Goal: Task Accomplishment & Management: Manage account settings

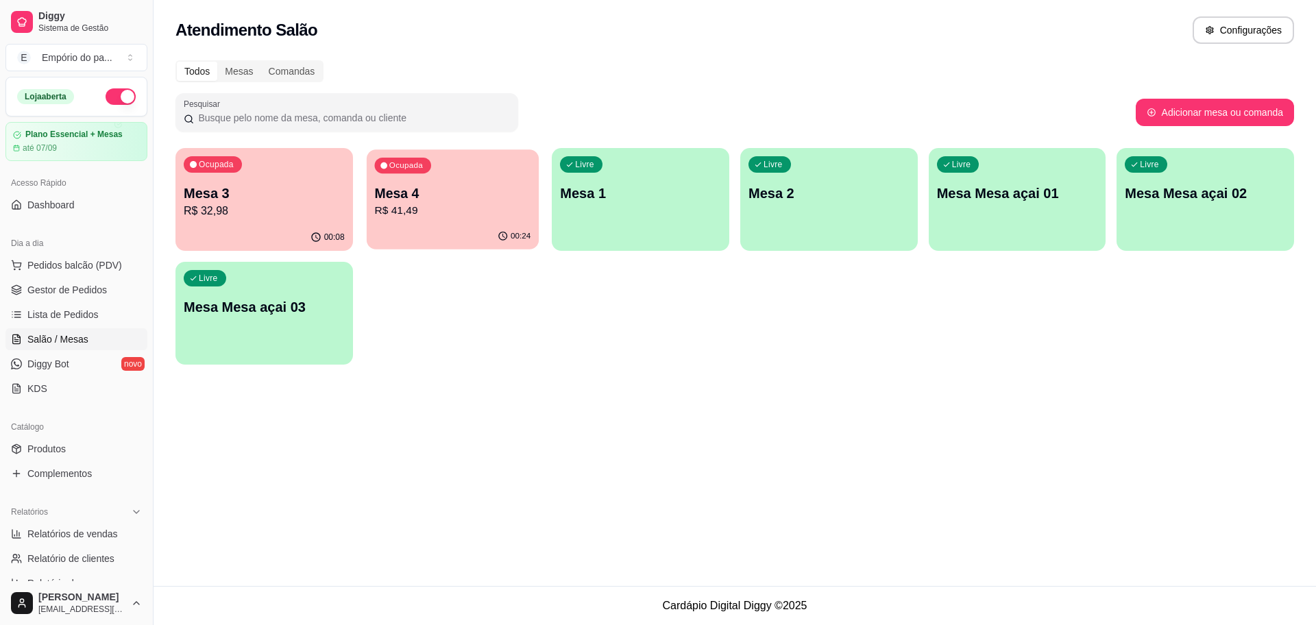
click at [469, 232] on div "00:24" at bounding box center [453, 236] width 172 height 26
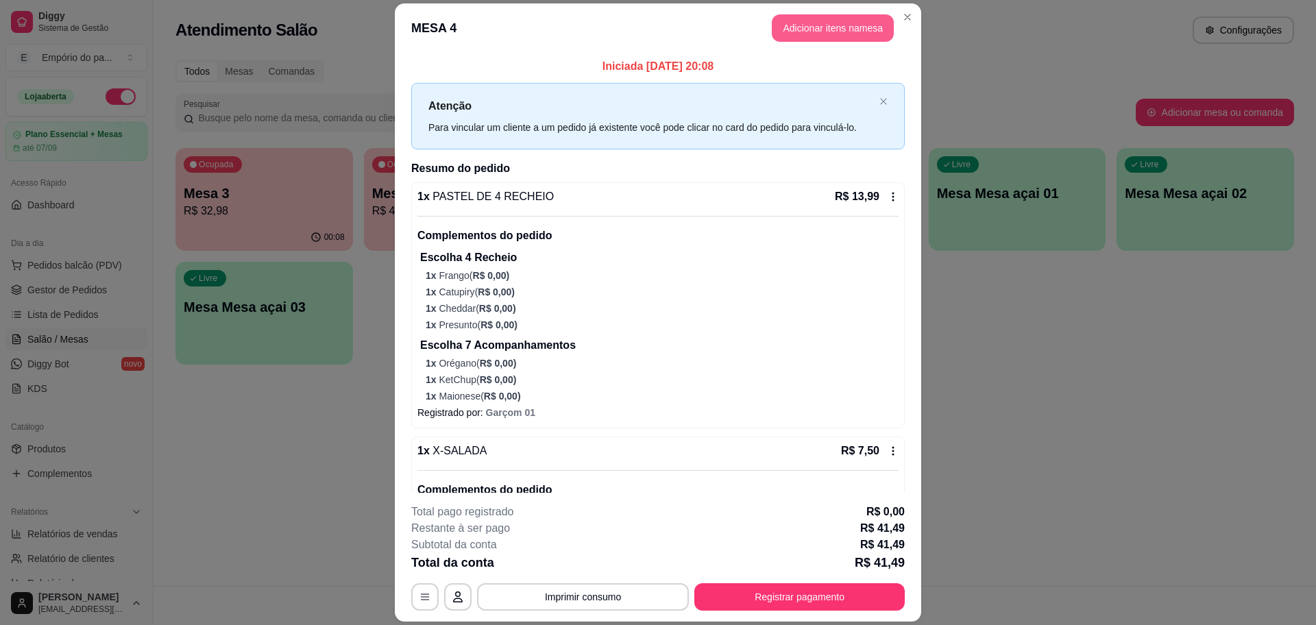
click at [841, 17] on button "Adicionar itens na mesa" at bounding box center [833, 27] width 122 height 27
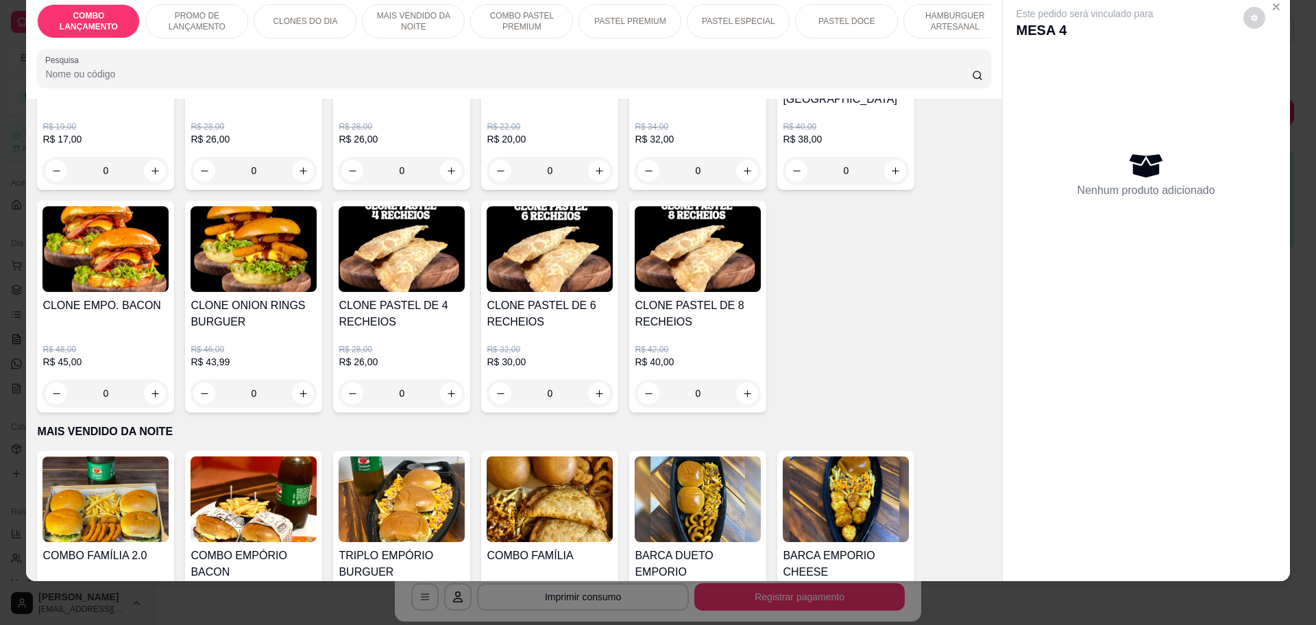
scroll to position [685, 0]
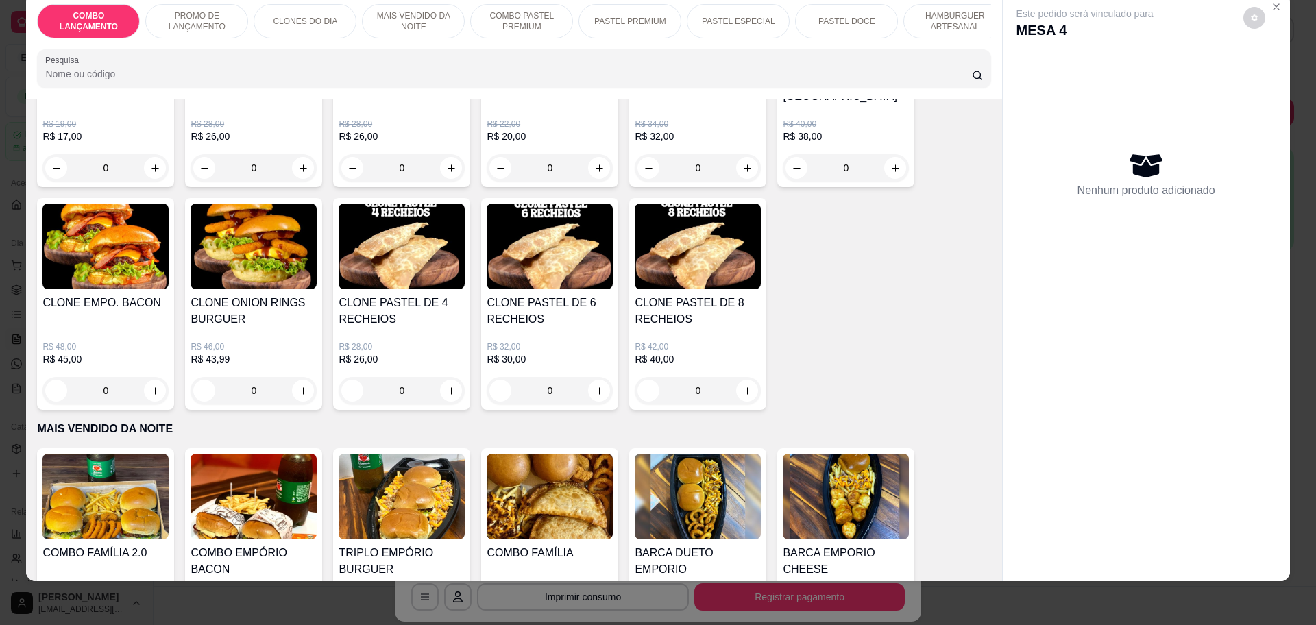
click at [632, 18] on p "PASTEL PREMIUM" at bounding box center [630, 21] width 72 height 11
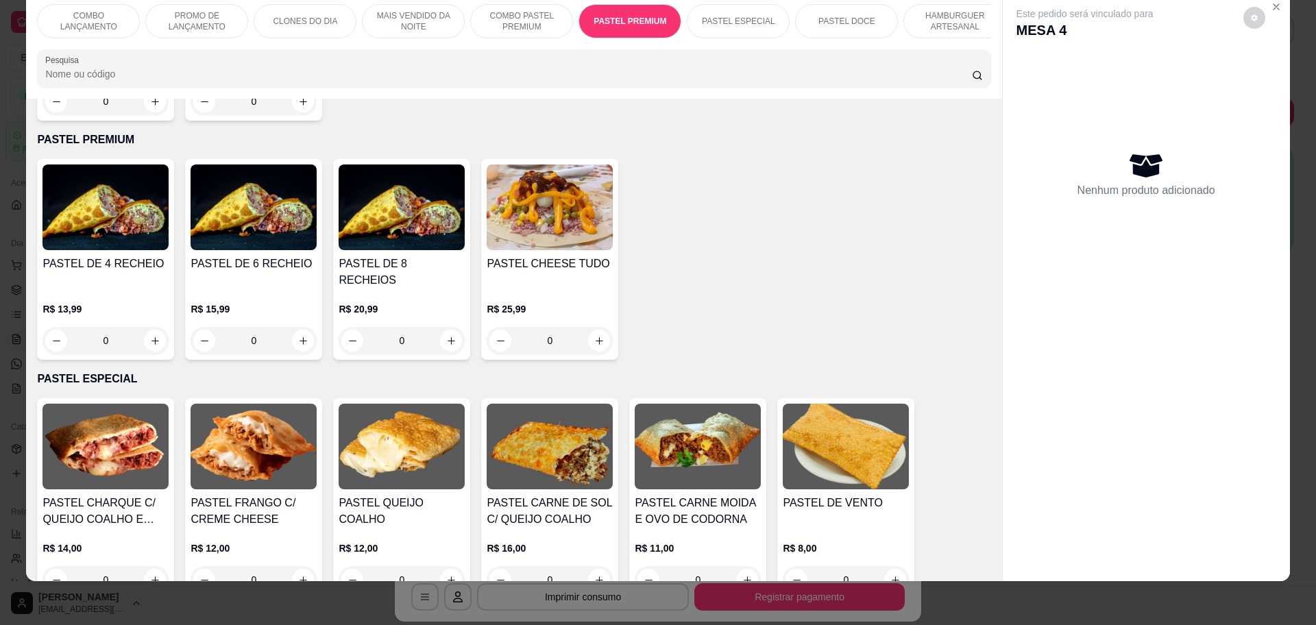
click at [517, 16] on p "COMBO PASTEL PREMIUM" at bounding box center [521, 21] width 79 height 22
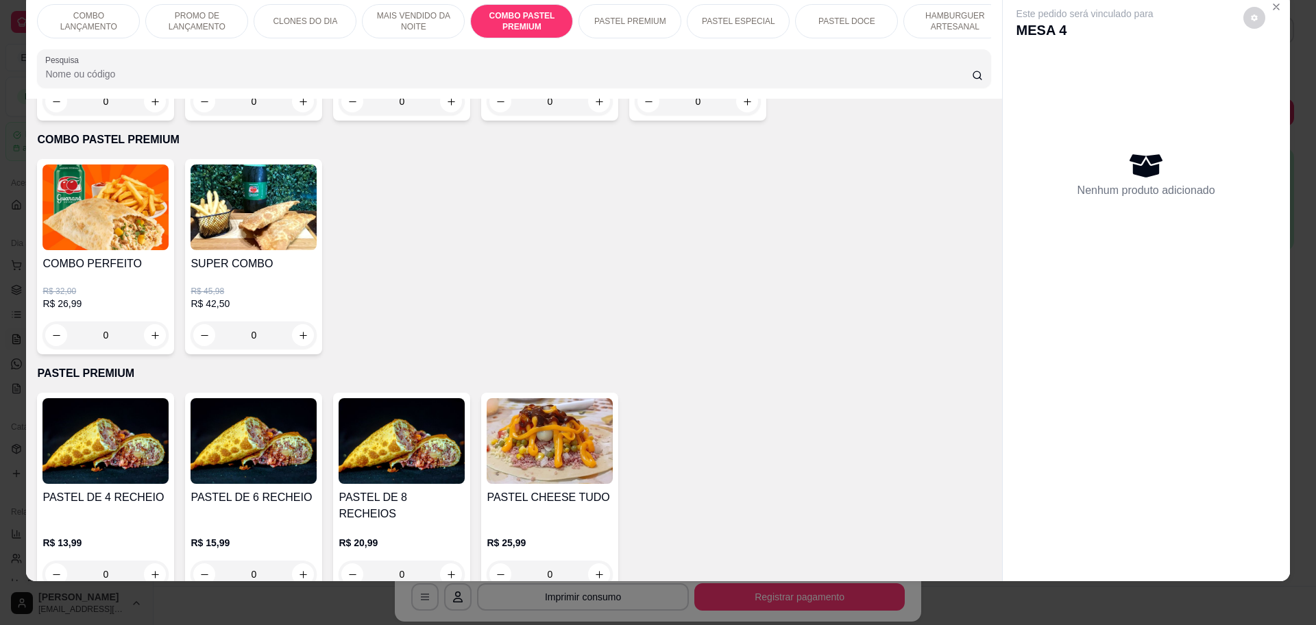
click at [426, 12] on p "MAIS VENDIDO DA NOITE" at bounding box center [412, 21] width 79 height 22
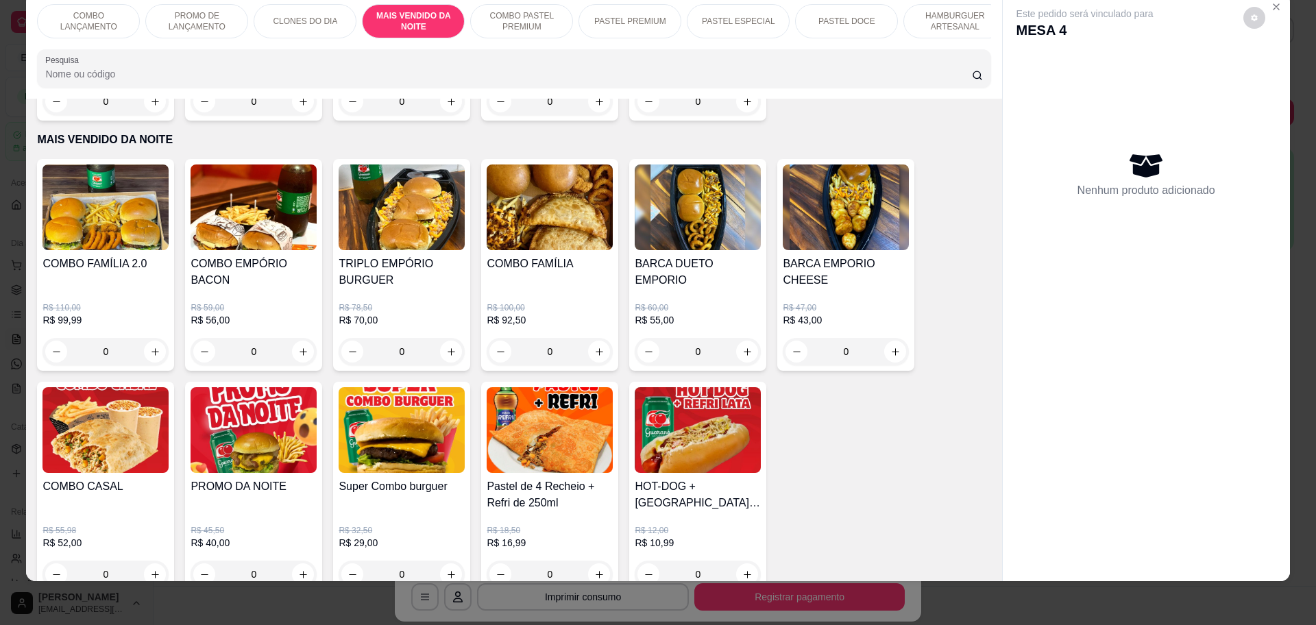
click at [323, 21] on p "CLONES DO DIA" at bounding box center [305, 21] width 64 height 11
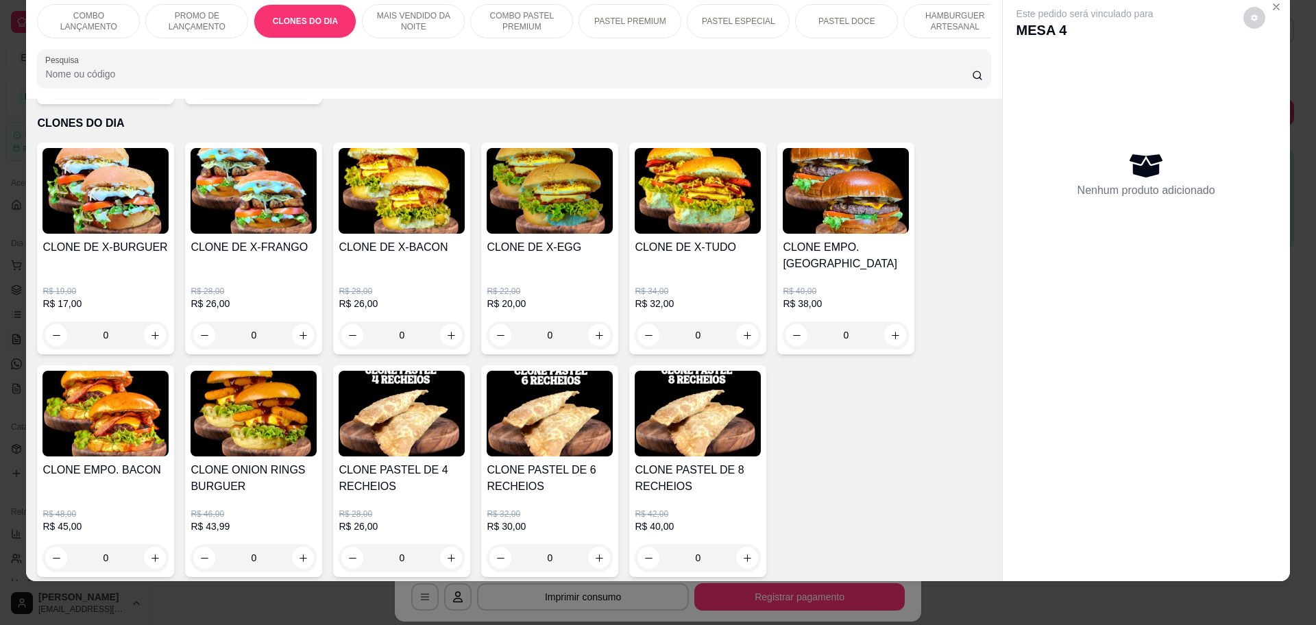
click at [192, 5] on div "PROMO DE LANÇAMENTO" at bounding box center [196, 21] width 103 height 34
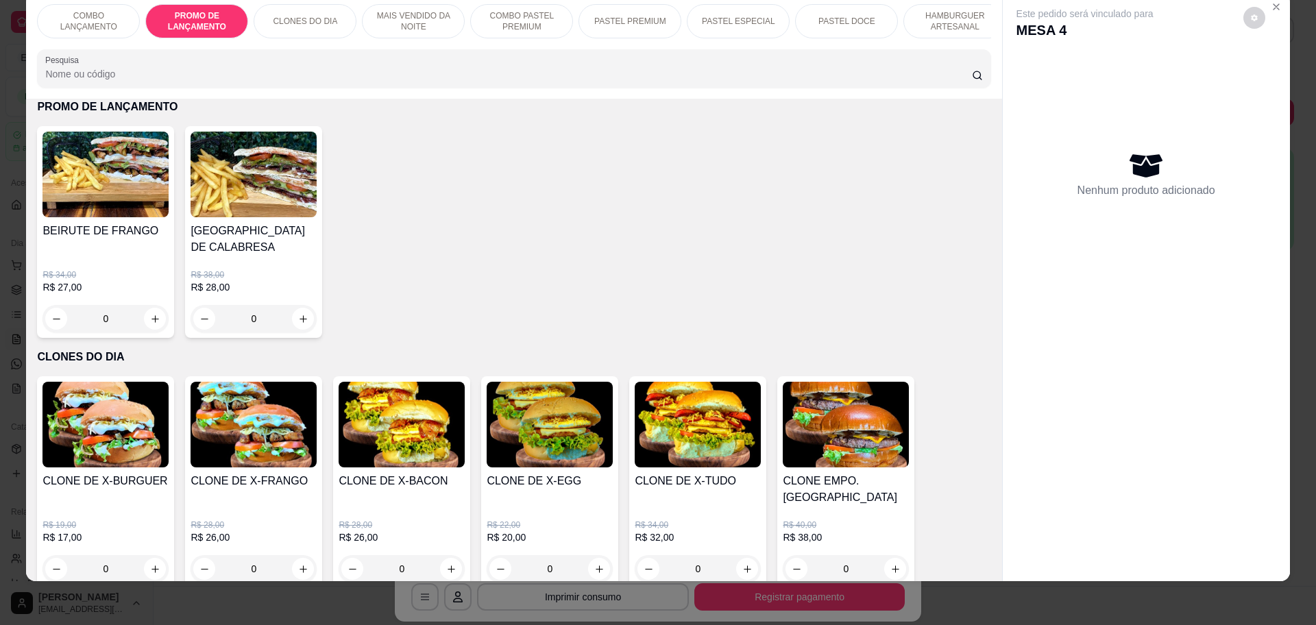
click at [96, 12] on p "COMBO LANÇAMENTO" at bounding box center [88, 21] width 79 height 22
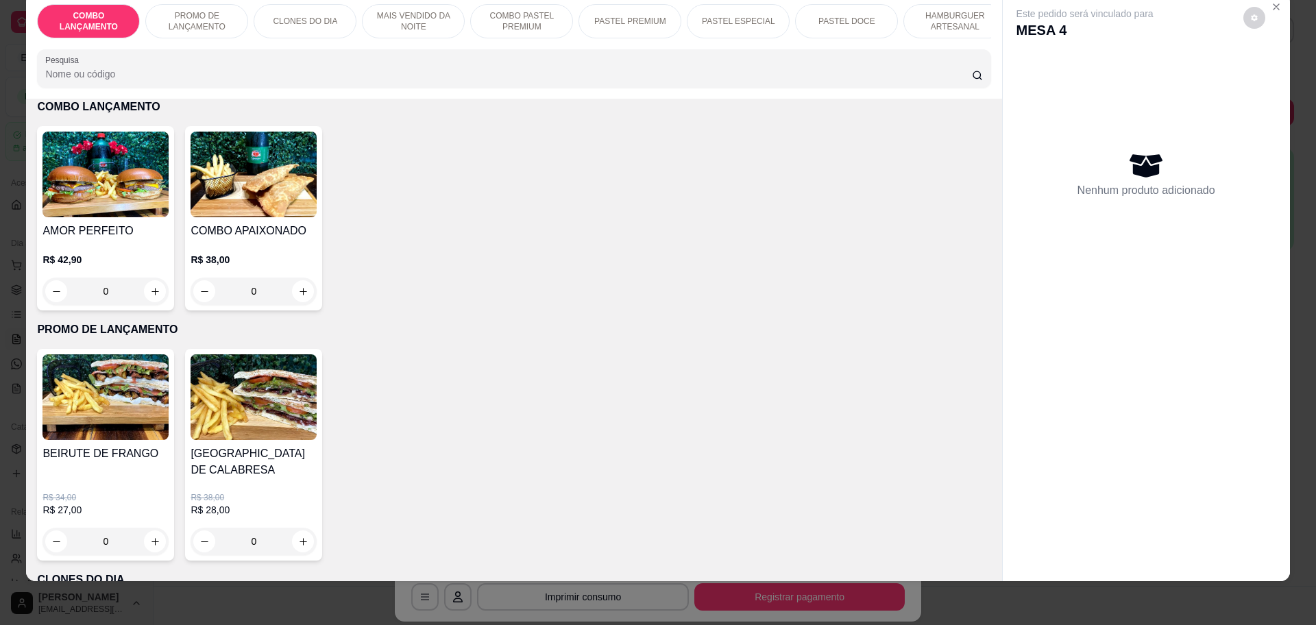
click at [934, 17] on p "HAMBURGUER ARTESANAL" at bounding box center [954, 21] width 79 height 22
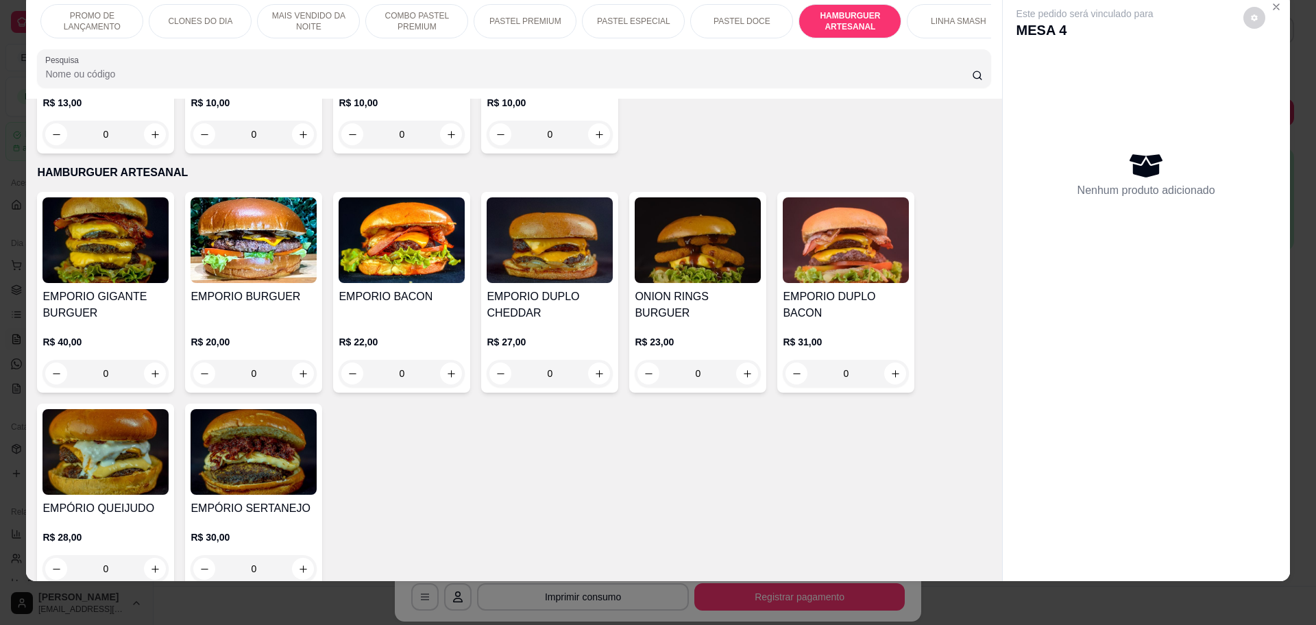
scroll to position [0, 137]
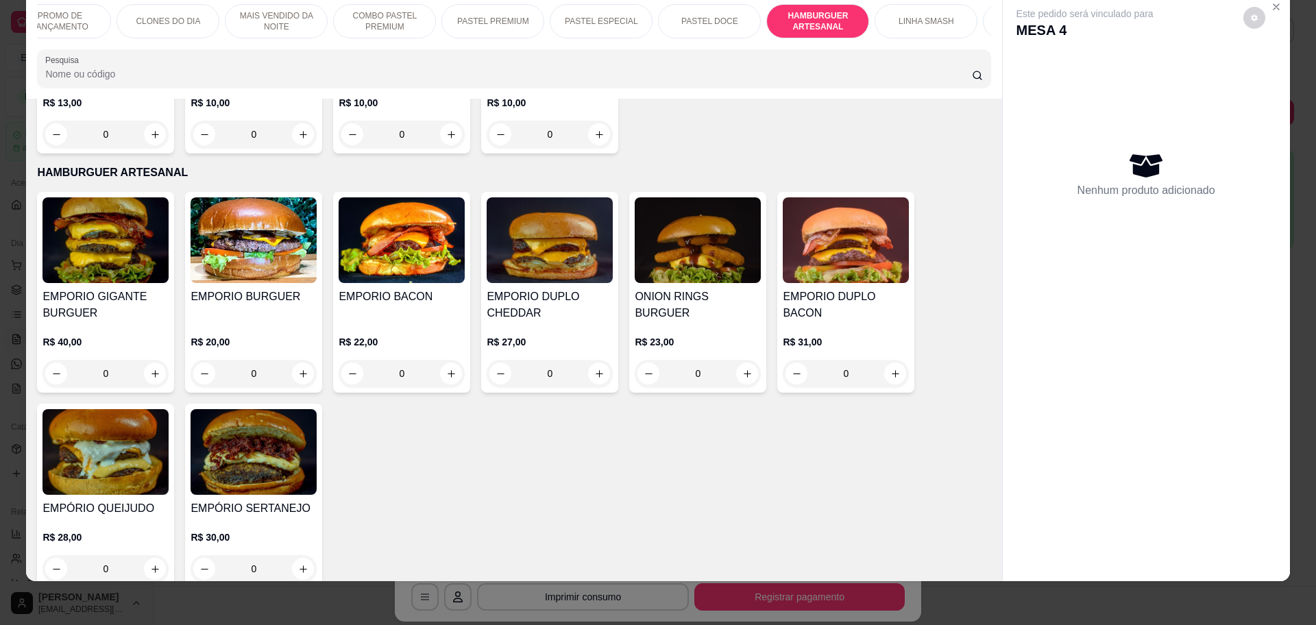
click at [930, 14] on div "LINHA SMASH" at bounding box center [925, 21] width 103 height 34
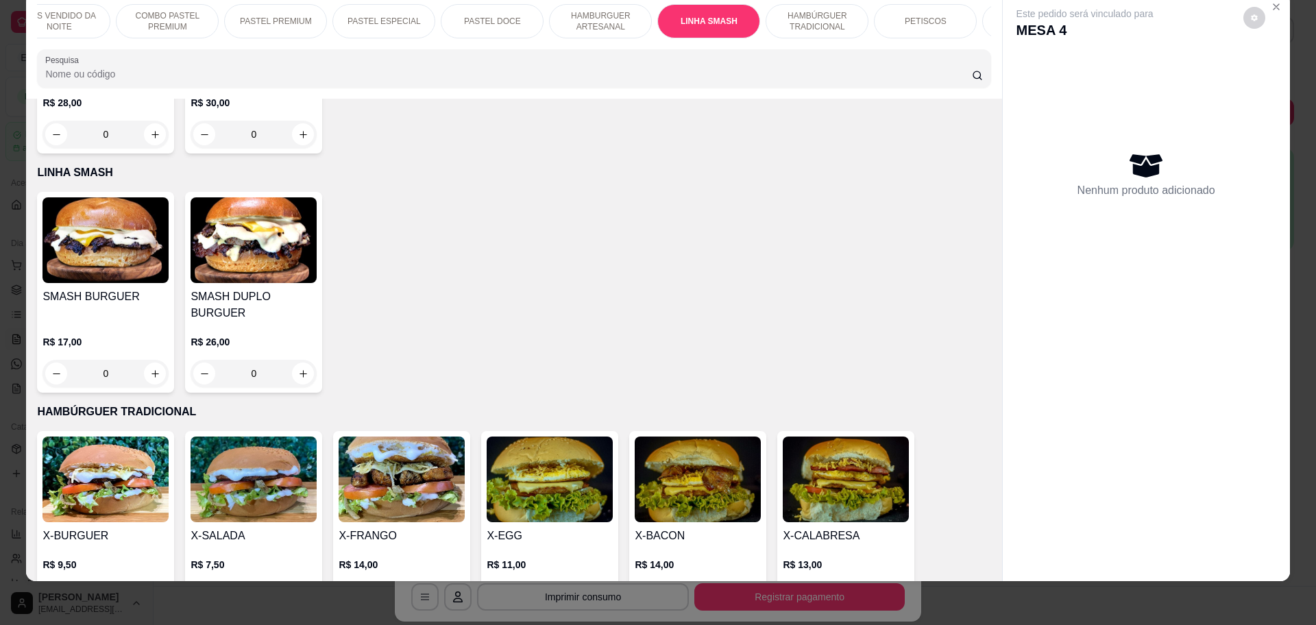
scroll to position [0, 377]
click at [904, 11] on div "PETISCOS" at bounding box center [902, 21] width 103 height 34
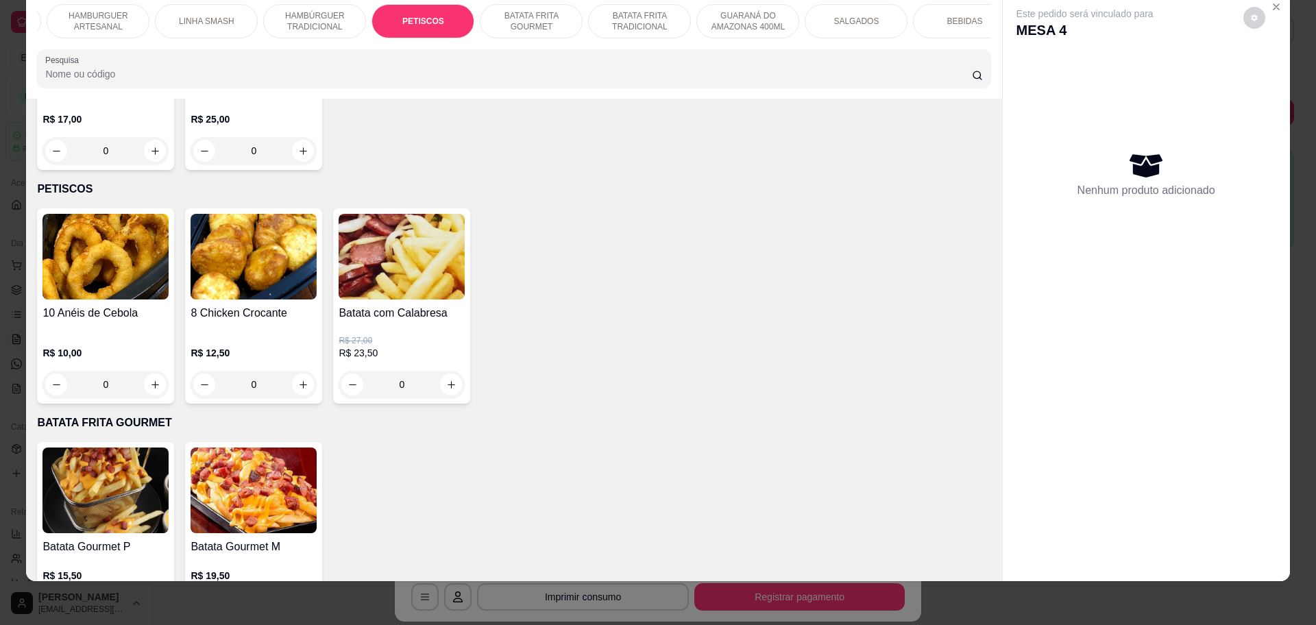
scroll to position [0, 891]
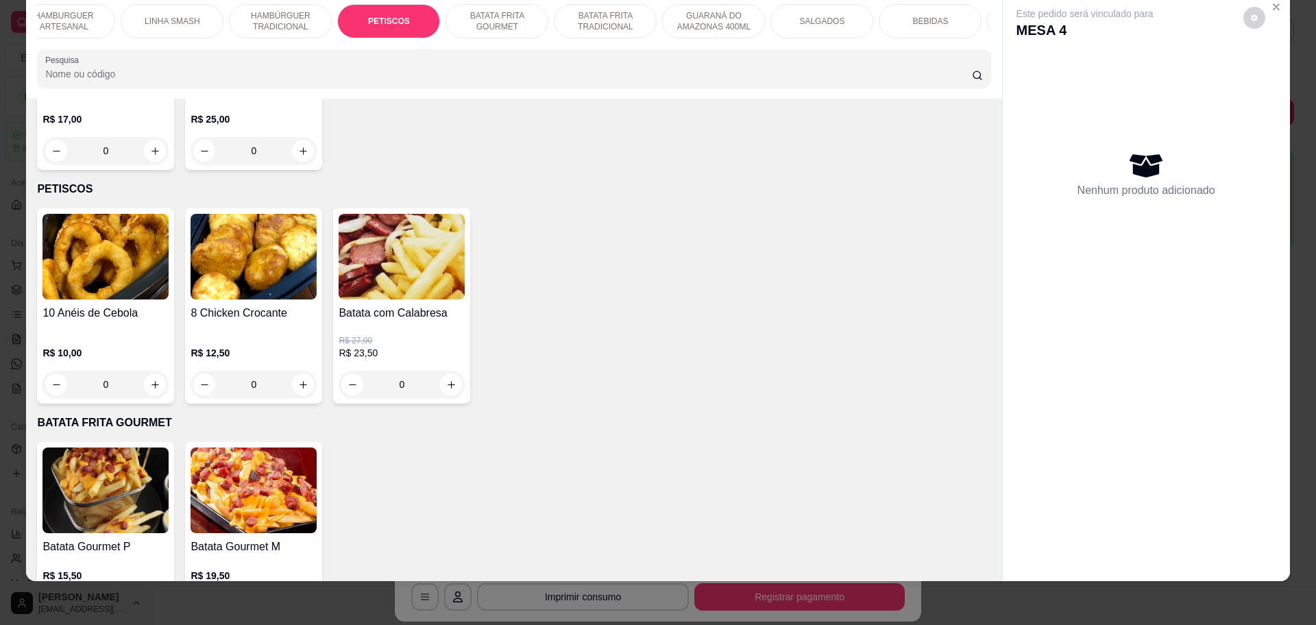
click at [828, 27] on div "SALGADOS" at bounding box center [821, 21] width 103 height 34
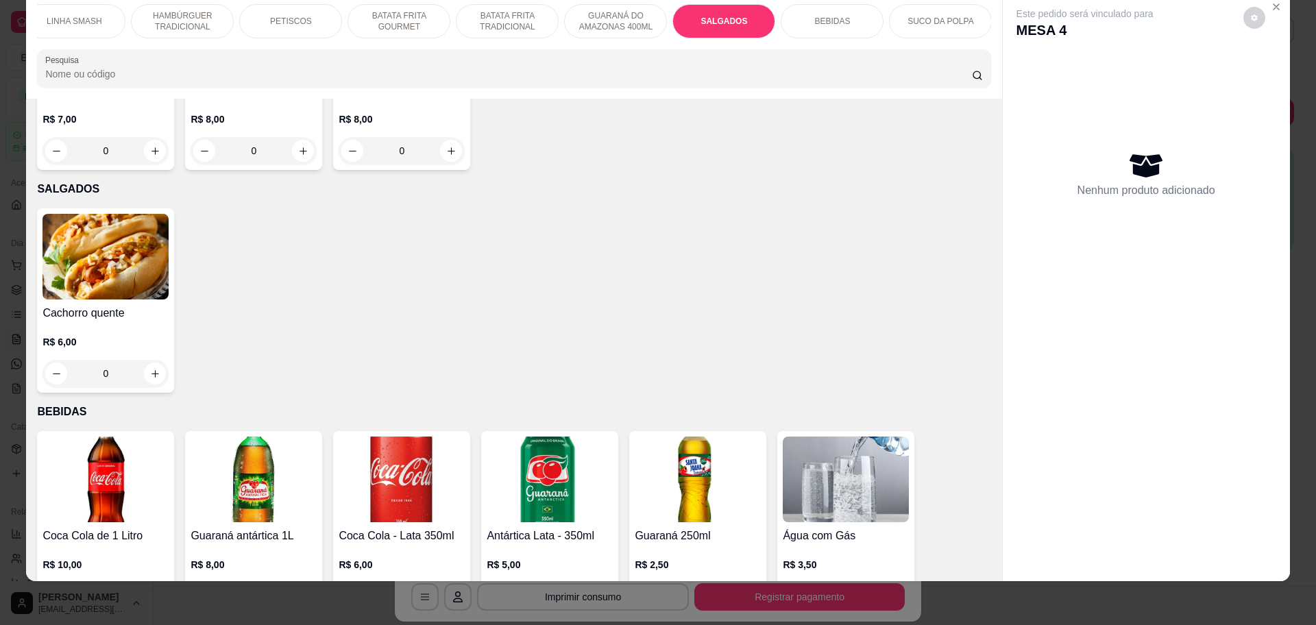
scroll to position [0, 990]
click at [947, 16] on p "SUCO DA POLPA" at bounding box center [939, 21] width 66 height 11
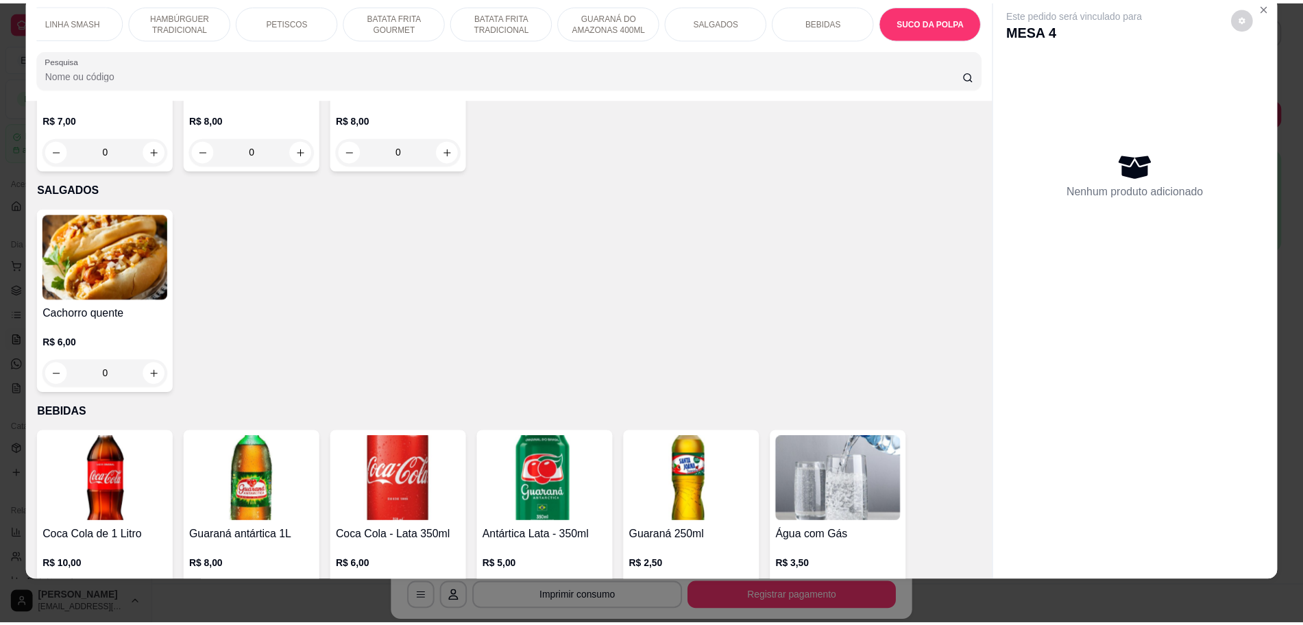
scroll to position [4542, 0]
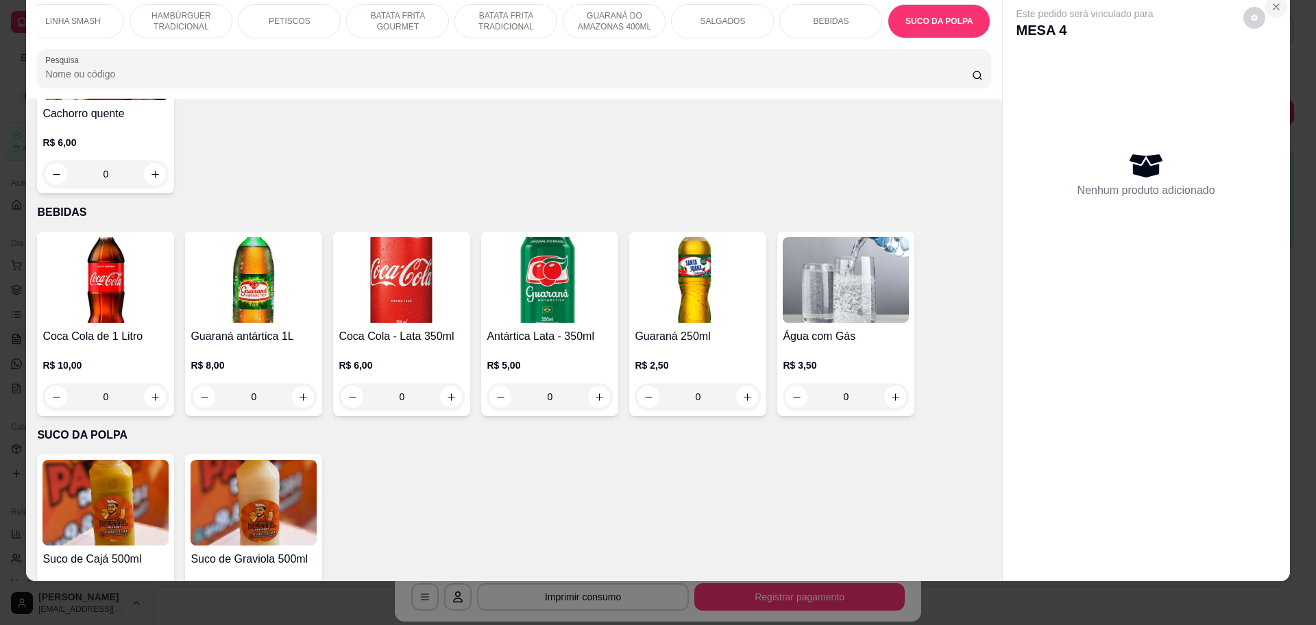
click at [1273, 9] on icon "Close" at bounding box center [1275, 6] width 5 height 5
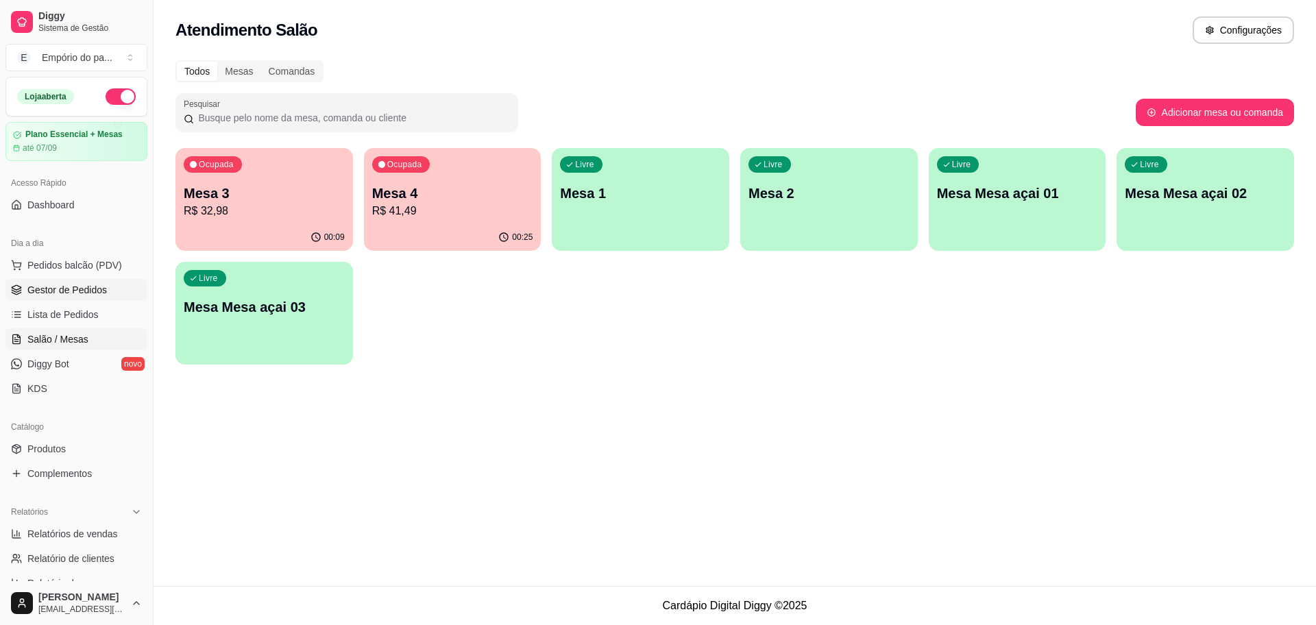
click at [19, 292] on icon at bounding box center [16, 289] width 11 height 11
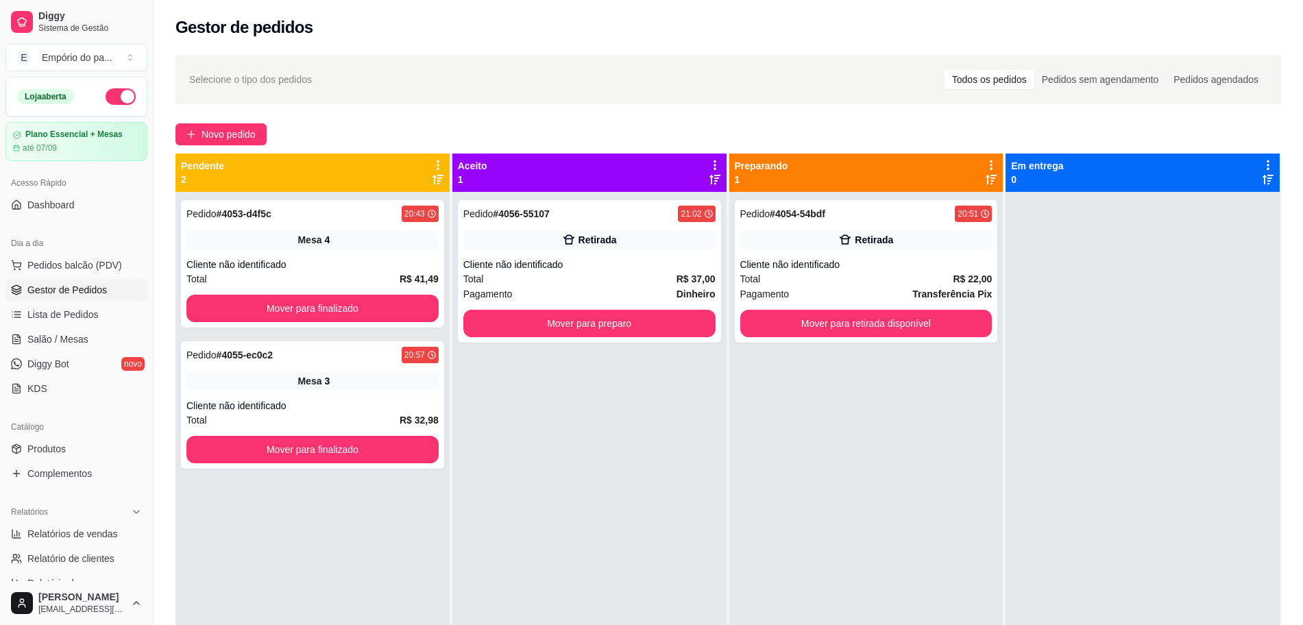
click at [19, 292] on icon at bounding box center [16, 289] width 11 height 11
click at [293, 258] on div "Cliente não identificado" at bounding box center [312, 265] width 252 height 14
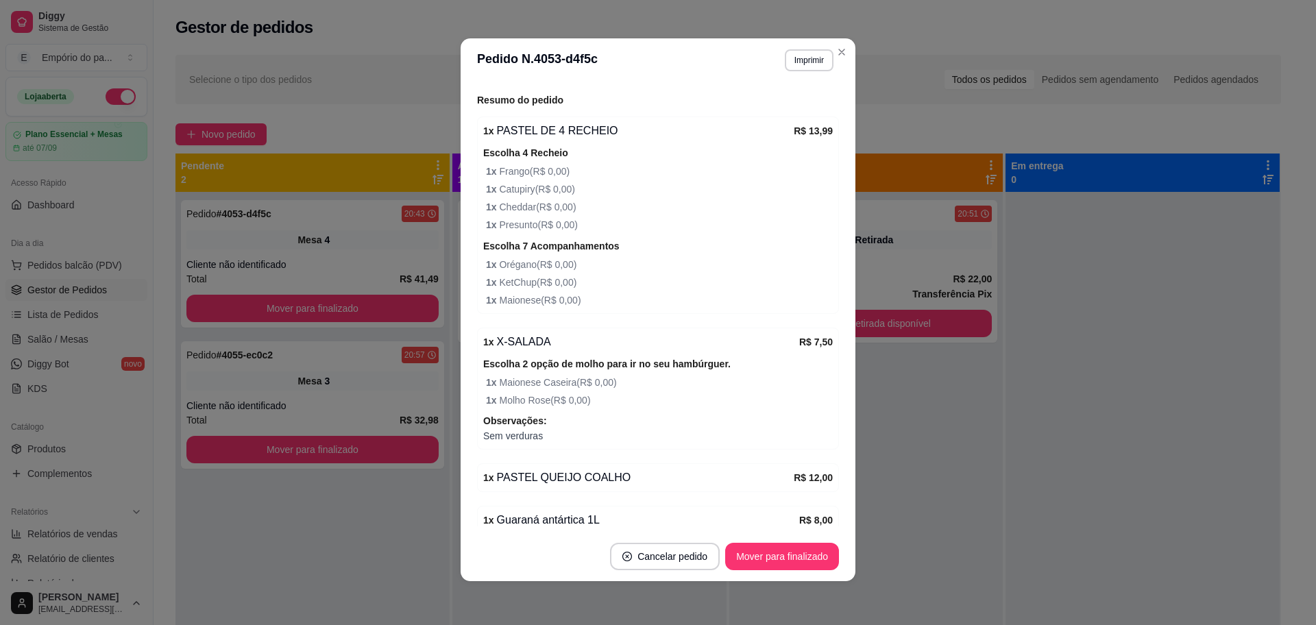
scroll to position [231, 0]
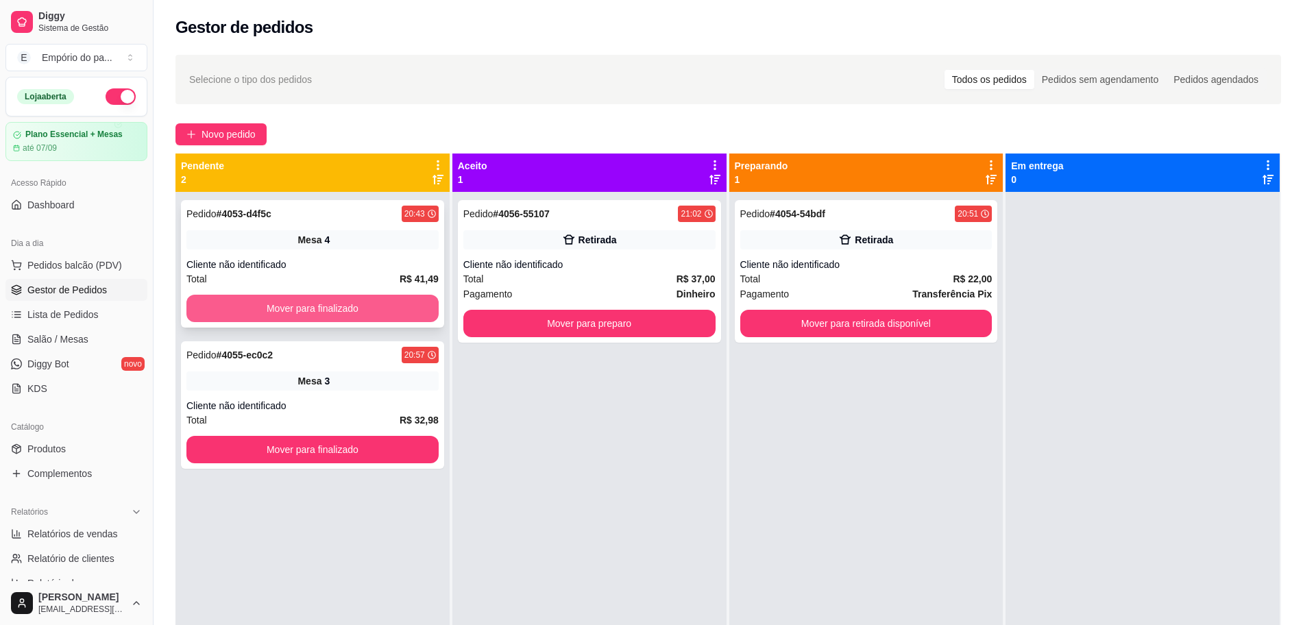
click at [328, 310] on button "Mover para finalizado" at bounding box center [312, 308] width 252 height 27
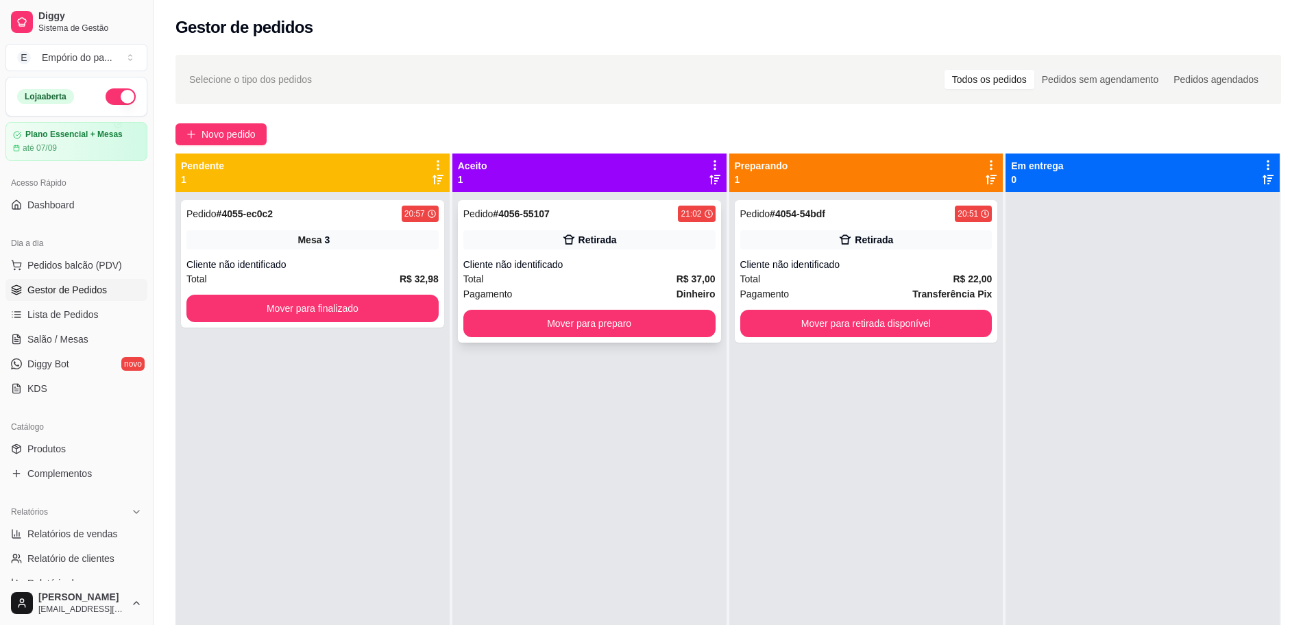
click at [623, 288] on div "Pagamento Dinheiro" at bounding box center [589, 293] width 252 height 15
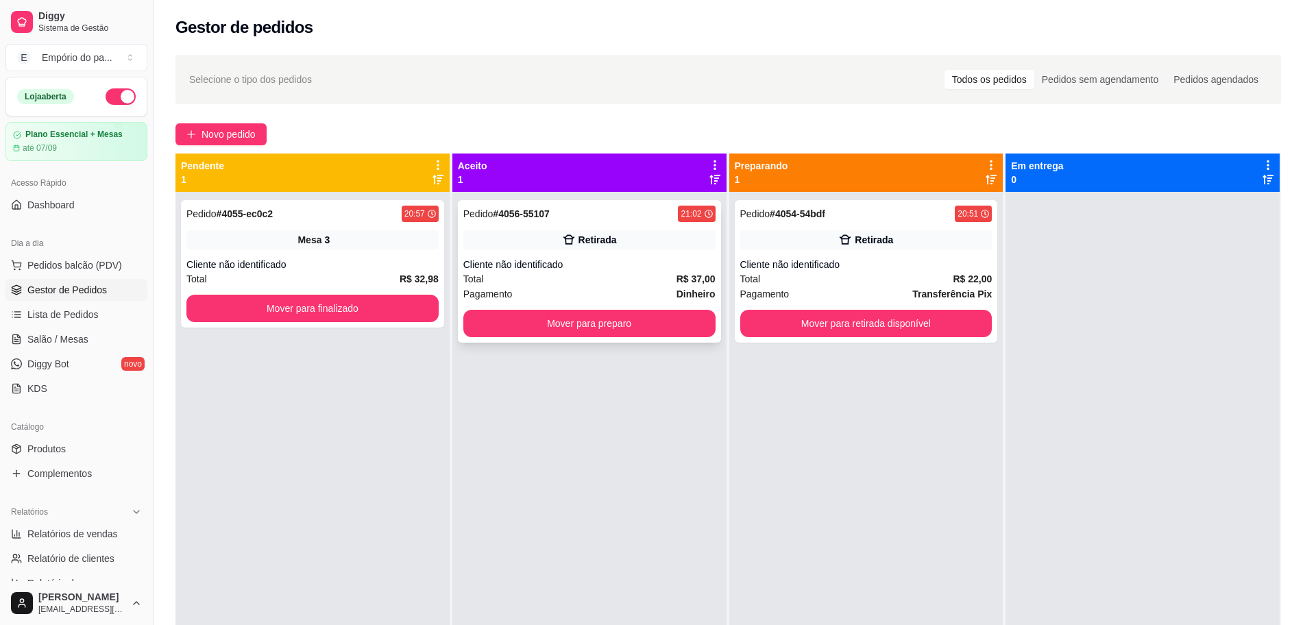
scroll to position [31, 0]
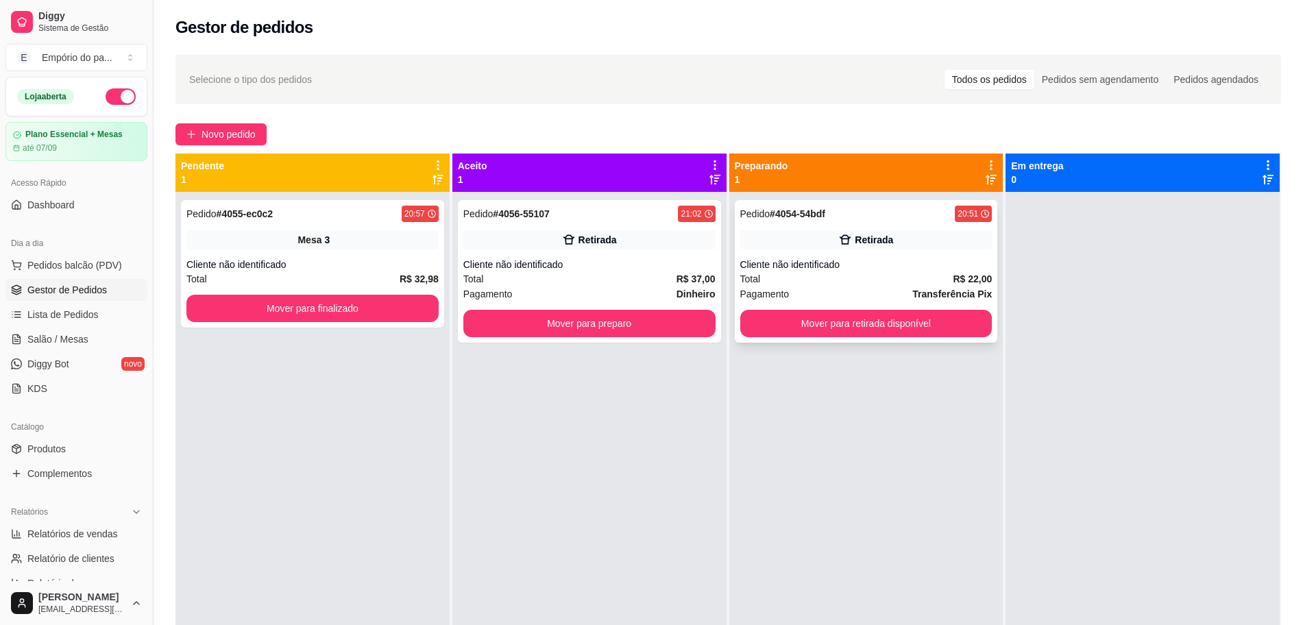
click at [826, 284] on div "Total R$ 22,00" at bounding box center [866, 278] width 252 height 15
click at [905, 271] on div "Total R$ 22,00" at bounding box center [866, 278] width 252 height 15
click at [844, 281] on div "Total R$ 22,00" at bounding box center [866, 278] width 252 height 15
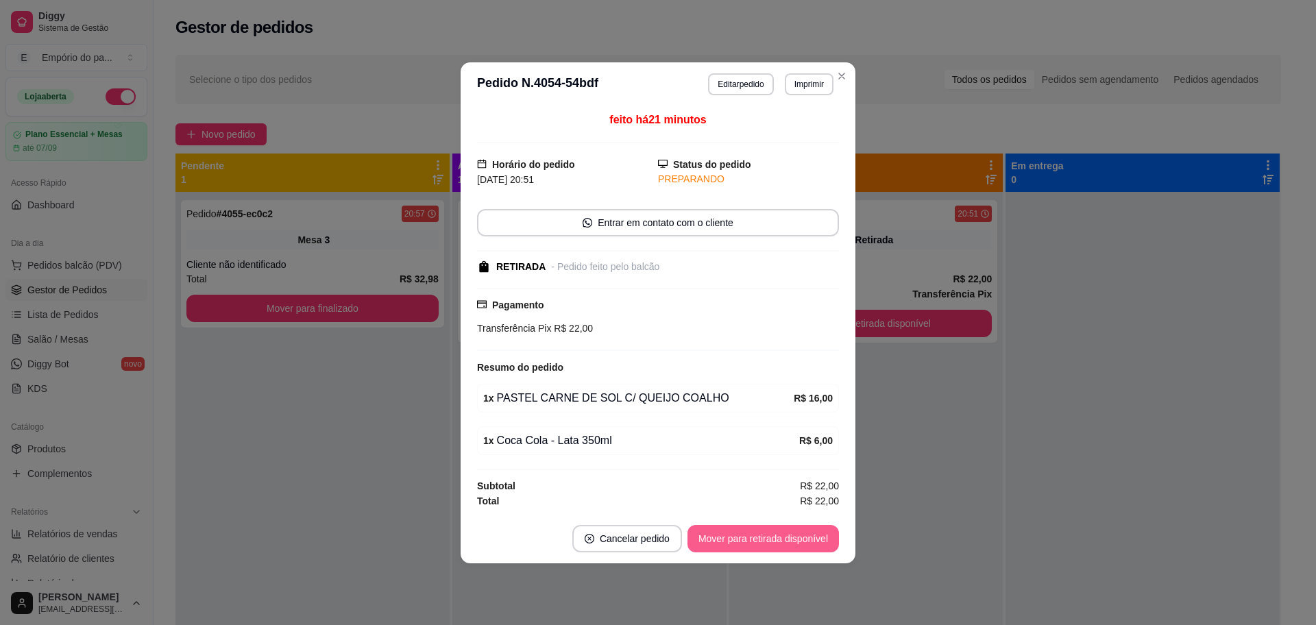
click at [798, 541] on button "Mover para retirada disponível" at bounding box center [762, 538] width 151 height 27
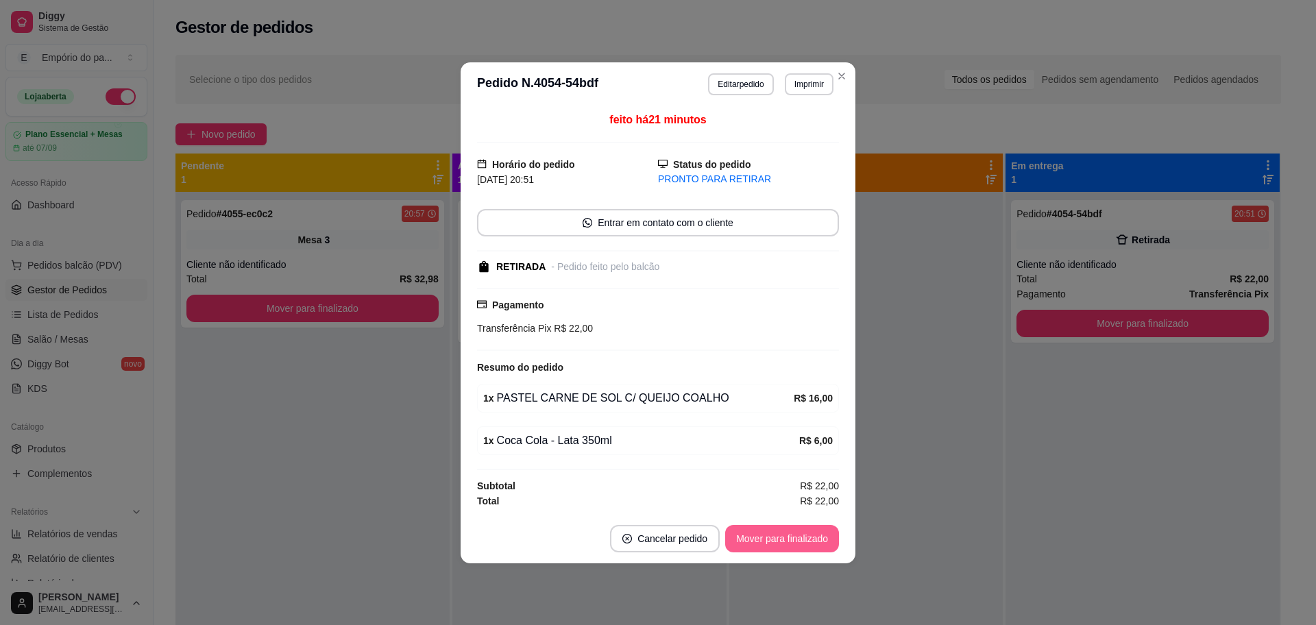
click at [797, 540] on button "Mover para finalizado" at bounding box center [782, 538] width 114 height 27
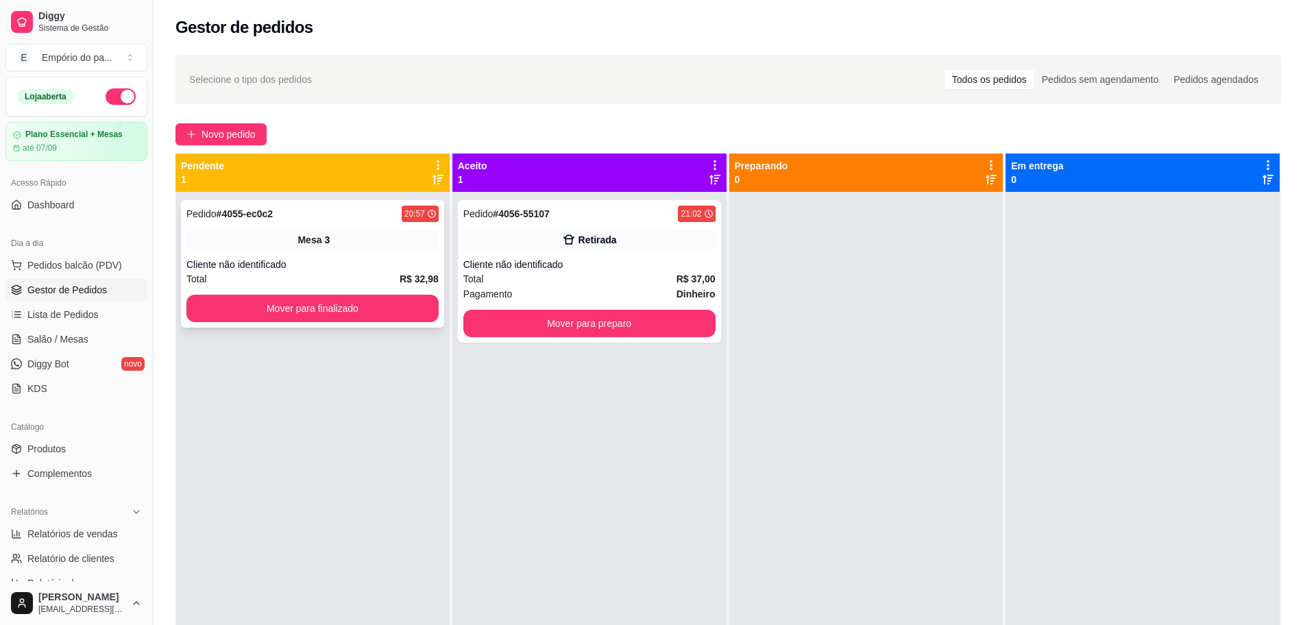
click at [377, 266] on div "Cliente não identificado" at bounding box center [312, 265] width 252 height 14
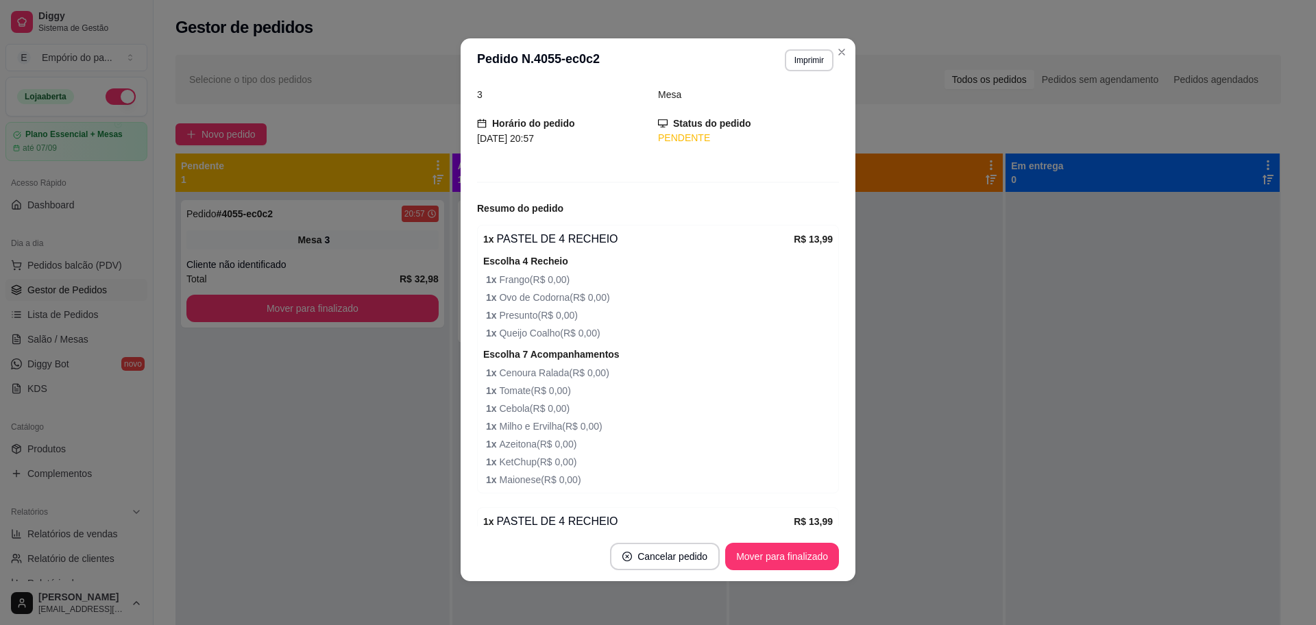
scroll to position [406, 0]
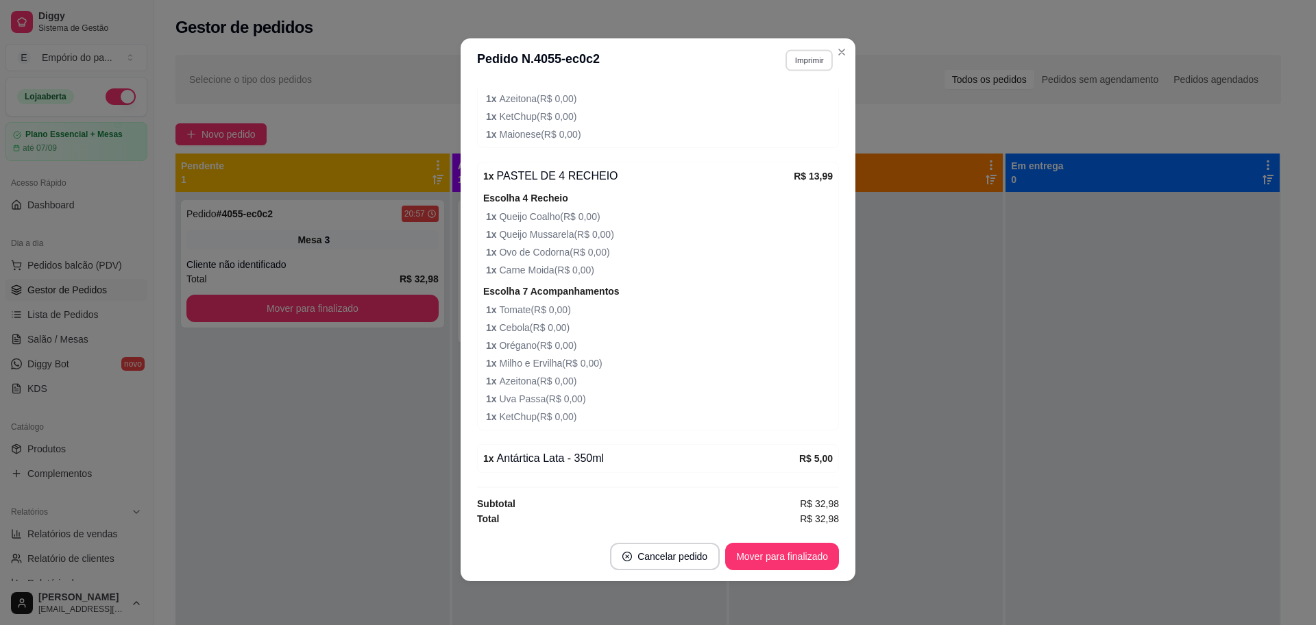
click at [800, 54] on button "Imprimir" at bounding box center [808, 59] width 47 height 21
click at [795, 109] on button "IMPRESSORA" at bounding box center [777, 108] width 99 height 22
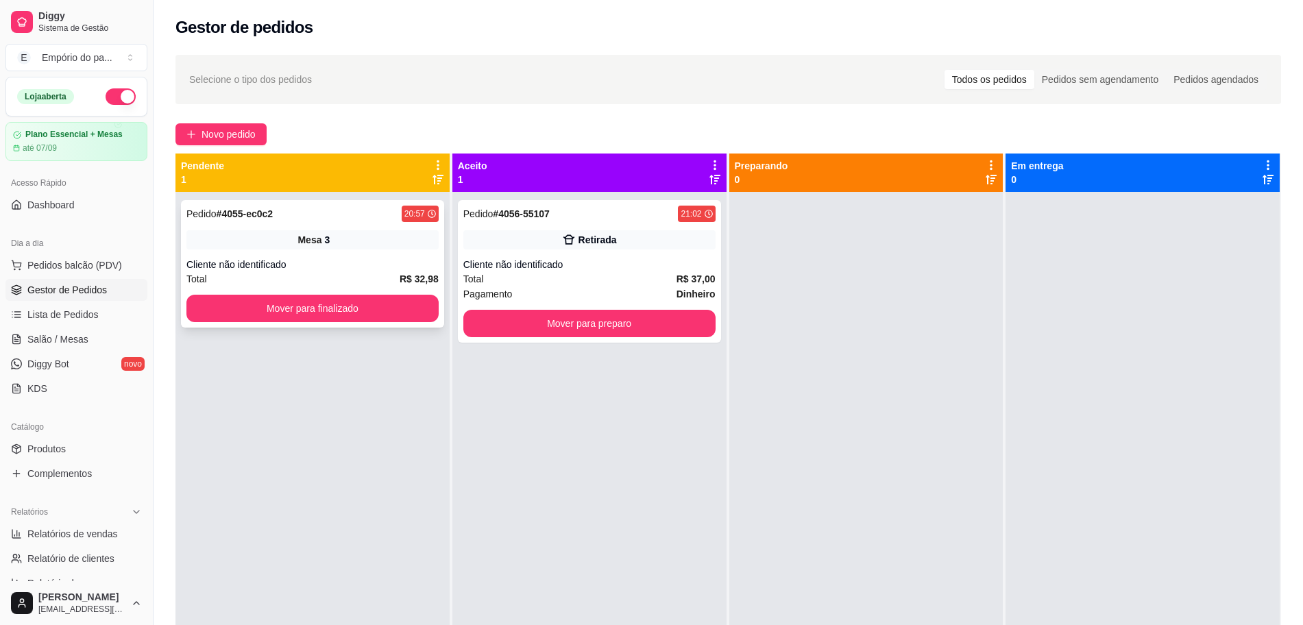
click at [312, 280] on div "Total R$ 32,98" at bounding box center [312, 278] width 252 height 15
click at [222, 136] on span "Novo pedido" at bounding box center [228, 134] width 54 height 15
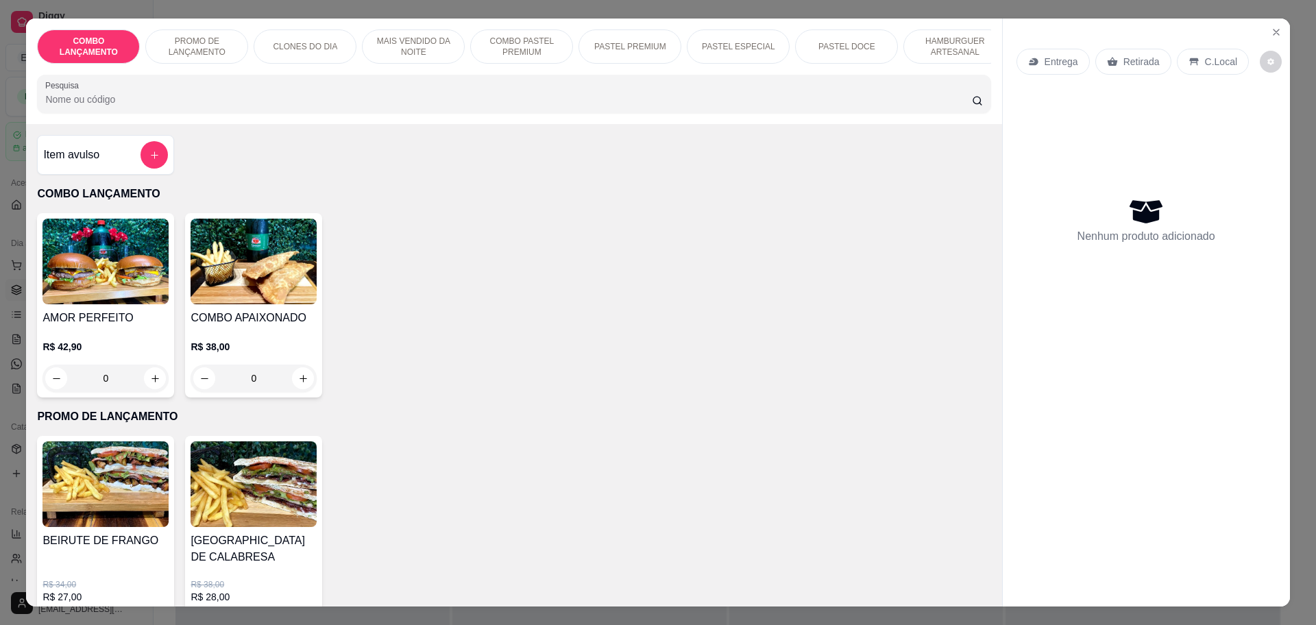
click at [1127, 63] on p "Retirada" at bounding box center [1141, 62] width 36 height 14
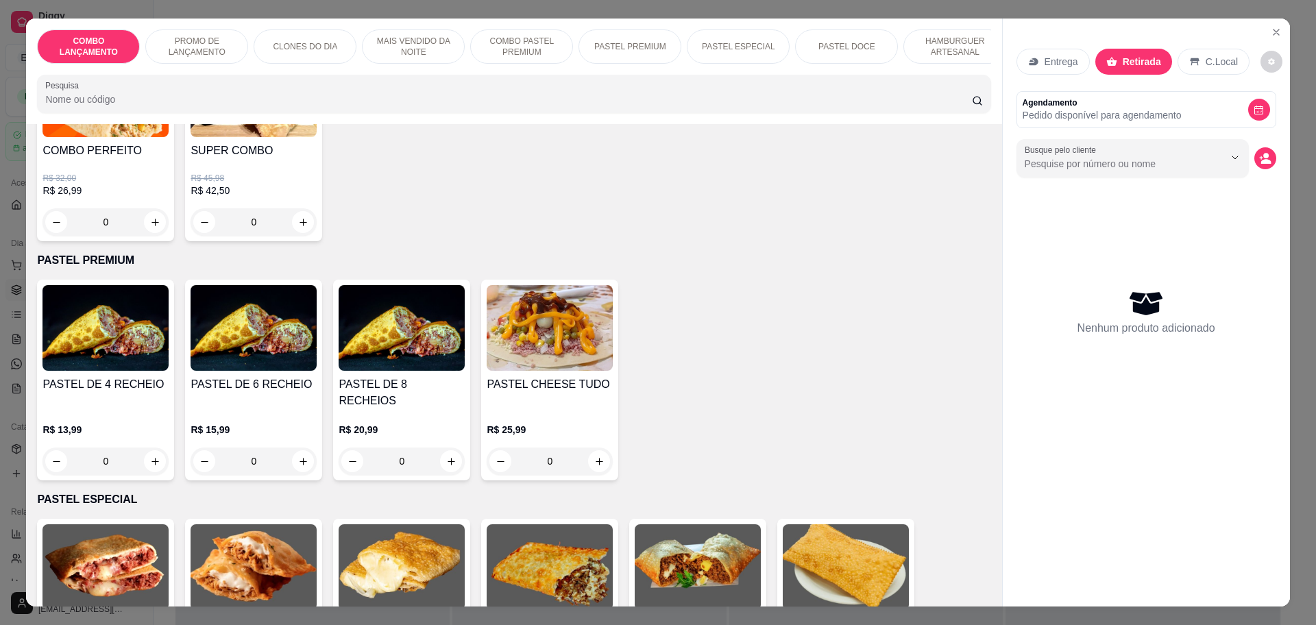
scroll to position [1628, 0]
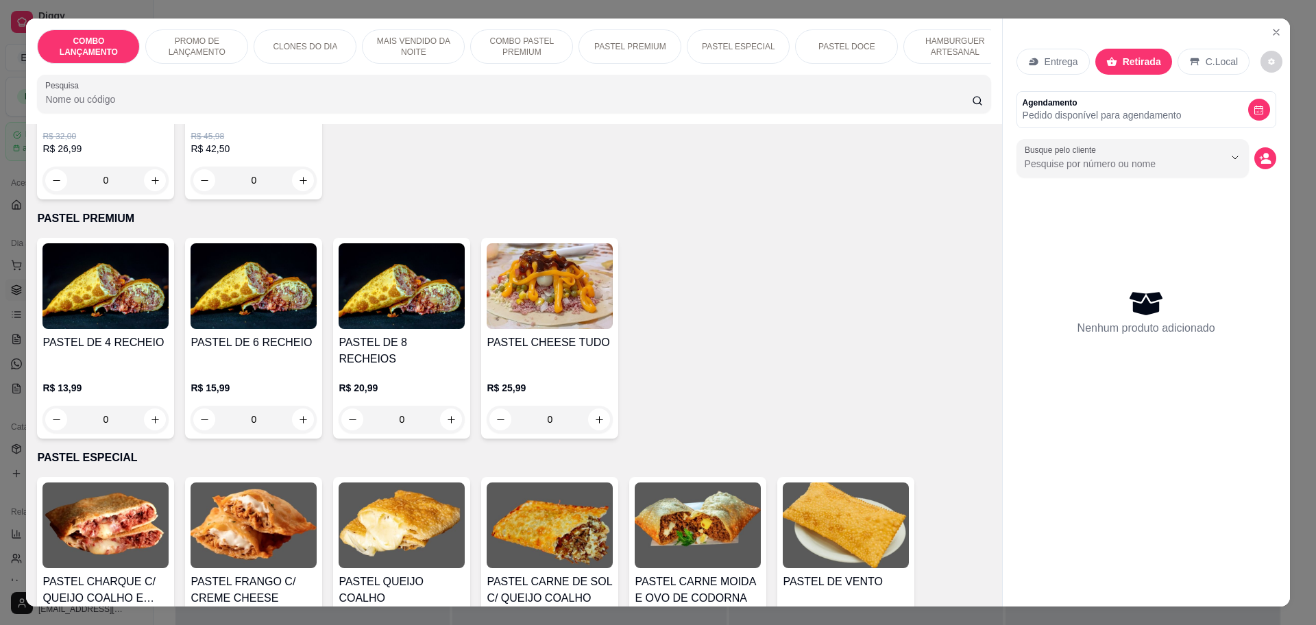
click at [147, 406] on div "0" at bounding box center [105, 419] width 126 height 27
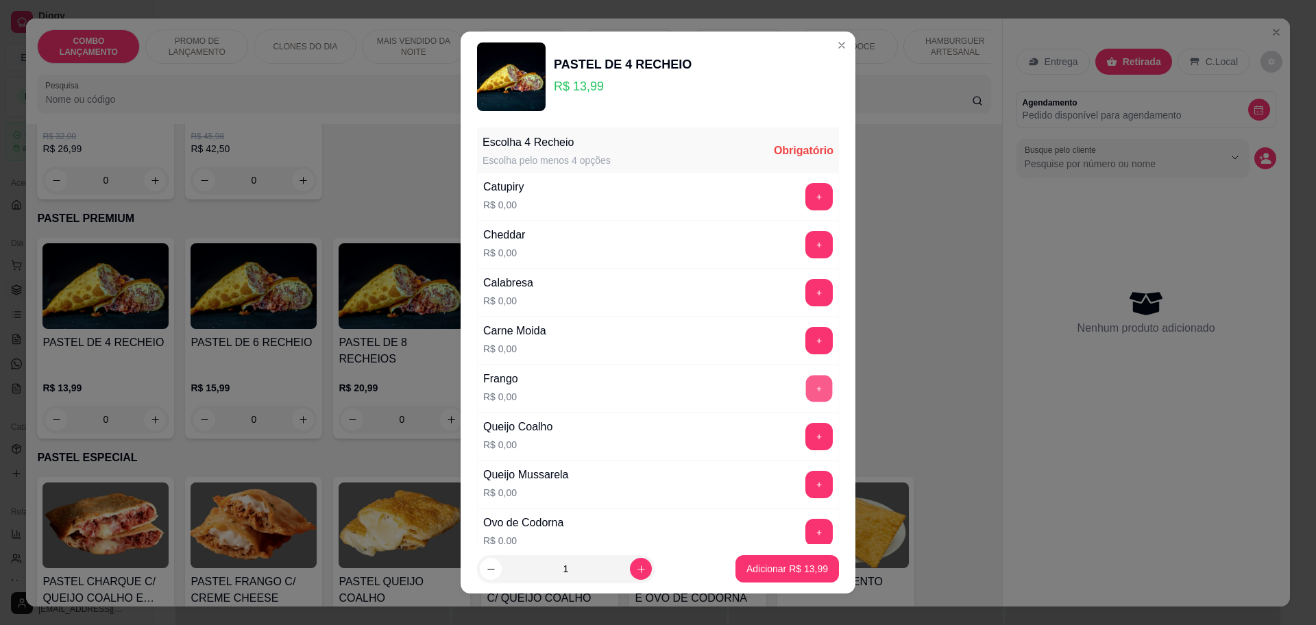
click at [806, 388] on button "+" at bounding box center [819, 388] width 27 height 27
click at [805, 331] on button "+" at bounding box center [818, 340] width 27 height 27
click at [805, 489] on button "+" at bounding box center [818, 484] width 27 height 27
click at [805, 423] on button "+" at bounding box center [818, 436] width 27 height 27
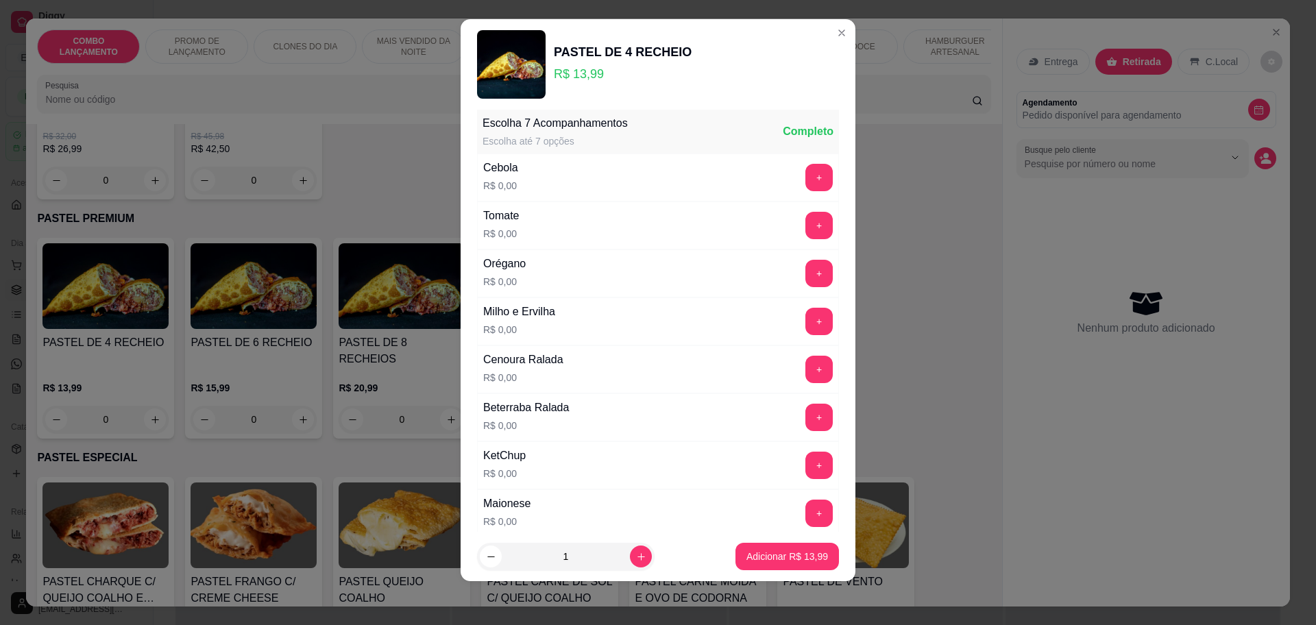
scroll to position [535, 0]
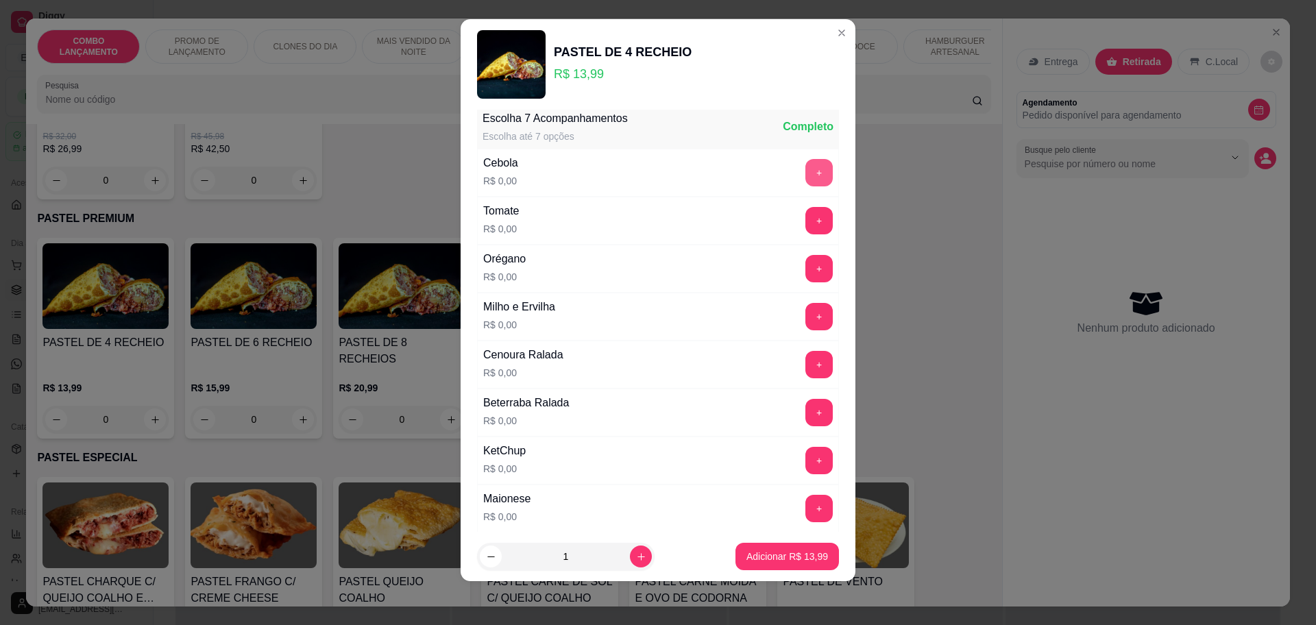
click at [805, 172] on button "+" at bounding box center [818, 172] width 27 height 27
click at [805, 212] on button "+" at bounding box center [818, 220] width 27 height 27
click at [805, 262] on button "+" at bounding box center [818, 268] width 27 height 27
click at [800, 303] on div "+" at bounding box center [819, 316] width 38 height 27
click at [806, 352] on button "+" at bounding box center [819, 364] width 27 height 27
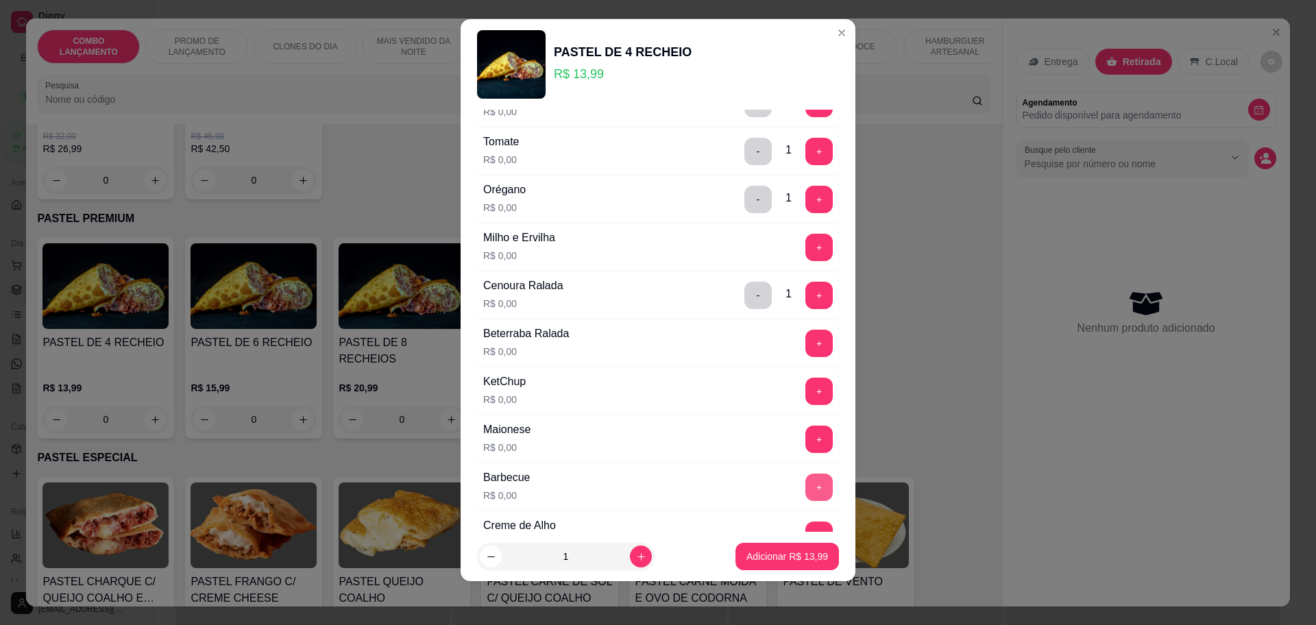
scroll to position [621, 0]
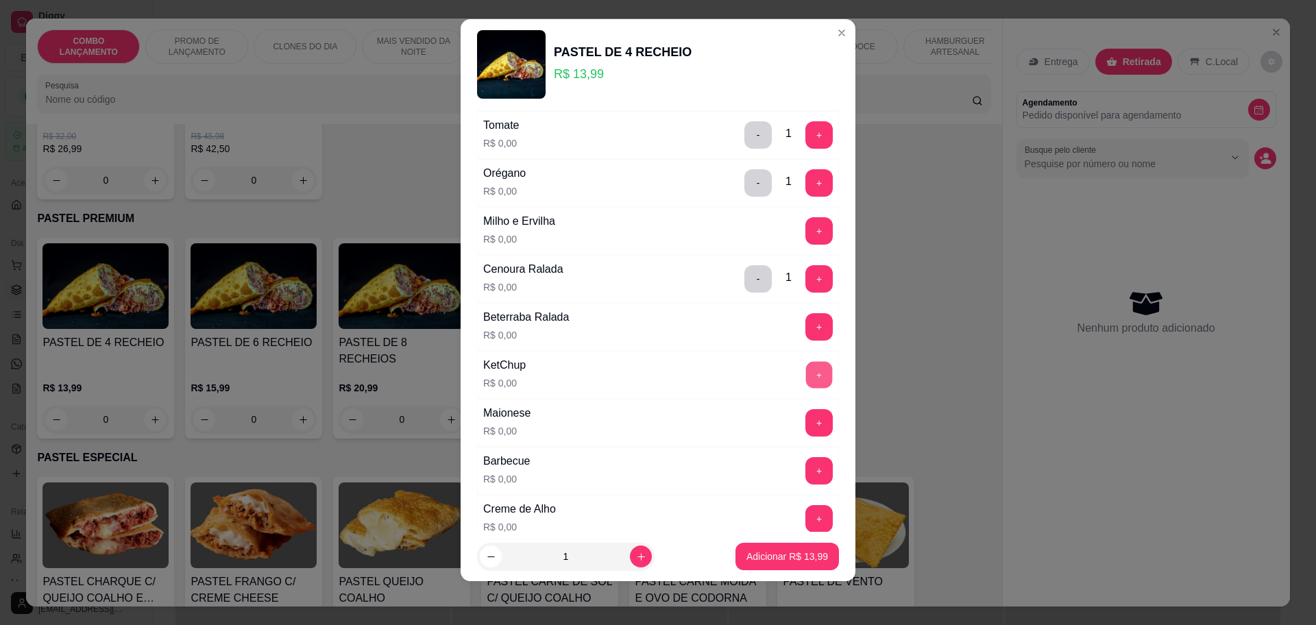
click at [806, 376] on button "+" at bounding box center [819, 374] width 27 height 27
click at [806, 413] on button "+" at bounding box center [819, 422] width 27 height 27
click at [766, 561] on p "Adicionar R$ 13,99" at bounding box center [787, 557] width 82 height 14
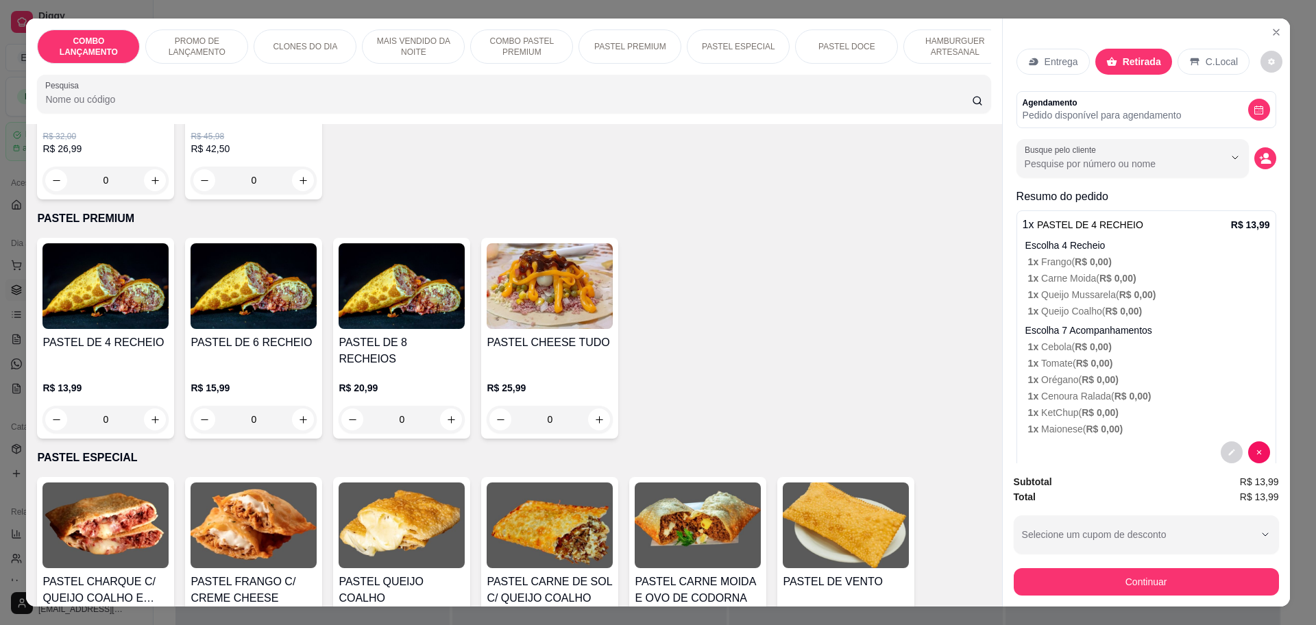
scroll to position [25, 0]
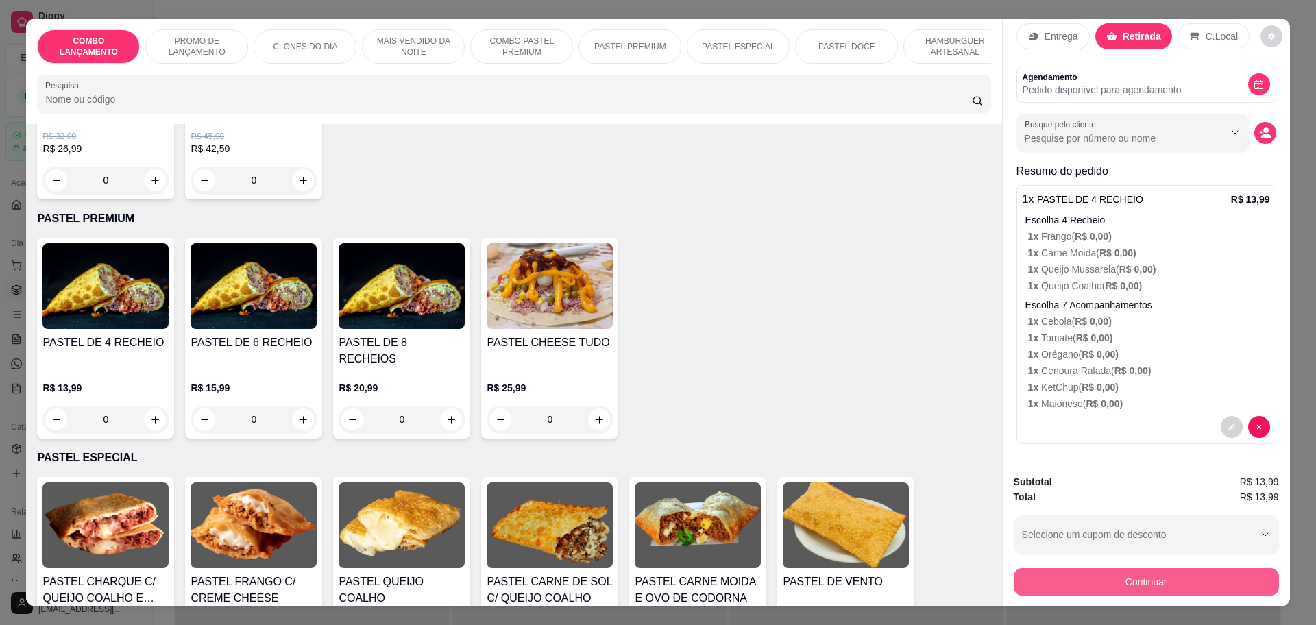
click at [1151, 580] on button "Continuar" at bounding box center [1146, 581] width 265 height 27
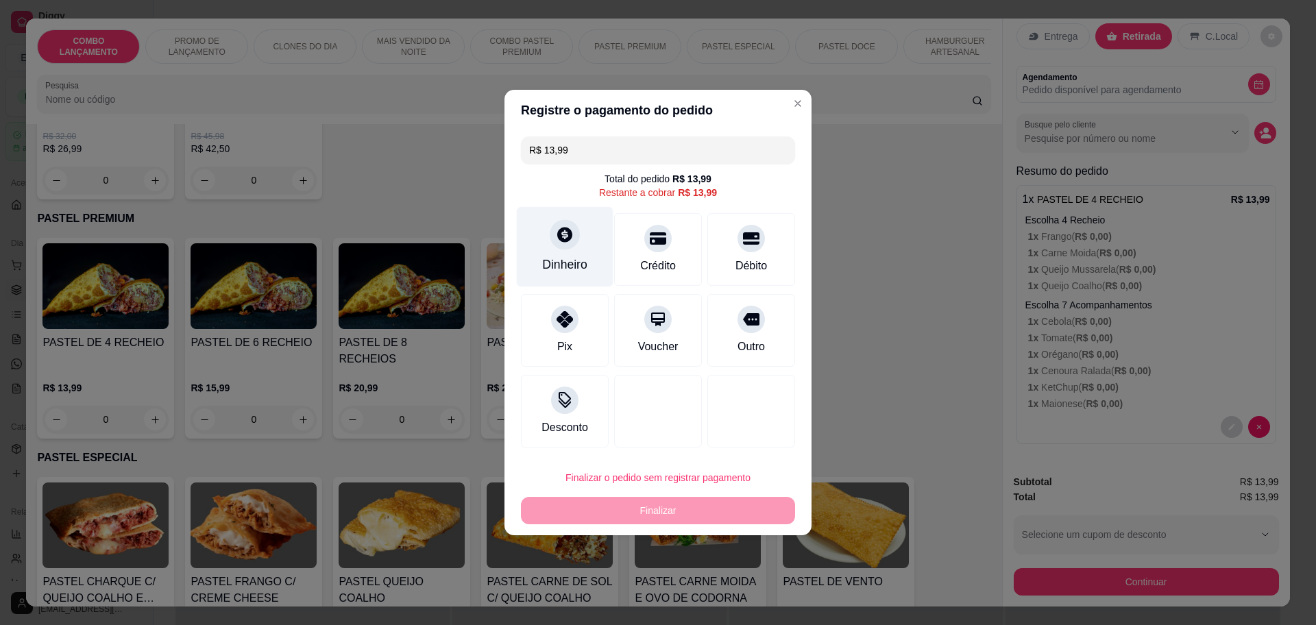
click at [556, 249] on div "Dinheiro" at bounding box center [565, 247] width 97 height 80
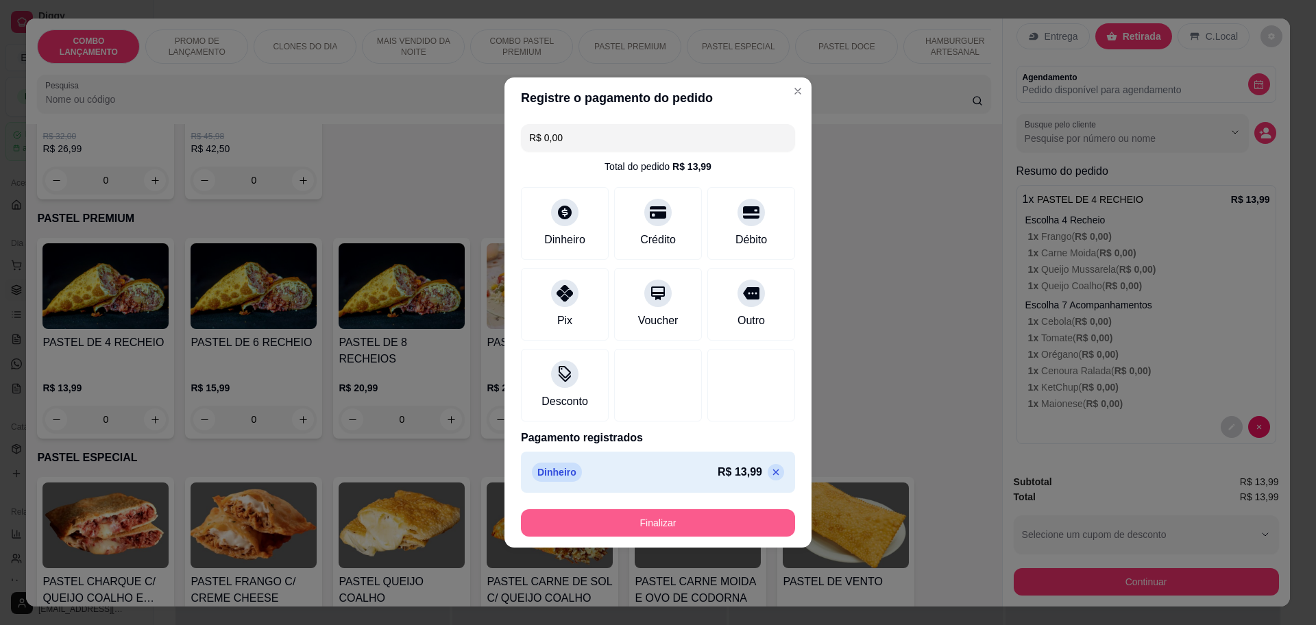
click at [662, 511] on button "Finalizar" at bounding box center [658, 522] width 274 height 27
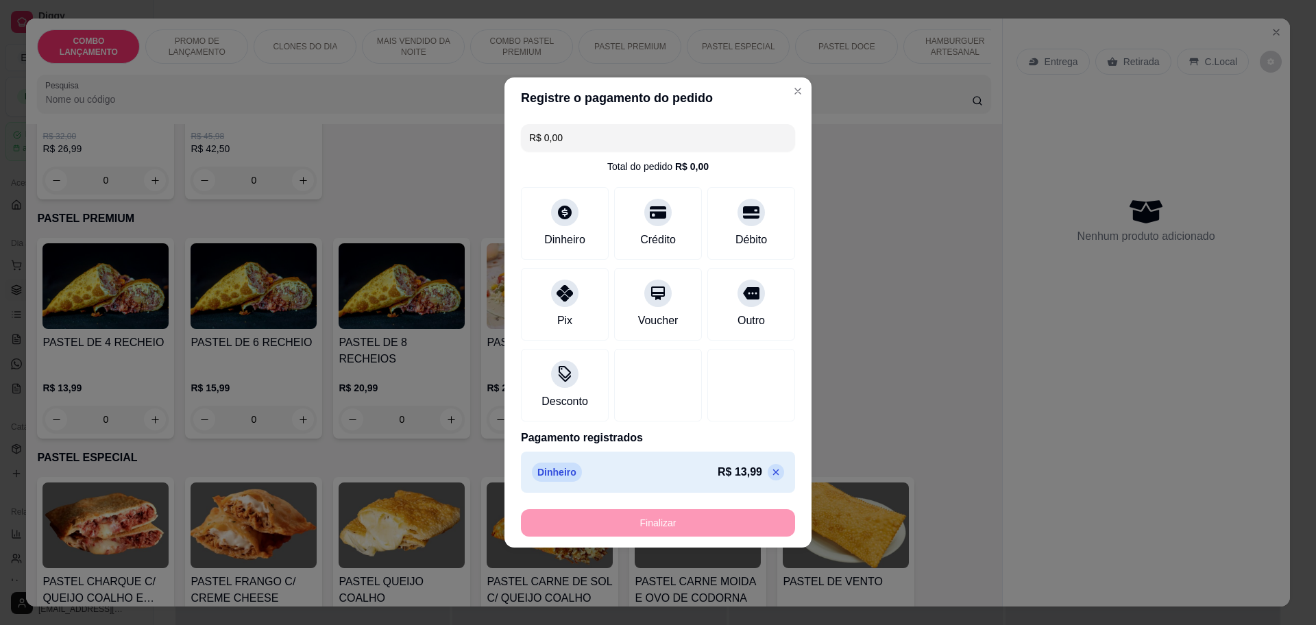
type input "-R$ 13,99"
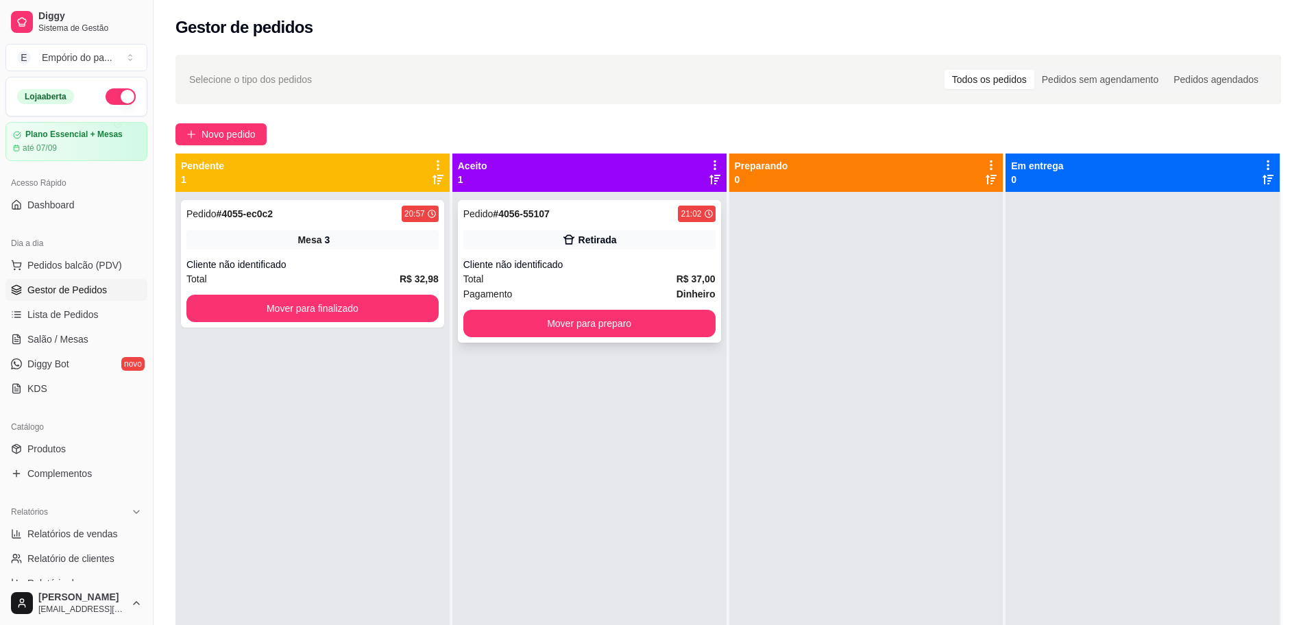
click at [502, 266] on div "Cliente não identificado" at bounding box center [589, 265] width 252 height 14
click at [343, 314] on button "Mover para finalizado" at bounding box center [313, 308] width 245 height 27
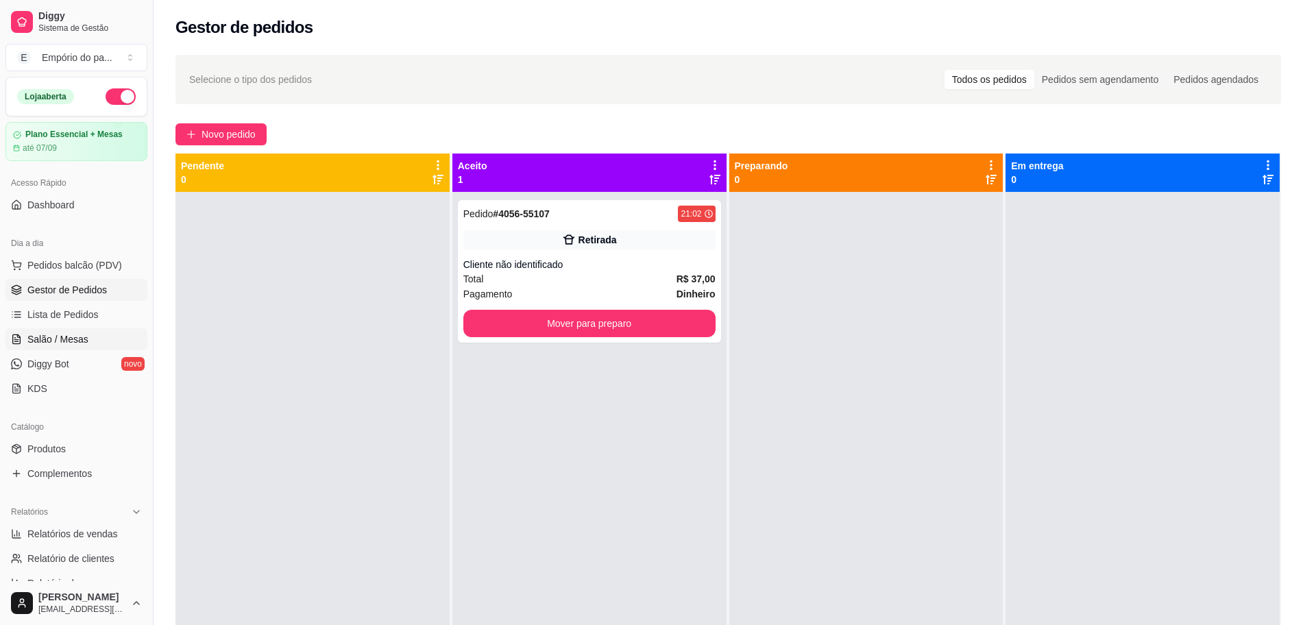
click at [112, 339] on link "Salão / Mesas" at bounding box center [76, 339] width 142 height 22
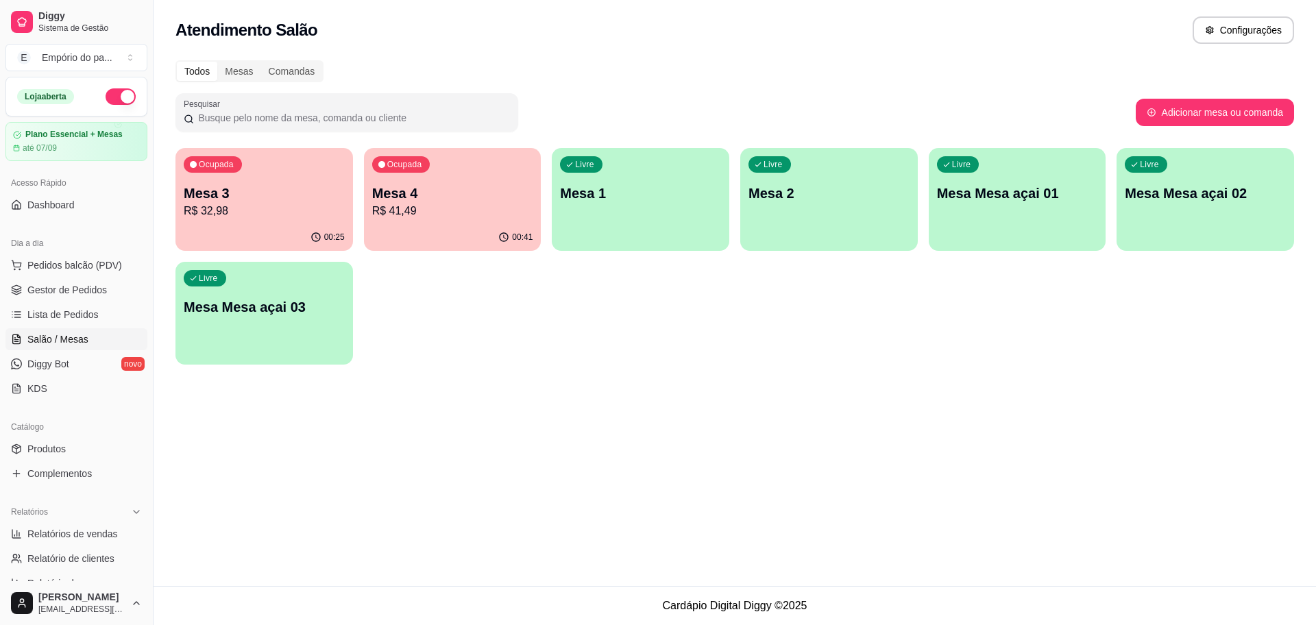
click at [323, 234] on div "00:25" at bounding box center [327, 237] width 34 height 11
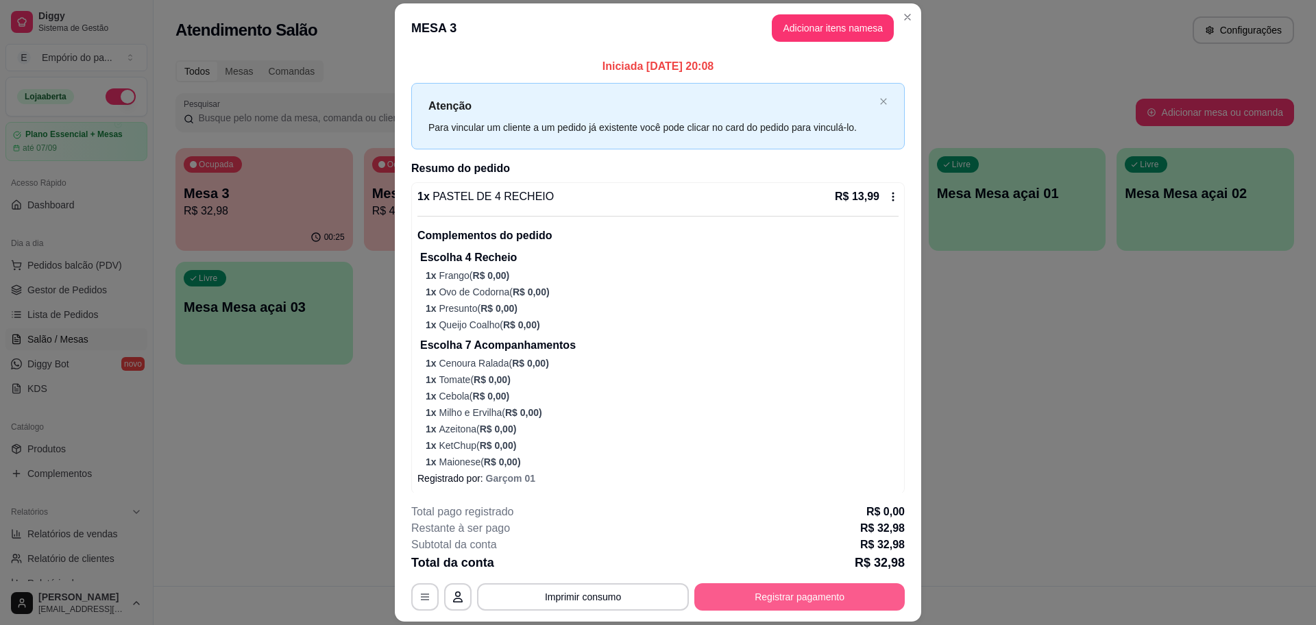
click at [735, 606] on button "Registrar pagamento" at bounding box center [799, 596] width 210 height 27
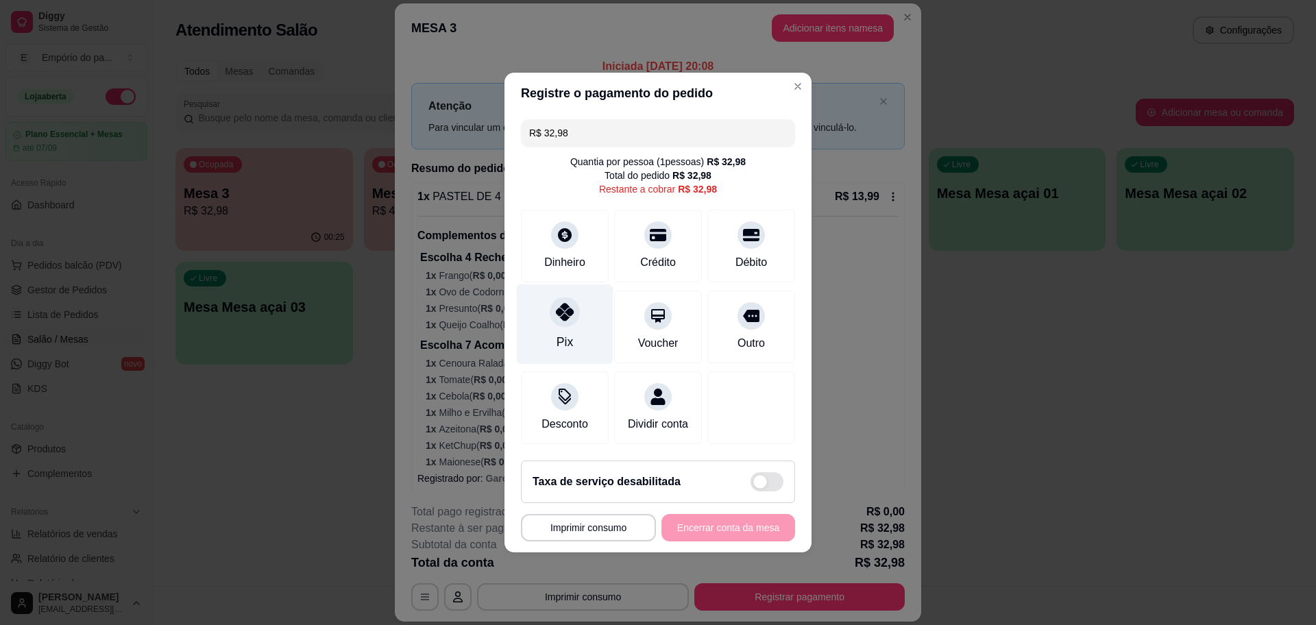
drag, startPoint x: 580, startPoint y: 303, endPoint x: 578, endPoint y: 310, distance: 7.0
click at [579, 302] on div "Pix" at bounding box center [565, 324] width 97 height 80
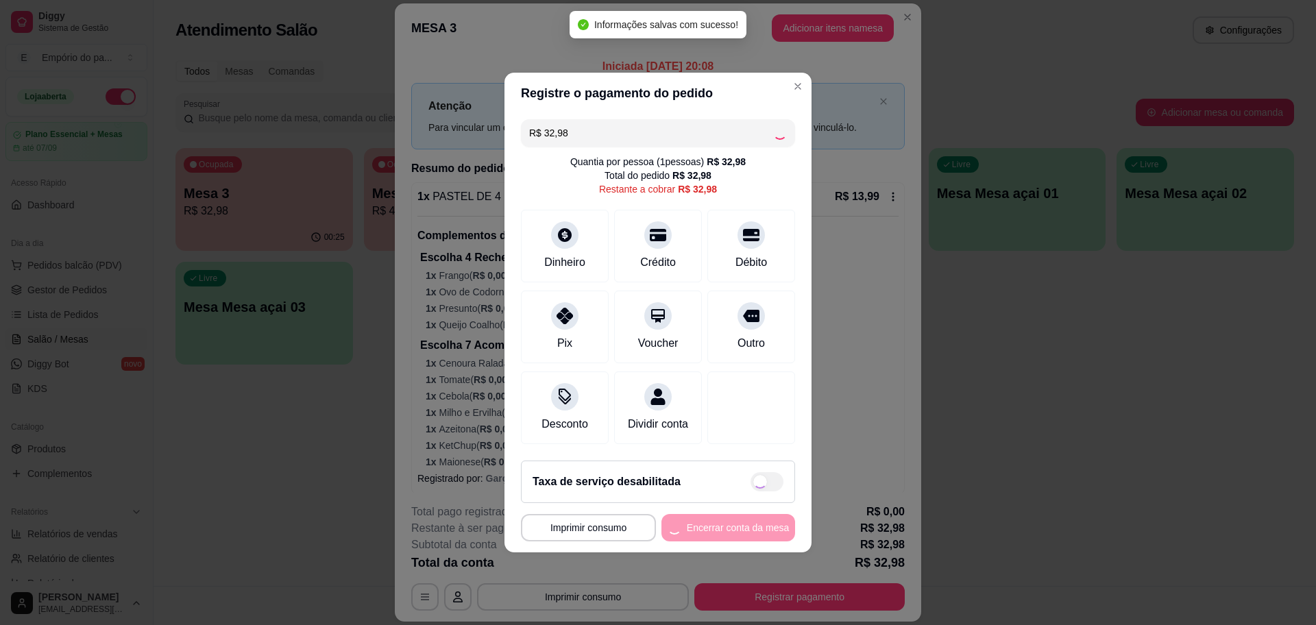
type input "R$ 0,00"
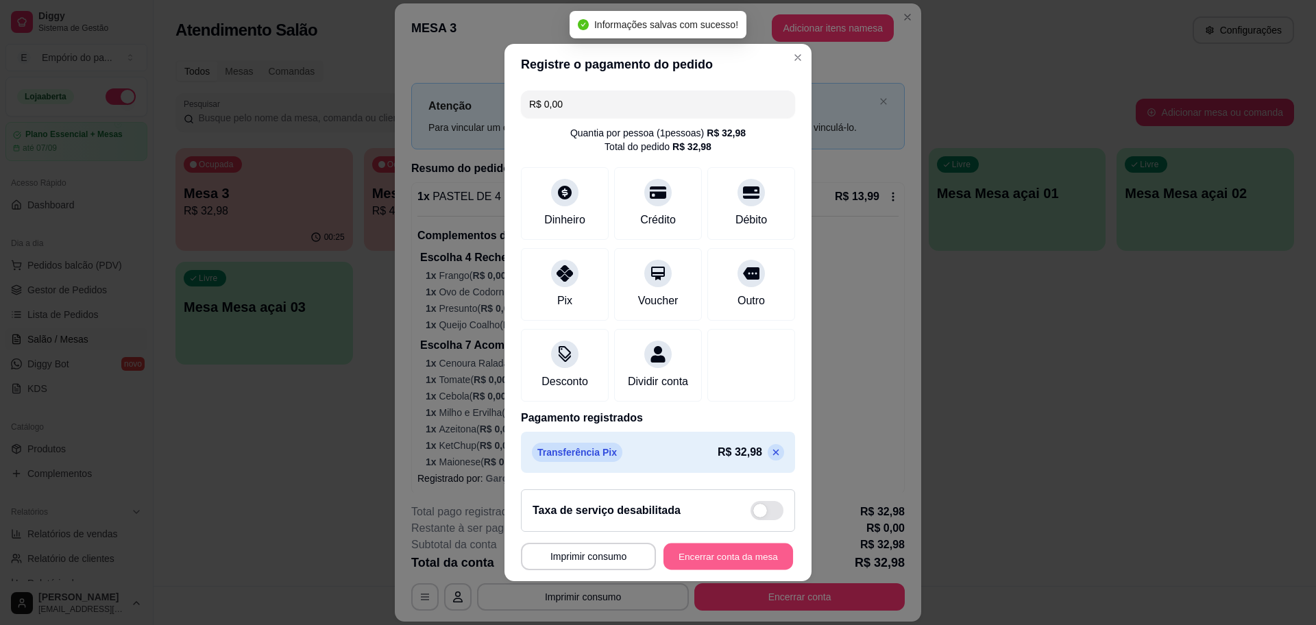
click at [674, 558] on button "Encerrar conta da mesa" at bounding box center [728, 556] width 130 height 27
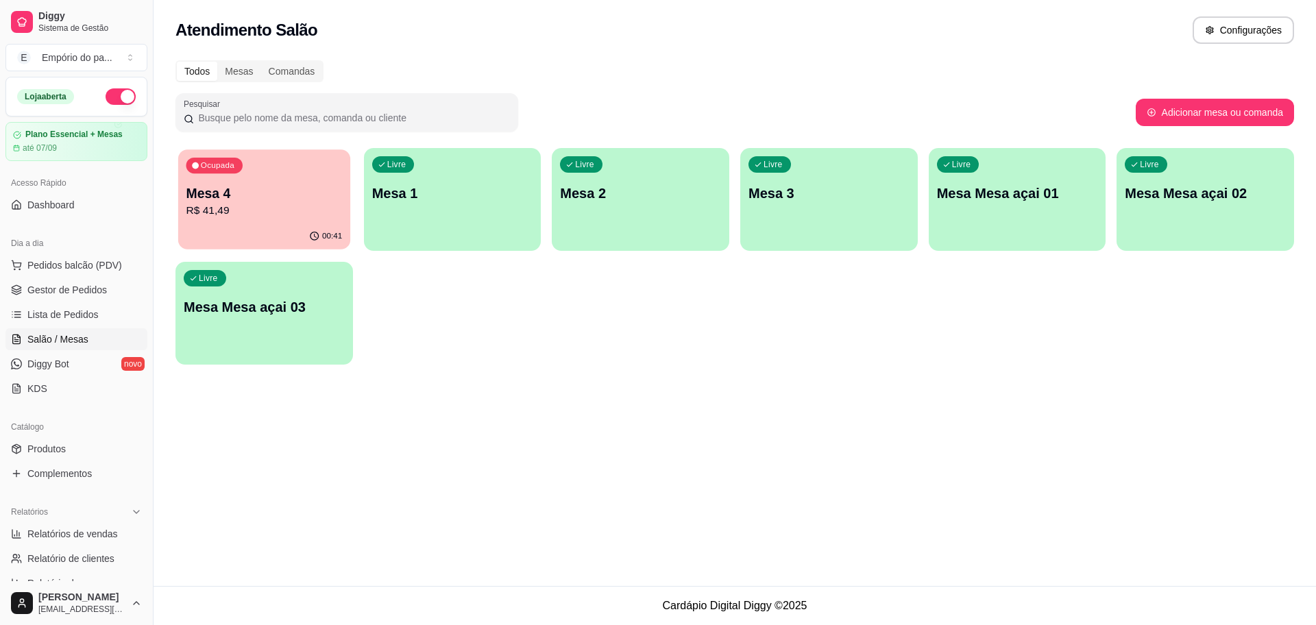
click at [321, 212] on p "R$ 41,49" at bounding box center [264, 211] width 156 height 16
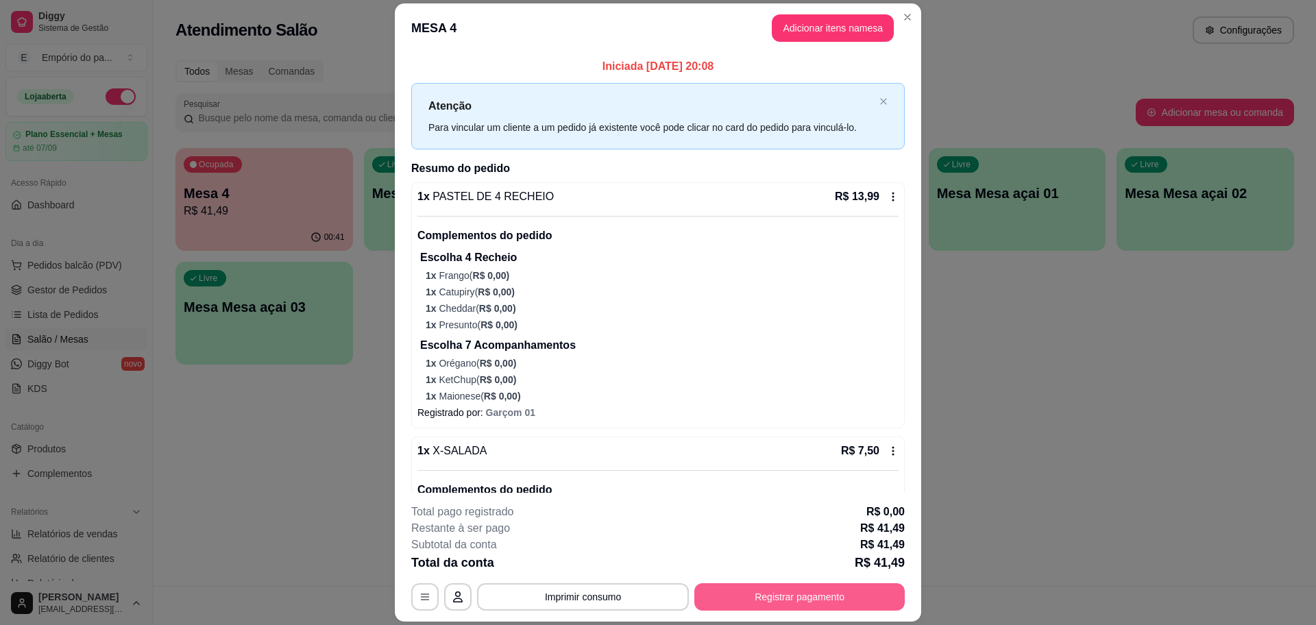
click at [740, 600] on button "Registrar pagamento" at bounding box center [799, 596] width 210 height 27
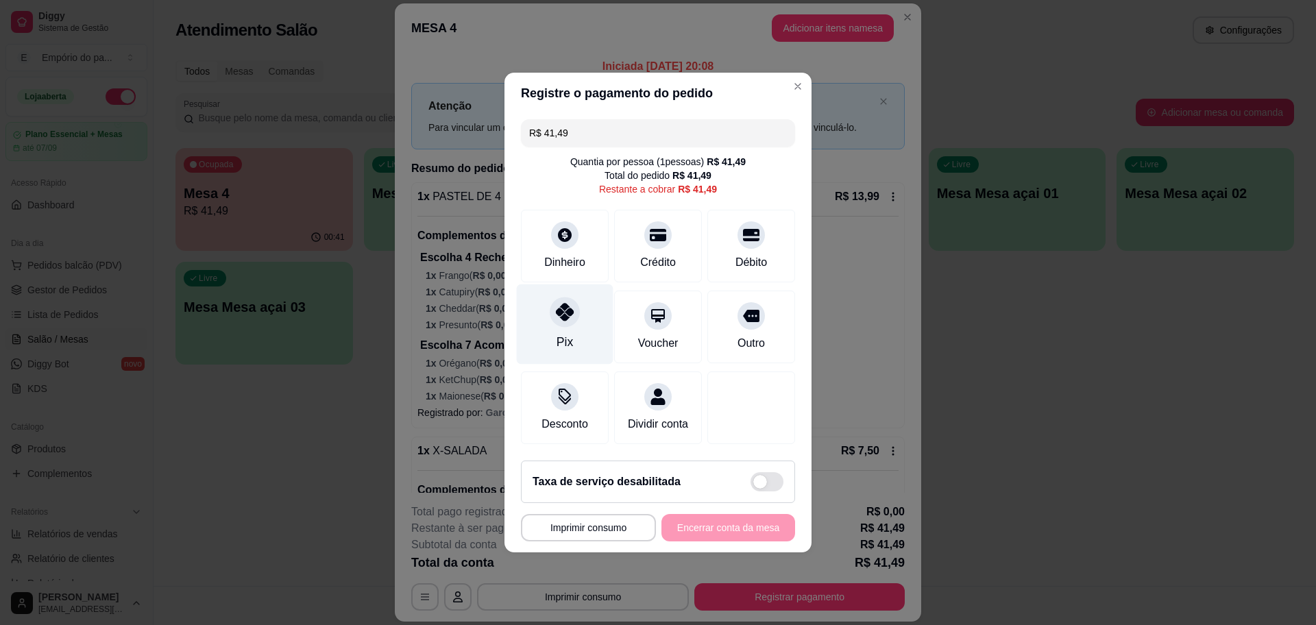
click at [546, 310] on div "Pix" at bounding box center [565, 324] width 97 height 80
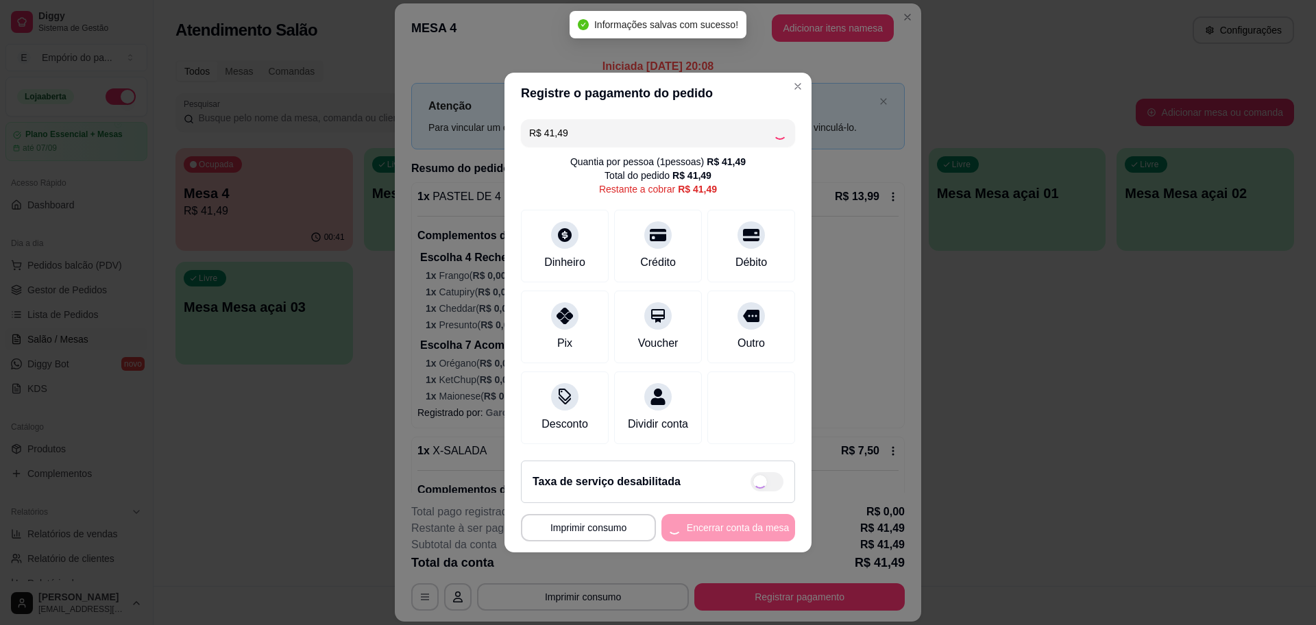
type input "R$ 0,00"
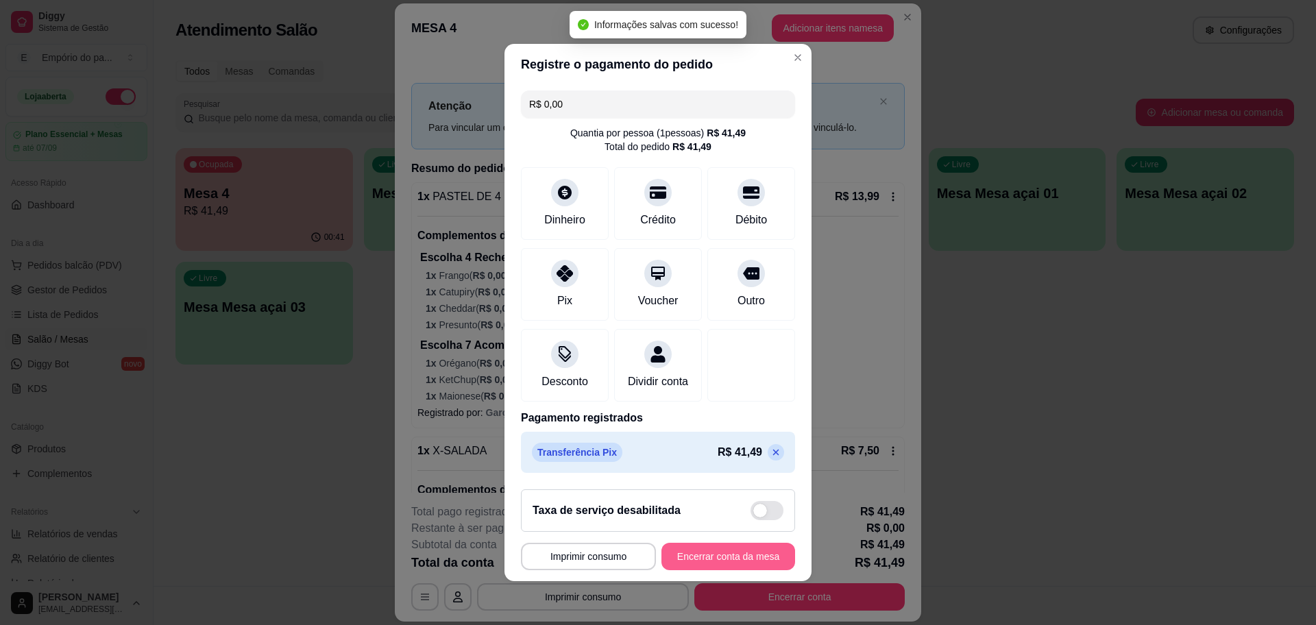
click at [703, 562] on button "Encerrar conta da mesa" at bounding box center [728, 556] width 134 height 27
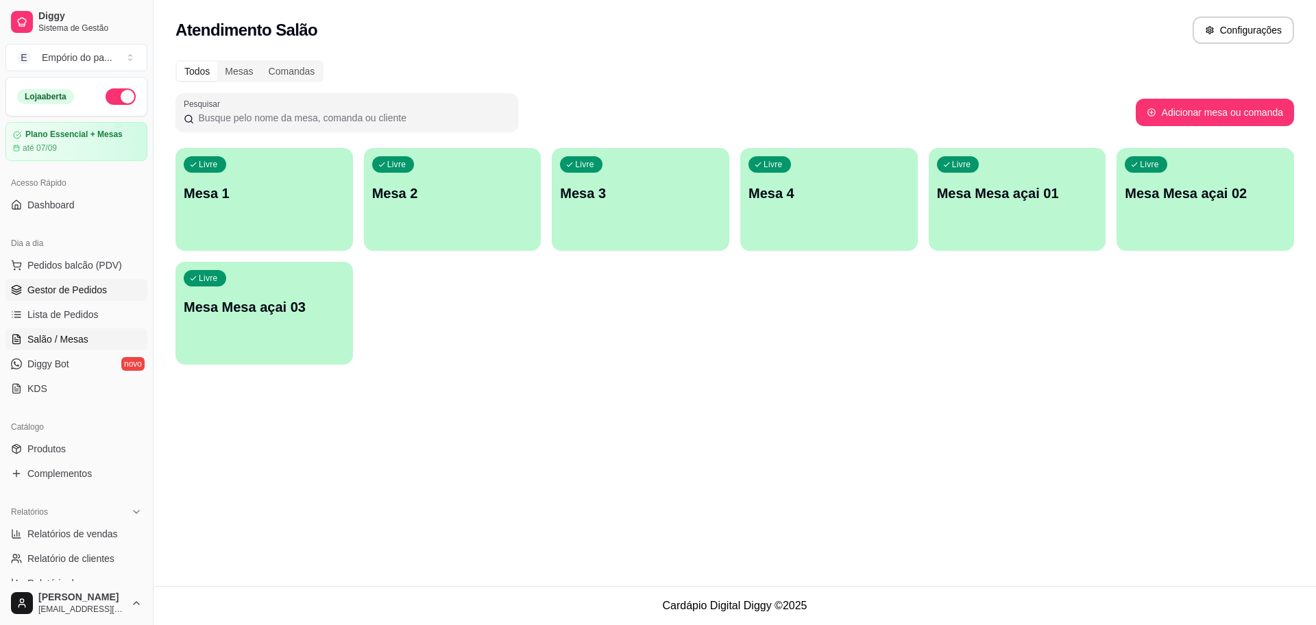
click at [102, 286] on span "Gestor de Pedidos" at bounding box center [66, 290] width 79 height 14
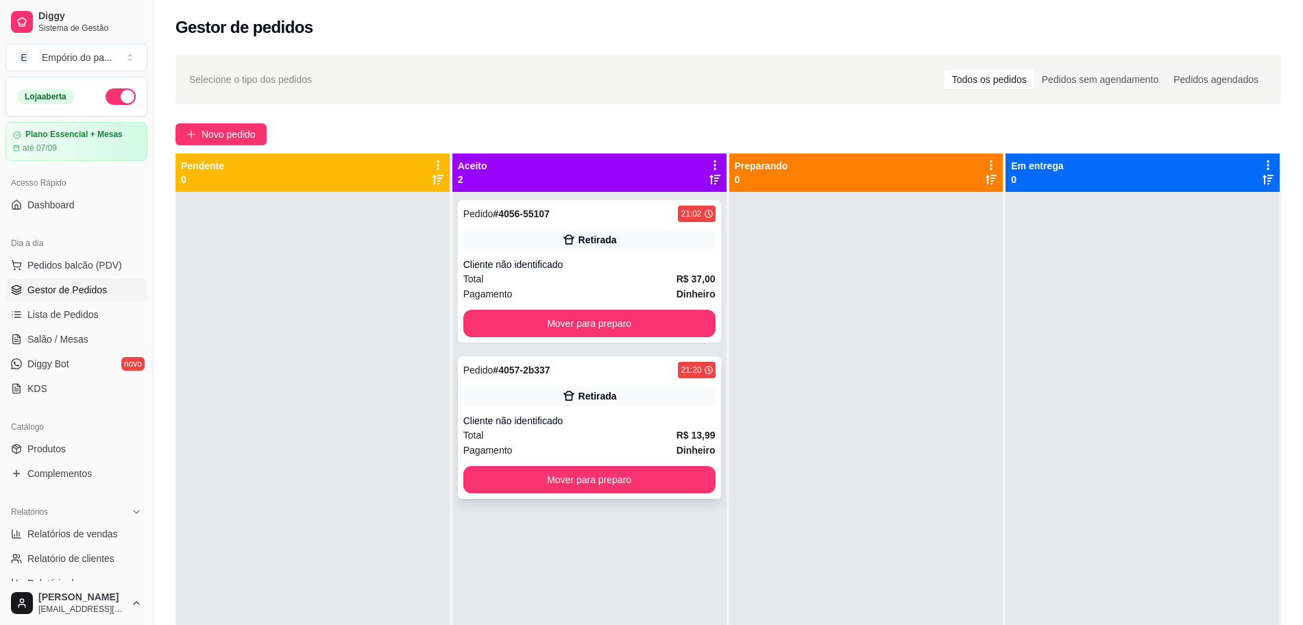
click at [532, 415] on div "Cliente não identificado" at bounding box center [589, 421] width 252 height 14
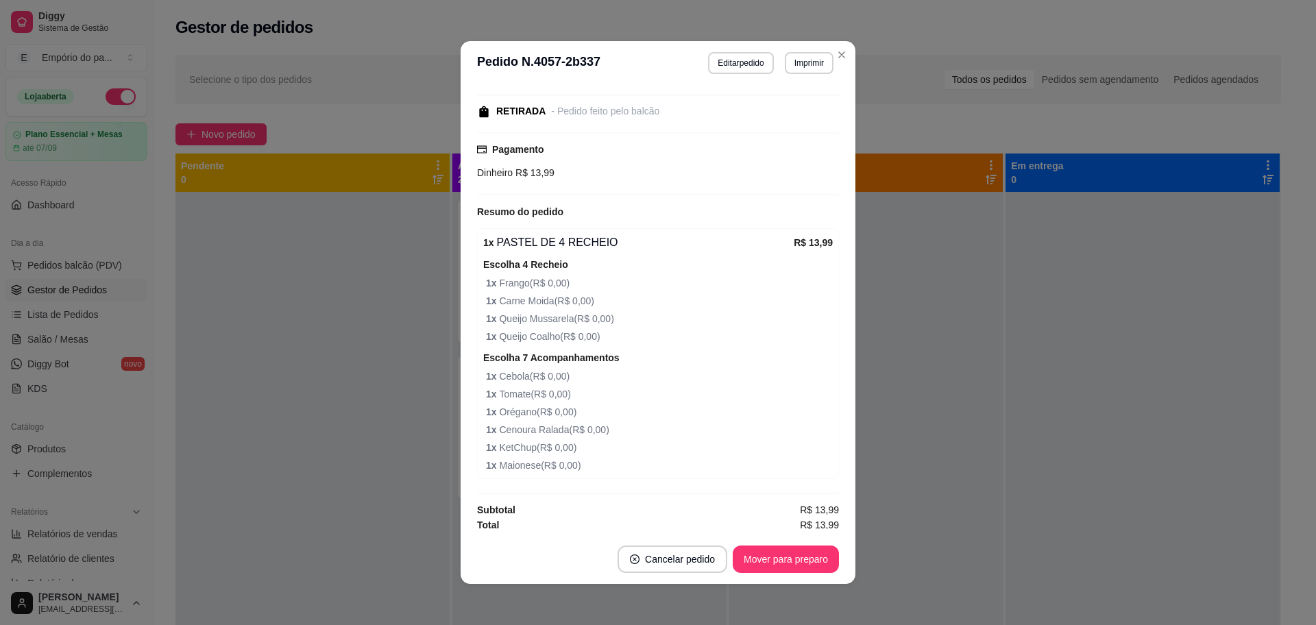
scroll to position [138, 0]
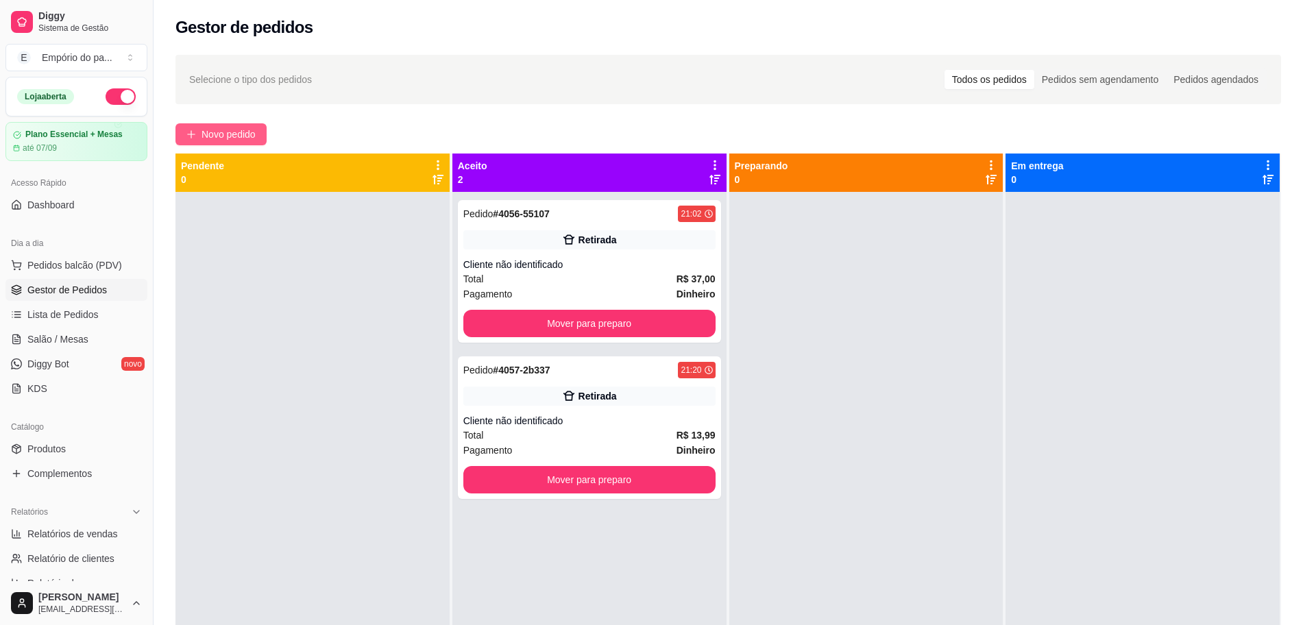
click at [227, 127] on span "Novo pedido" at bounding box center [228, 134] width 54 height 15
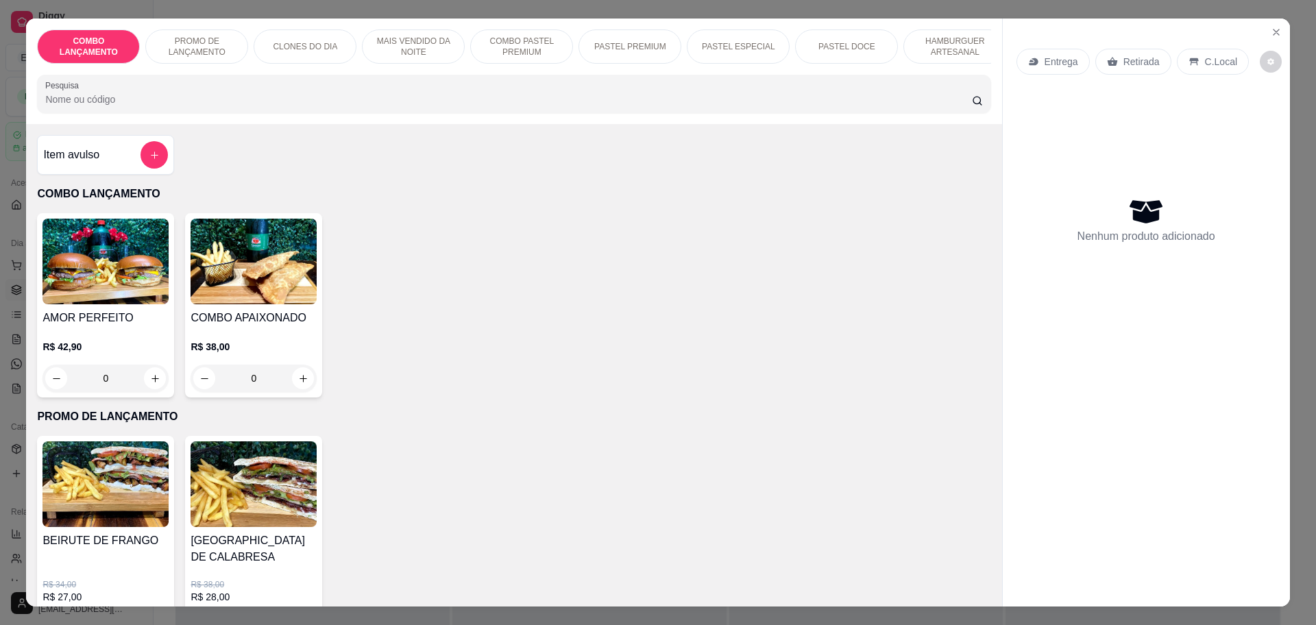
click at [1141, 57] on p "Retirada" at bounding box center [1141, 62] width 36 height 14
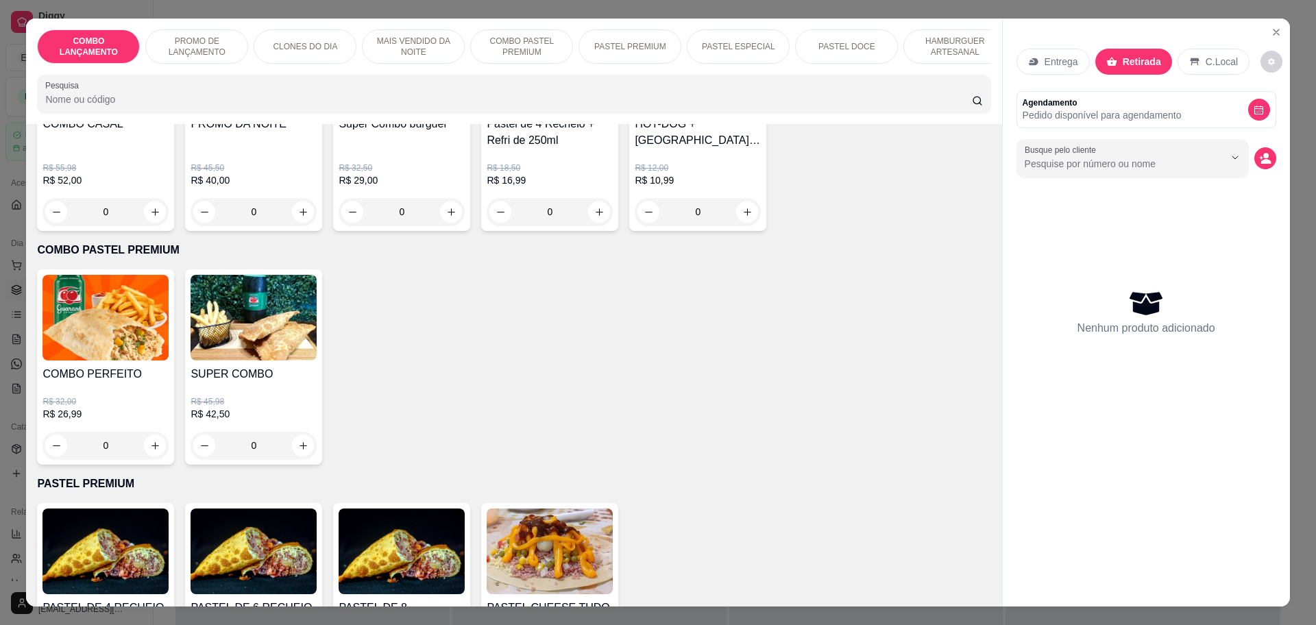
scroll to position [1628, 0]
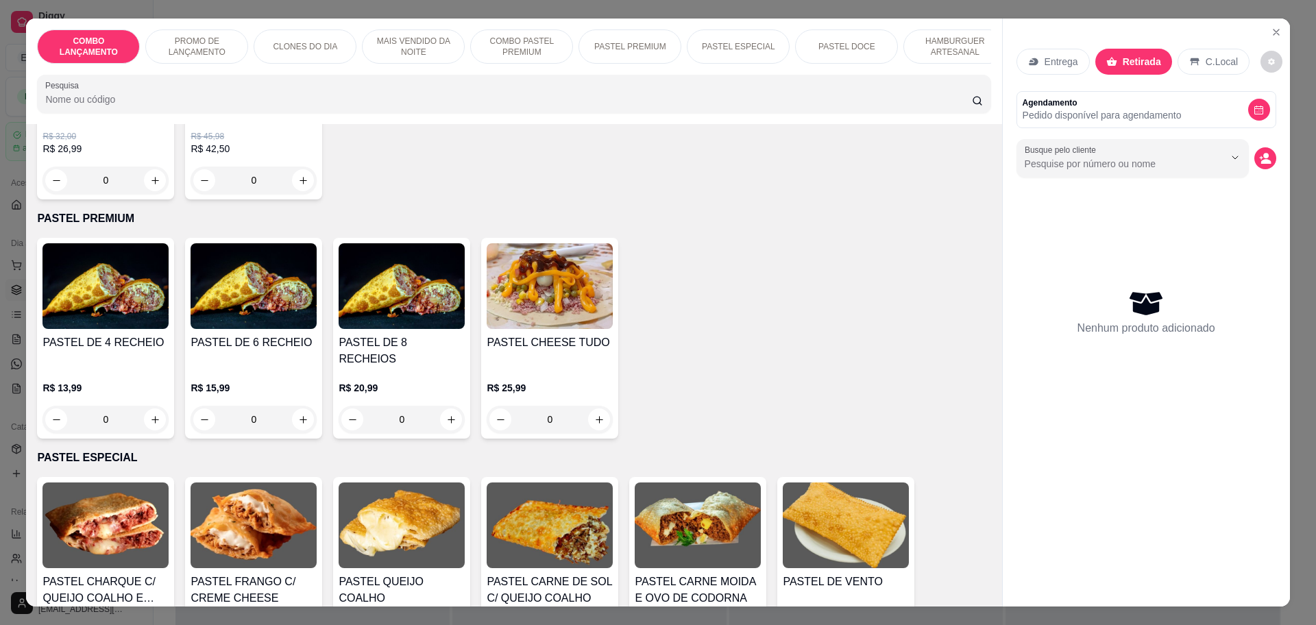
click at [145, 406] on div "0" at bounding box center [105, 419] width 126 height 27
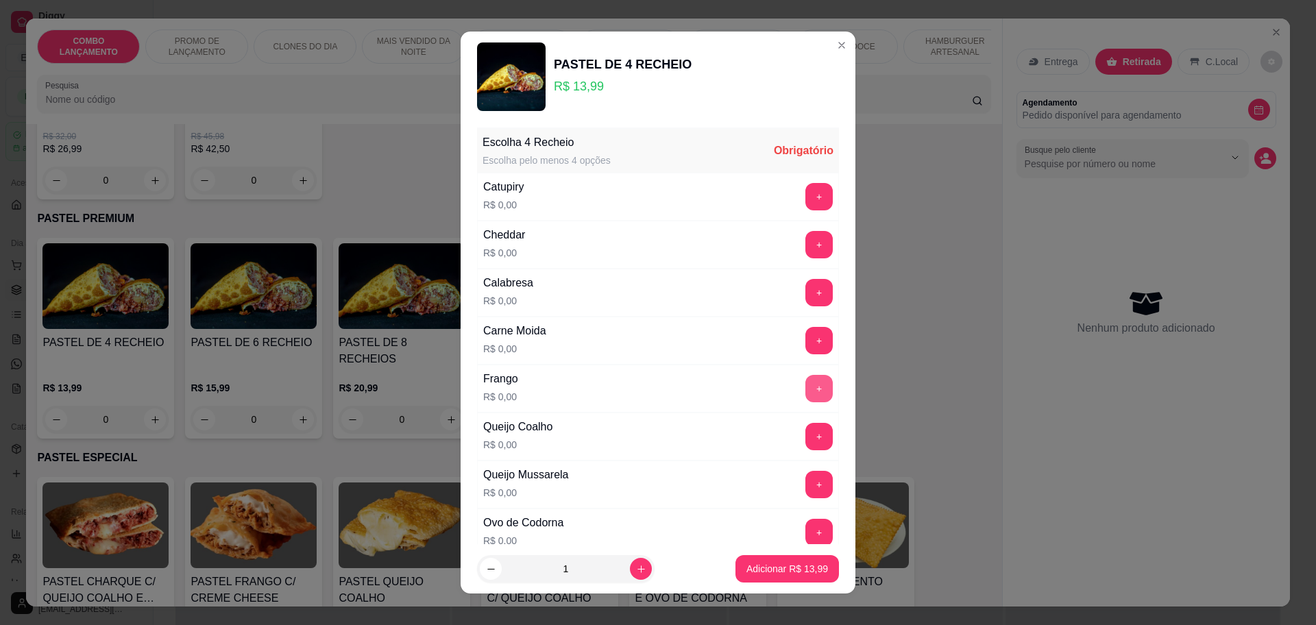
click at [805, 388] on button "+" at bounding box center [818, 388] width 27 height 27
click at [806, 201] on button "+" at bounding box center [819, 196] width 27 height 27
click at [806, 341] on button "+" at bounding box center [819, 340] width 27 height 27
click at [800, 480] on div "+" at bounding box center [819, 484] width 38 height 27
click at [806, 471] on button "+" at bounding box center [819, 484] width 27 height 27
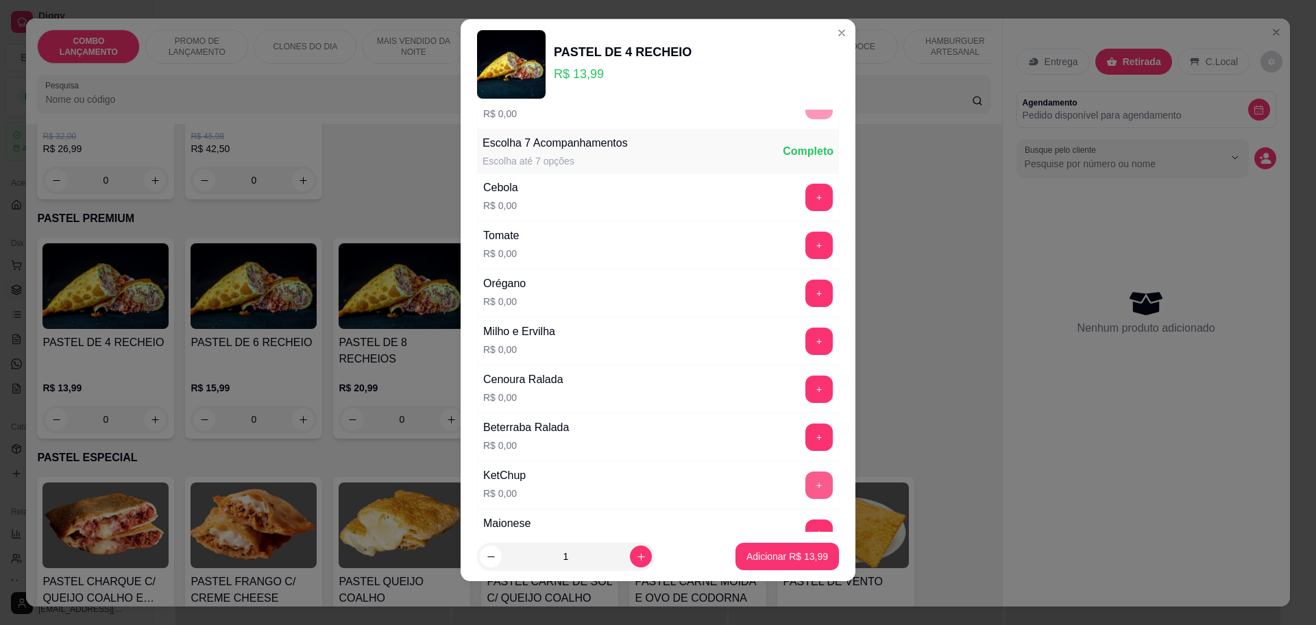
scroll to position [530, 0]
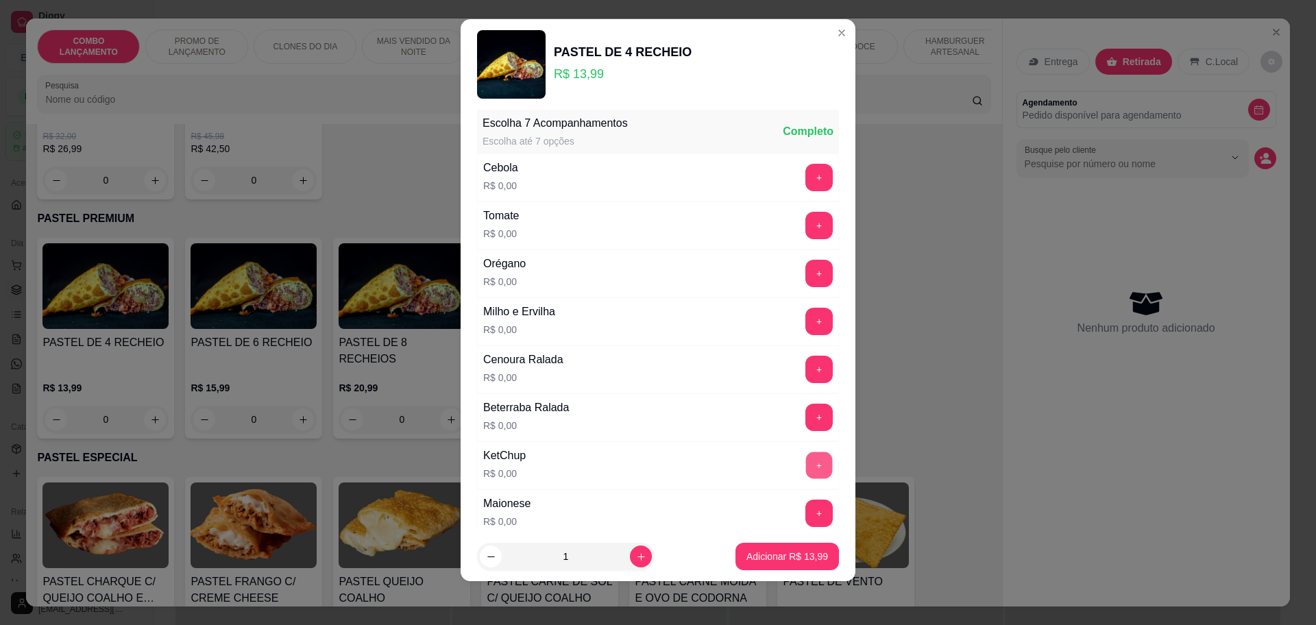
click at [806, 463] on button "+" at bounding box center [819, 465] width 27 height 27
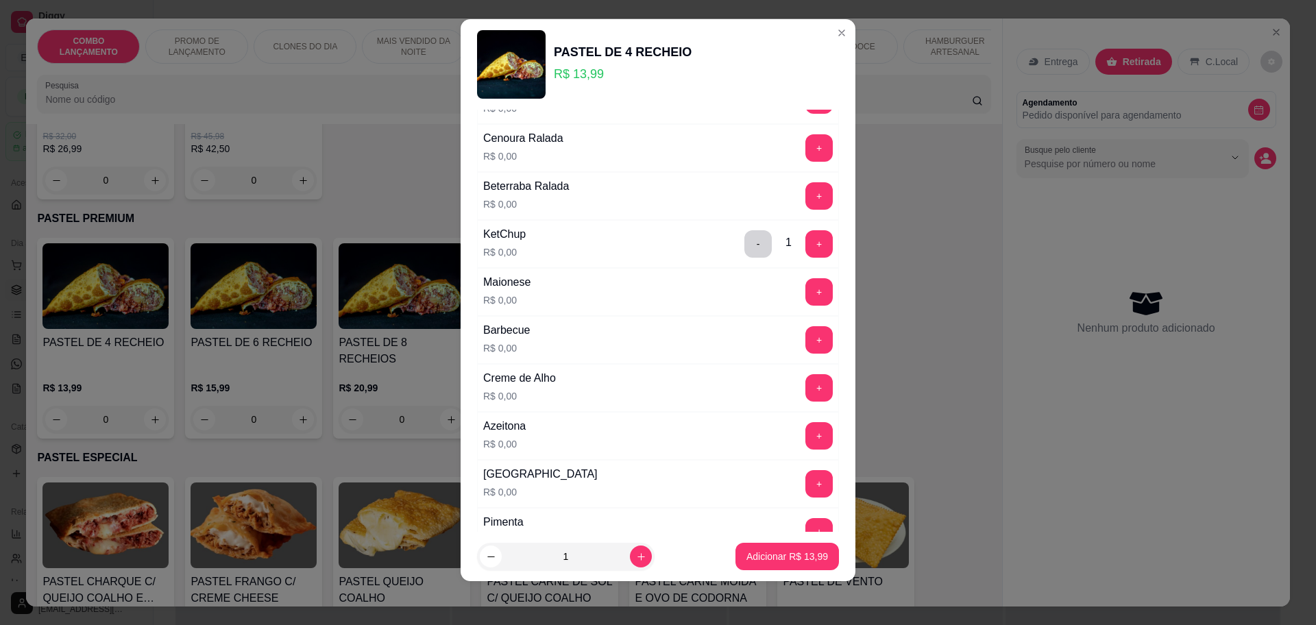
scroll to position [787, 0]
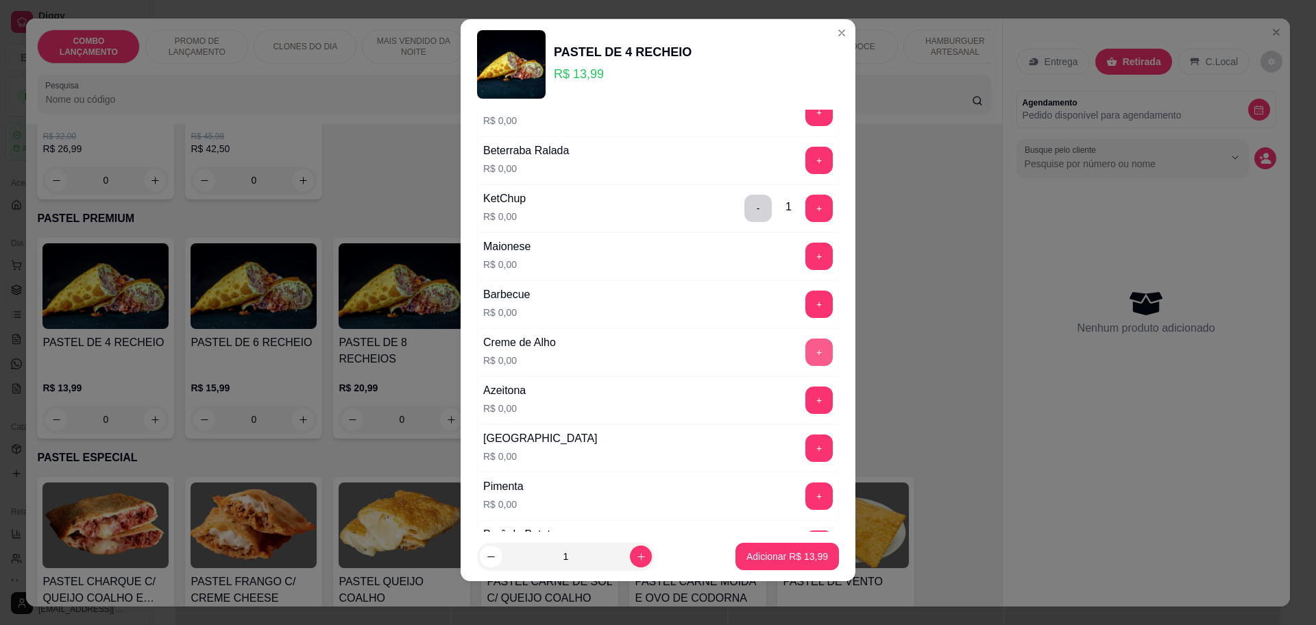
click at [805, 345] on button "+" at bounding box center [818, 352] width 27 height 27
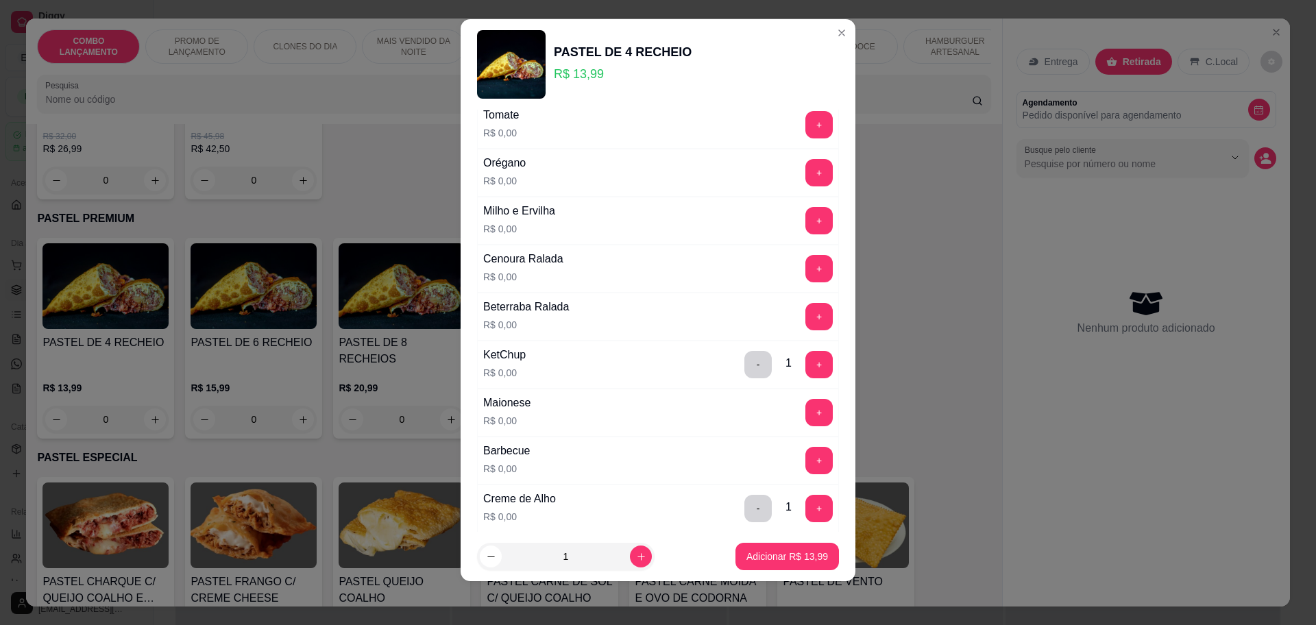
scroll to position [616, 0]
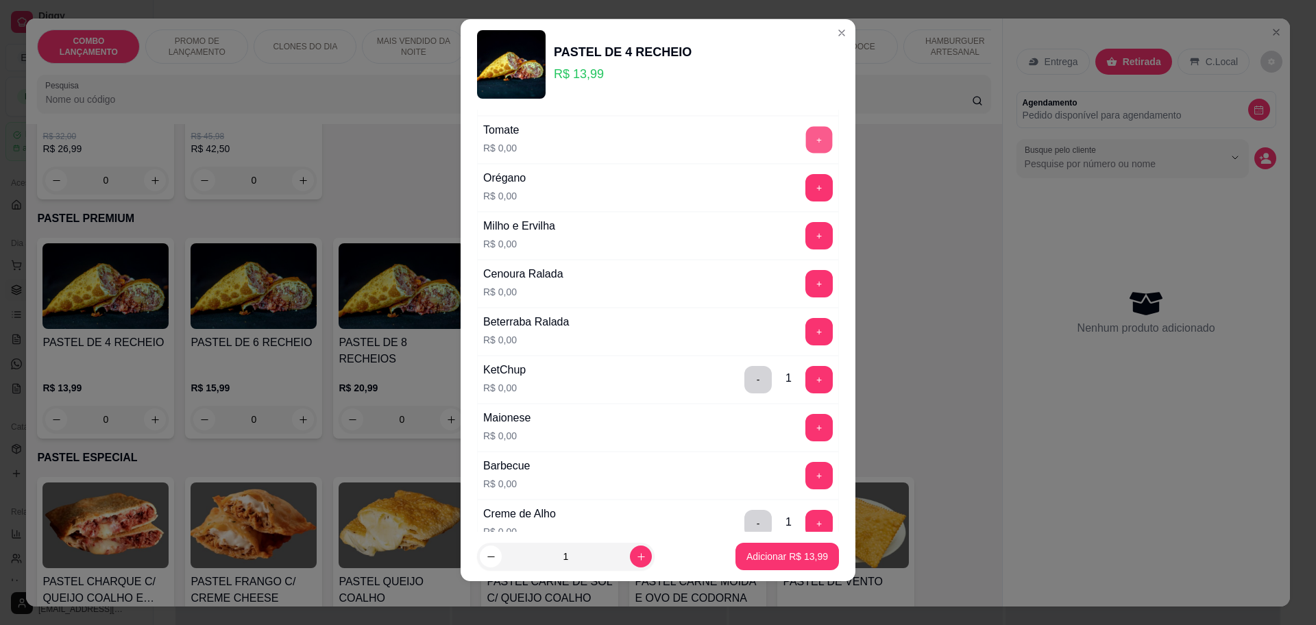
click at [806, 148] on button "+" at bounding box center [819, 139] width 27 height 27
click at [805, 188] on button "+" at bounding box center [818, 187] width 27 height 27
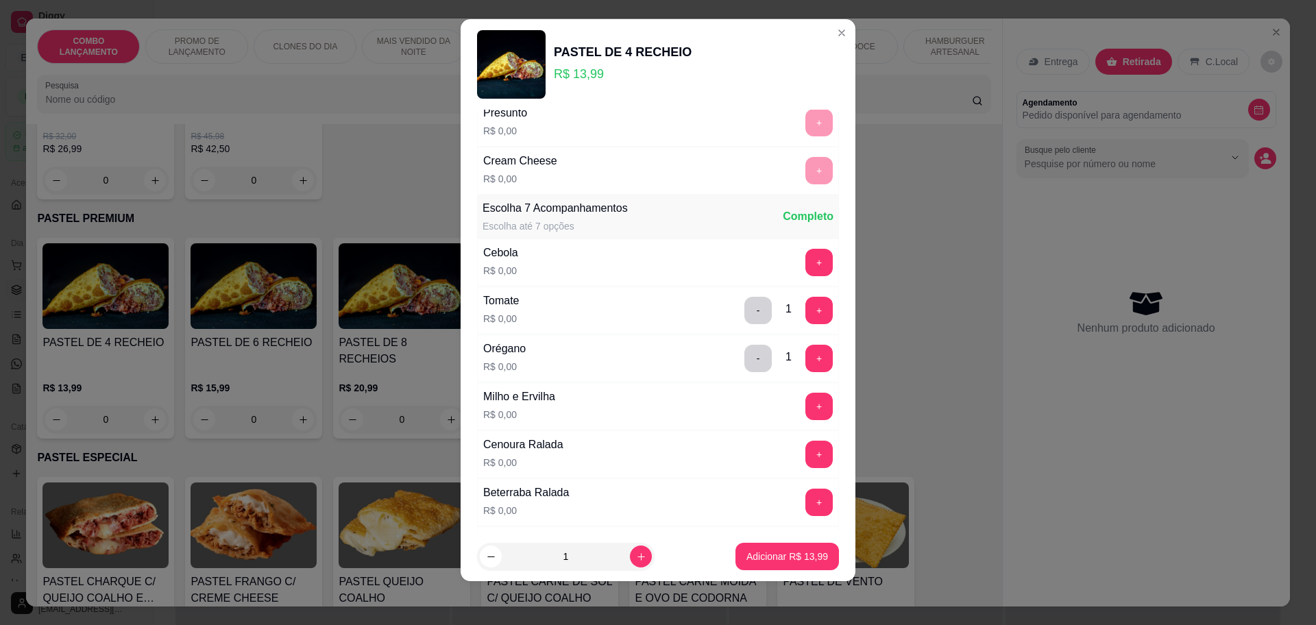
scroll to position [445, 0]
click at [805, 269] on button "+" at bounding box center [818, 262] width 27 height 27
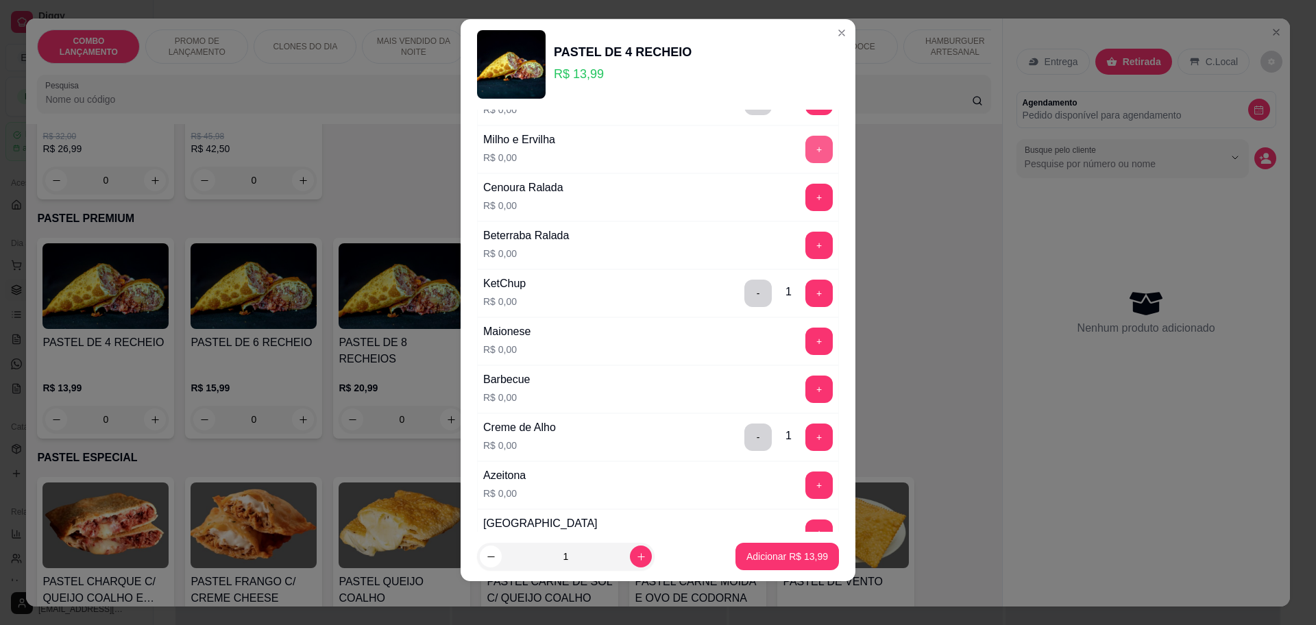
scroll to position [787, 0]
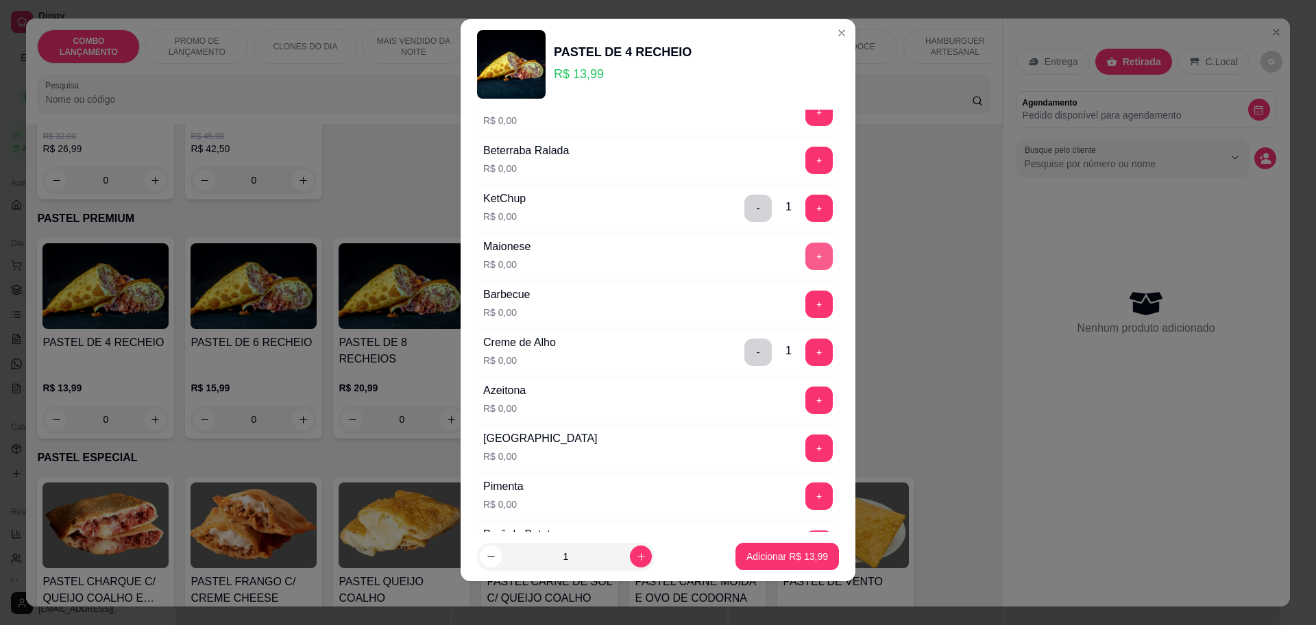
click at [805, 246] on button "+" at bounding box center [818, 256] width 27 height 27
click at [805, 296] on button "+" at bounding box center [818, 304] width 27 height 27
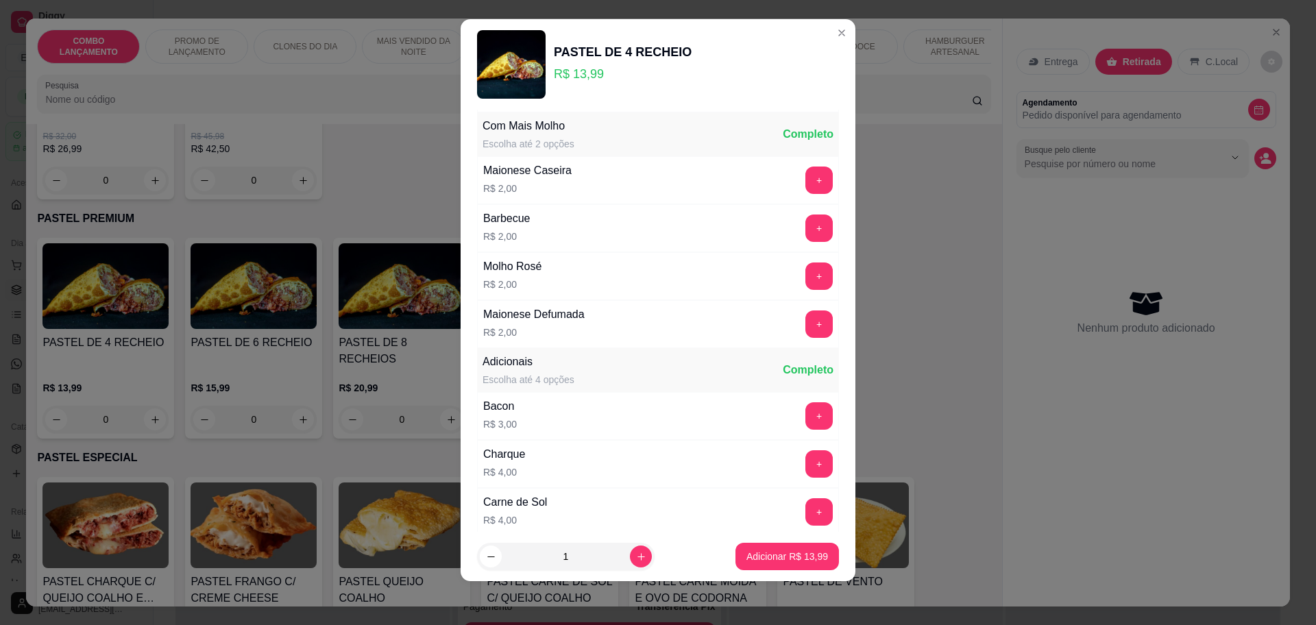
scroll to position [1342, 0]
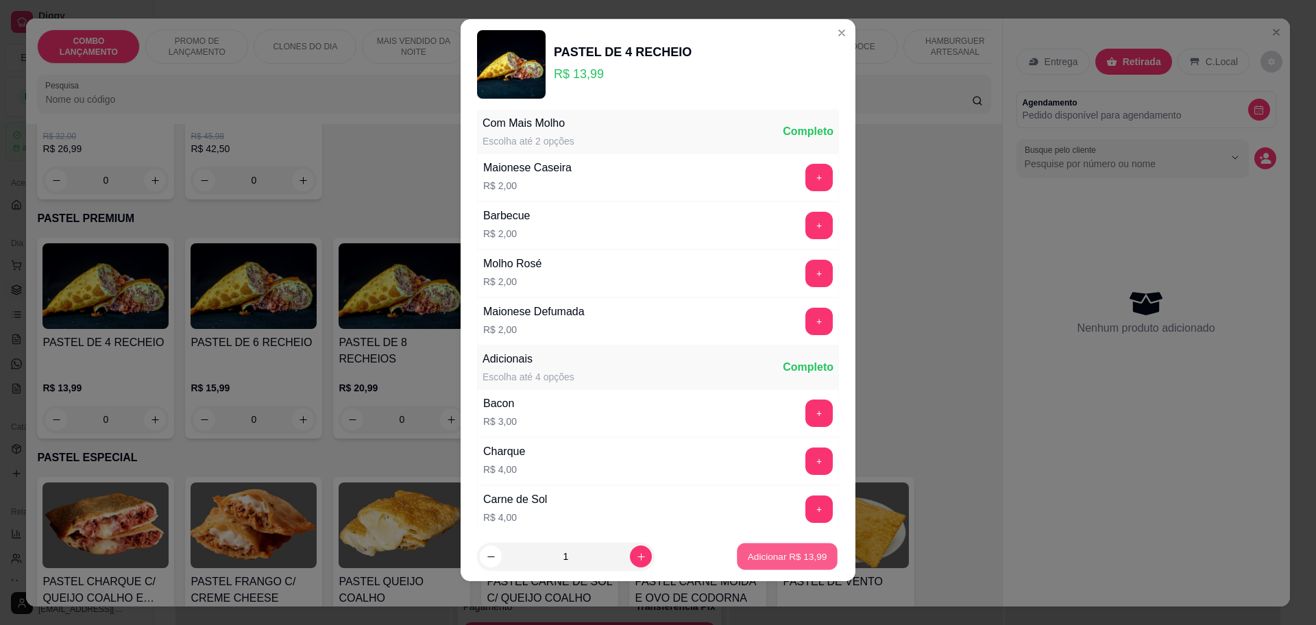
click at [748, 555] on p "Adicionar R$ 13,99" at bounding box center [787, 556] width 79 height 13
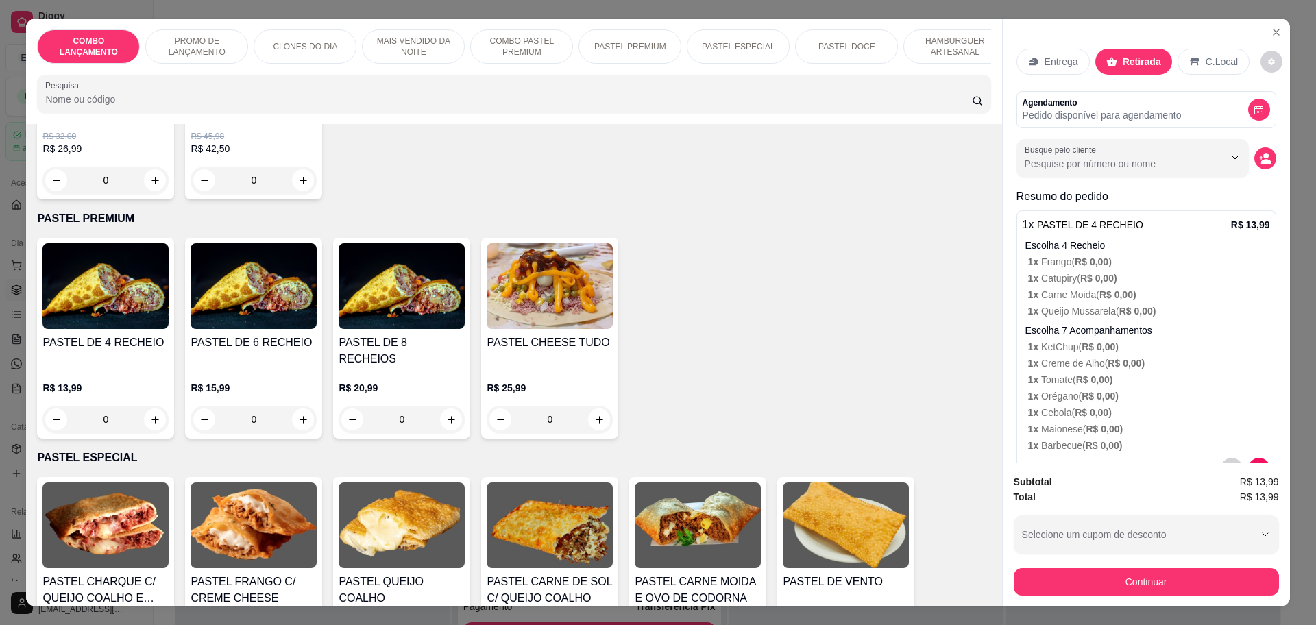
click at [144, 406] on div "0" at bounding box center [105, 419] width 126 height 27
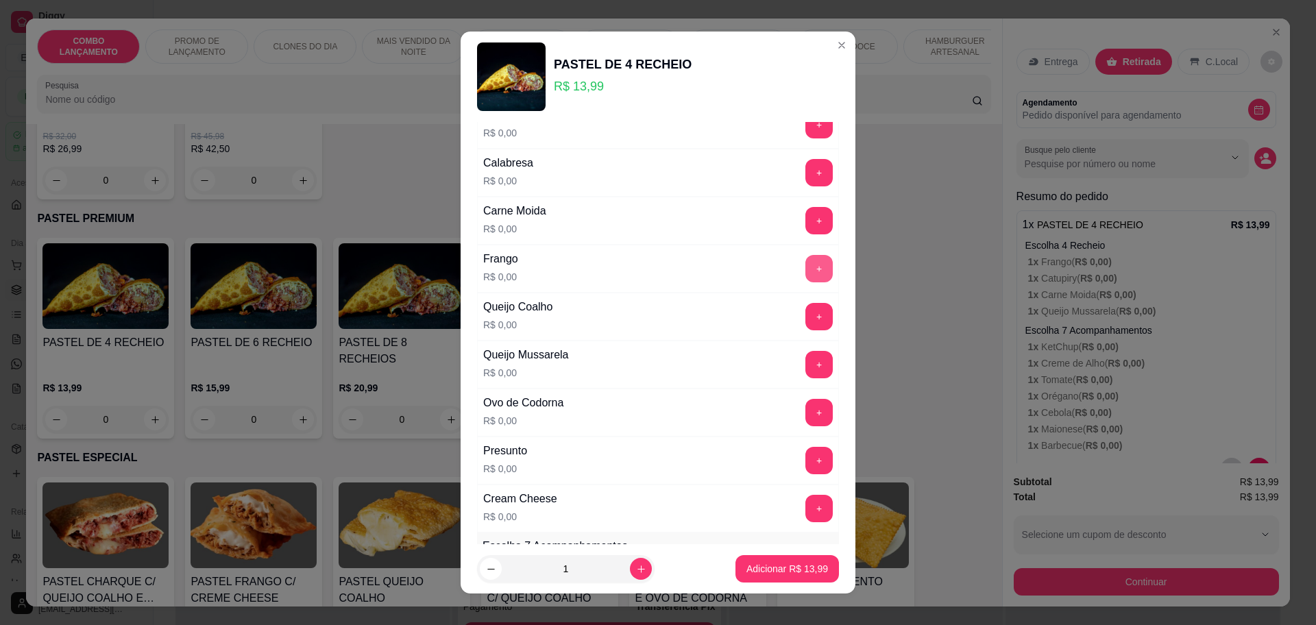
scroll to position [171, 0]
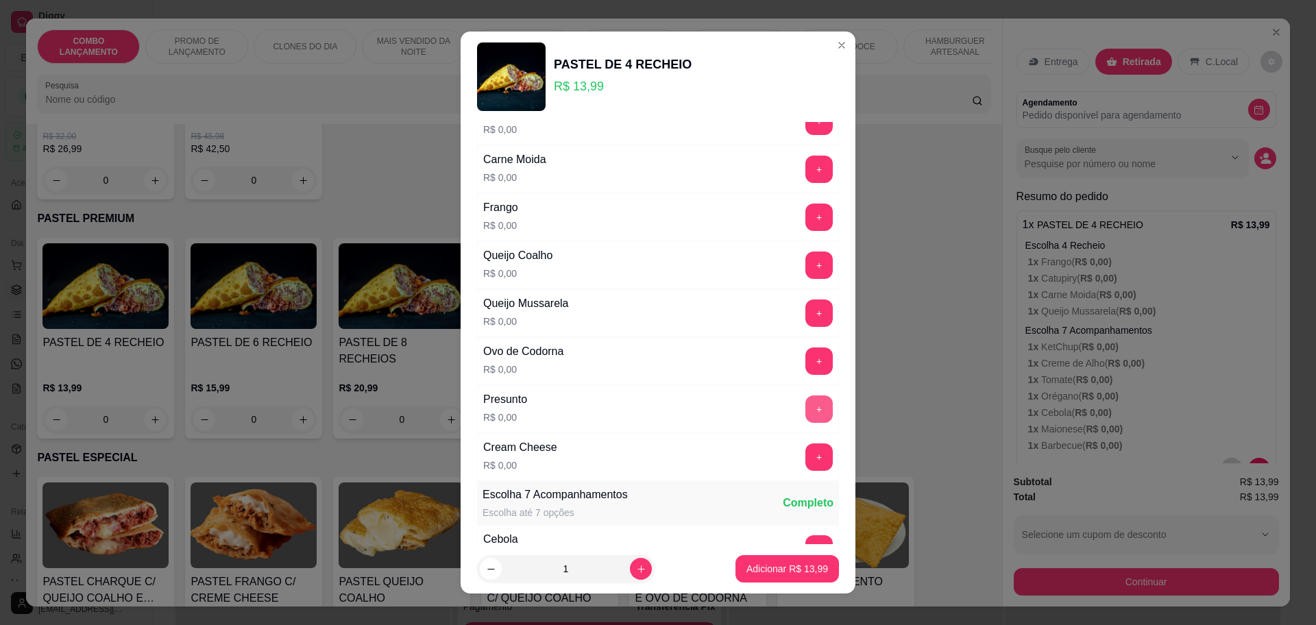
click at [805, 413] on button "+" at bounding box center [818, 408] width 27 height 27
click at [805, 313] on button "+" at bounding box center [818, 312] width 27 height 27
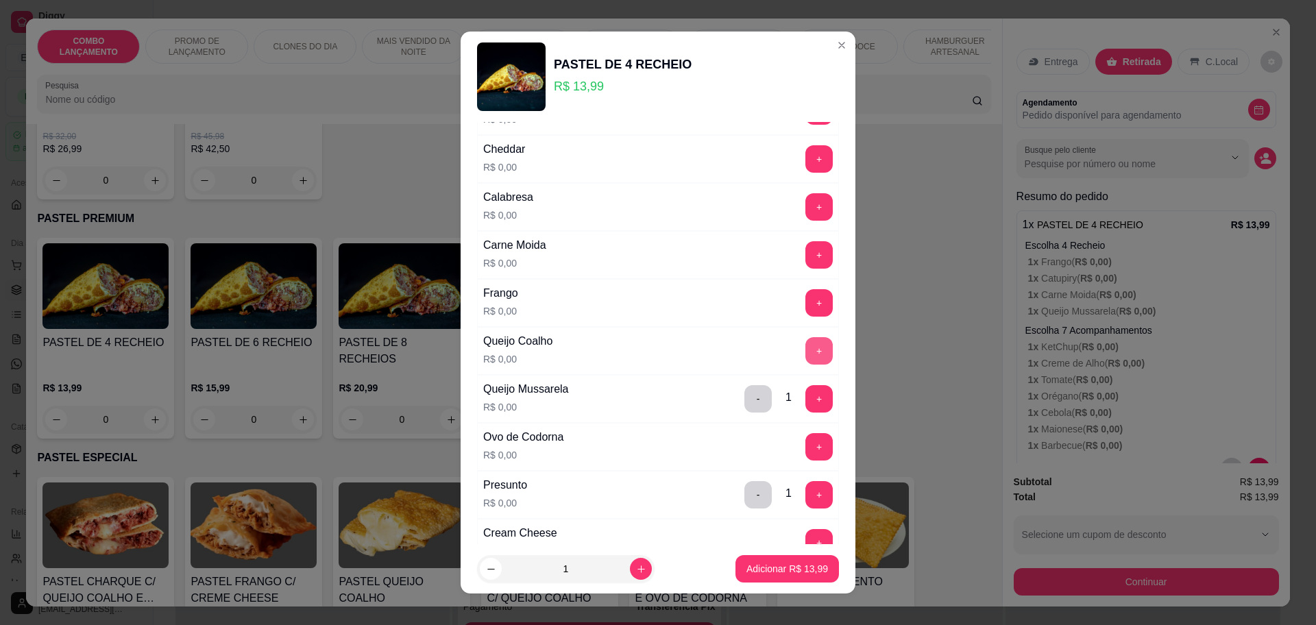
scroll to position [0, 0]
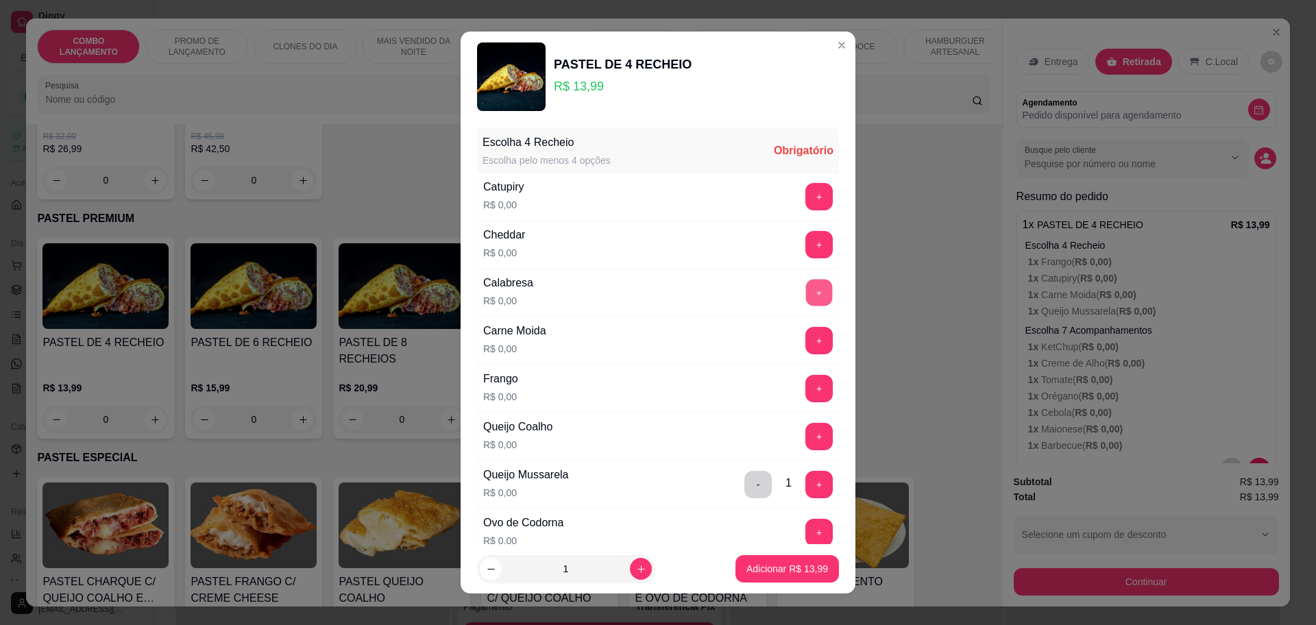
click at [806, 291] on button "+" at bounding box center [819, 292] width 27 height 27
click at [806, 343] on button "+" at bounding box center [819, 340] width 27 height 27
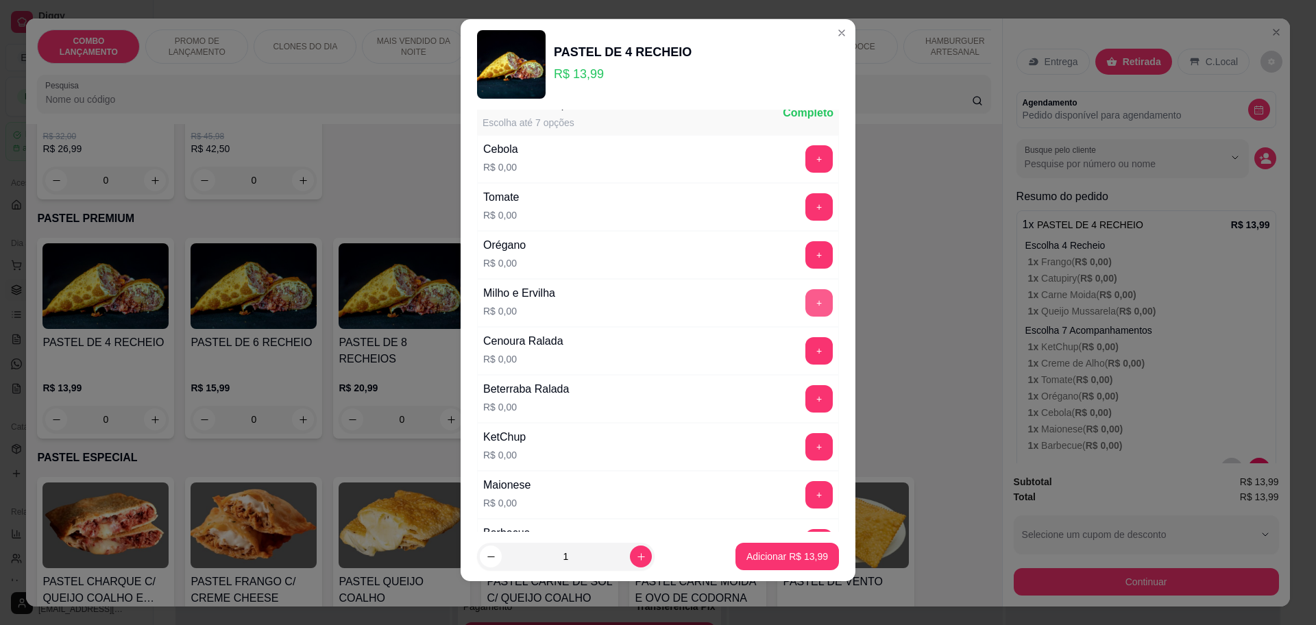
scroll to position [530, 0]
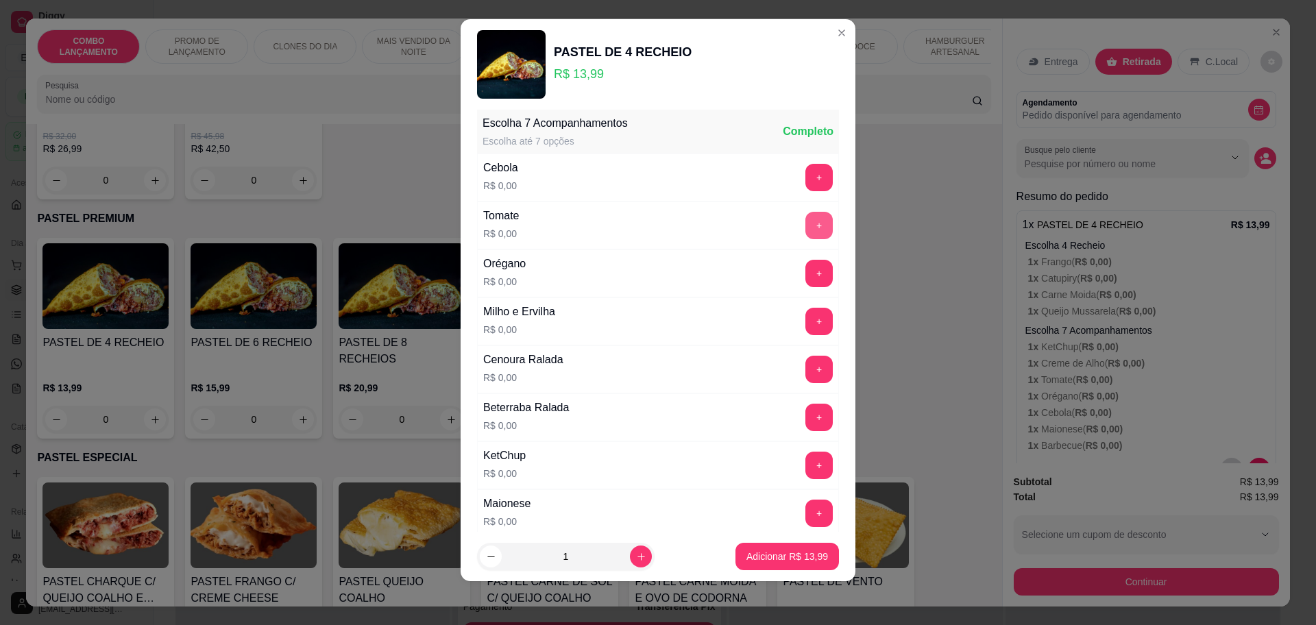
click at [805, 225] on button "+" at bounding box center [818, 225] width 27 height 27
click at [806, 175] on button "+" at bounding box center [819, 177] width 27 height 27
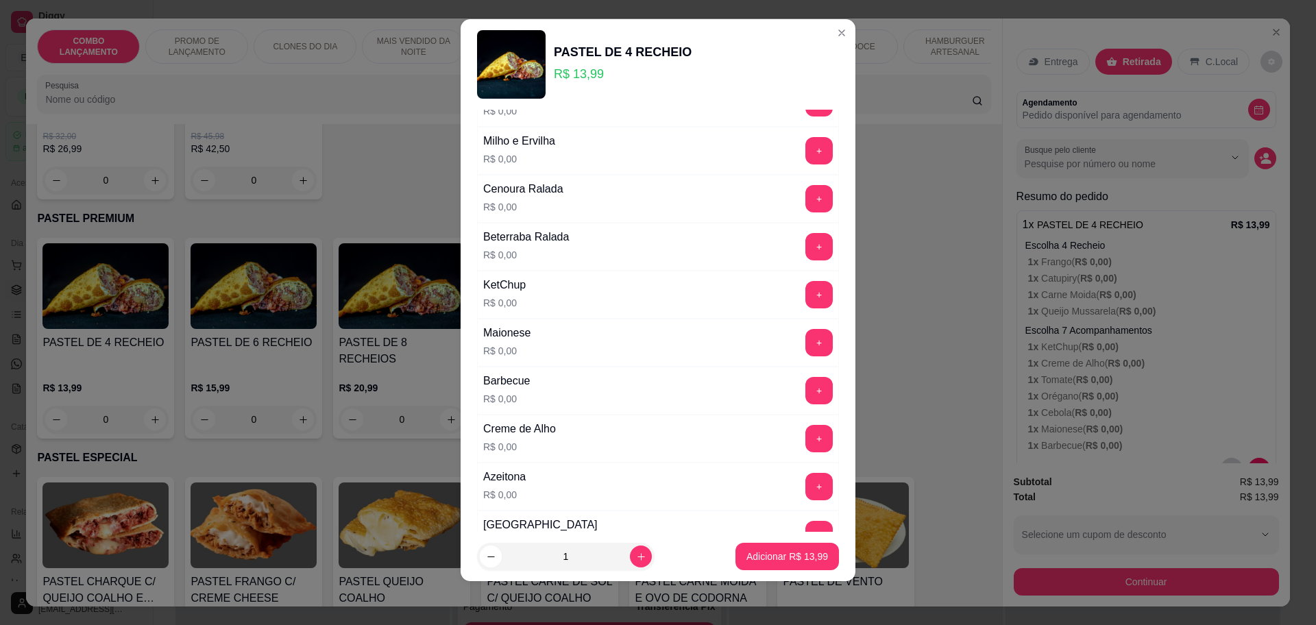
scroll to position [702, 0]
click at [806, 295] on button "+" at bounding box center [819, 293] width 27 height 27
click at [800, 328] on div "+" at bounding box center [819, 341] width 38 height 27
click at [805, 332] on button "+" at bounding box center [818, 341] width 27 height 27
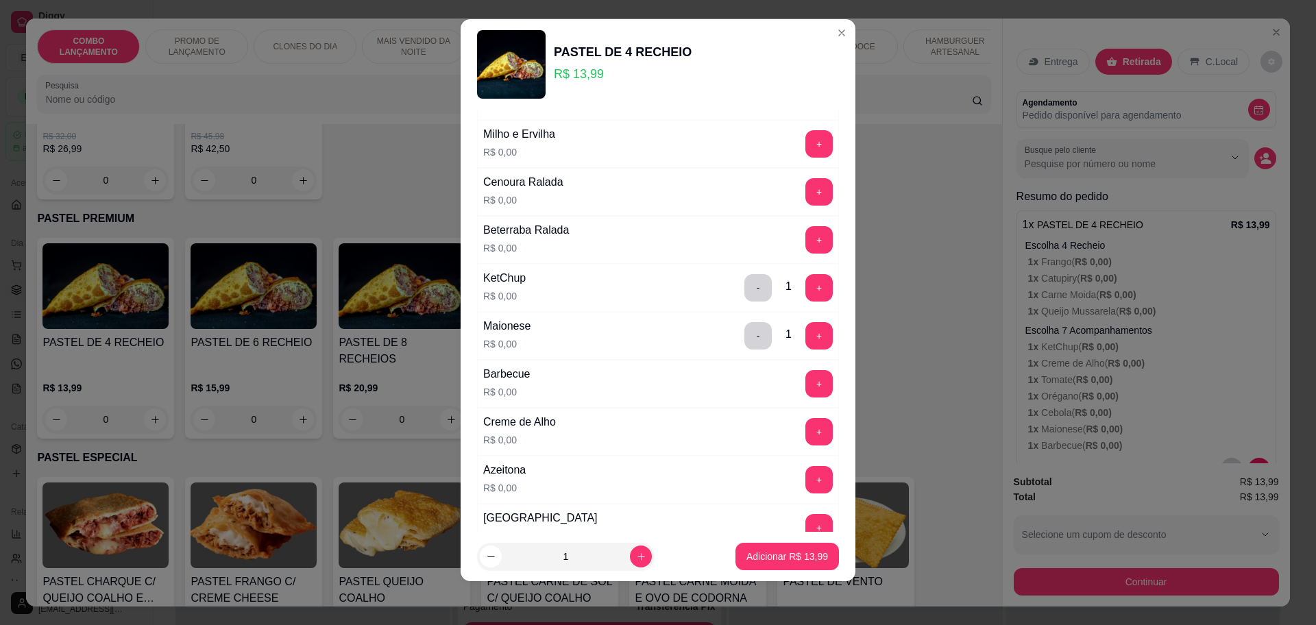
scroll to position [616, 0]
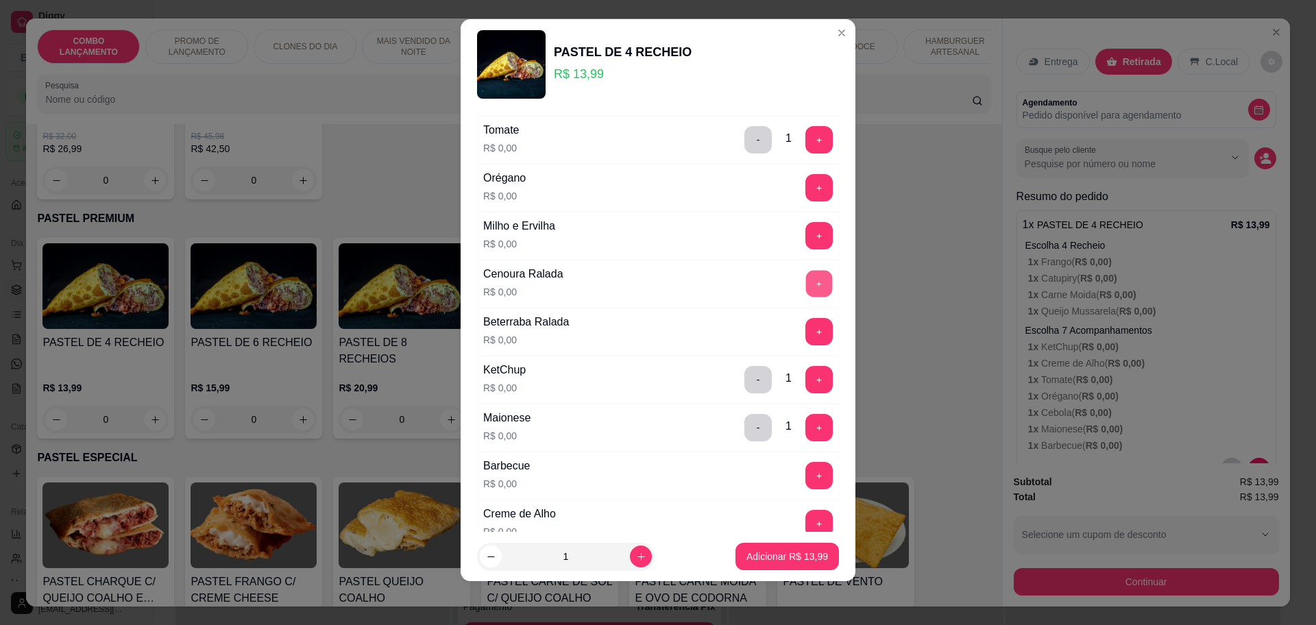
click at [806, 280] on button "+" at bounding box center [819, 283] width 27 height 27
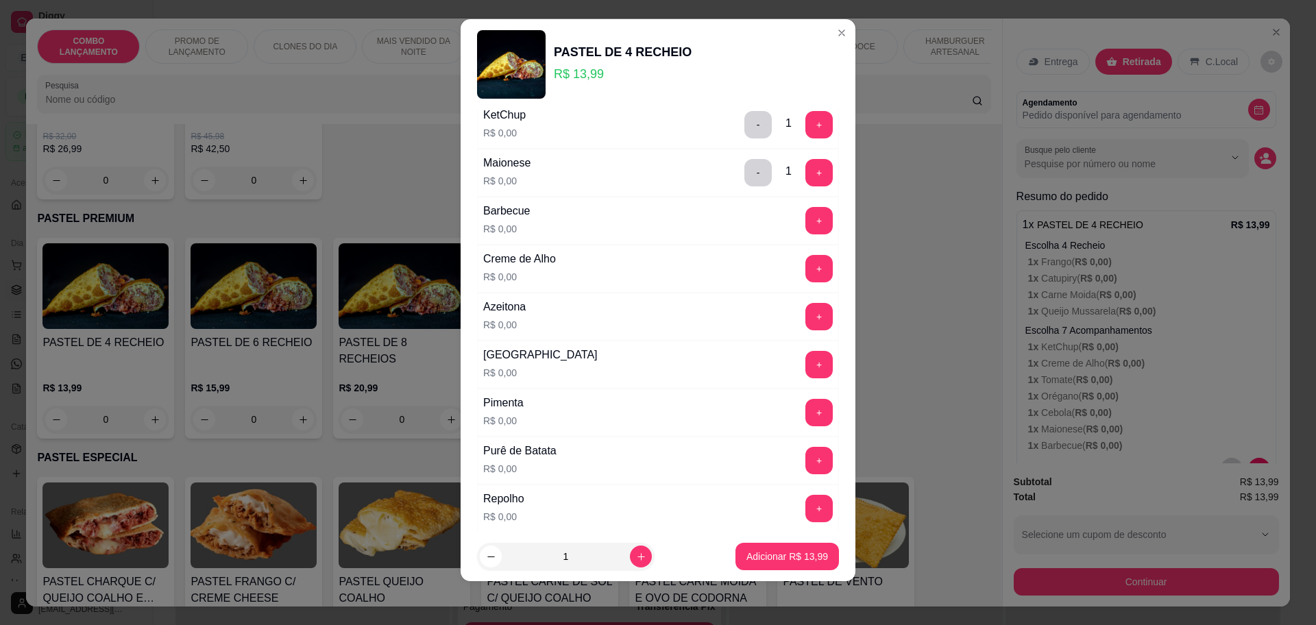
scroll to position [873, 0]
click at [806, 355] on button "+" at bounding box center [819, 362] width 27 height 27
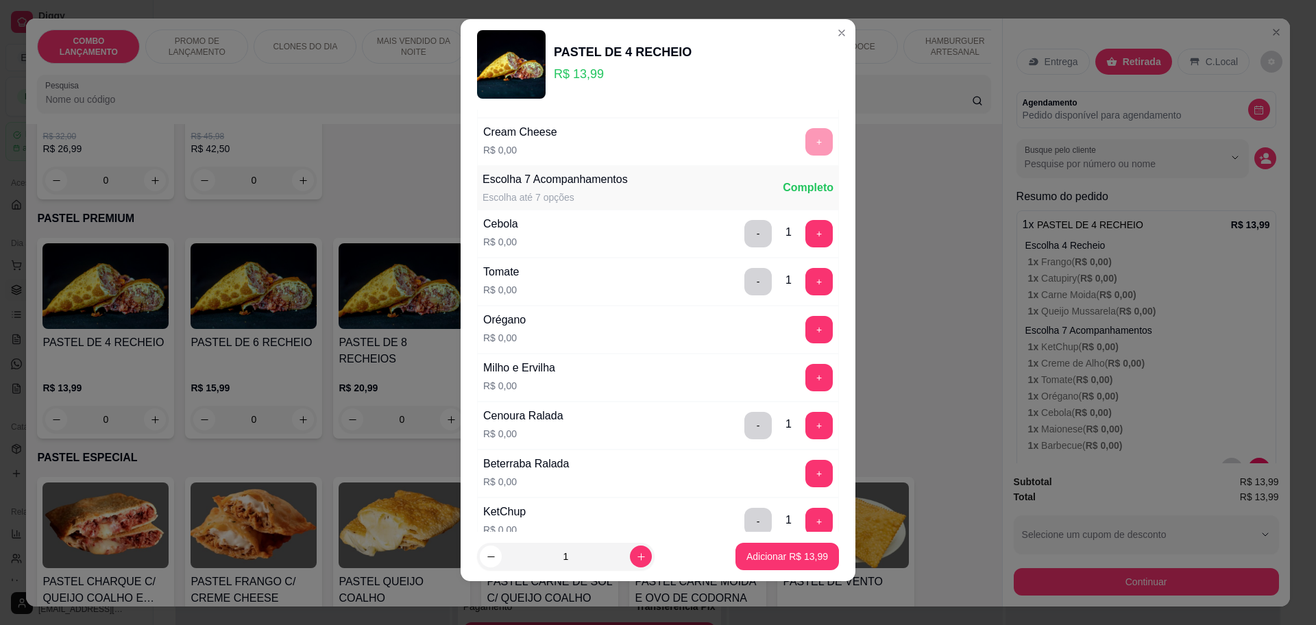
scroll to position [445, 0]
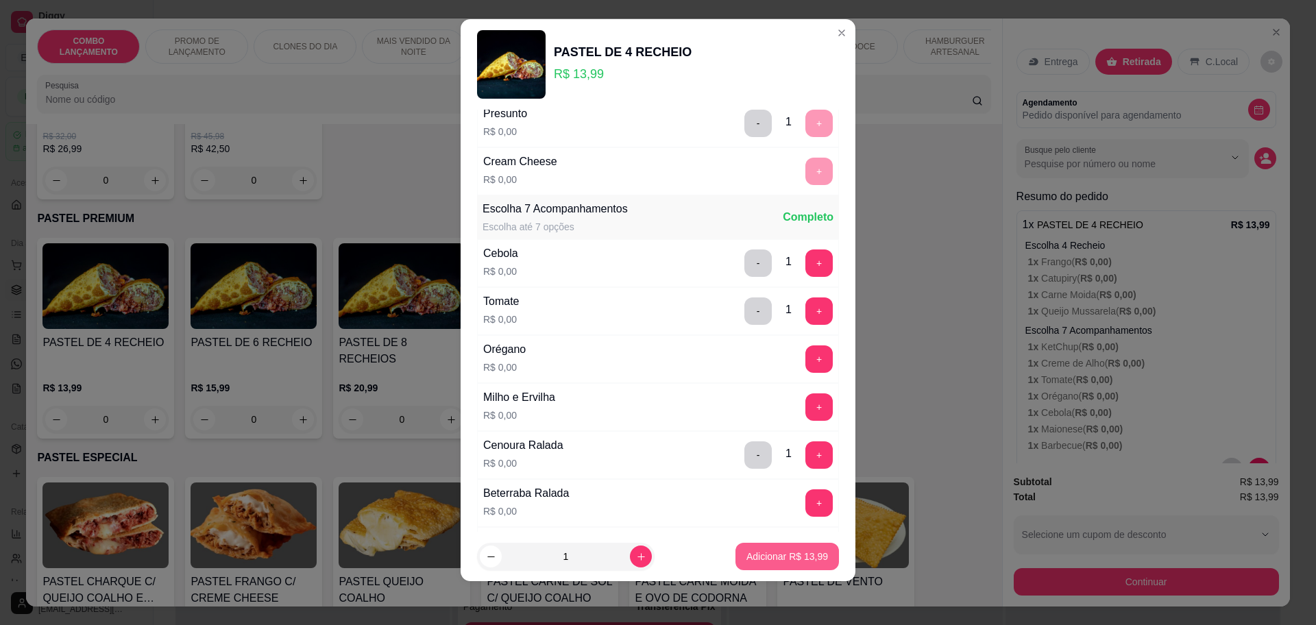
click at [743, 547] on button "Adicionar R$ 13,99" at bounding box center [786, 556] width 103 height 27
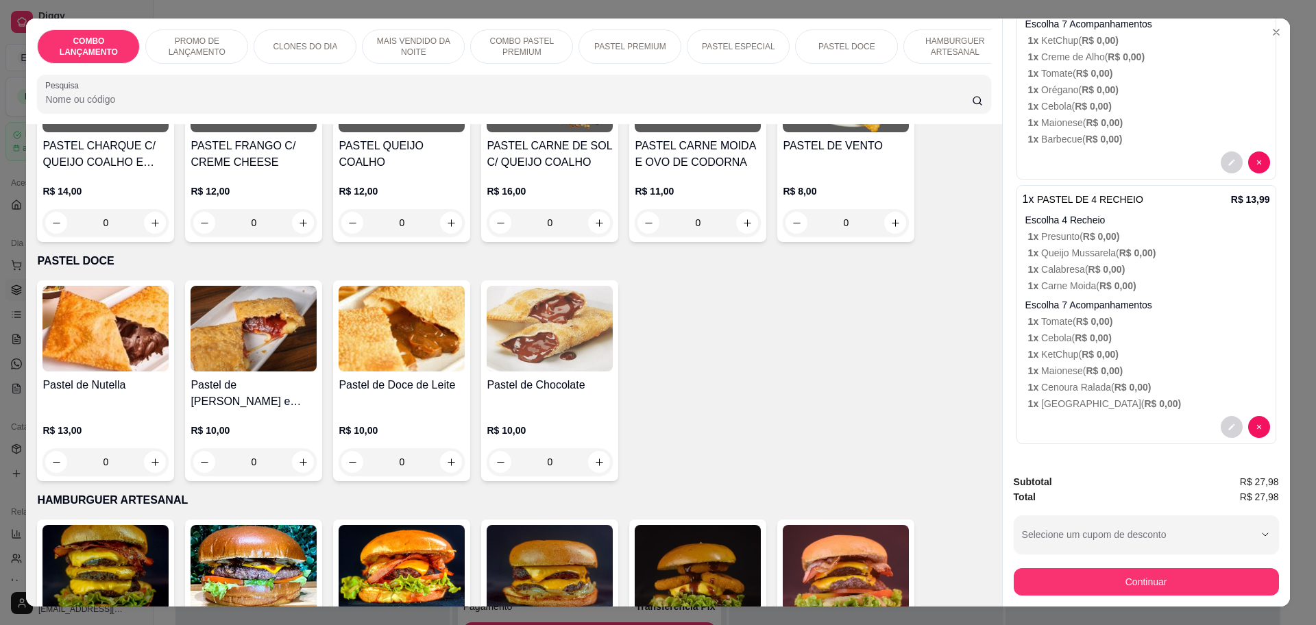
scroll to position [1970, 0]
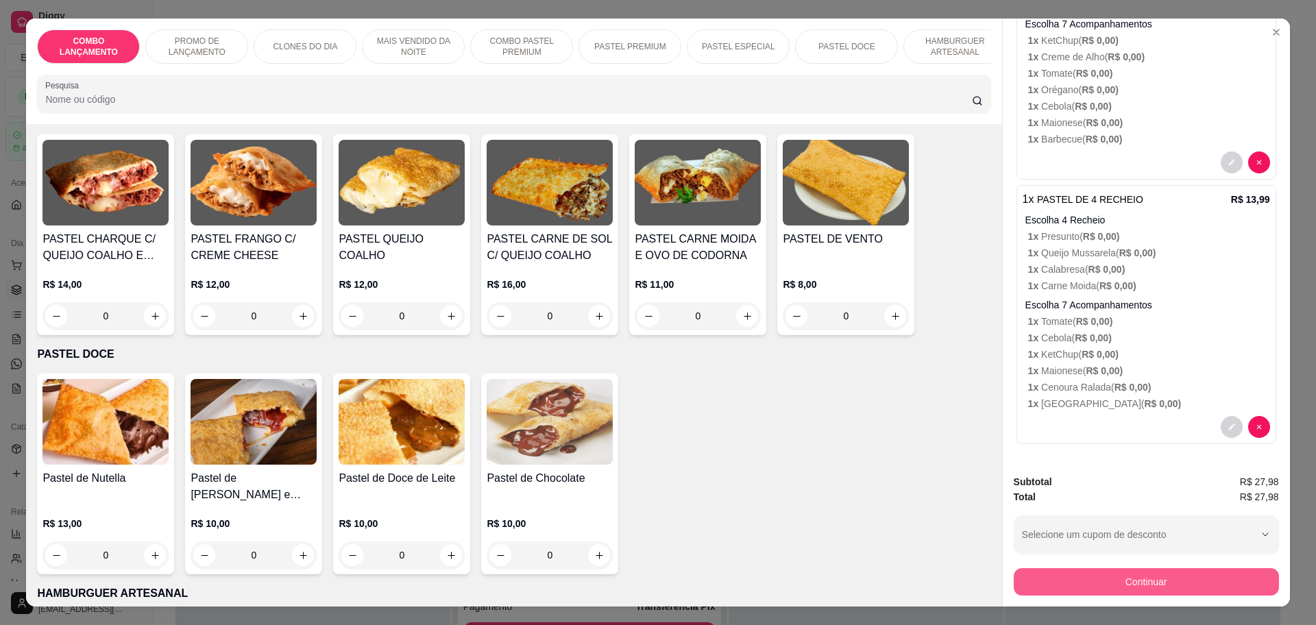
click at [1130, 580] on button "Continuar" at bounding box center [1146, 581] width 265 height 27
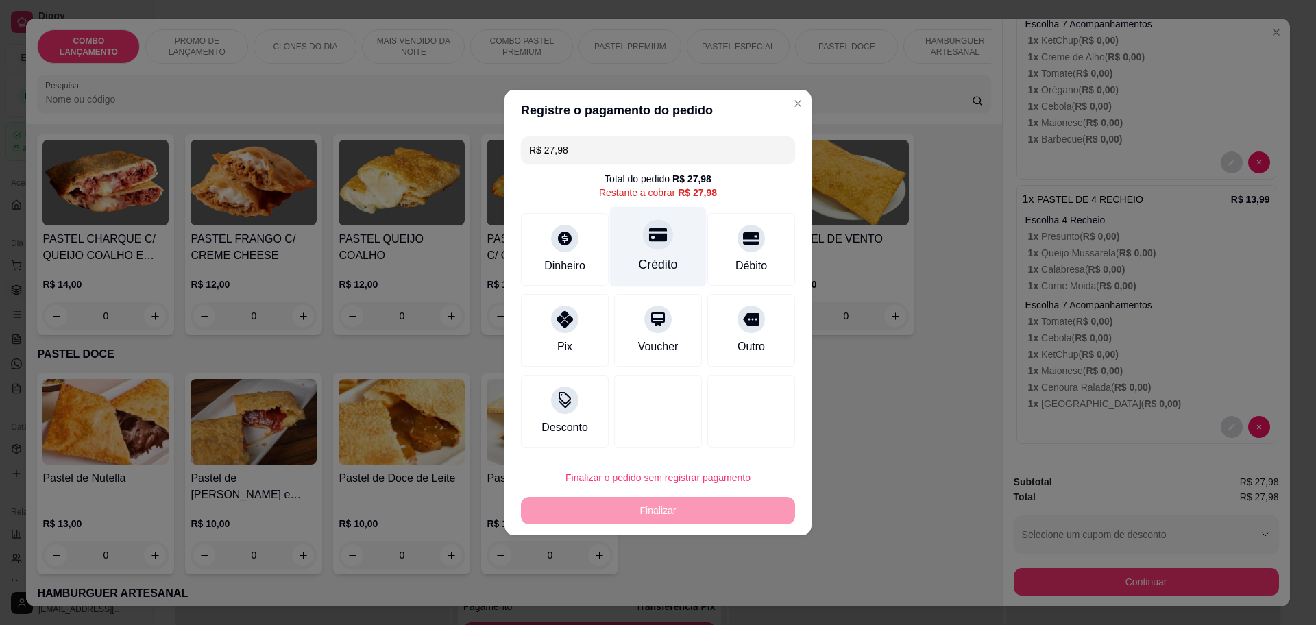
click at [663, 272] on div "Crédito" at bounding box center [658, 265] width 39 height 18
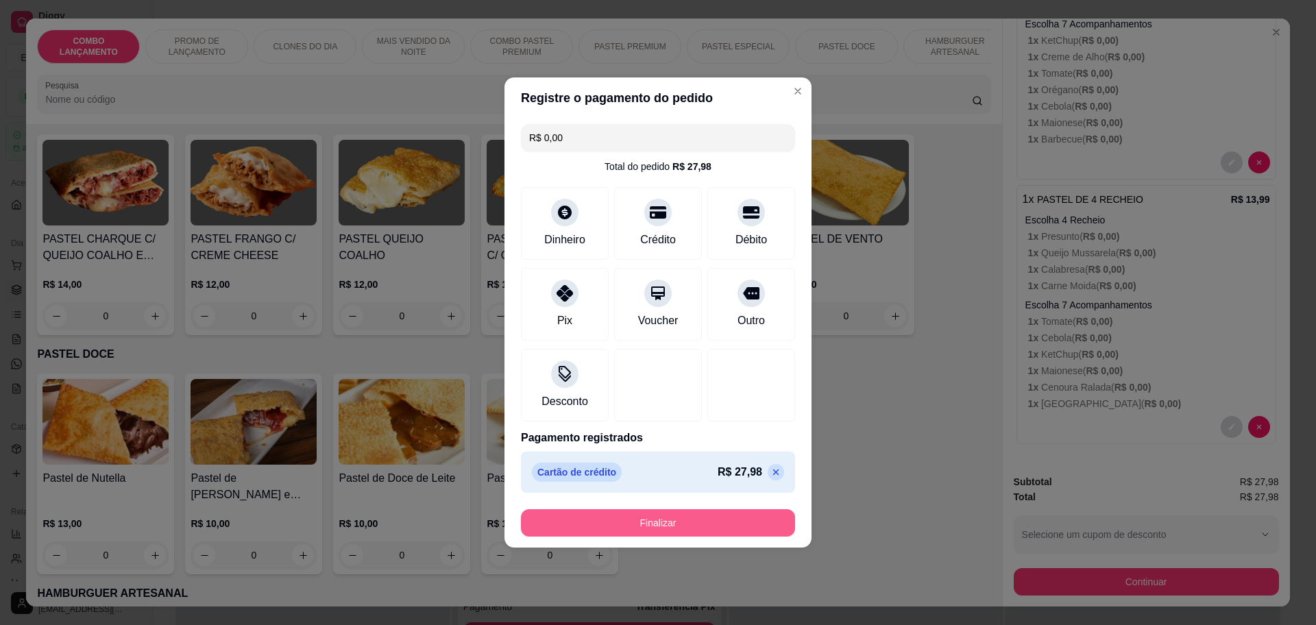
click at [667, 519] on button "Finalizar" at bounding box center [658, 522] width 274 height 27
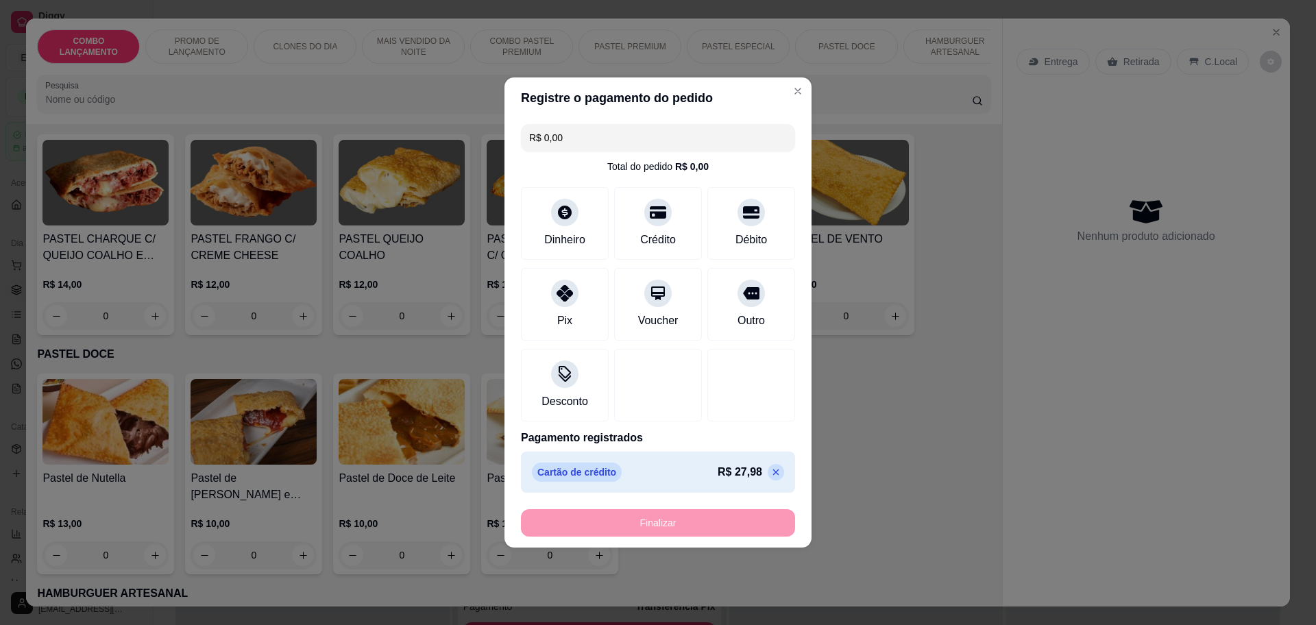
type input "-R$ 27,98"
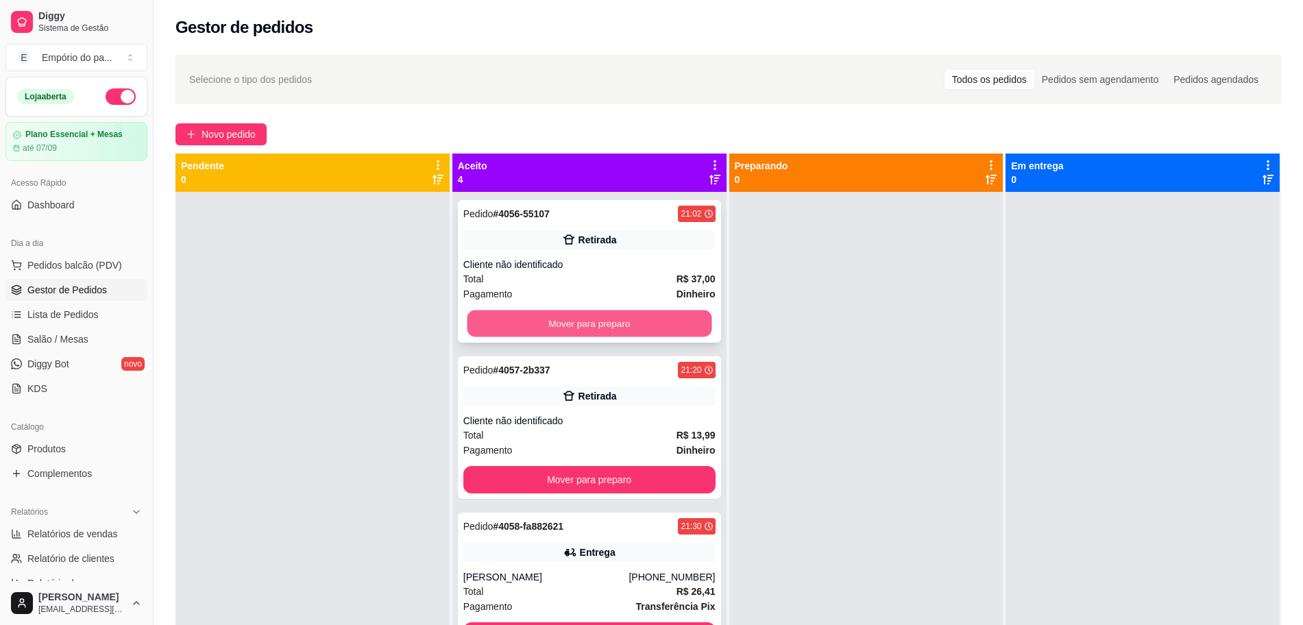
click at [592, 315] on button "Mover para preparo" at bounding box center [589, 323] width 245 height 27
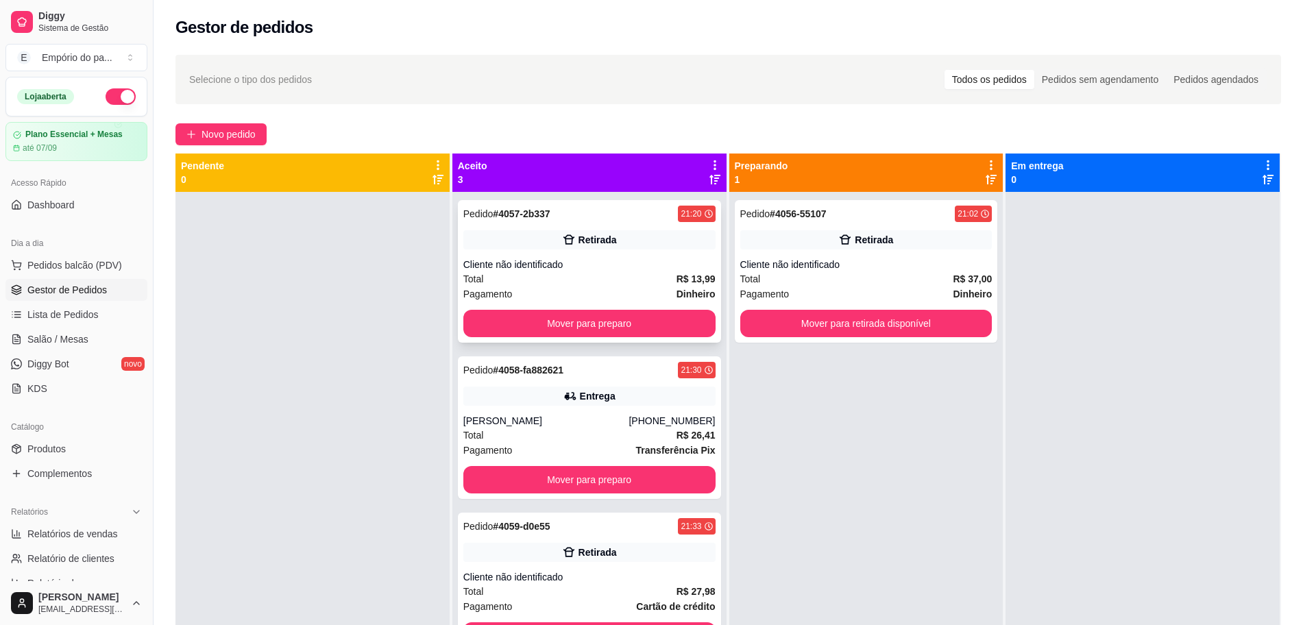
click at [577, 291] on div "Pagamento Dinheiro" at bounding box center [589, 293] width 252 height 15
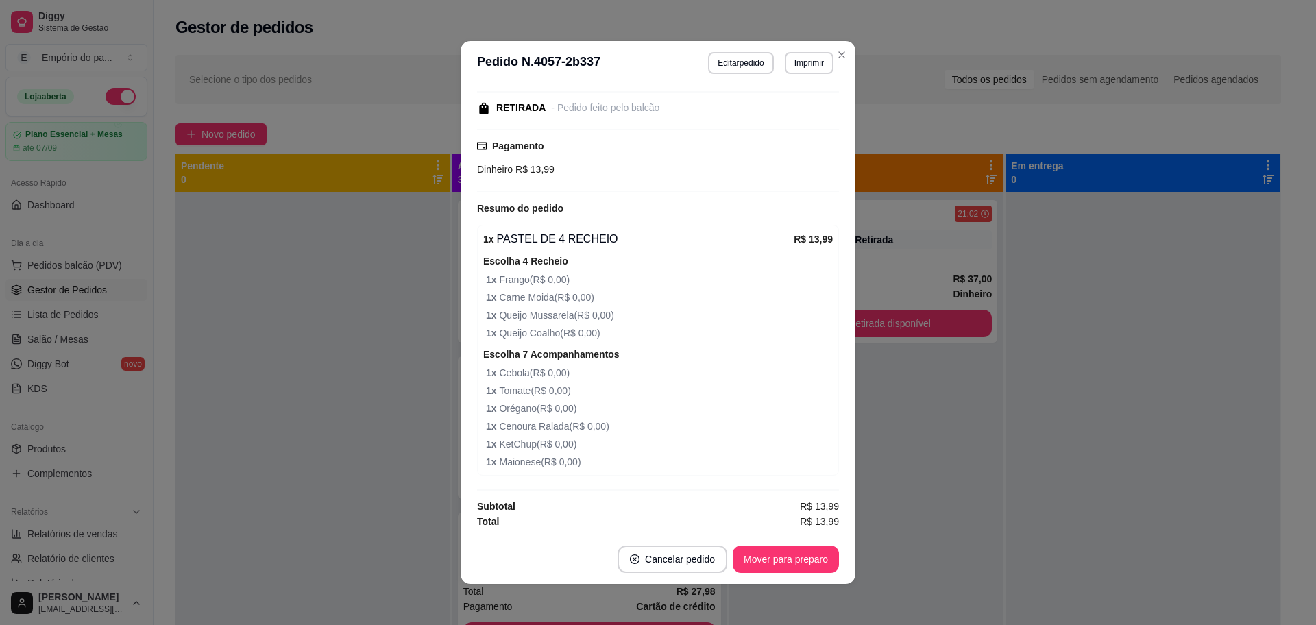
scroll to position [3, 0]
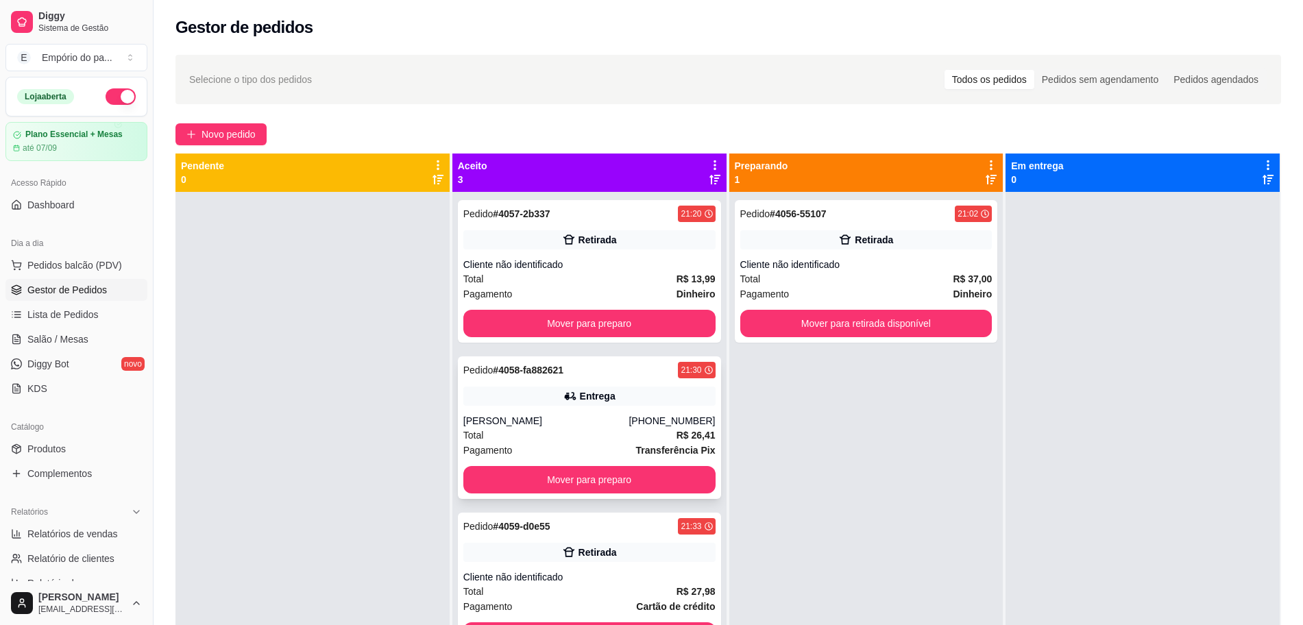
click at [585, 423] on div "[PERSON_NAME]" at bounding box center [546, 421] width 166 height 14
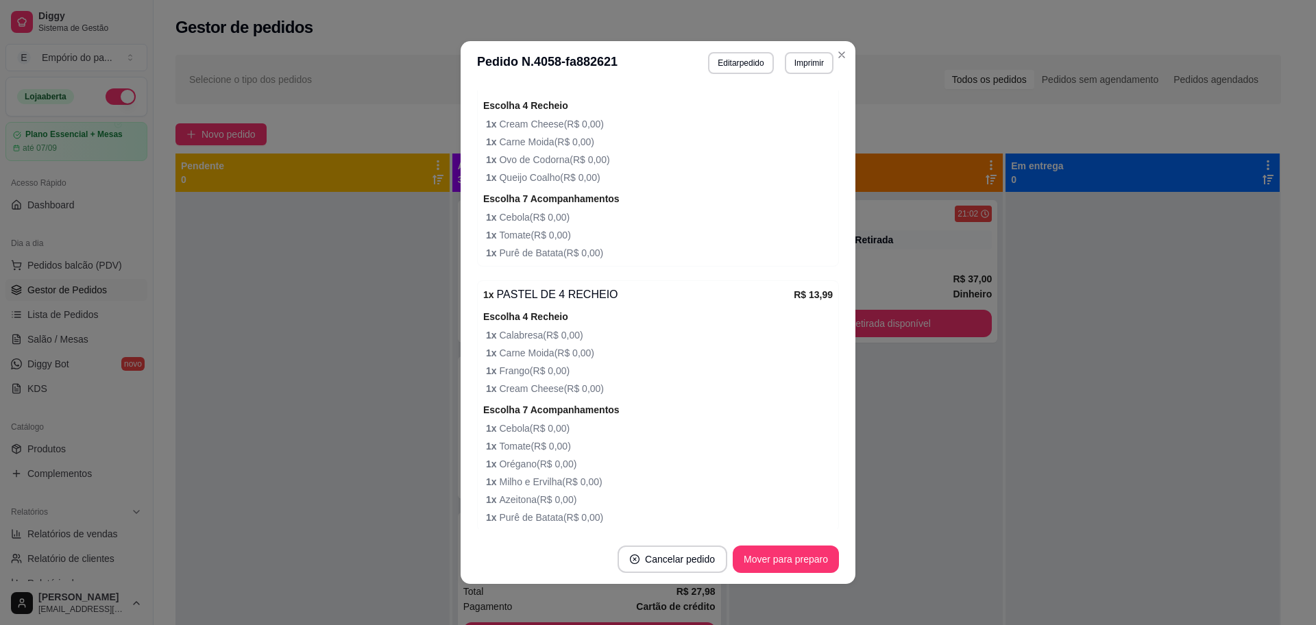
scroll to position [557, 0]
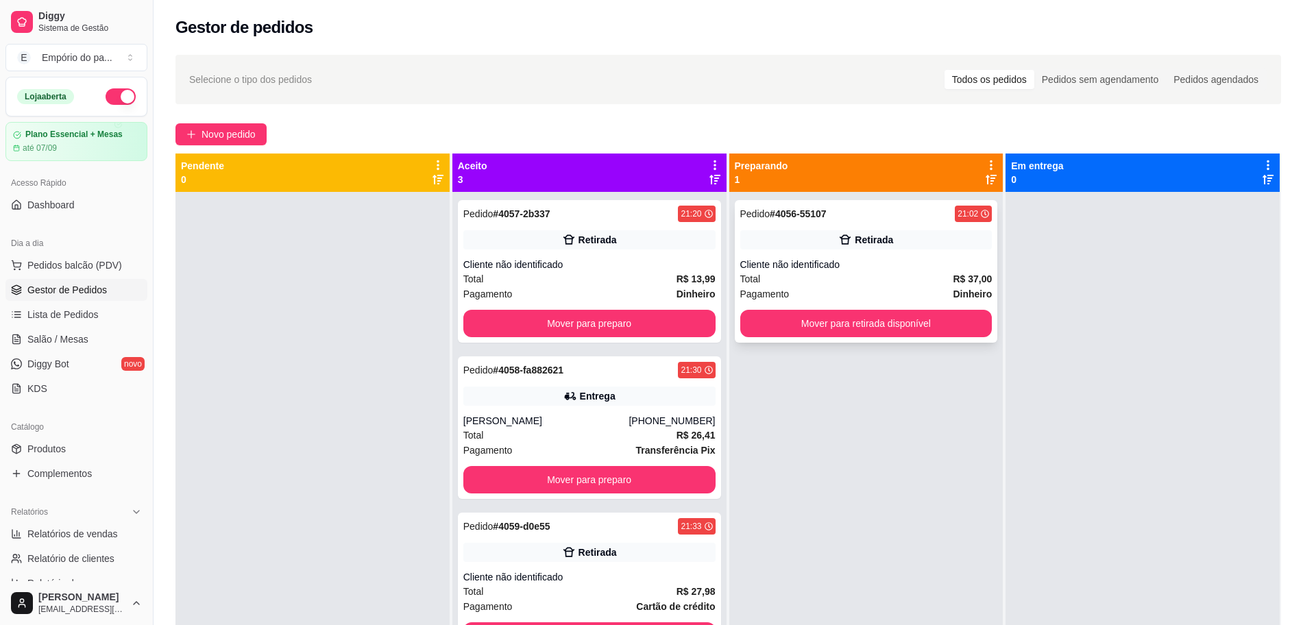
click at [789, 272] on div "Total R$ 37,00" at bounding box center [866, 278] width 252 height 15
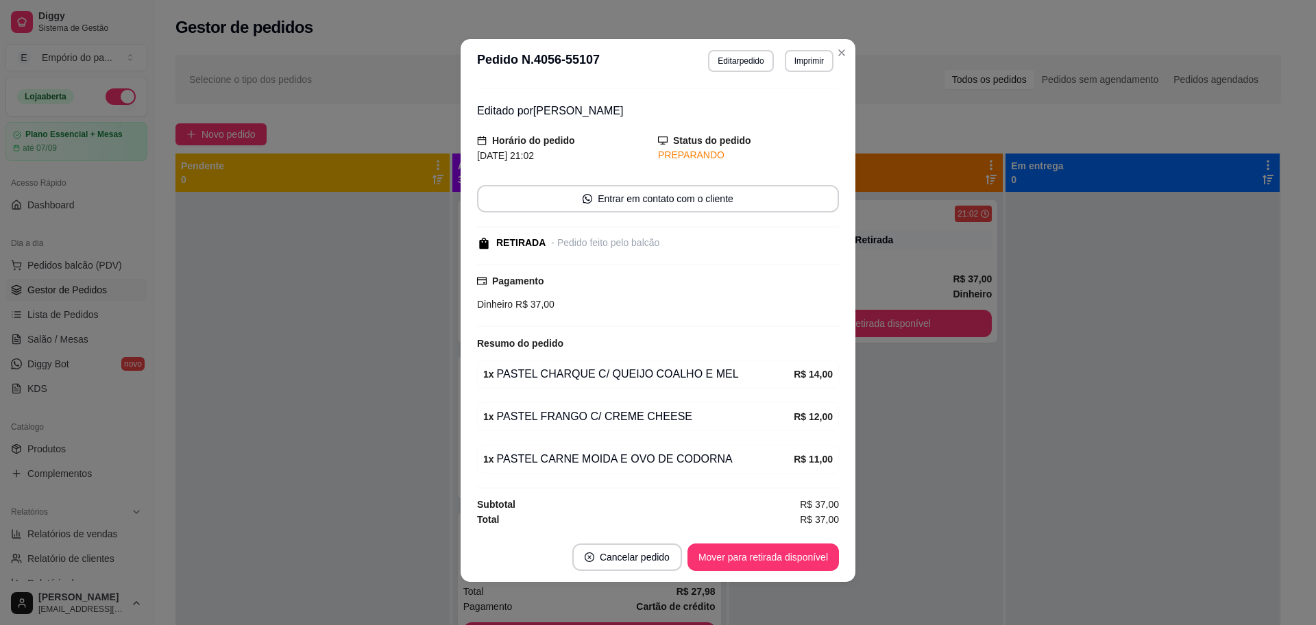
scroll to position [3, 0]
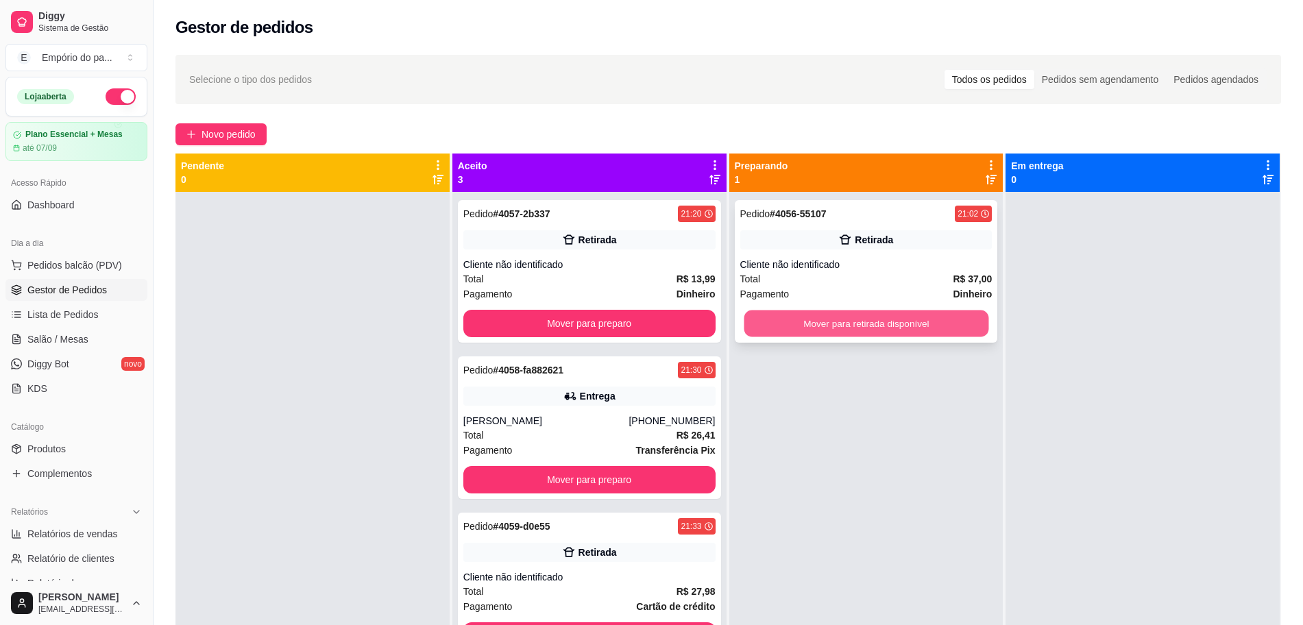
click at [927, 330] on button "Mover para retirada disponível" at bounding box center [866, 323] width 245 height 27
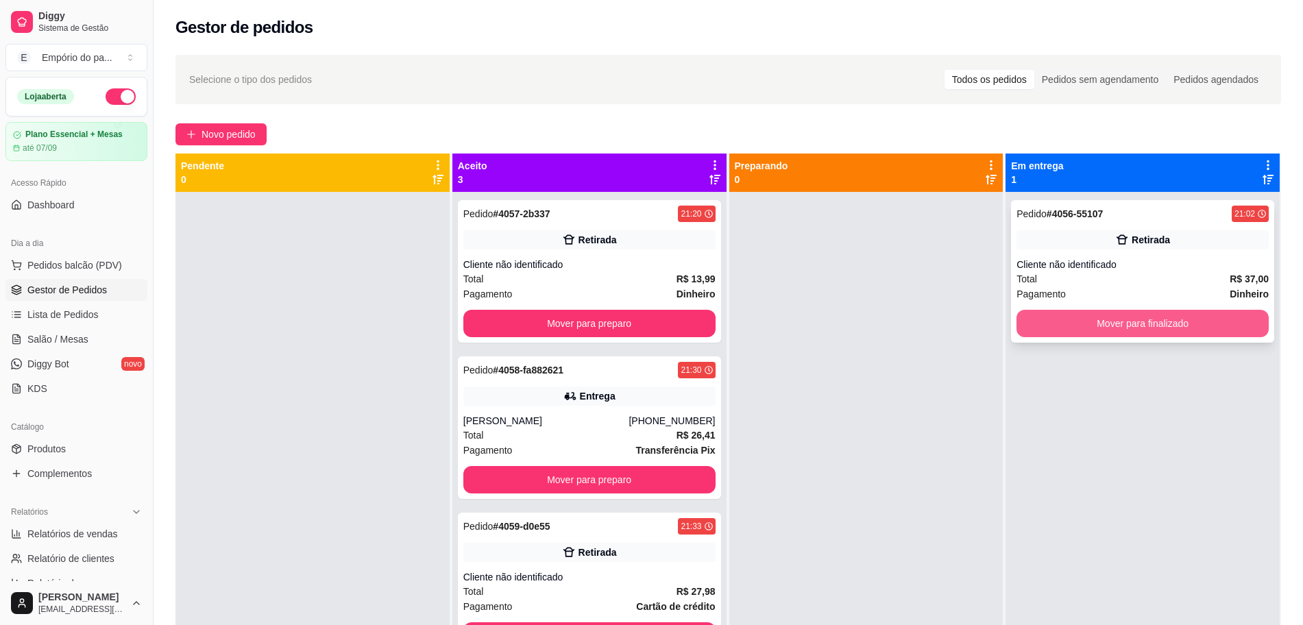
click at [1094, 328] on button "Mover para finalizado" at bounding box center [1142, 323] width 252 height 27
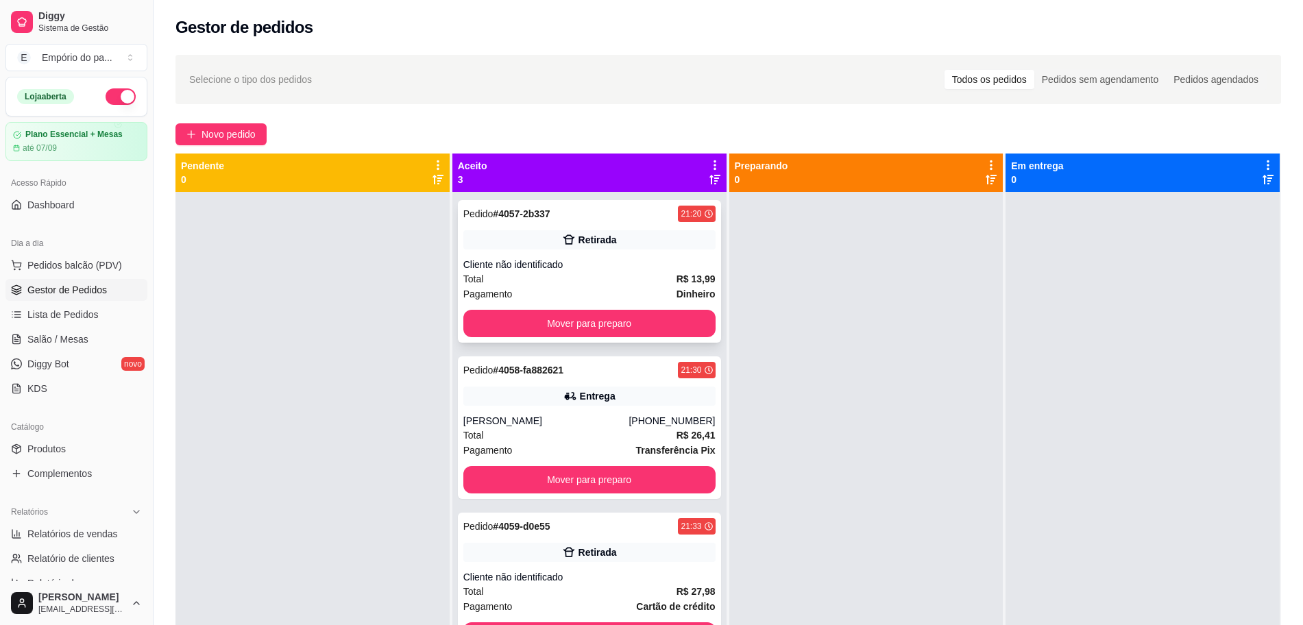
click at [643, 286] on div "Pagamento Dinheiro" at bounding box center [589, 293] width 252 height 15
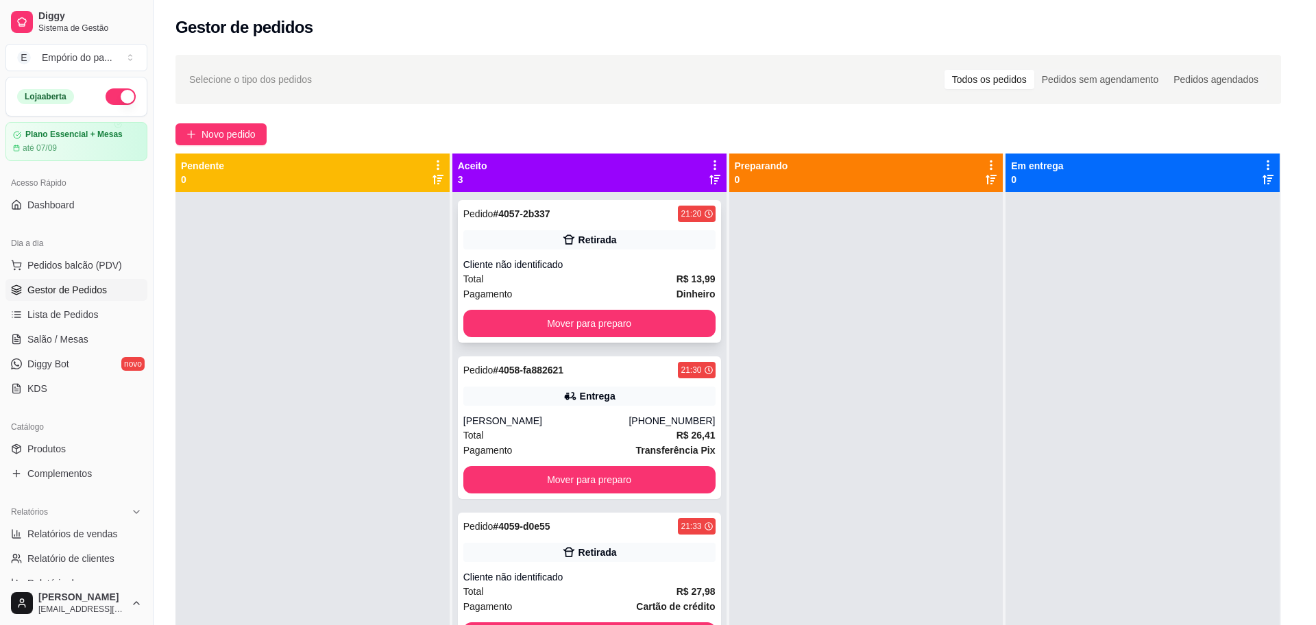
scroll to position [138, 0]
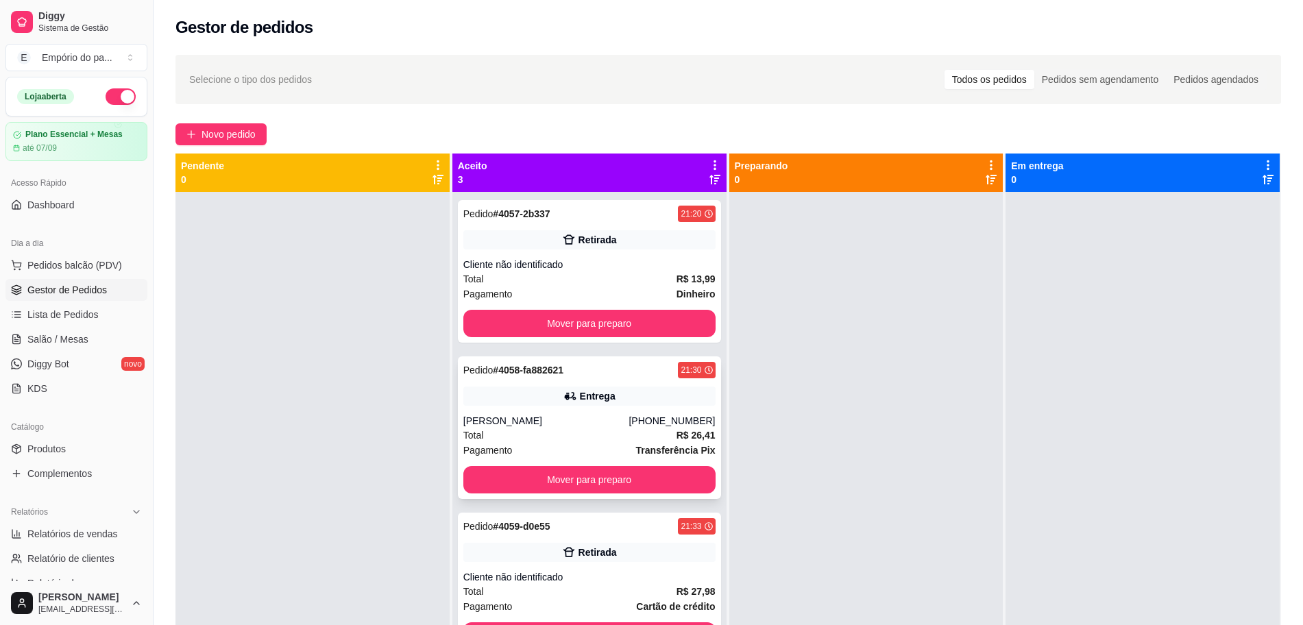
click at [480, 426] on div "[PERSON_NAME]" at bounding box center [546, 421] width 166 height 14
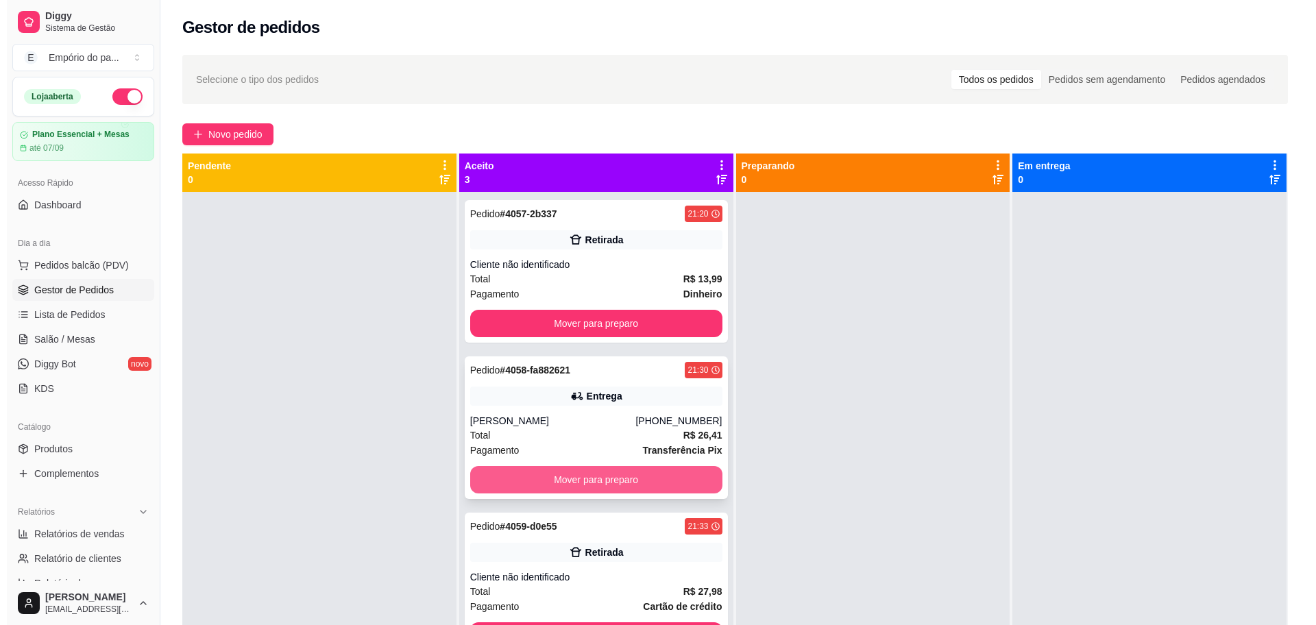
scroll to position [38, 0]
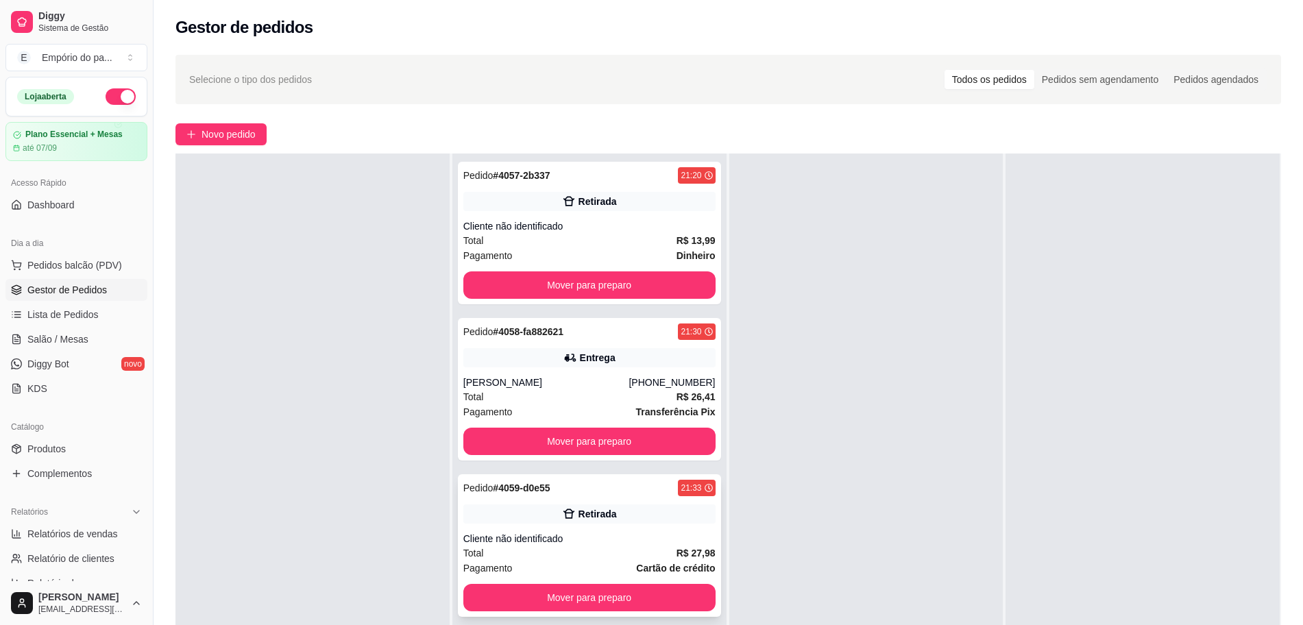
click at [572, 566] on div "Pagamento Cartão de crédito" at bounding box center [589, 568] width 252 height 15
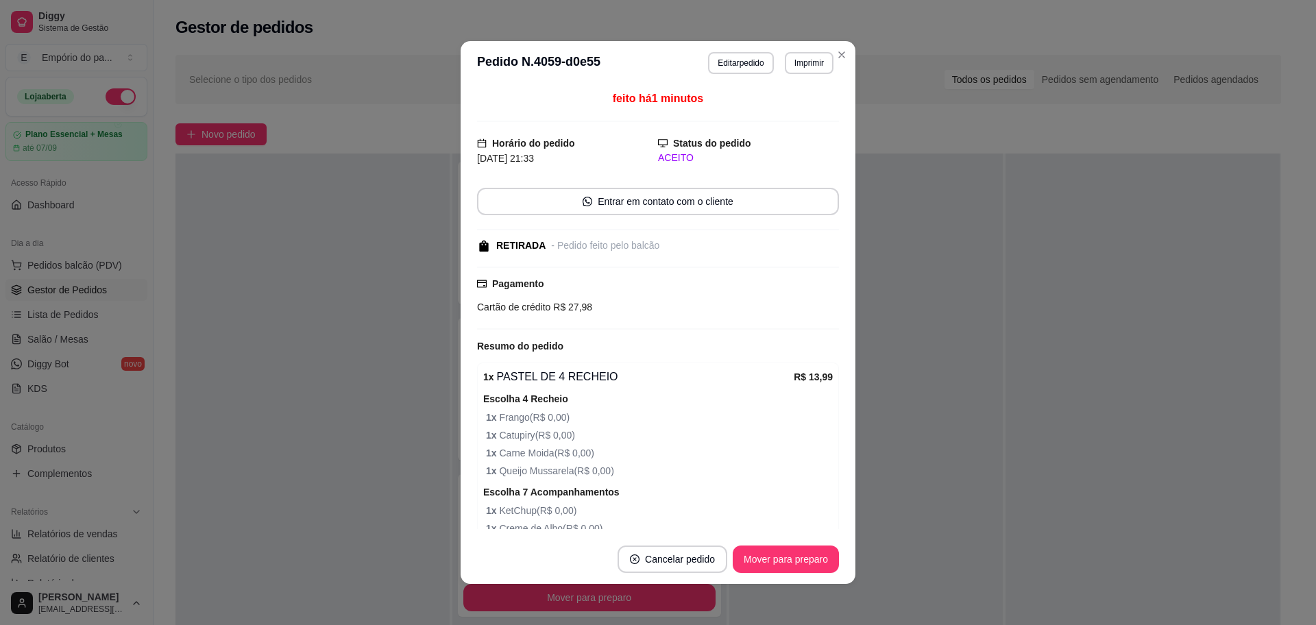
scroll to position [420, 0]
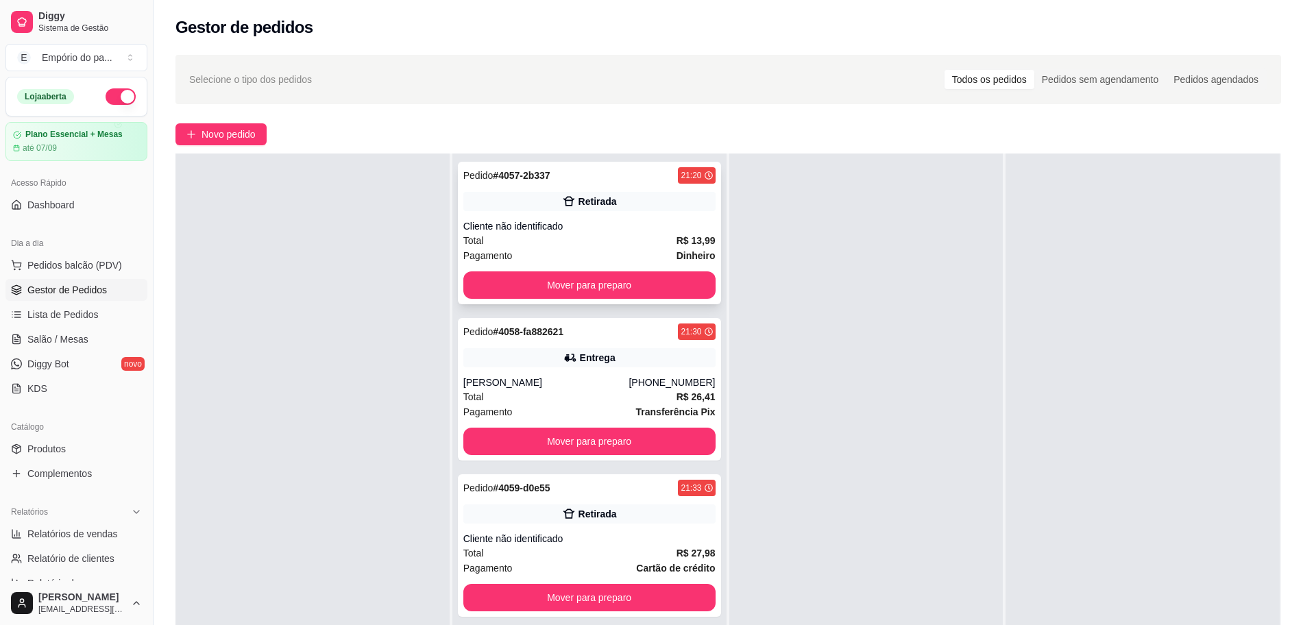
click at [607, 245] on div "Total R$ 13,99" at bounding box center [589, 240] width 252 height 15
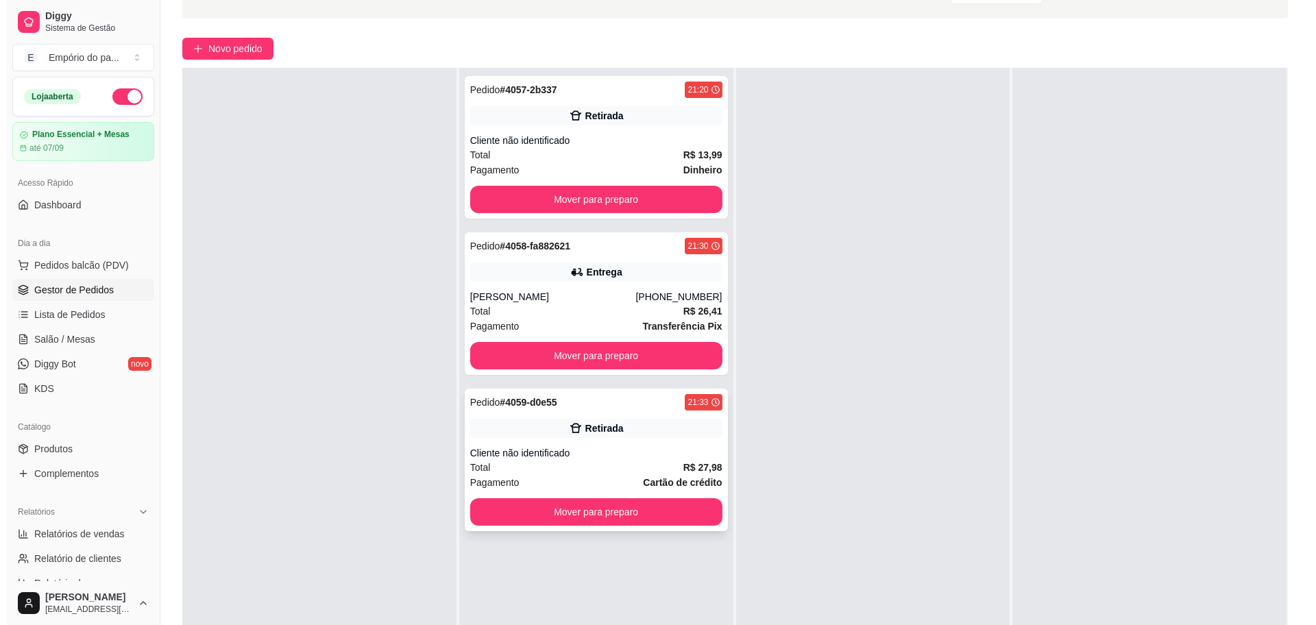
scroll to position [209, 0]
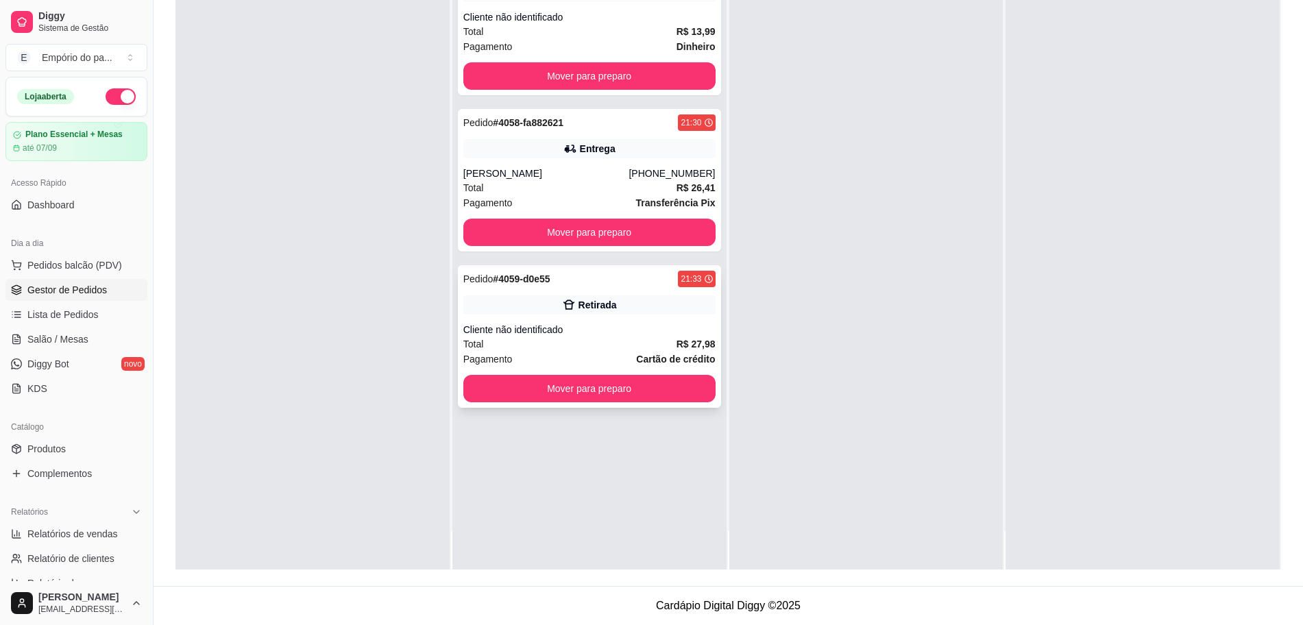
click at [602, 347] on div "Total R$ 27,98" at bounding box center [589, 343] width 252 height 15
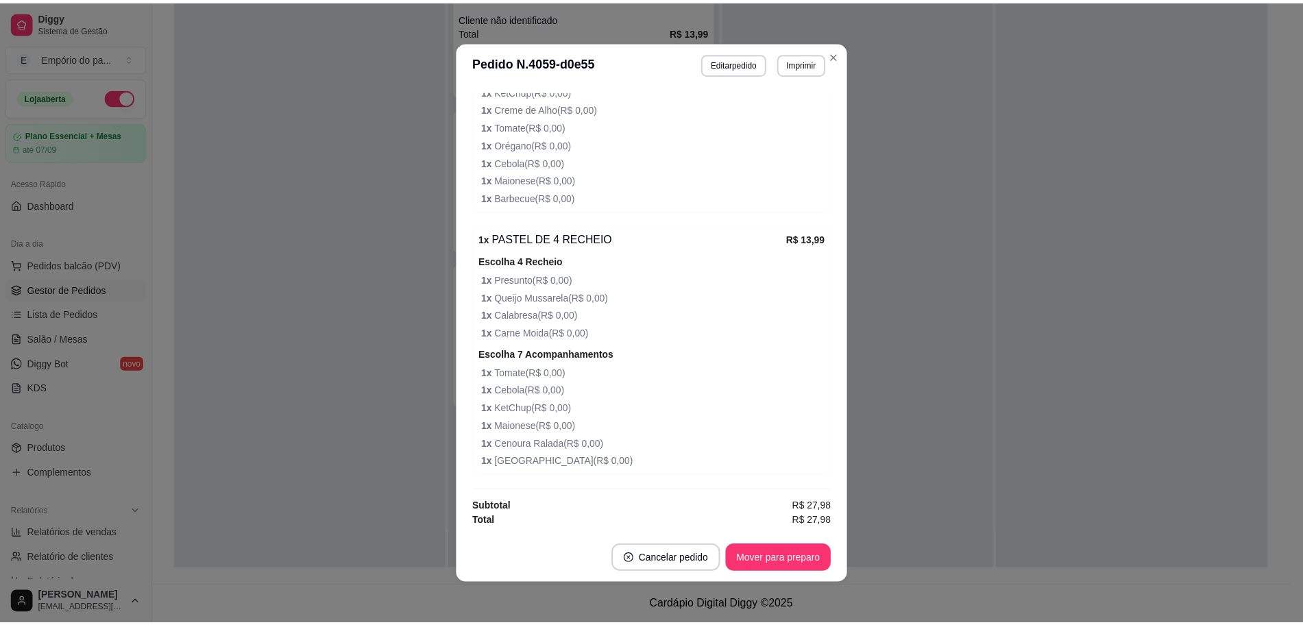
scroll to position [3, 0]
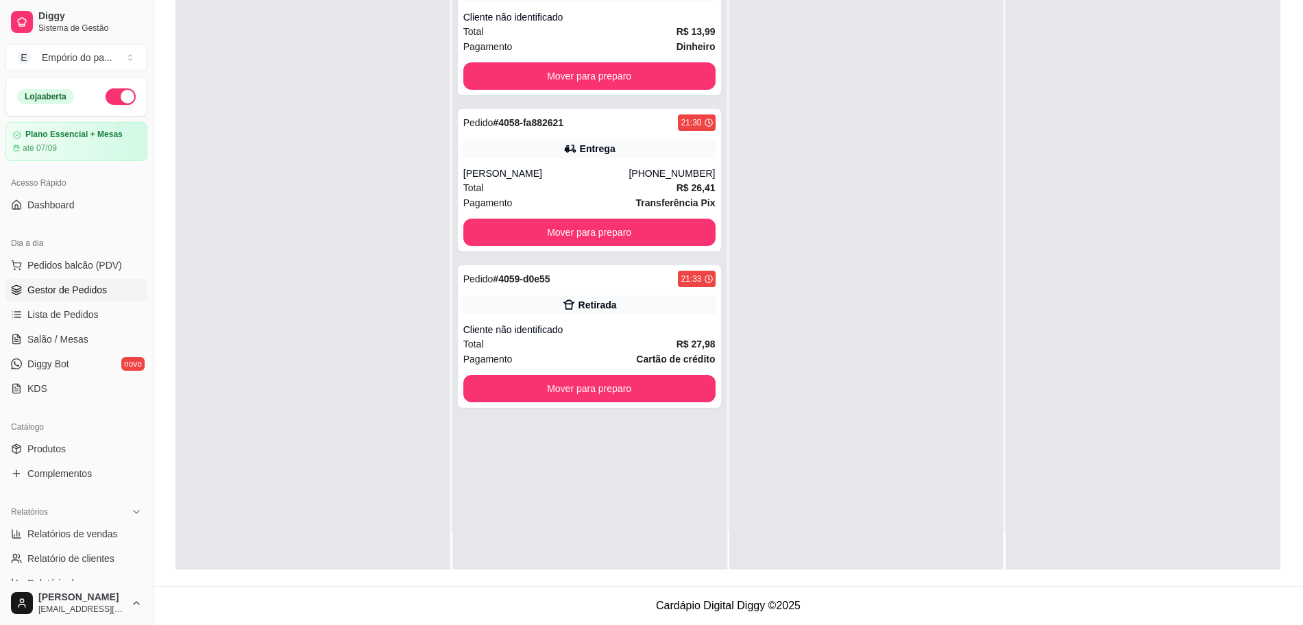
click at [792, 196] on div at bounding box center [866, 256] width 274 height 625
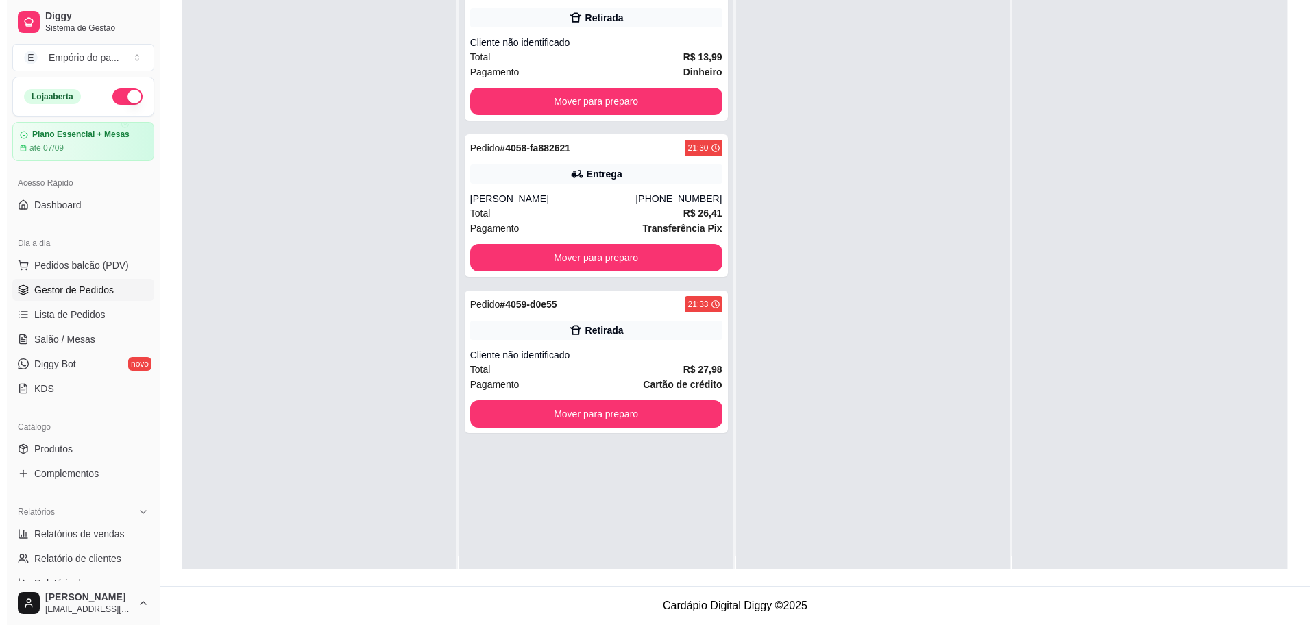
scroll to position [0, 0]
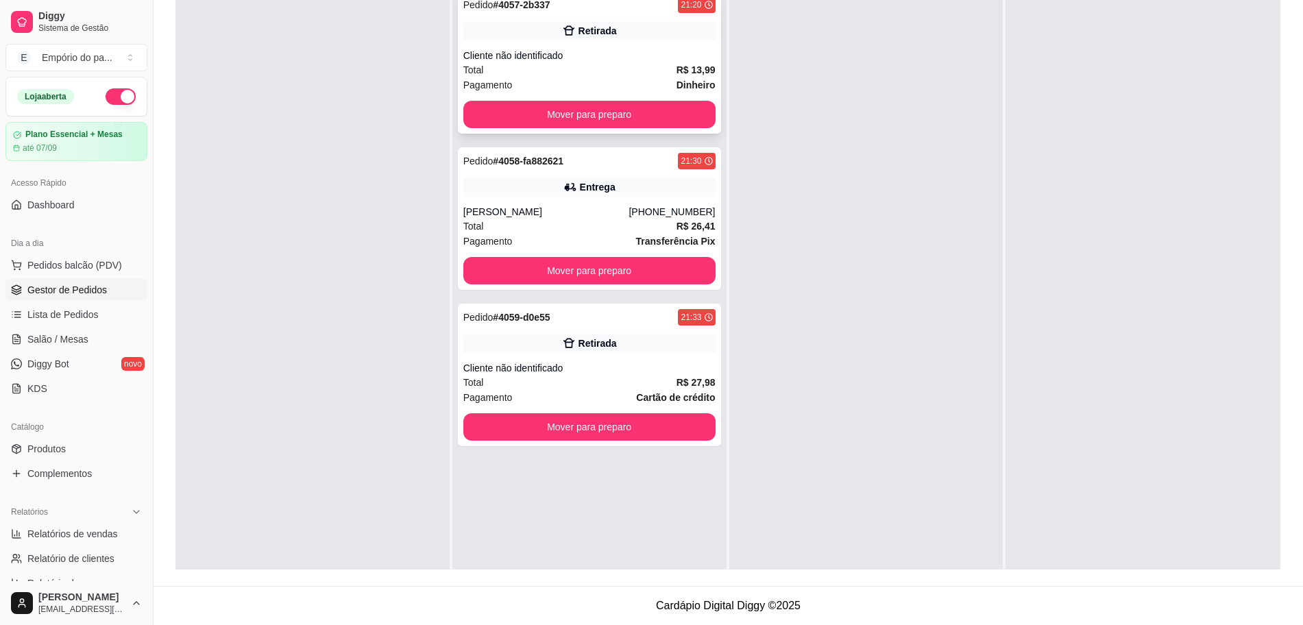
click at [531, 60] on div "Cliente não identificado" at bounding box center [589, 56] width 252 height 14
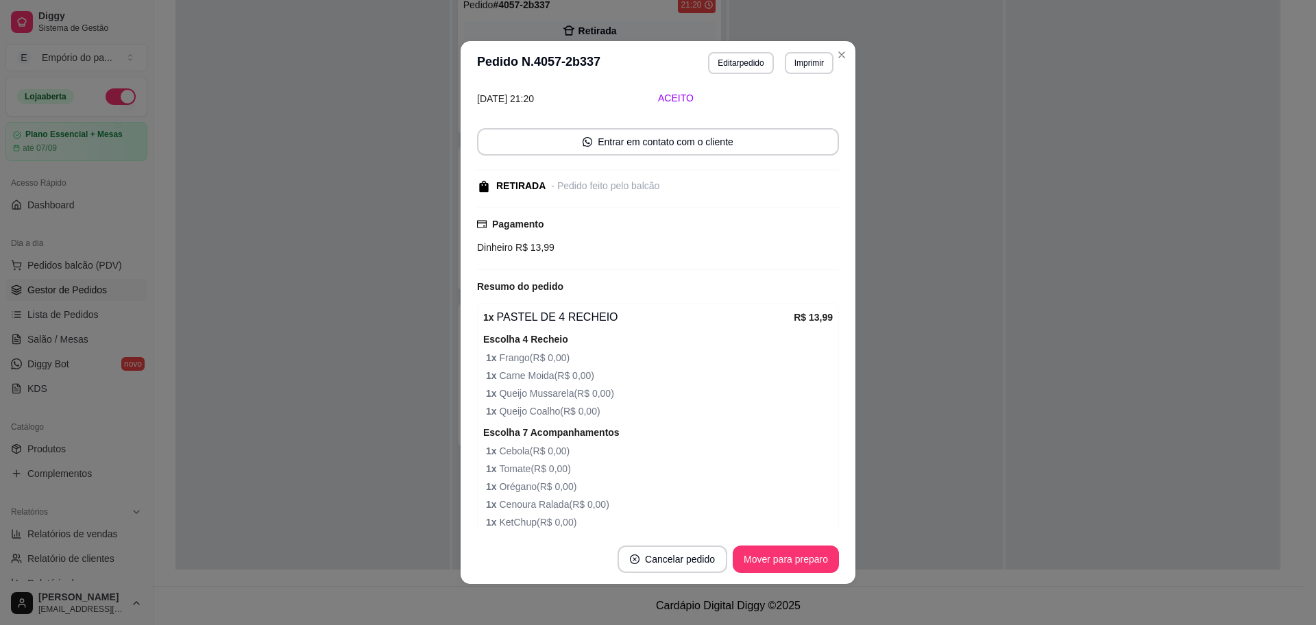
scroll to position [138, 0]
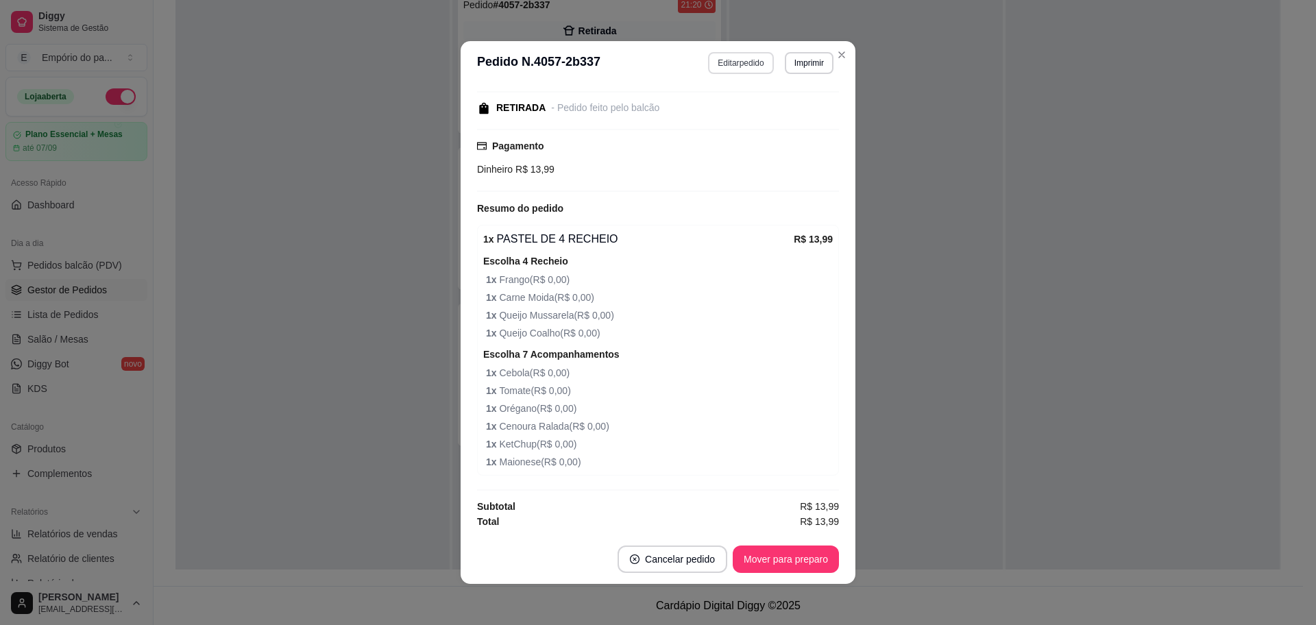
click at [746, 64] on button "Editar pedido" at bounding box center [740, 63] width 65 height 22
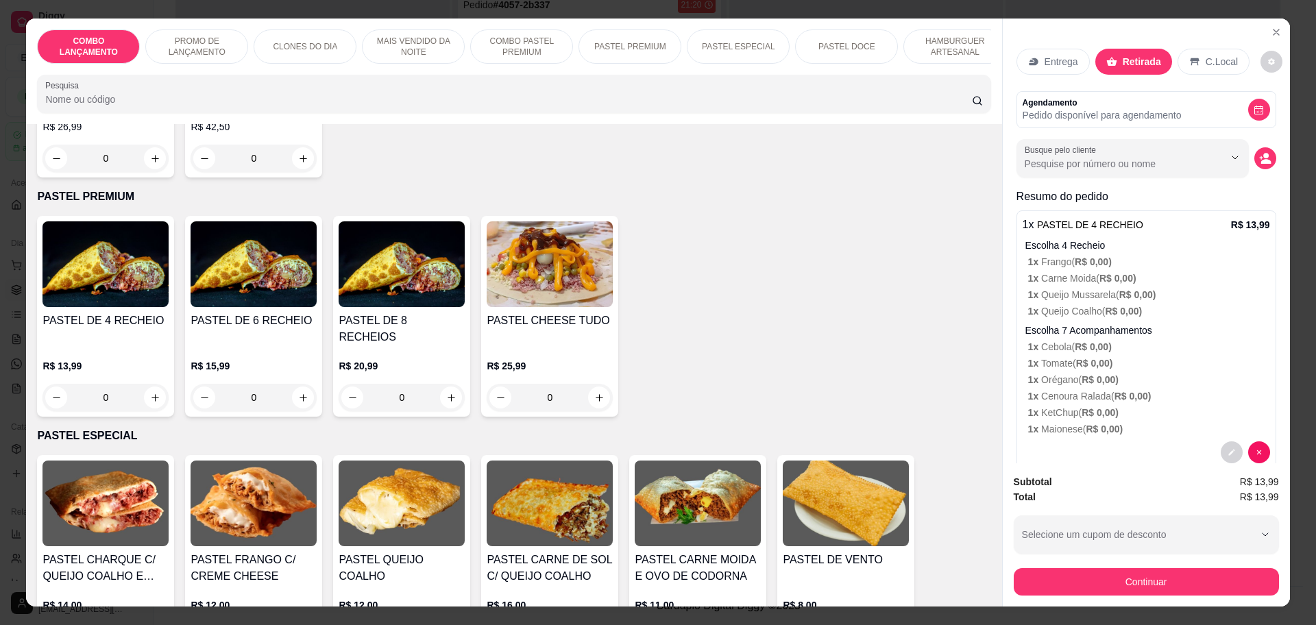
scroll to position [1713, 0]
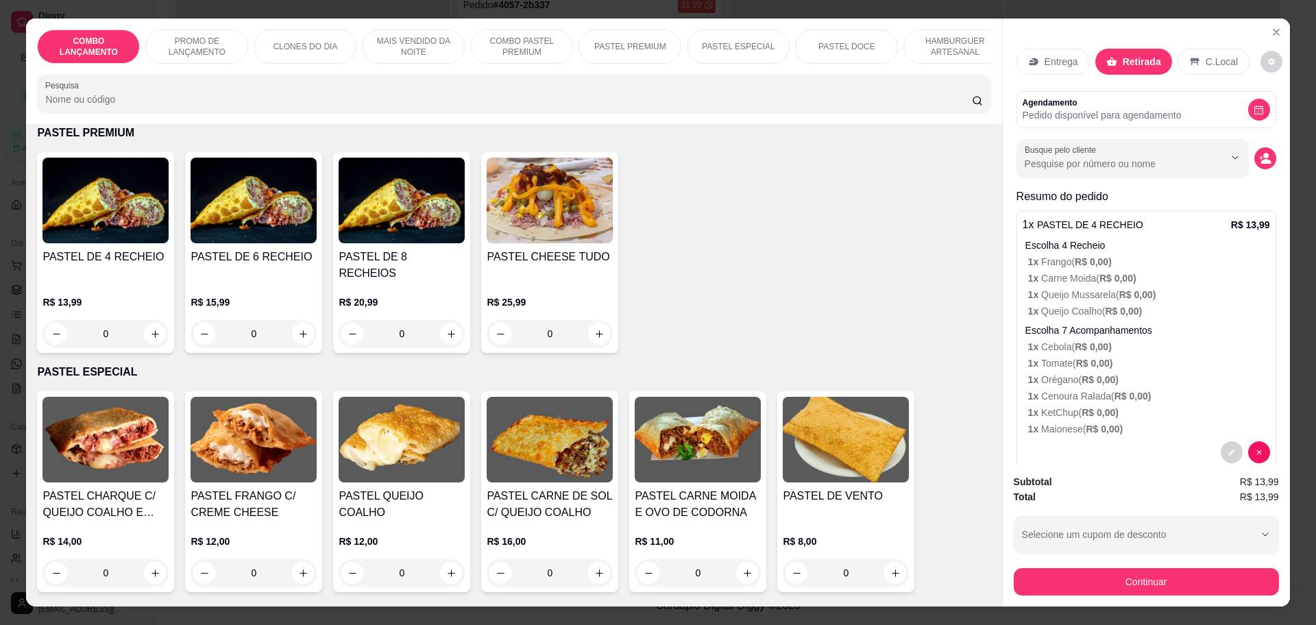
click at [149, 320] on div "0" at bounding box center [105, 333] width 126 height 27
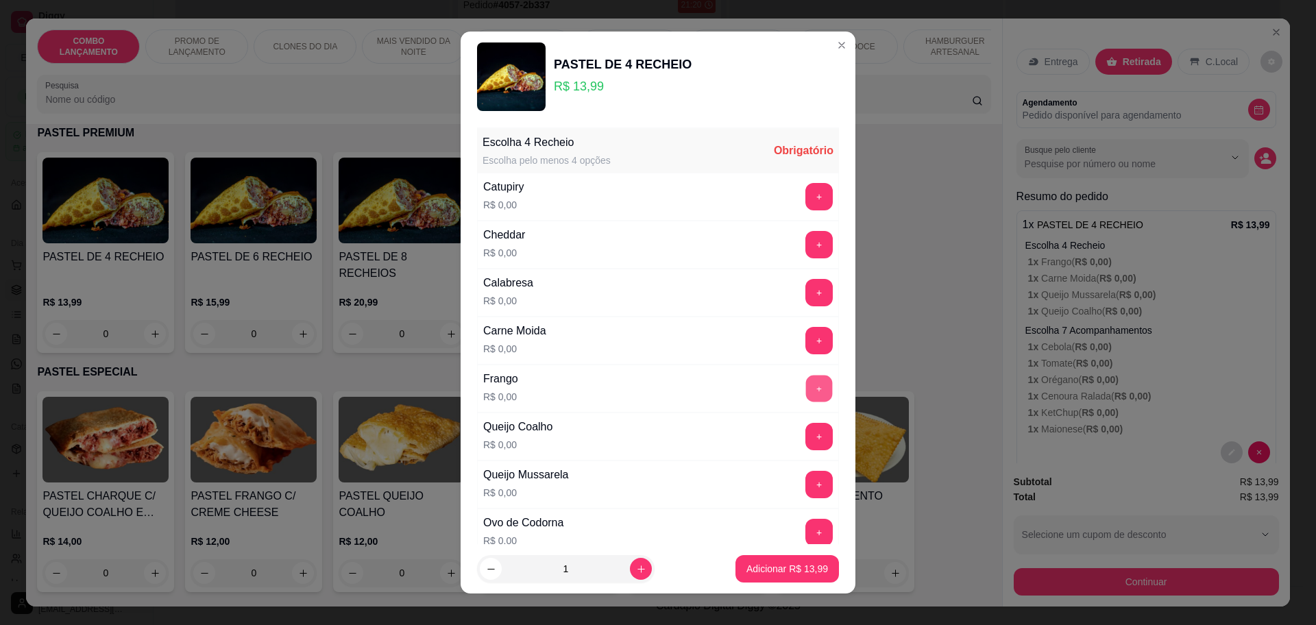
click at [806, 378] on button "+" at bounding box center [819, 388] width 27 height 27
click at [805, 428] on button "+" at bounding box center [818, 436] width 27 height 27
click at [806, 480] on button "+" at bounding box center [819, 484] width 27 height 27
click at [806, 339] on button "+" at bounding box center [819, 340] width 27 height 27
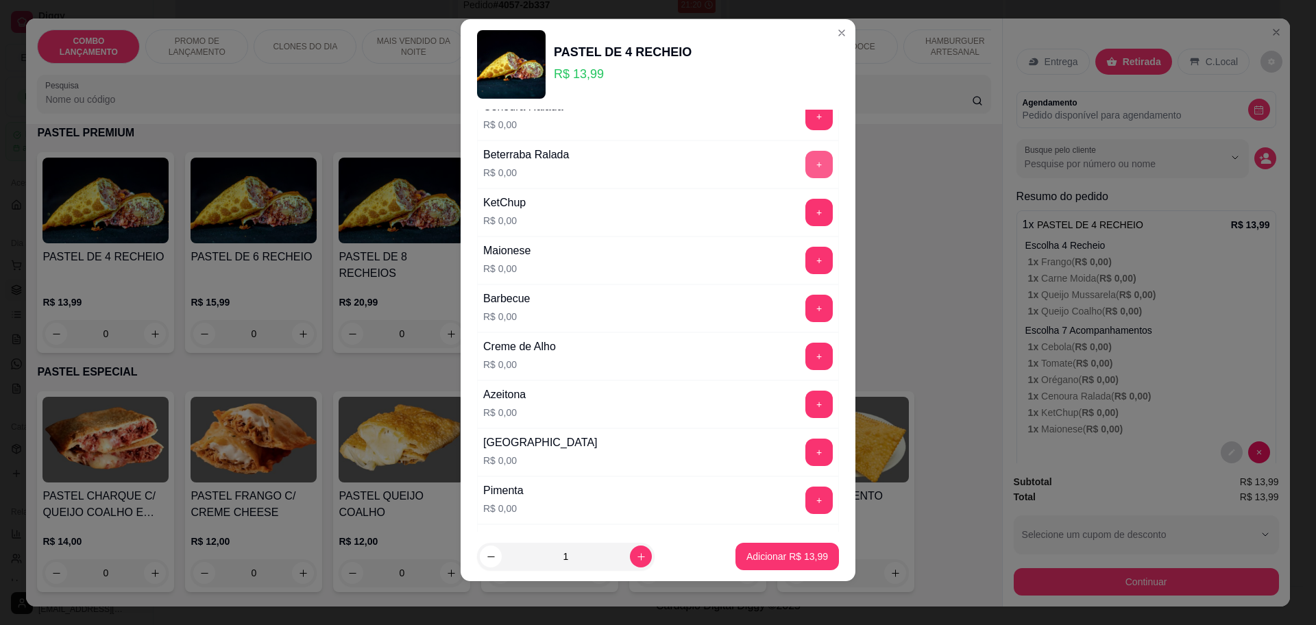
scroll to position [787, 0]
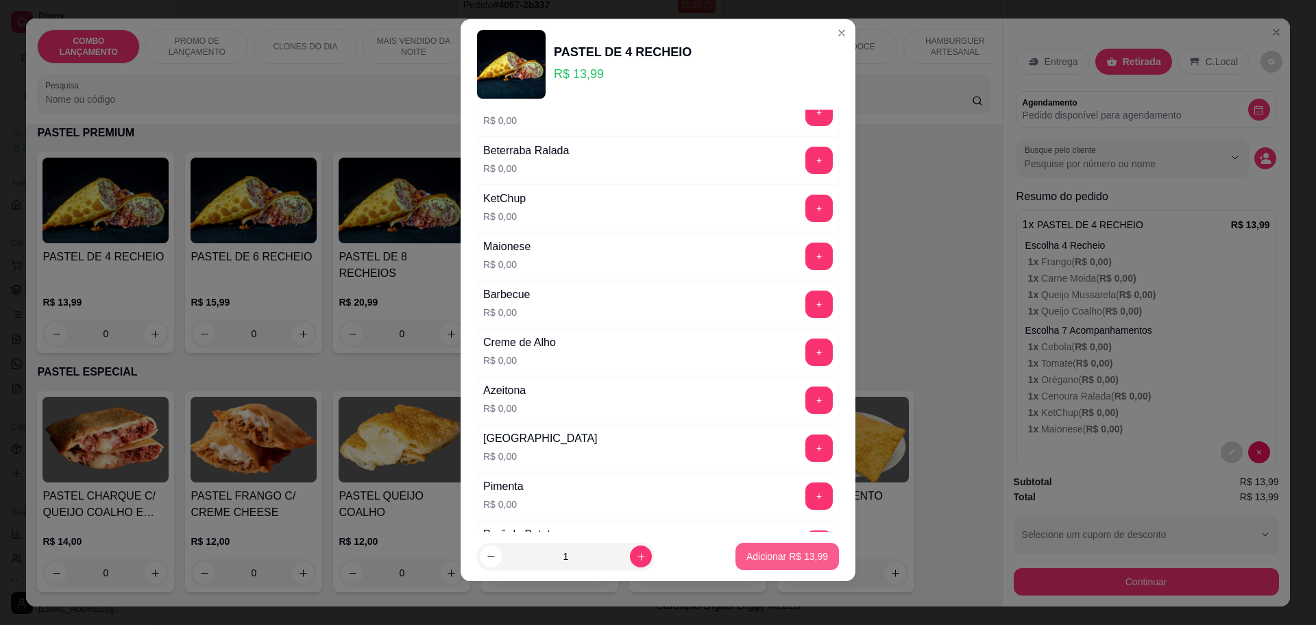
click at [813, 565] on button "Adicionar R$ 13,99" at bounding box center [786, 556] width 103 height 27
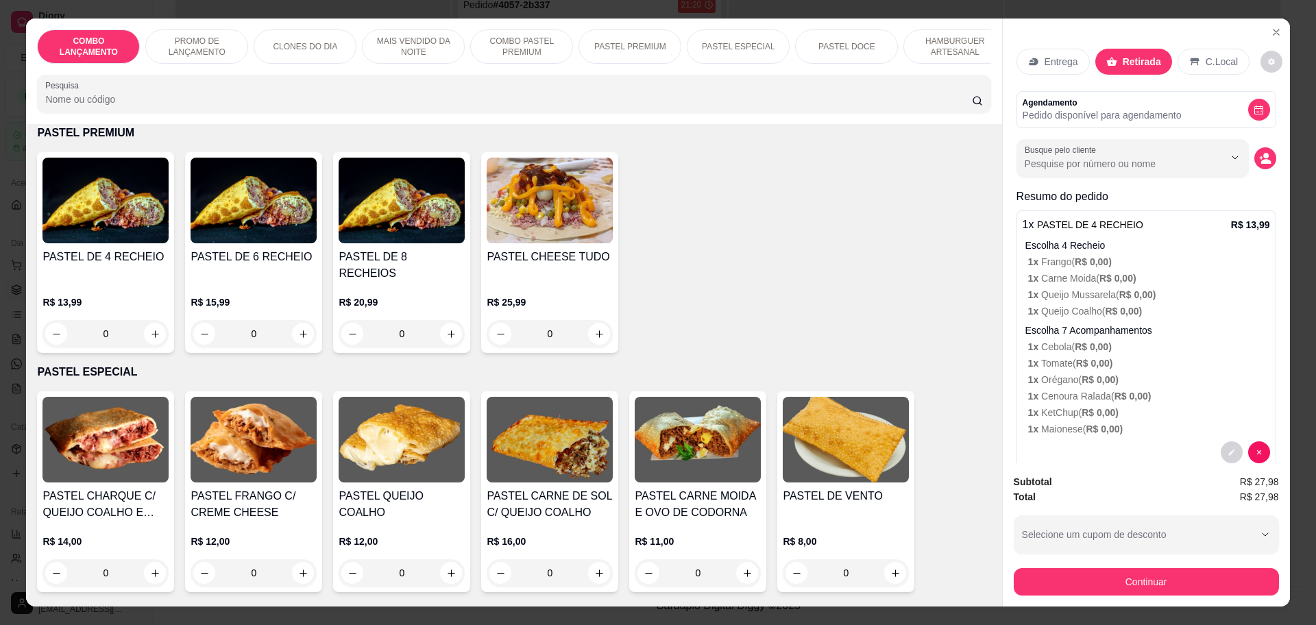
scroll to position [172, 0]
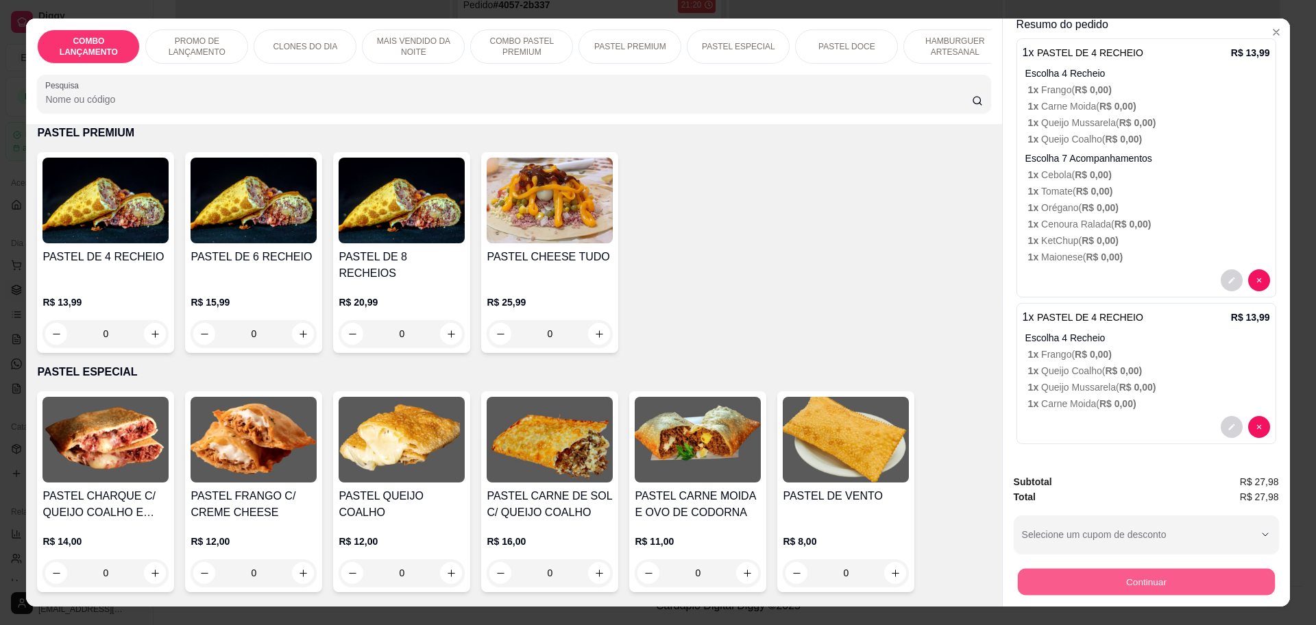
click at [1116, 583] on button "Continuar" at bounding box center [1145, 581] width 257 height 27
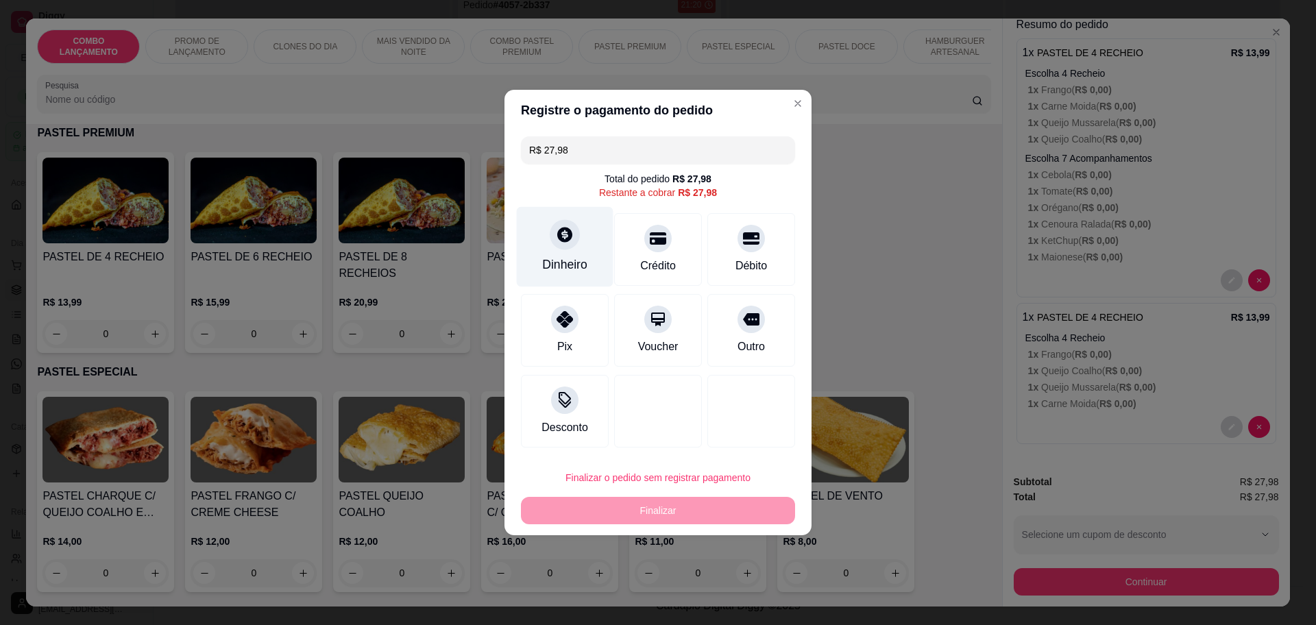
click at [572, 246] on div at bounding box center [565, 234] width 30 height 30
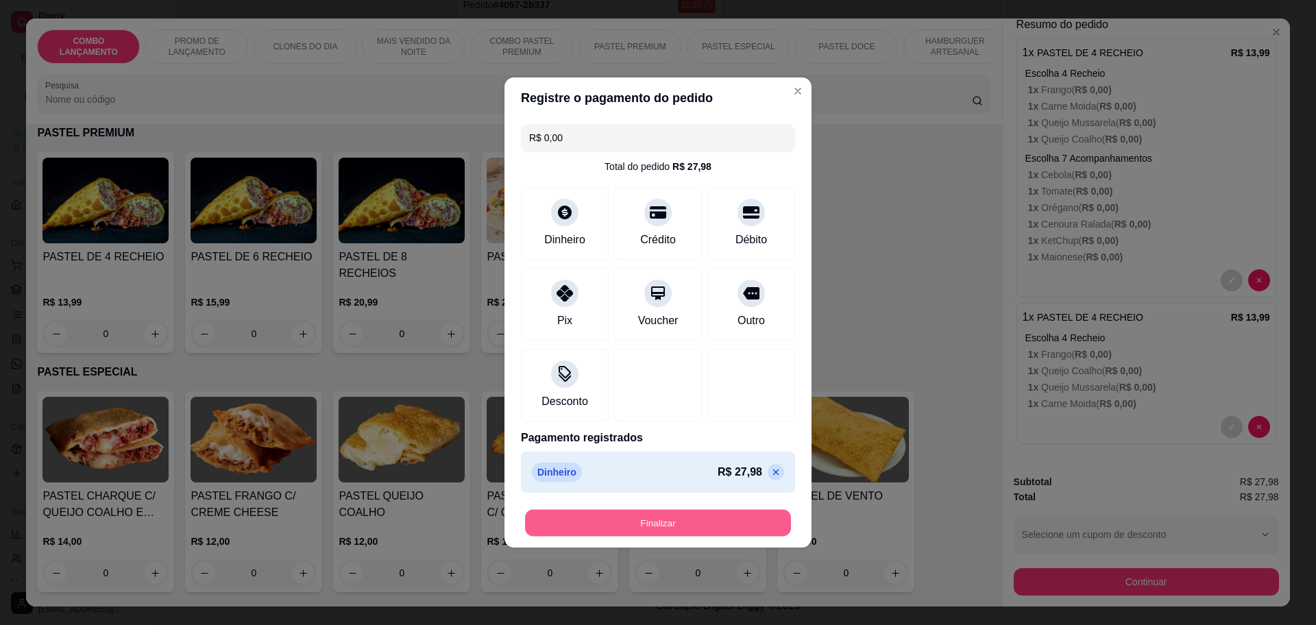
click at [756, 515] on button "Finalizar" at bounding box center [658, 523] width 266 height 27
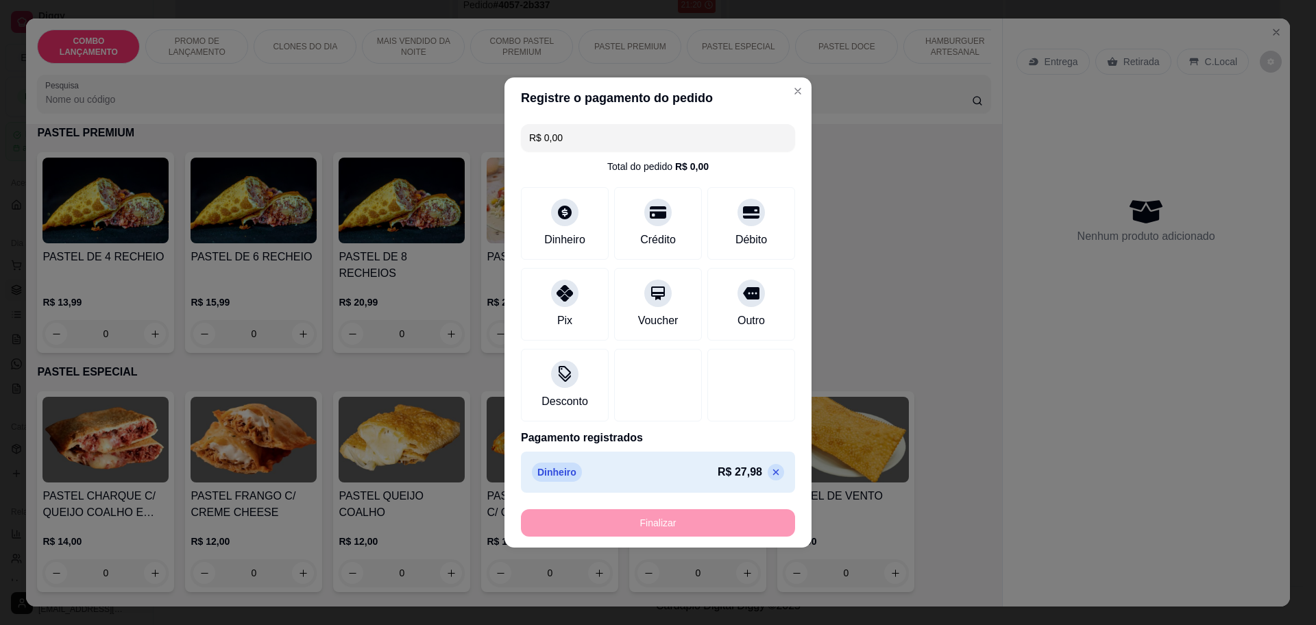
type input "-R$ 27,98"
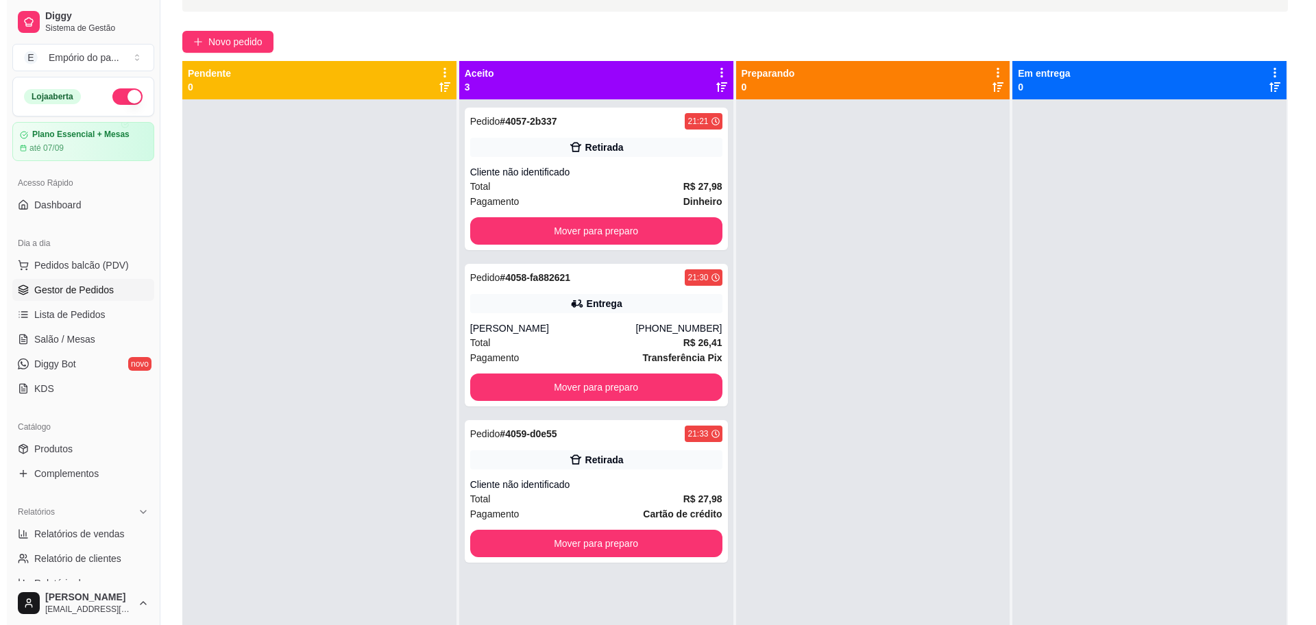
scroll to position [0, 0]
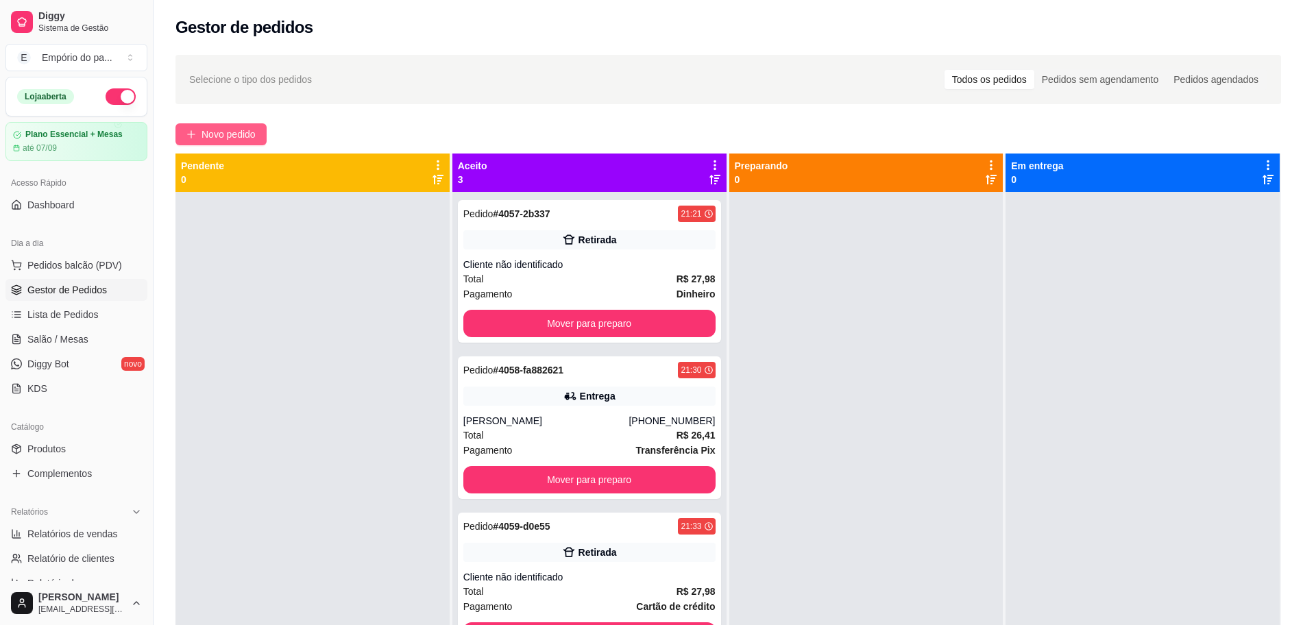
click at [195, 130] on icon "plus" at bounding box center [191, 135] width 10 height 10
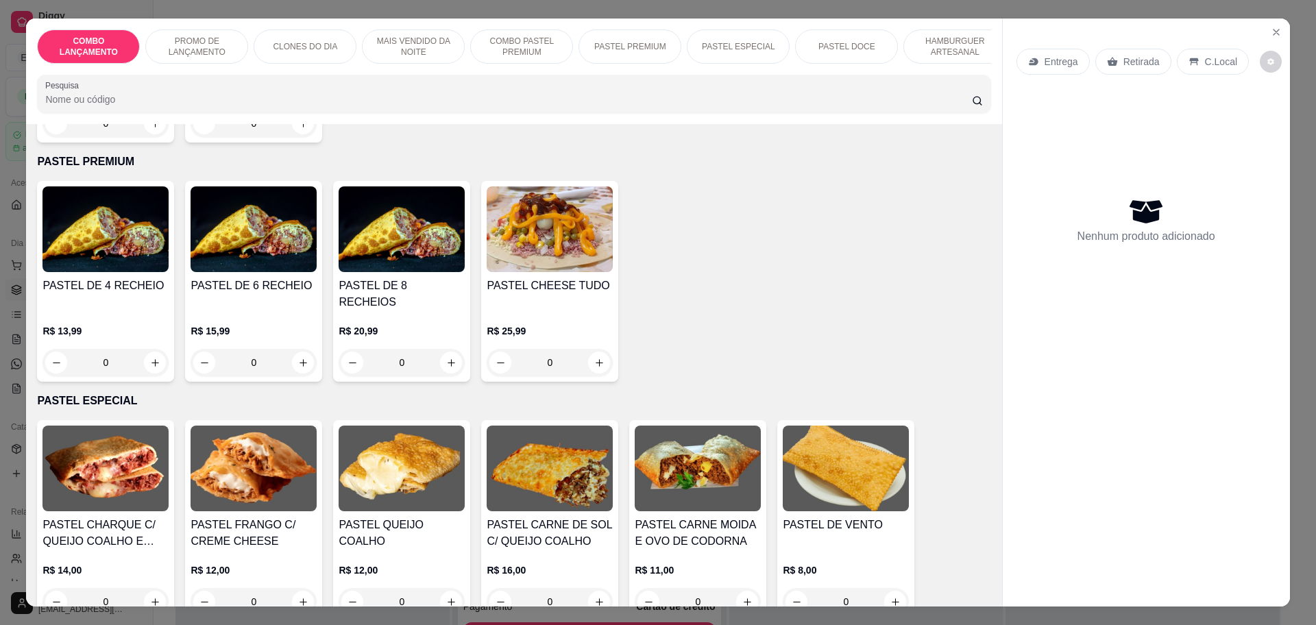
scroll to position [1628, 0]
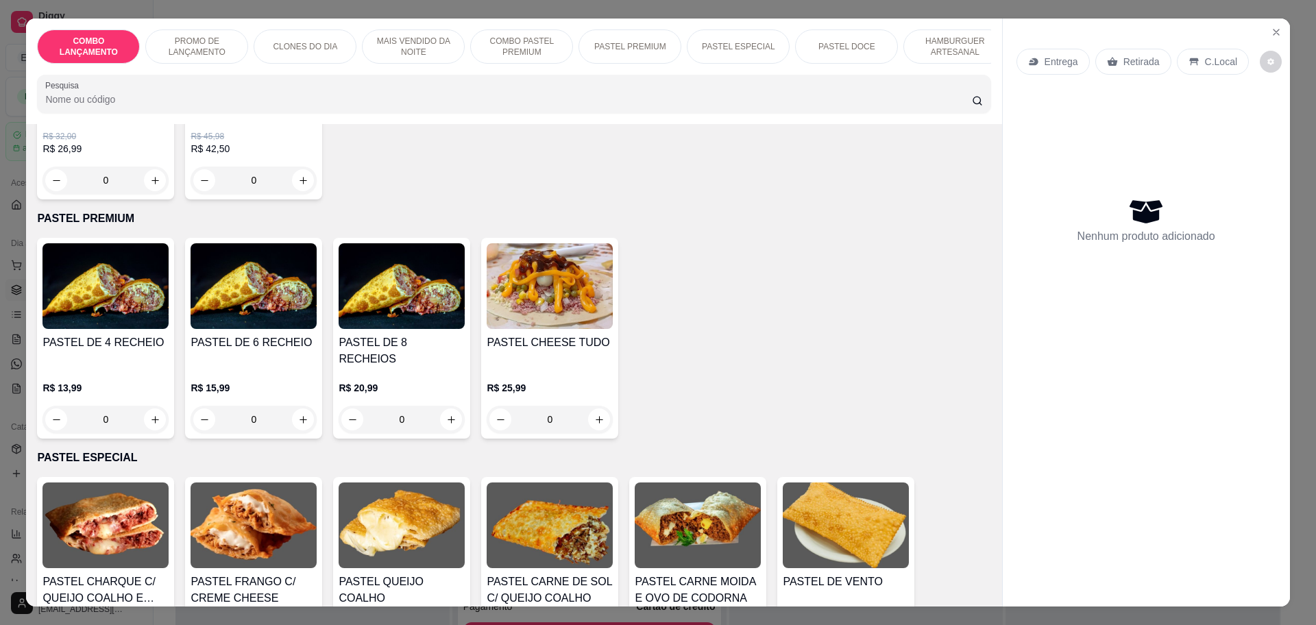
click at [148, 406] on div "0" at bounding box center [105, 419] width 126 height 27
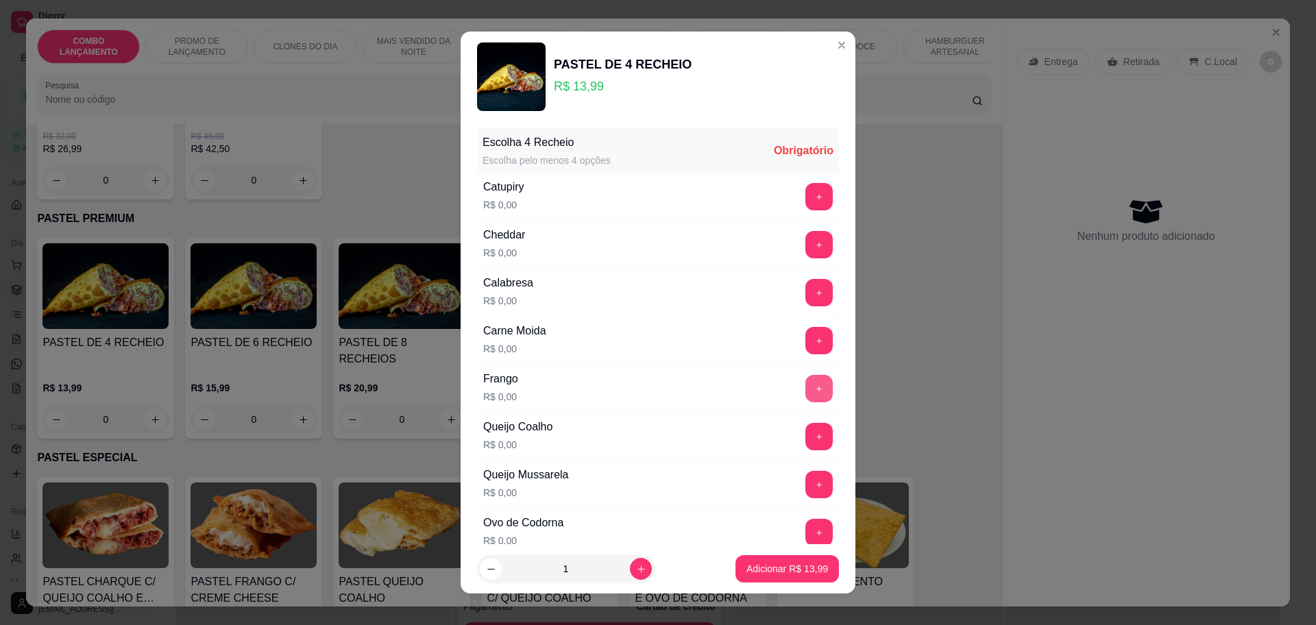
click at [805, 389] on button "+" at bounding box center [818, 388] width 27 height 27
click at [805, 440] on button "+" at bounding box center [818, 436] width 27 height 27
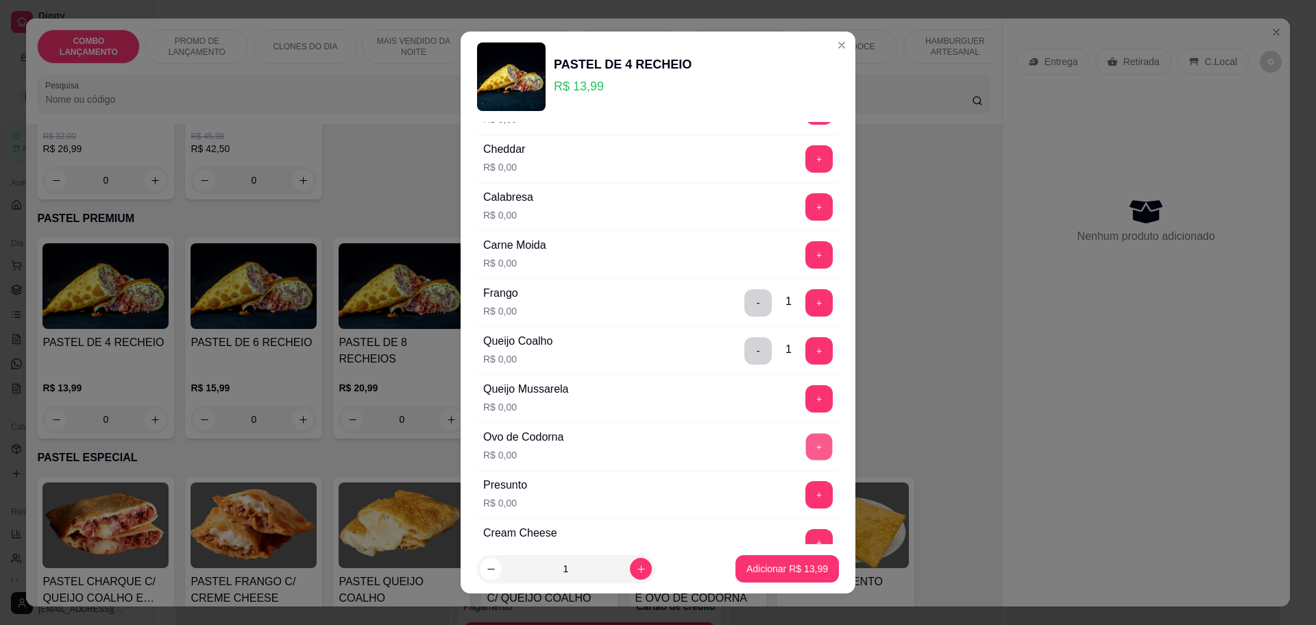
click at [806, 445] on button "+" at bounding box center [819, 446] width 27 height 27
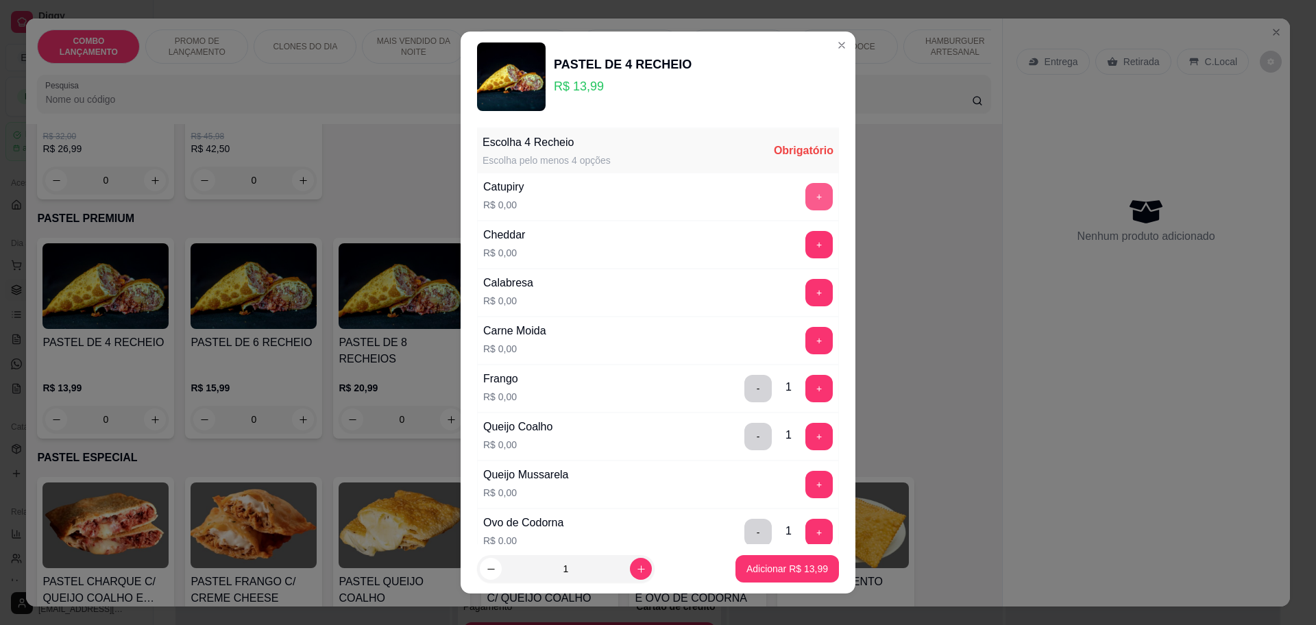
click at [805, 203] on button "+" at bounding box center [818, 196] width 27 height 27
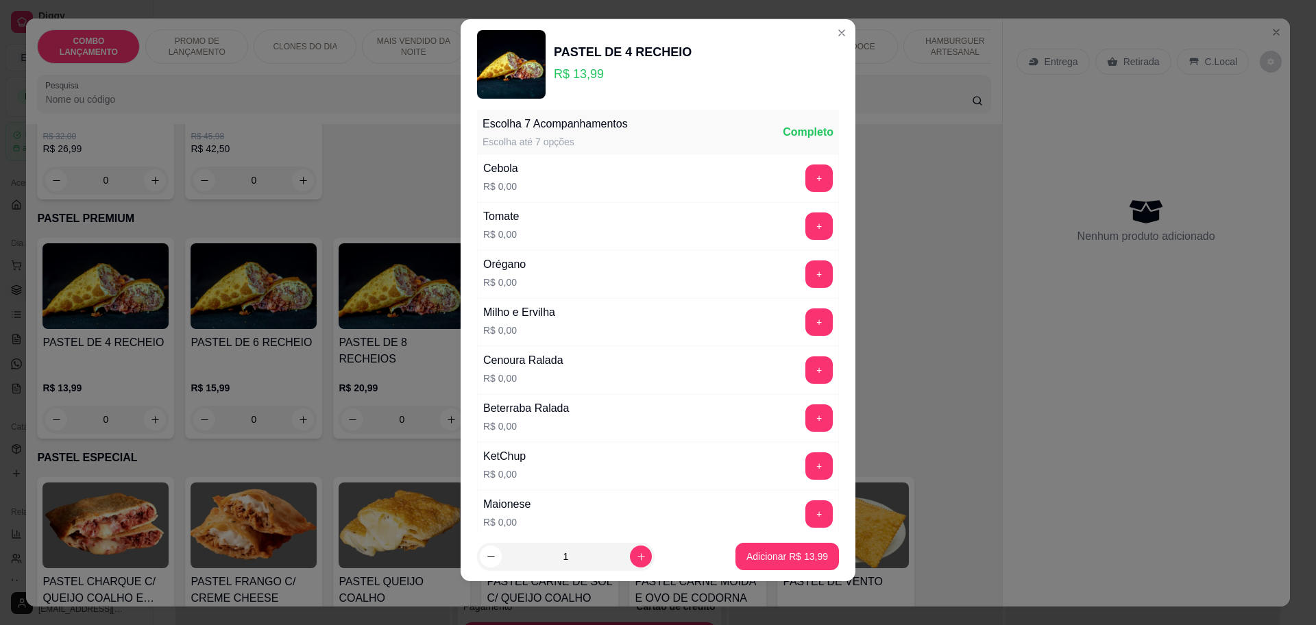
scroll to position [530, 0]
click at [806, 219] on button "+" at bounding box center [819, 225] width 27 height 27
click at [805, 263] on button "+" at bounding box center [818, 273] width 27 height 27
click at [805, 322] on button "+" at bounding box center [818, 321] width 27 height 27
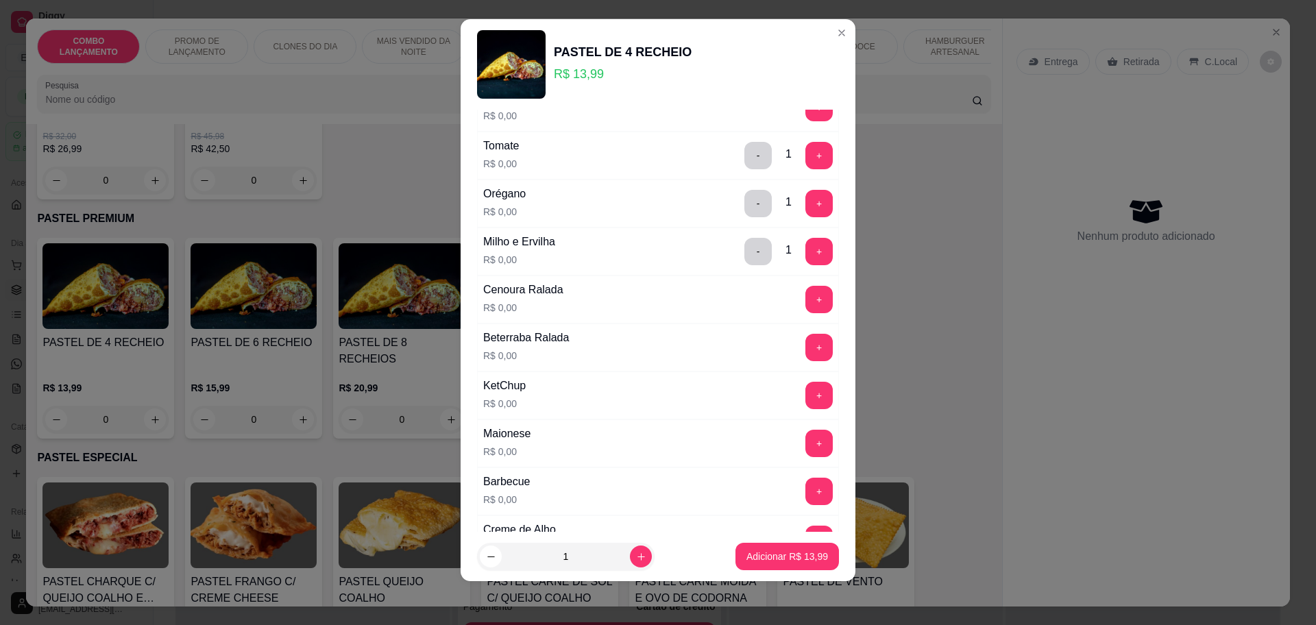
scroll to position [702, 0]
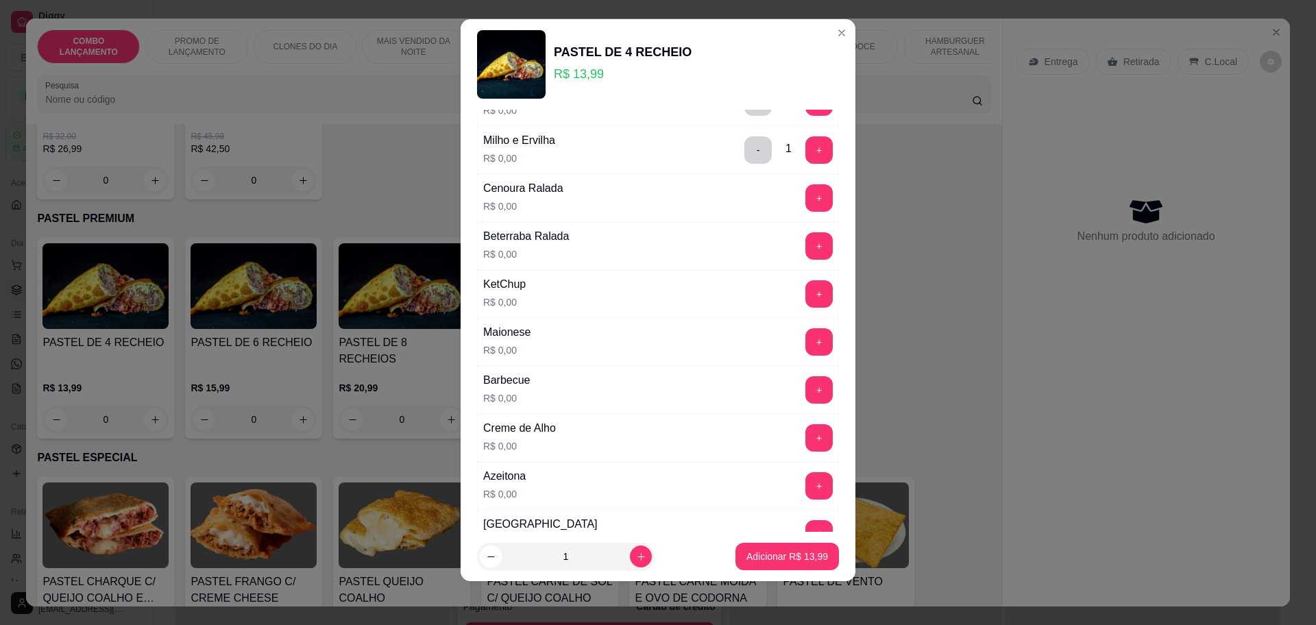
click at [783, 279] on div "KetChup R$ 0,00 +" at bounding box center [658, 294] width 362 height 48
click at [805, 291] on button "+" at bounding box center [818, 293] width 27 height 27
click at [785, 325] on div "Maionese R$ 0,00 +" at bounding box center [658, 342] width 362 height 48
click at [805, 339] on button "+" at bounding box center [818, 341] width 27 height 27
click at [805, 395] on button "+" at bounding box center [818, 389] width 27 height 27
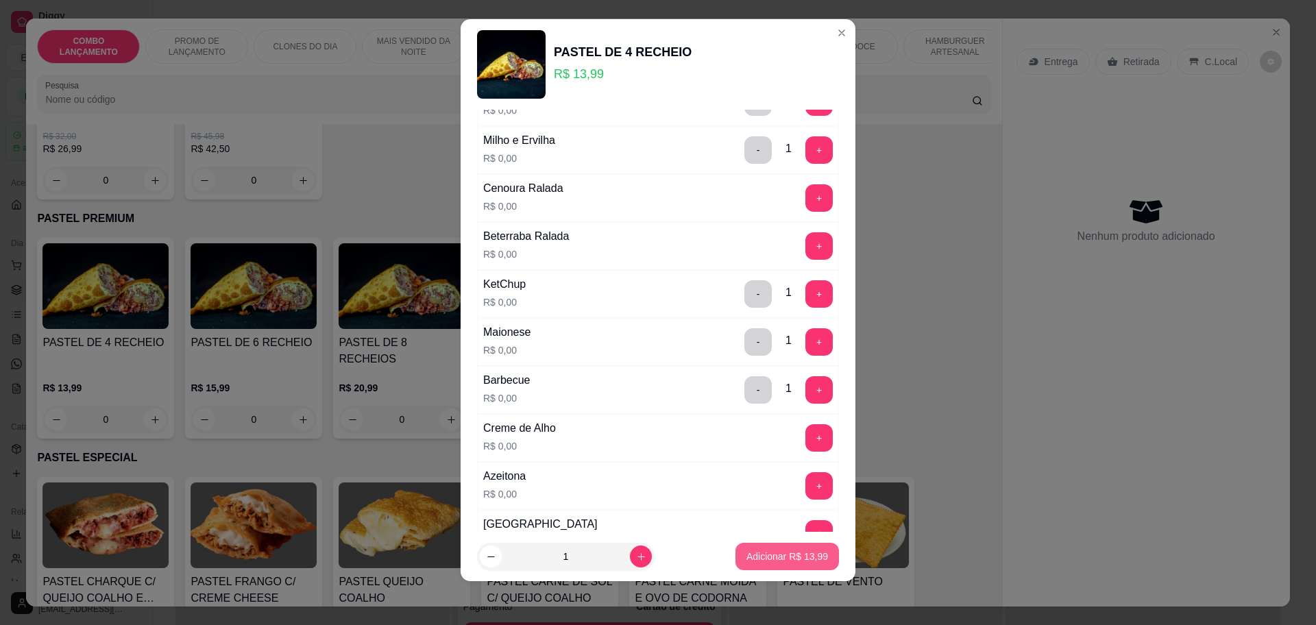
click at [757, 561] on p "Adicionar R$ 13,99" at bounding box center [787, 557] width 82 height 14
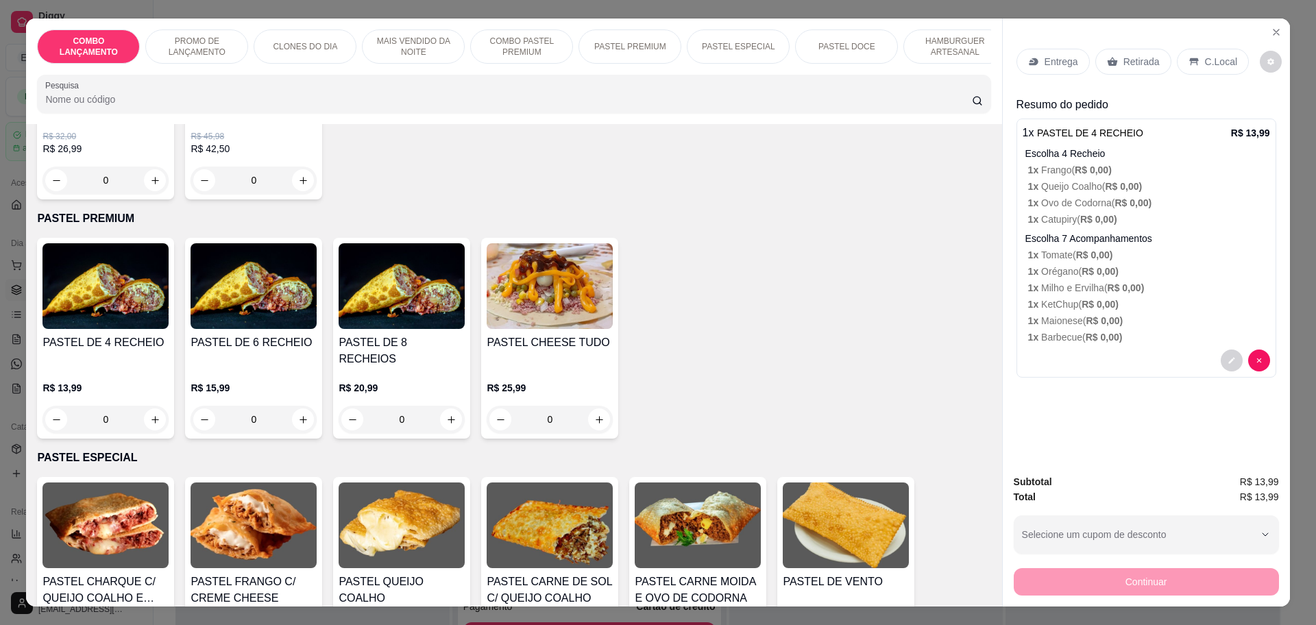
scroll to position [1970, 0]
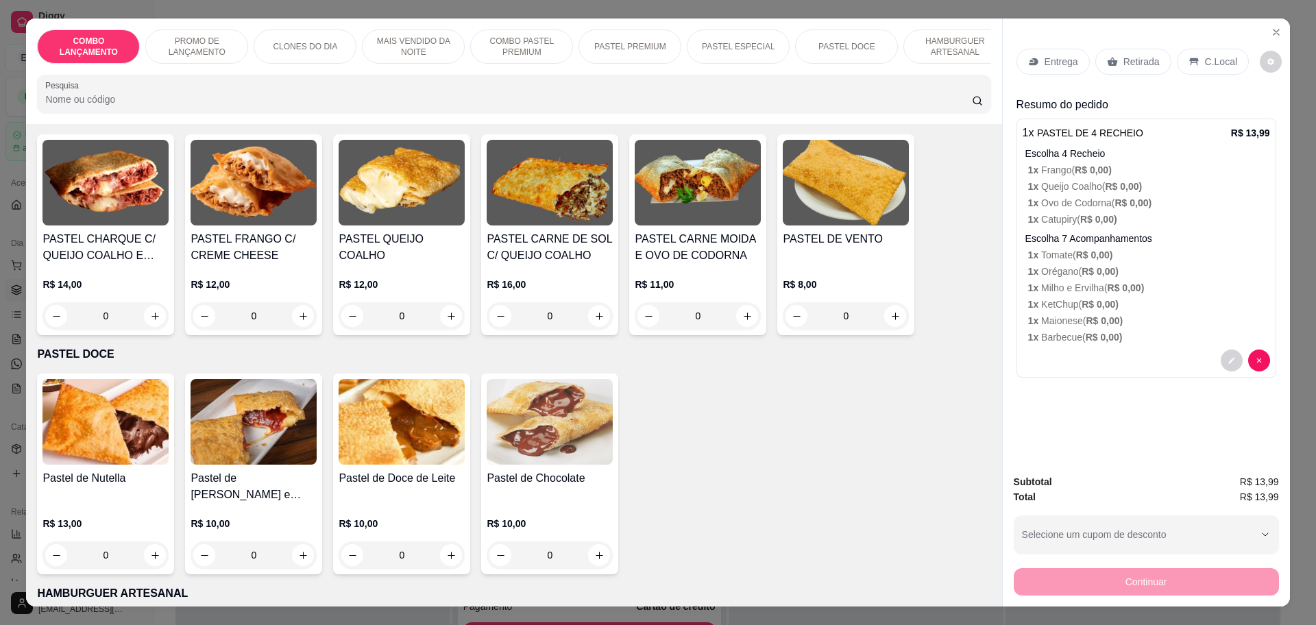
click at [1123, 58] on p "Retirada" at bounding box center [1141, 62] width 36 height 14
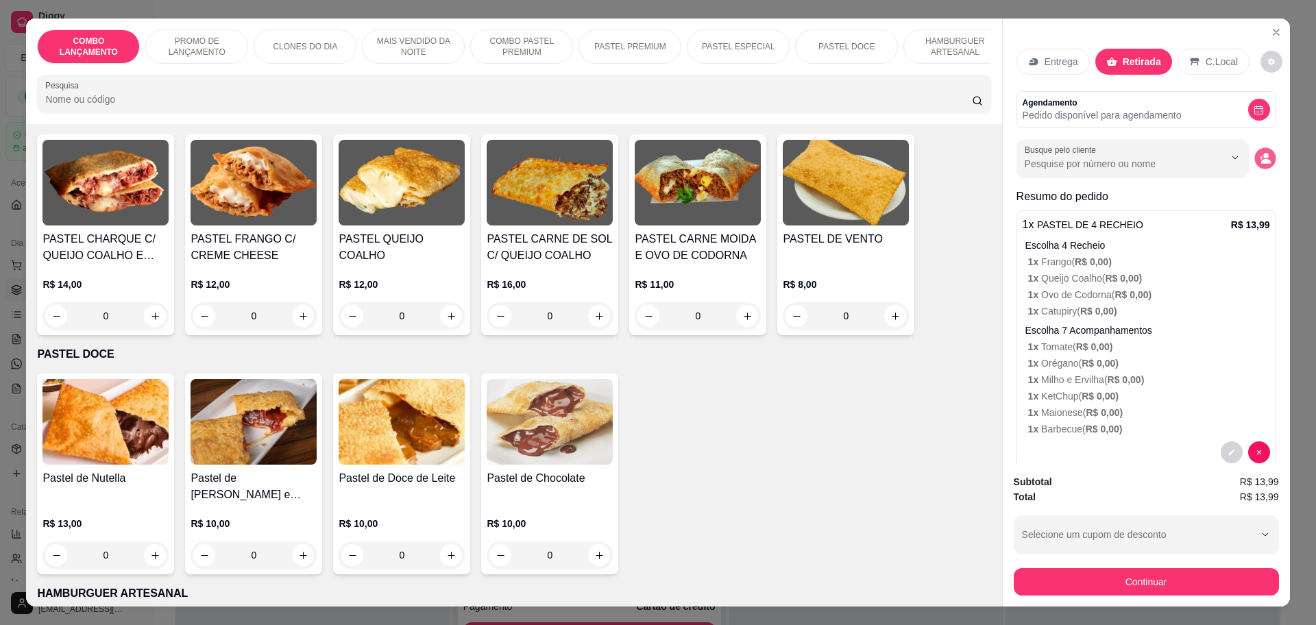
click at [1259, 157] on icon "decrease-product-quantity" at bounding box center [1265, 159] width 12 height 12
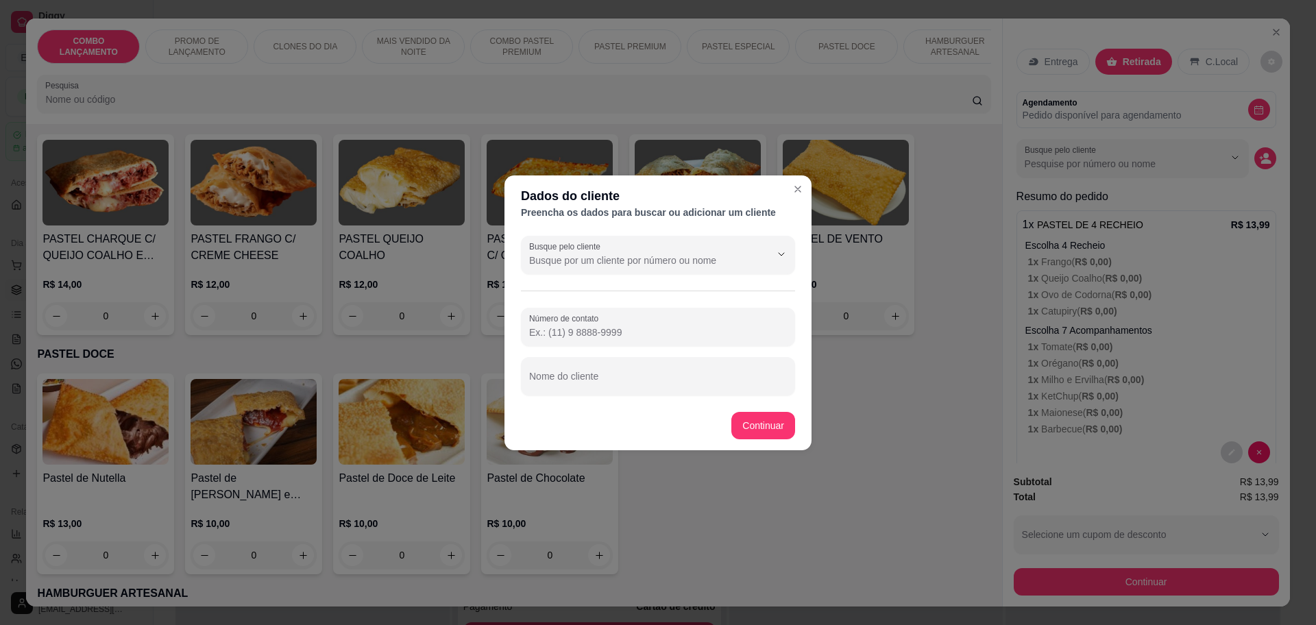
click at [606, 380] on input "Nome do cliente" at bounding box center [658, 382] width 258 height 14
type input "paloma"
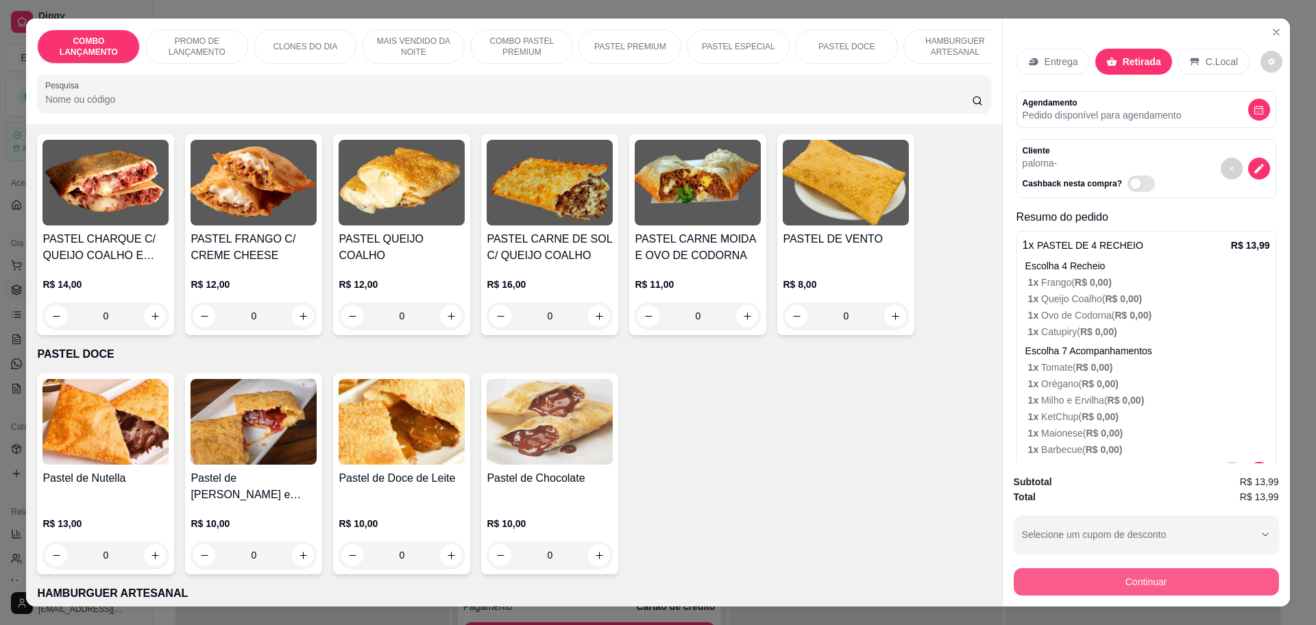
click at [1164, 570] on button "Continuar" at bounding box center [1146, 581] width 265 height 27
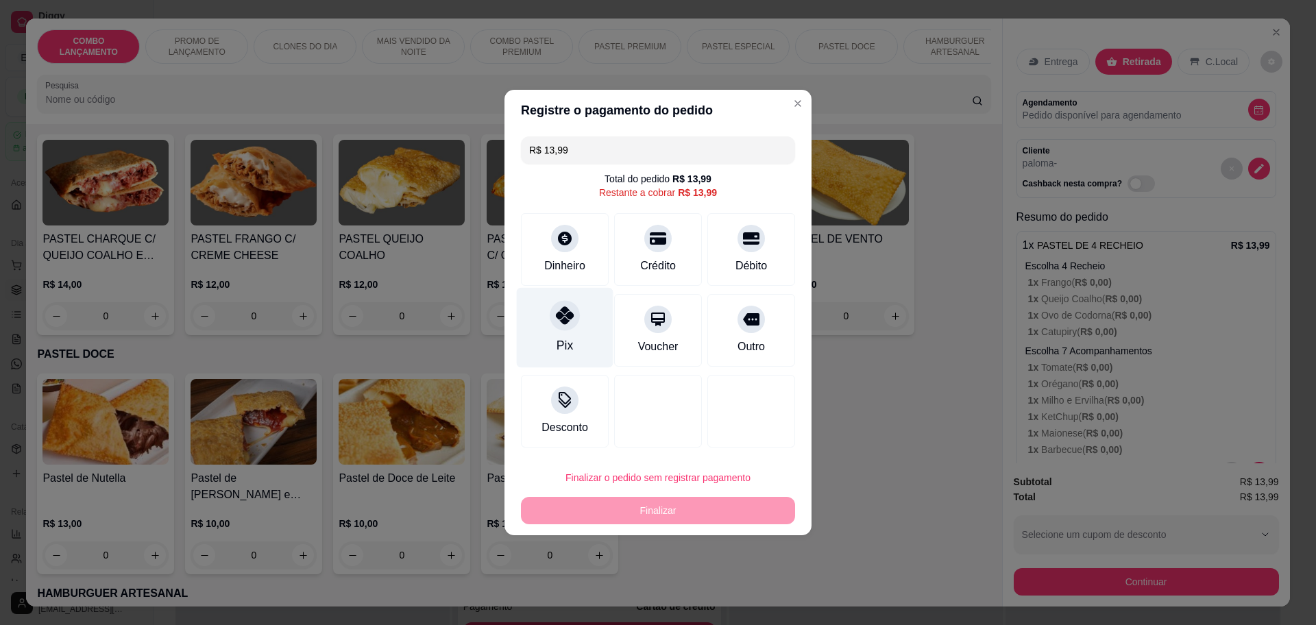
click at [572, 338] on div "Pix" at bounding box center [565, 328] width 97 height 80
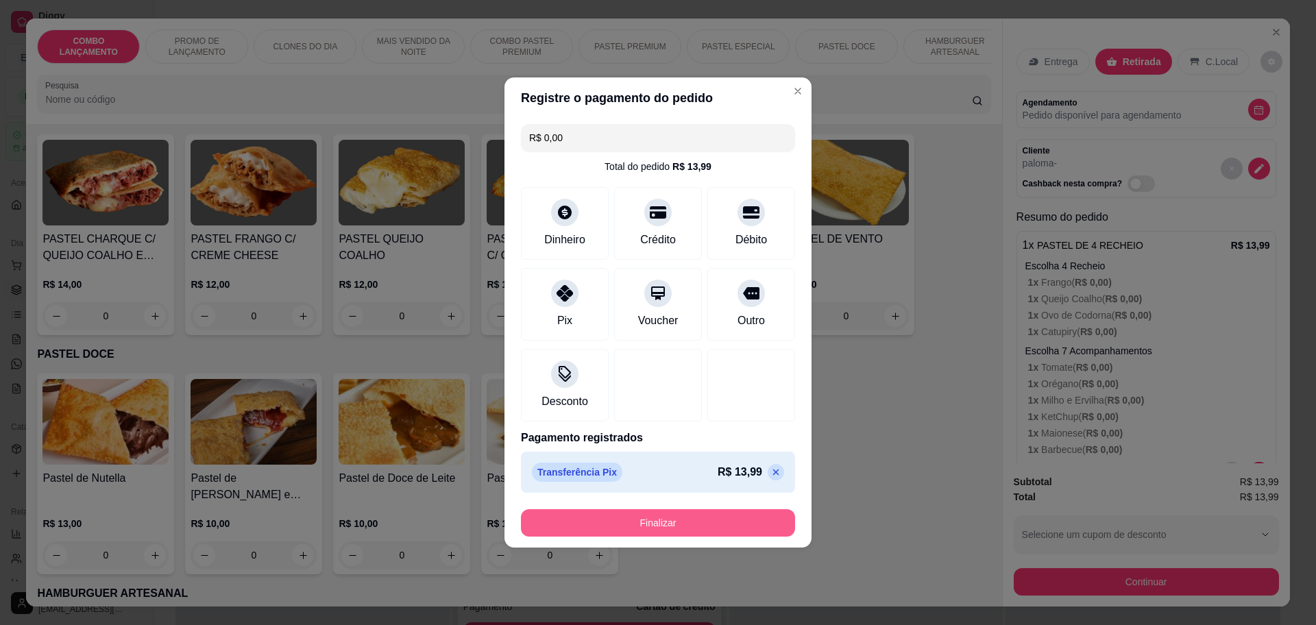
click at [648, 525] on button "Finalizar" at bounding box center [658, 522] width 274 height 27
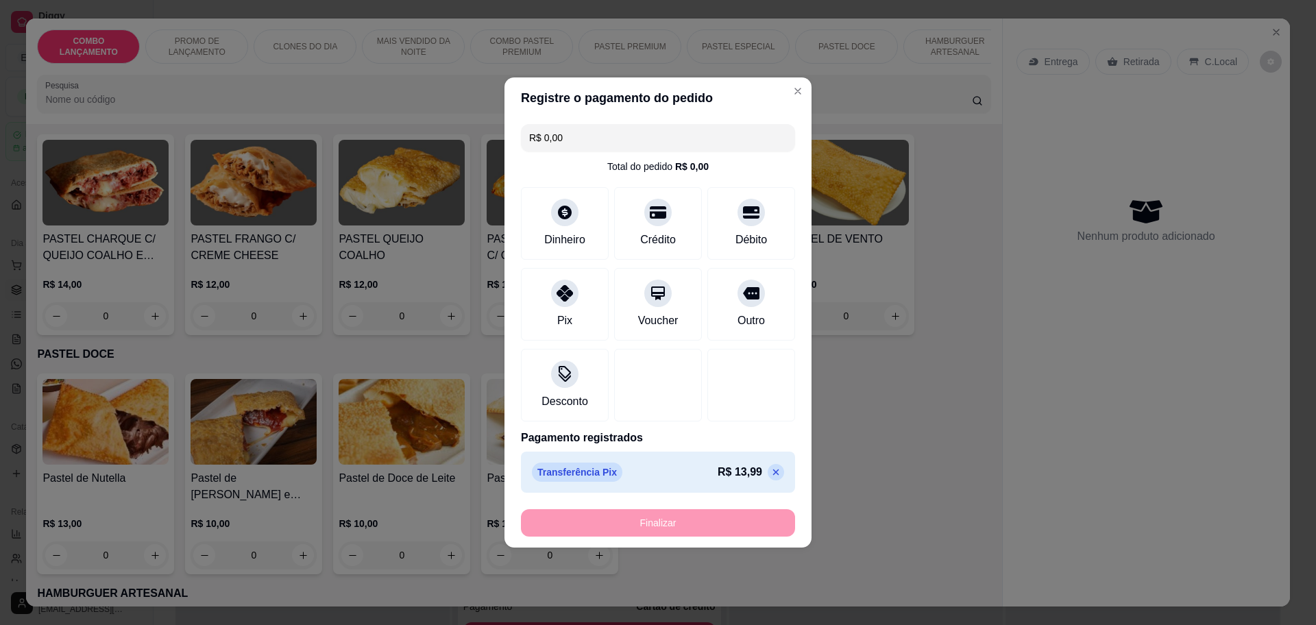
type input "-R$ 13,99"
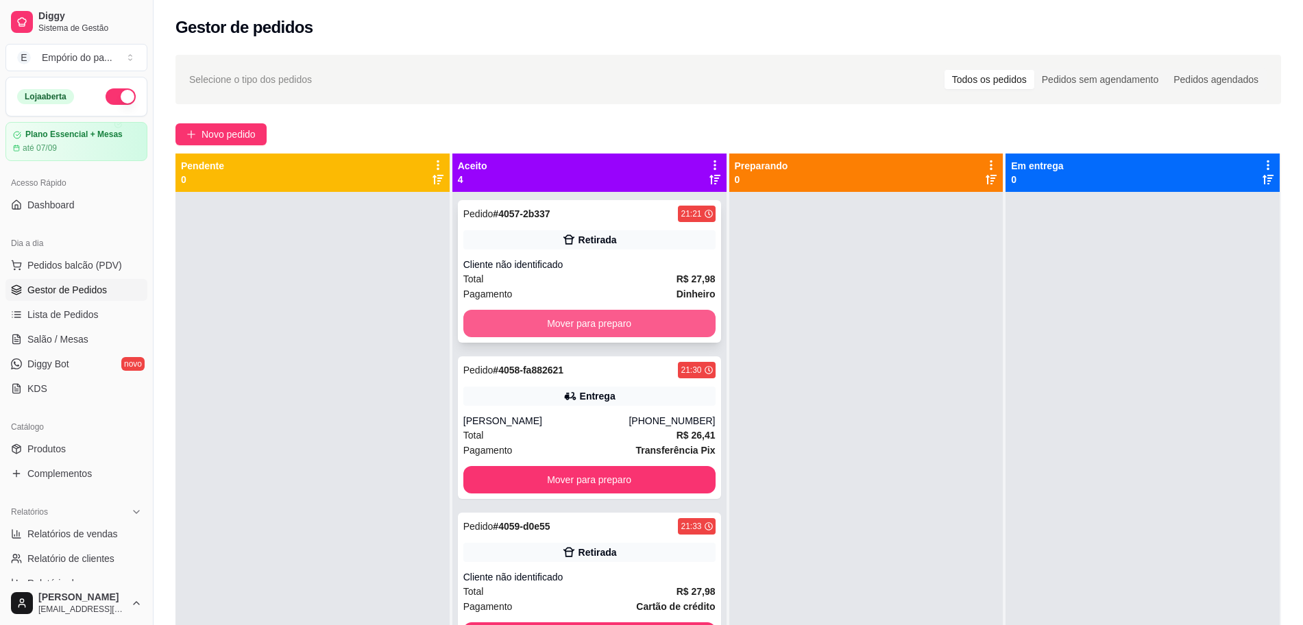
click at [580, 319] on button "Mover para preparo" at bounding box center [589, 323] width 252 height 27
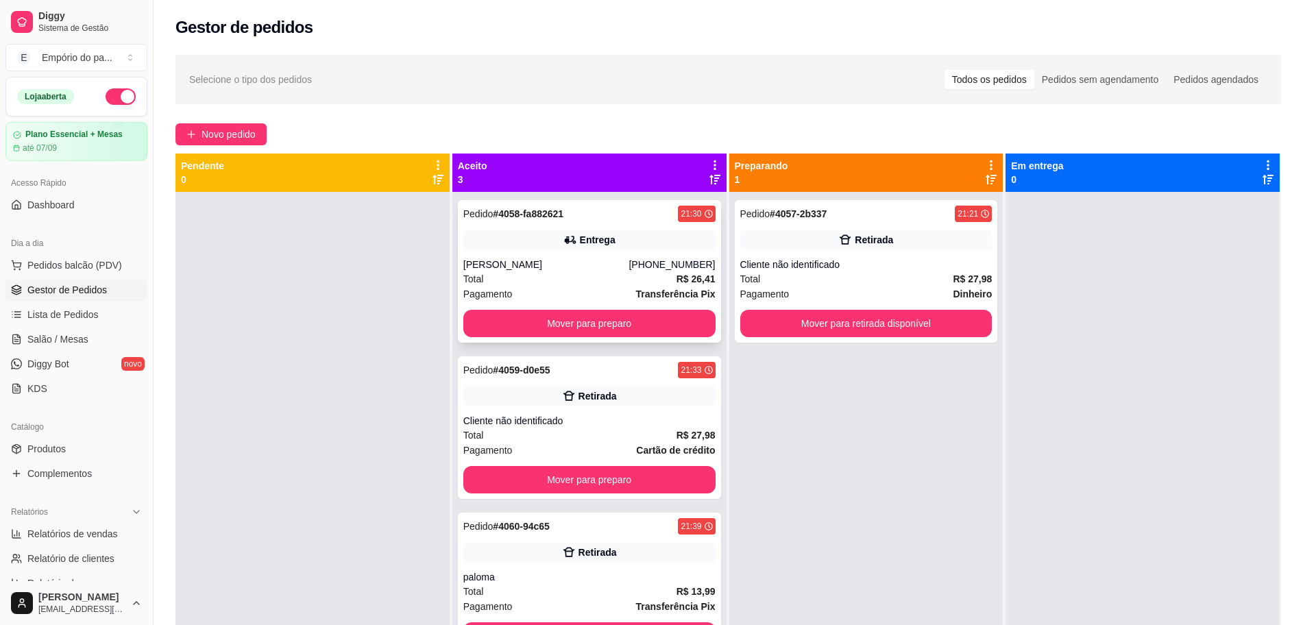
click at [532, 306] on div "Pedido # 4058-fa882621 21:30 Entrega [PERSON_NAME] [PHONE_NUMBER] Total R$ 26,4…" at bounding box center [589, 271] width 263 height 143
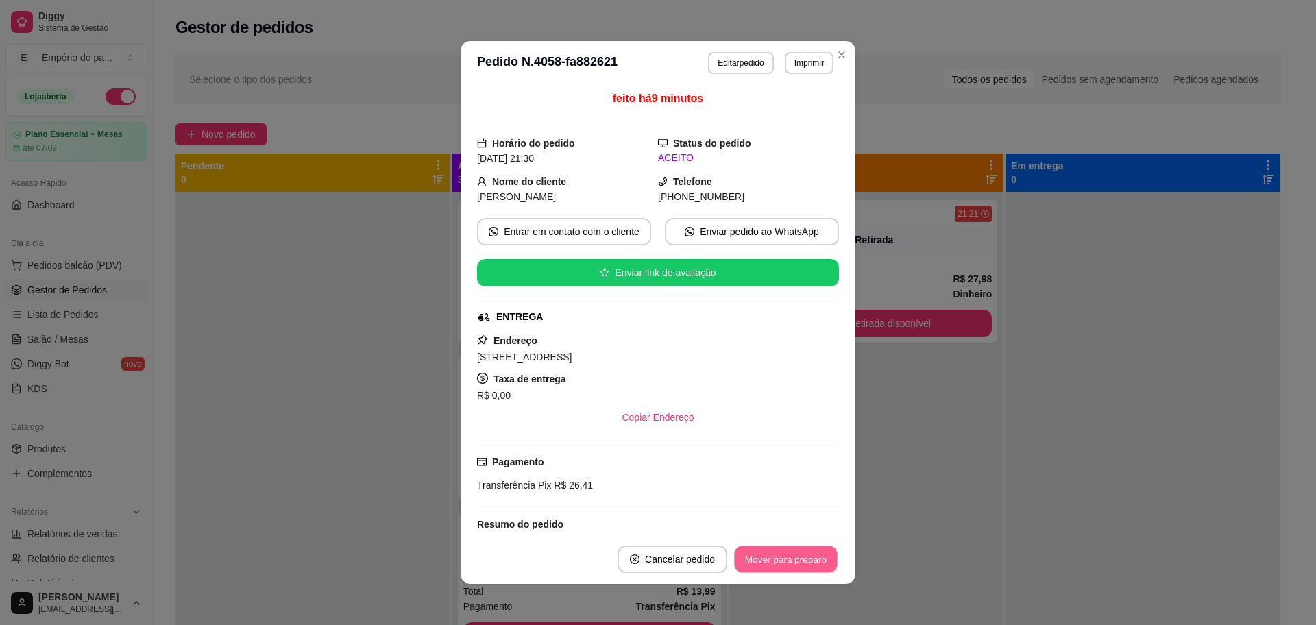
click at [799, 569] on button "Mover para preparo" at bounding box center [785, 559] width 103 height 27
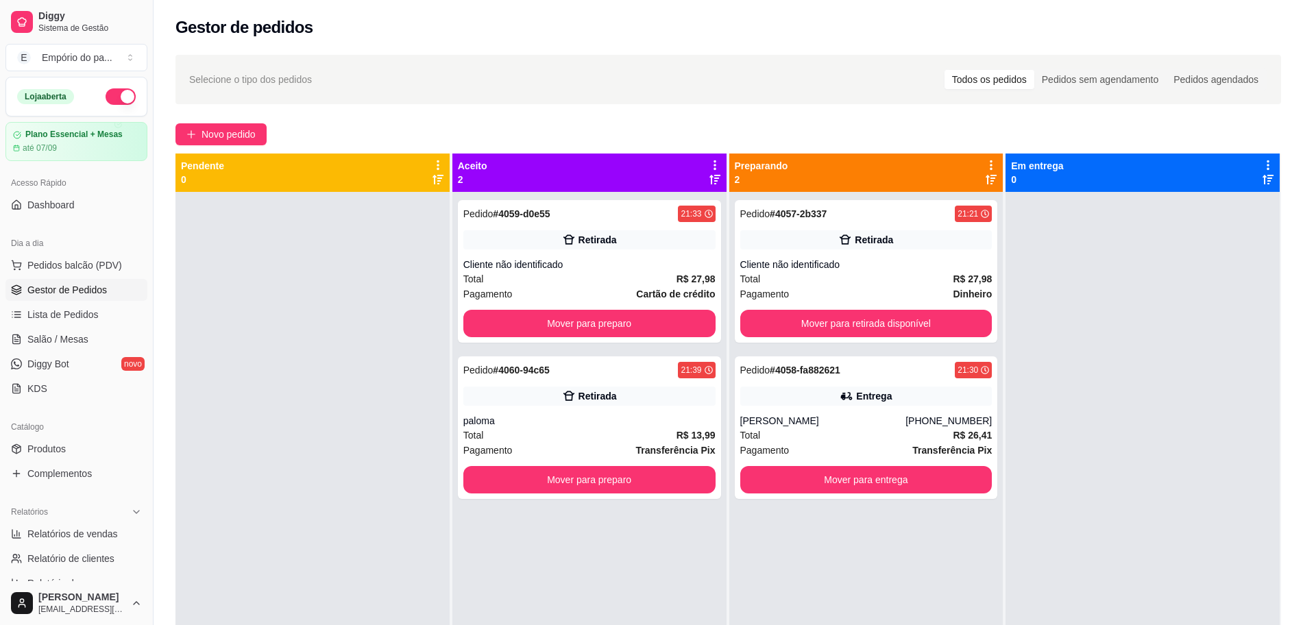
click at [341, 308] on div at bounding box center [312, 504] width 274 height 625
click at [585, 274] on div "Total R$ 27,98" at bounding box center [589, 278] width 252 height 15
click at [543, 258] on div "Cliente não identificado" at bounding box center [589, 265] width 252 height 14
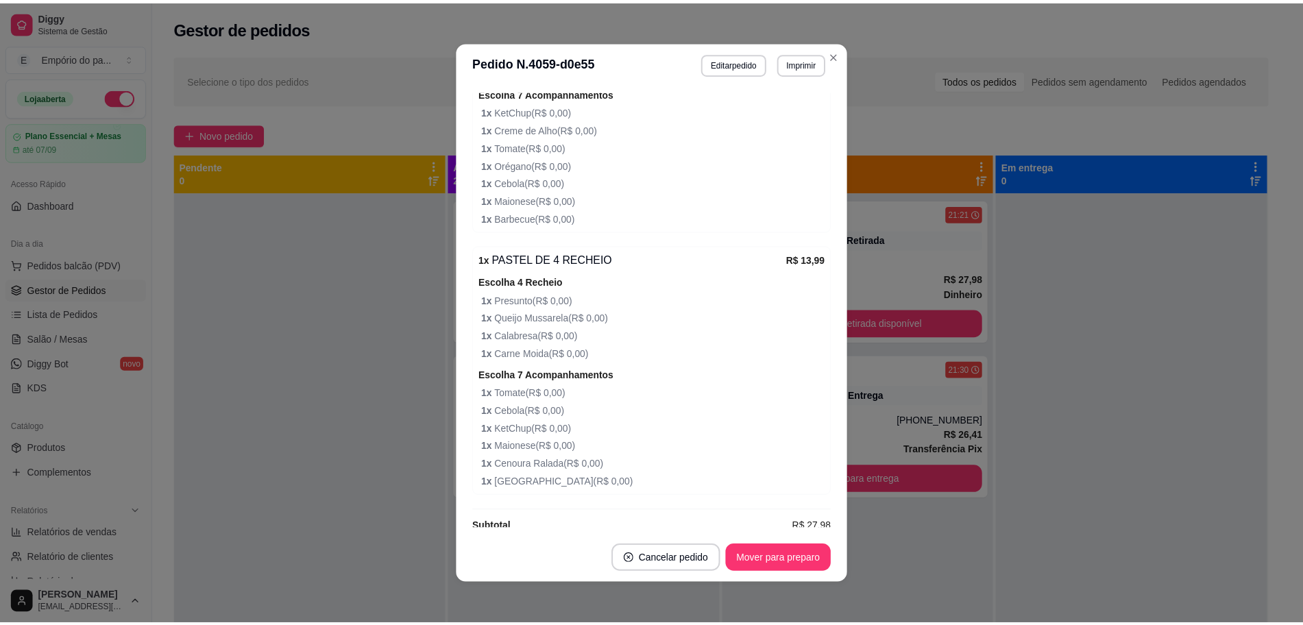
scroll to position [420, 0]
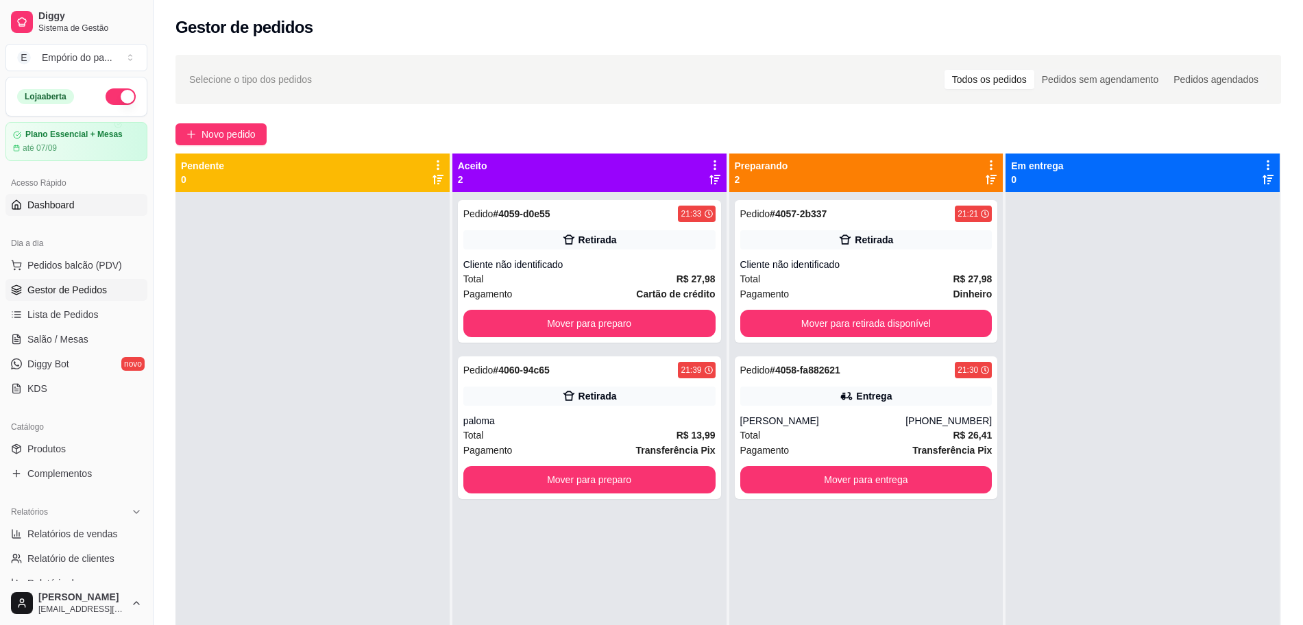
click at [52, 205] on span "Dashboard" at bounding box center [50, 205] width 47 height 14
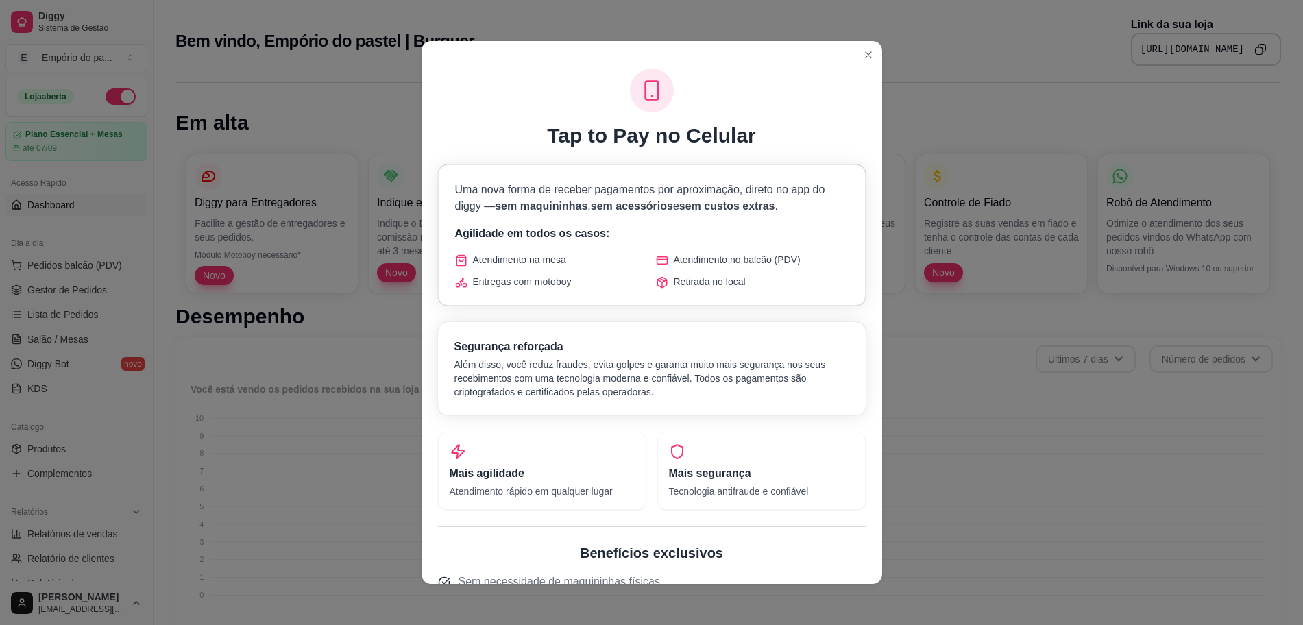
scroll to position [341, 0]
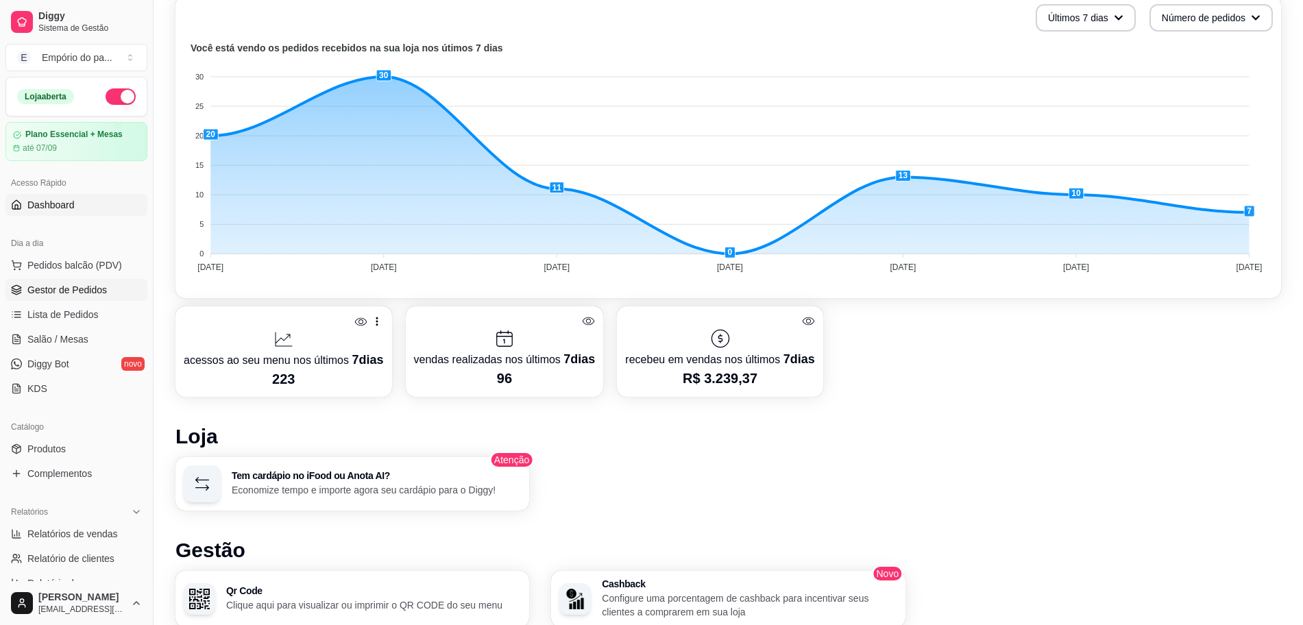
click at [22, 288] on link "Gestor de Pedidos" at bounding box center [76, 290] width 142 height 22
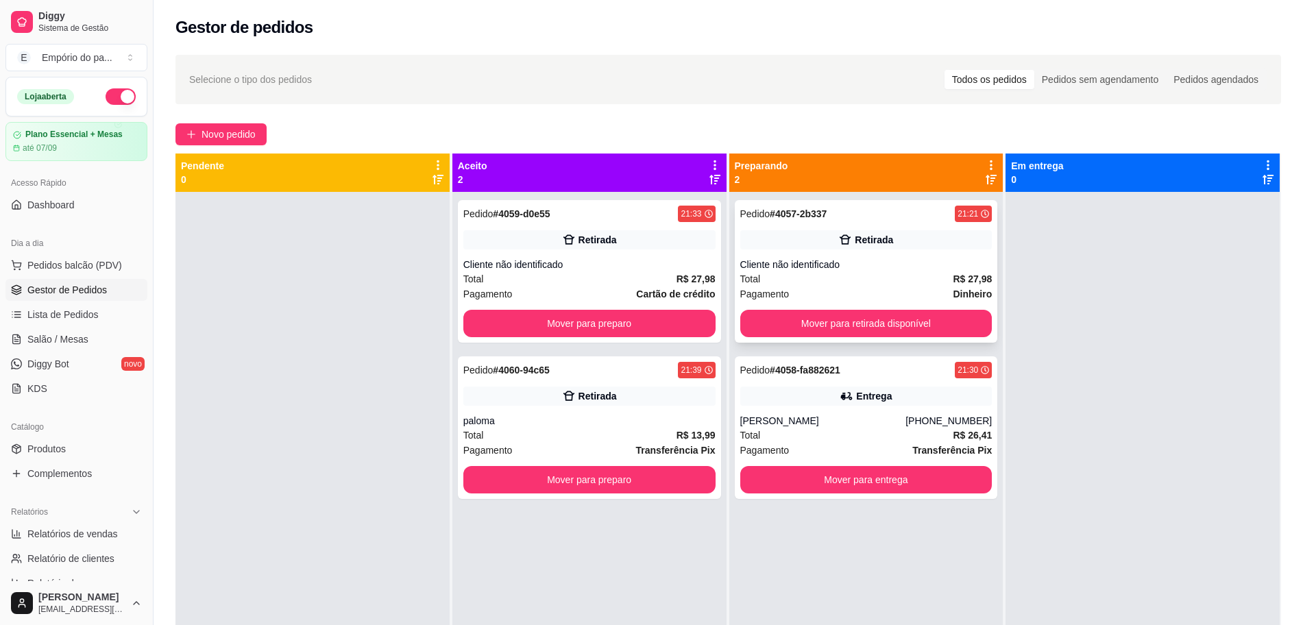
click at [882, 280] on div "Total R$ 27,98" at bounding box center [866, 278] width 252 height 15
click at [828, 432] on div "Total R$ 26,41" at bounding box center [866, 435] width 252 height 15
click at [514, 411] on div "Pedido # 4060-94c65 21:39 Retirada paloma Total R$ 13,99 Pagamento Transferênci…" at bounding box center [589, 427] width 263 height 143
click at [569, 291] on div "Pagamento Cartão de crédito" at bounding box center [589, 293] width 252 height 15
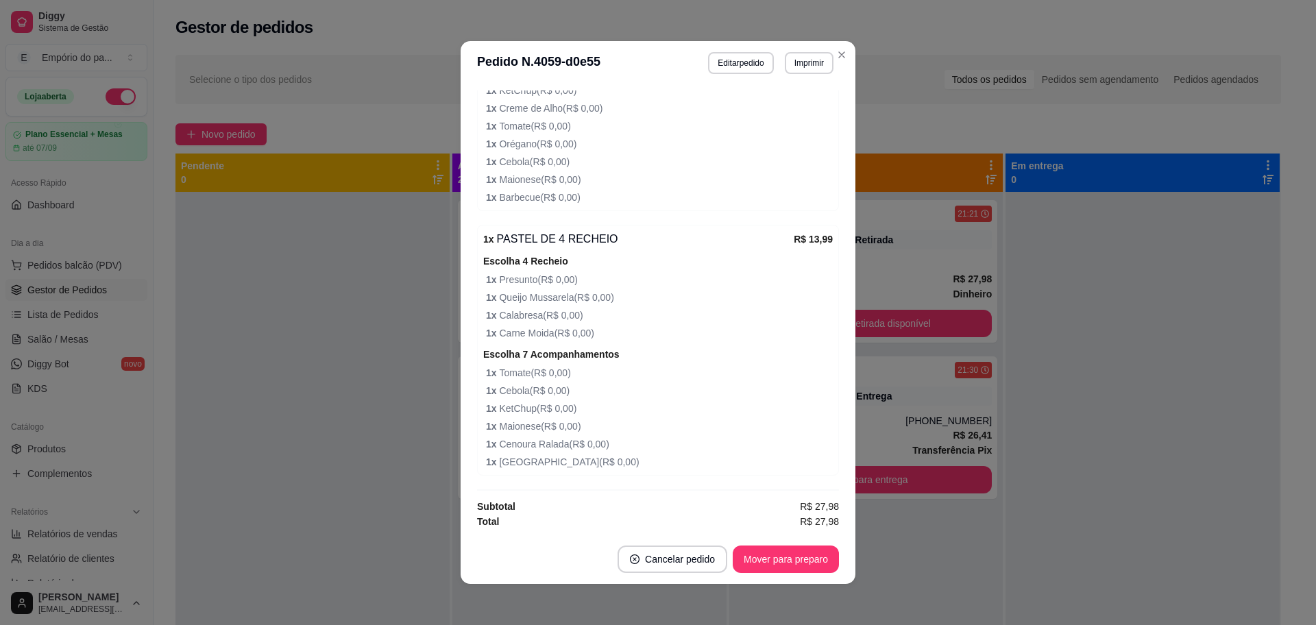
scroll to position [3, 0]
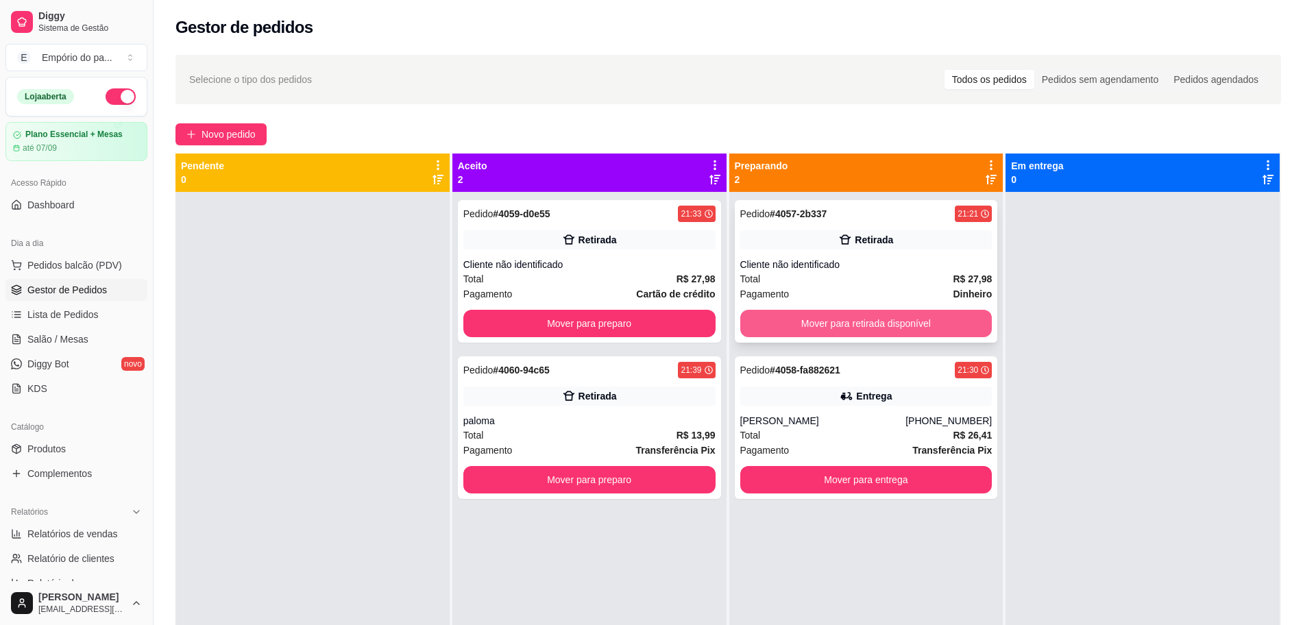
click at [893, 318] on button "Mover para retirada disponível" at bounding box center [866, 323] width 252 height 27
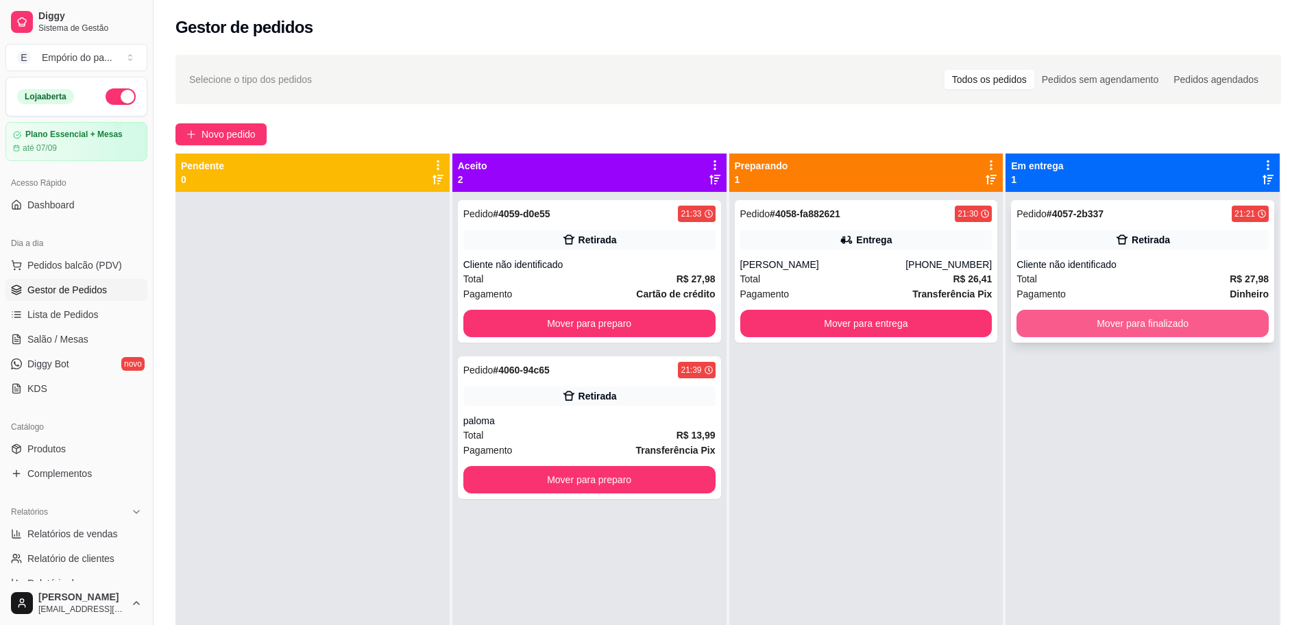
click at [1120, 323] on button "Mover para finalizado" at bounding box center [1142, 323] width 252 height 27
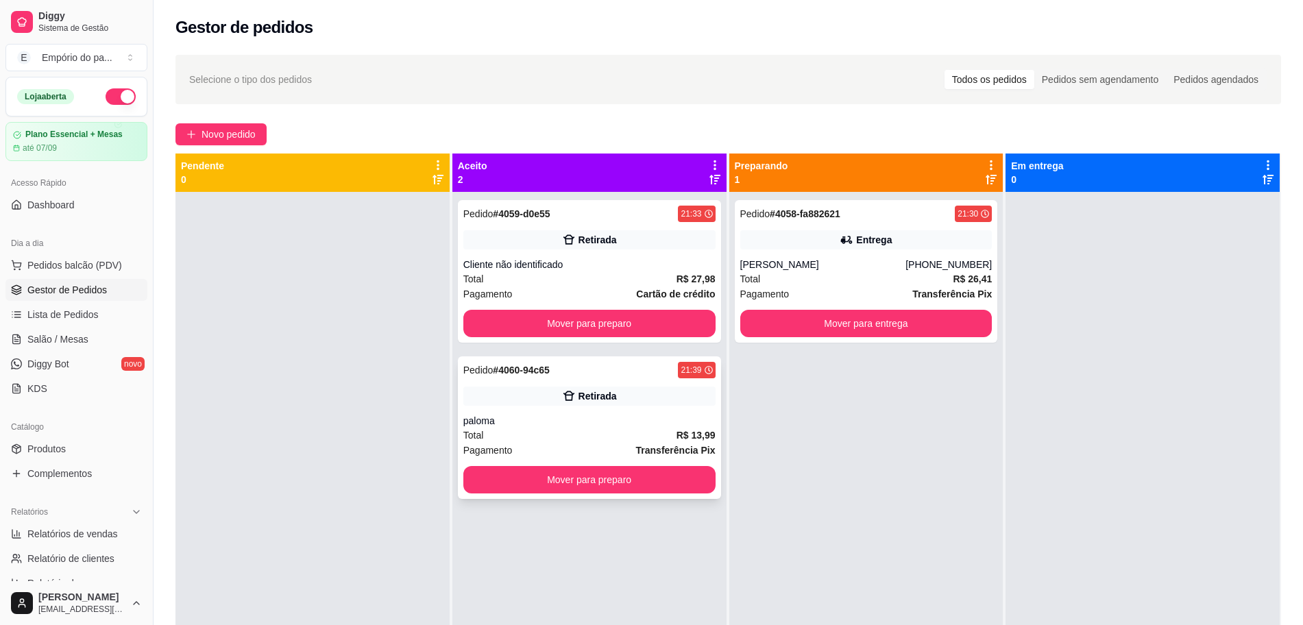
click at [583, 462] on div "Pedido # 4060-94c65 21:39 Retirada paloma Total R$ 13,99 Pagamento Transferênci…" at bounding box center [589, 427] width 263 height 143
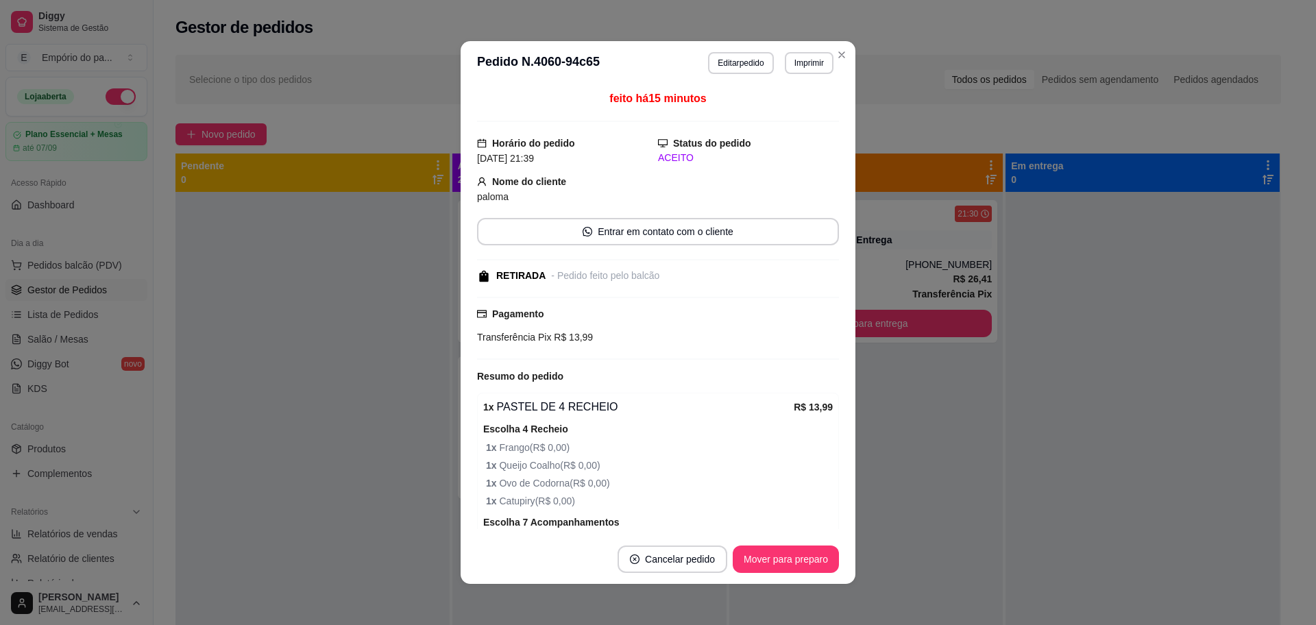
click at [776, 562] on button "Mover para preparo" at bounding box center [786, 558] width 106 height 27
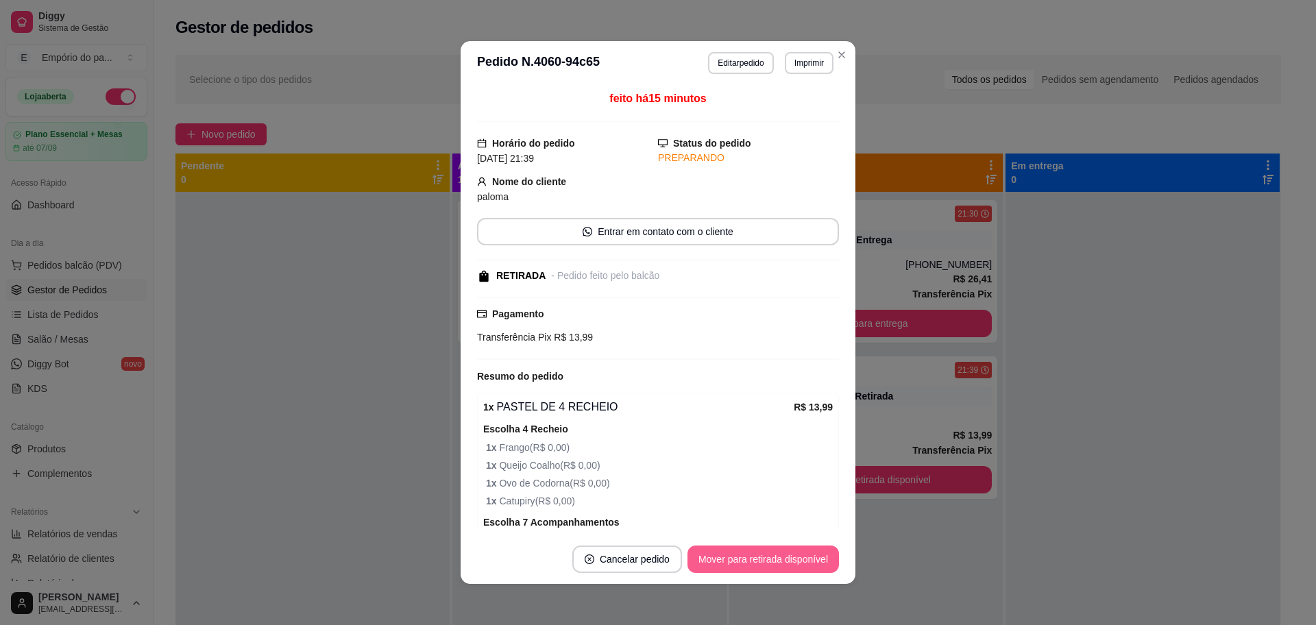
click at [776, 562] on button "Mover para retirada disponível" at bounding box center [762, 558] width 151 height 27
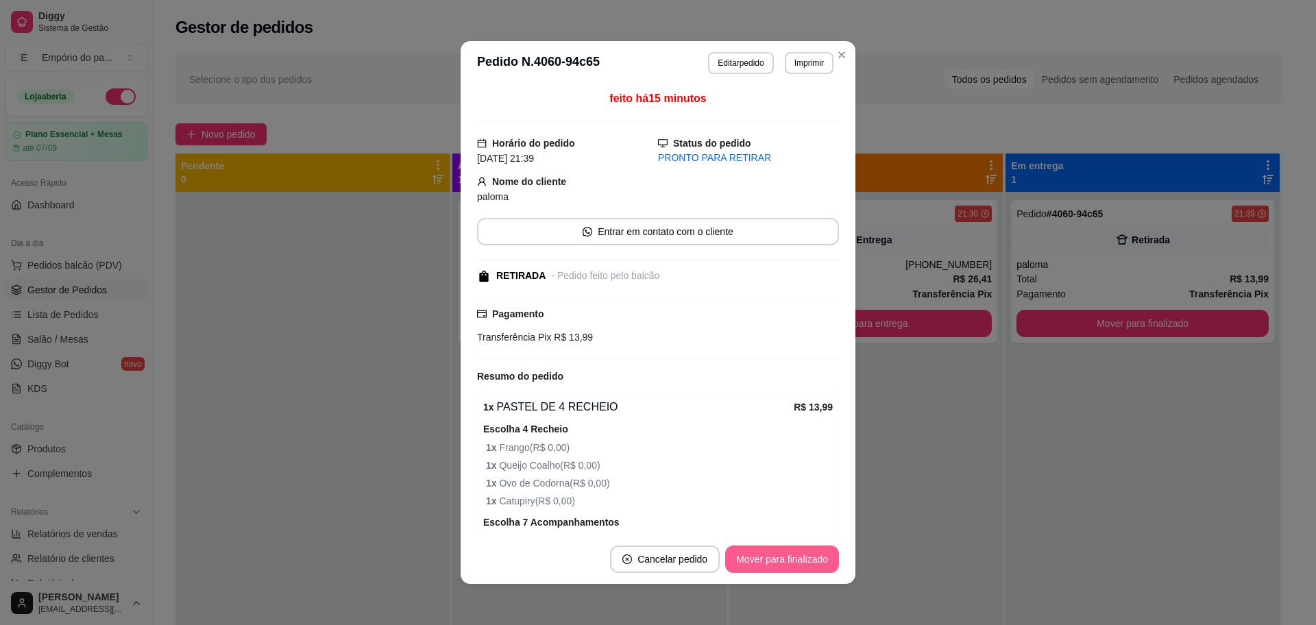
click at [776, 562] on button "Mover para finalizado" at bounding box center [782, 558] width 114 height 27
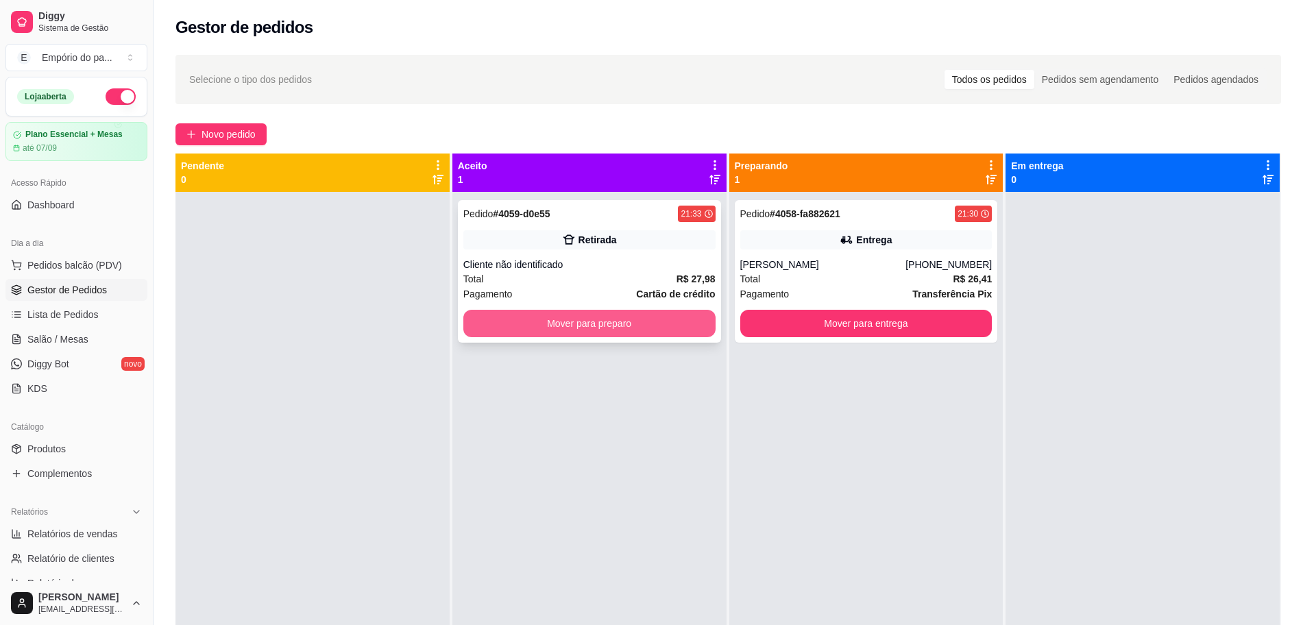
click at [527, 318] on button "Mover para preparo" at bounding box center [589, 323] width 252 height 27
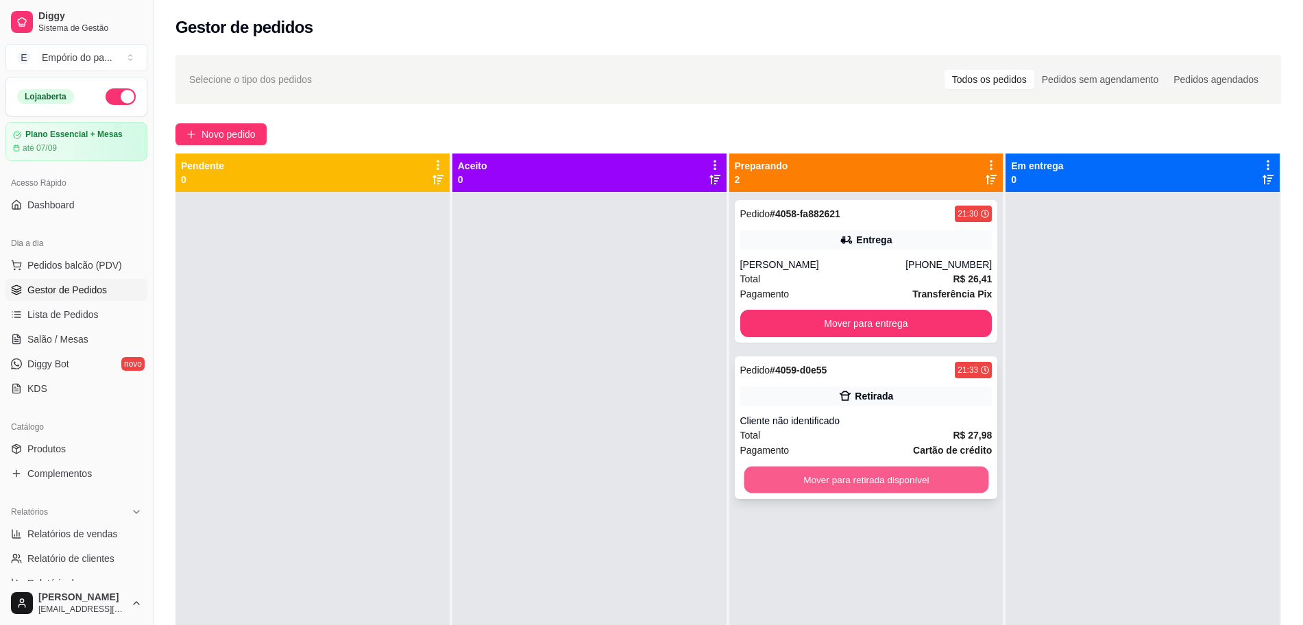
click at [881, 485] on button "Mover para retirada disponível" at bounding box center [866, 480] width 245 height 27
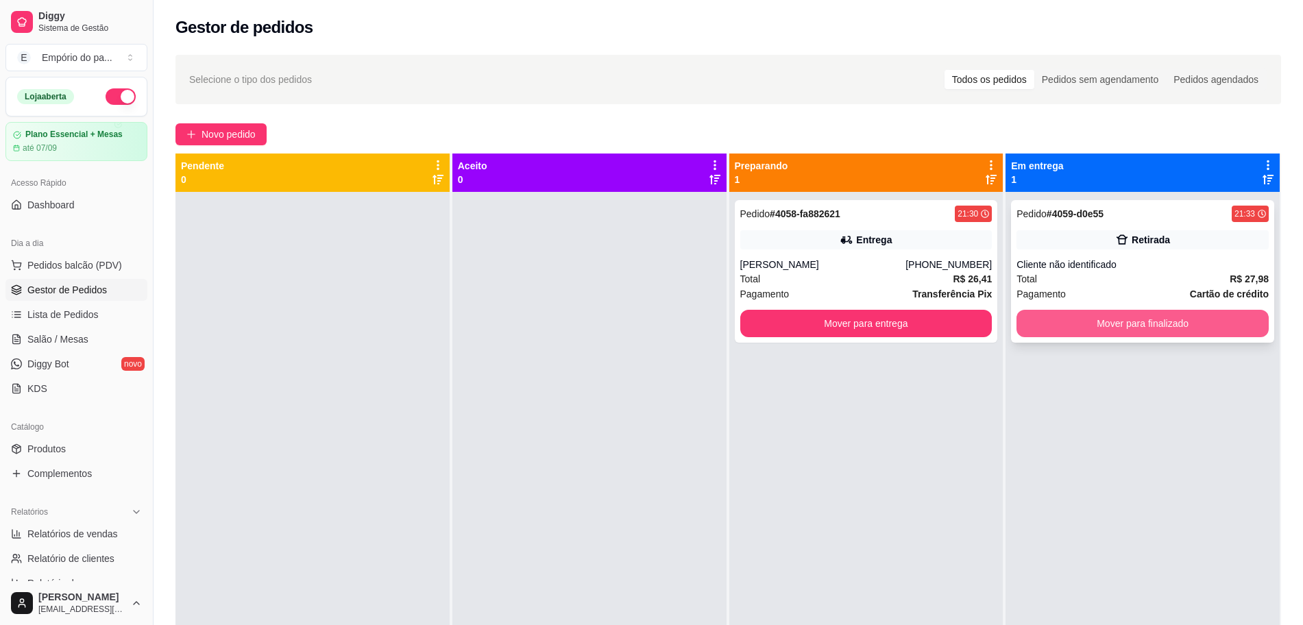
click at [1160, 329] on button "Mover para finalizado" at bounding box center [1142, 323] width 252 height 27
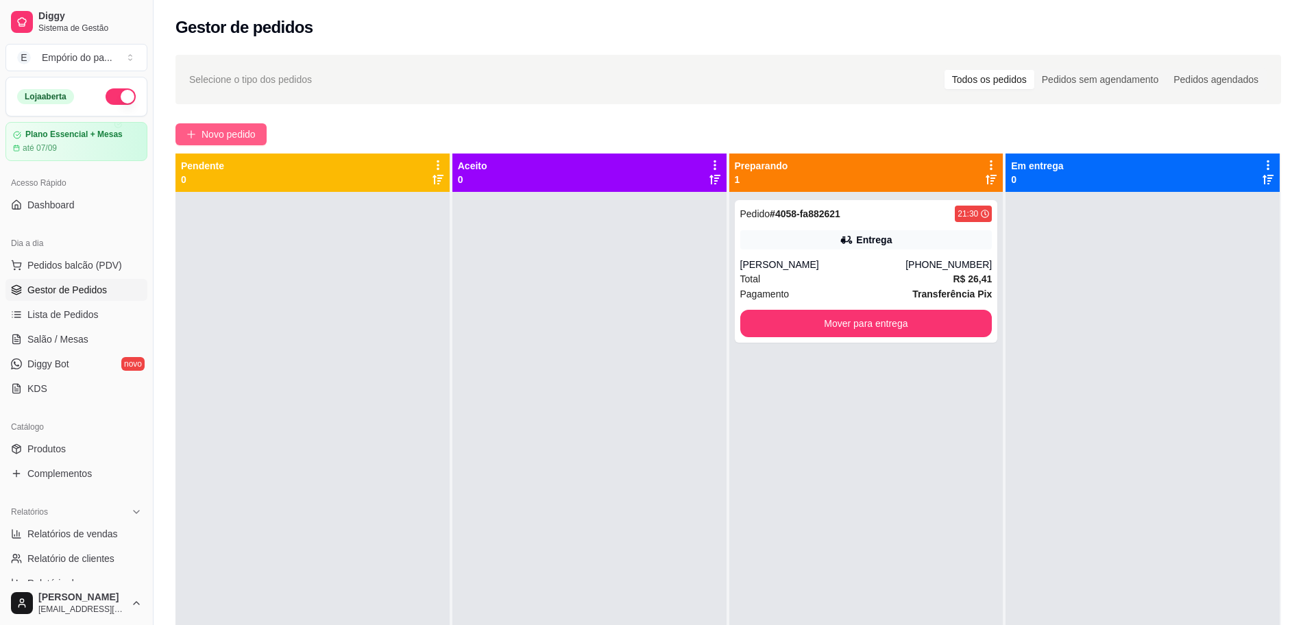
click at [252, 127] on span "Novo pedido" at bounding box center [228, 134] width 54 height 15
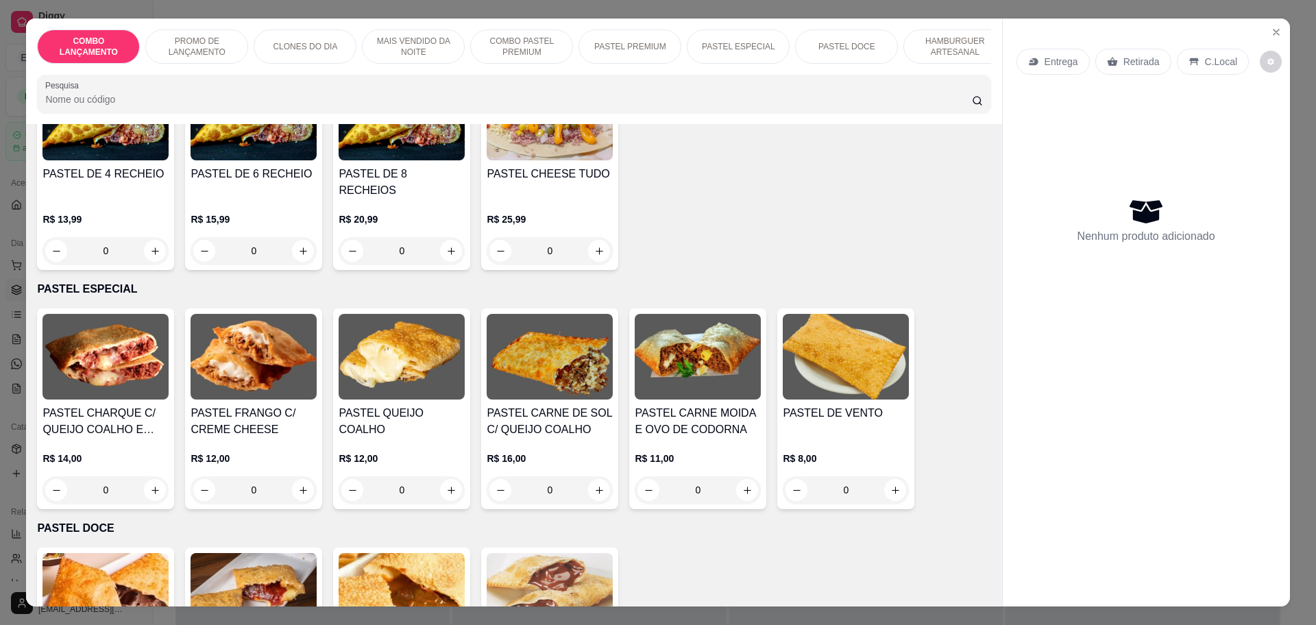
scroll to position [1885, 0]
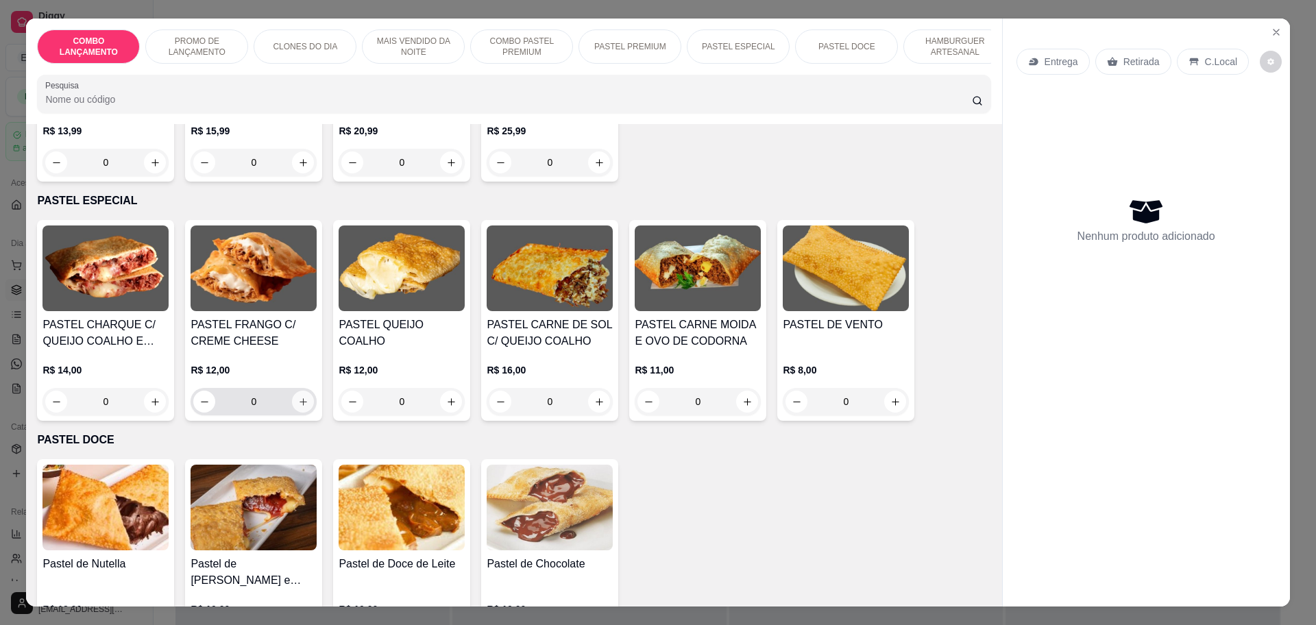
click at [298, 397] on icon "increase-product-quantity" at bounding box center [303, 402] width 10 height 10
type input "1"
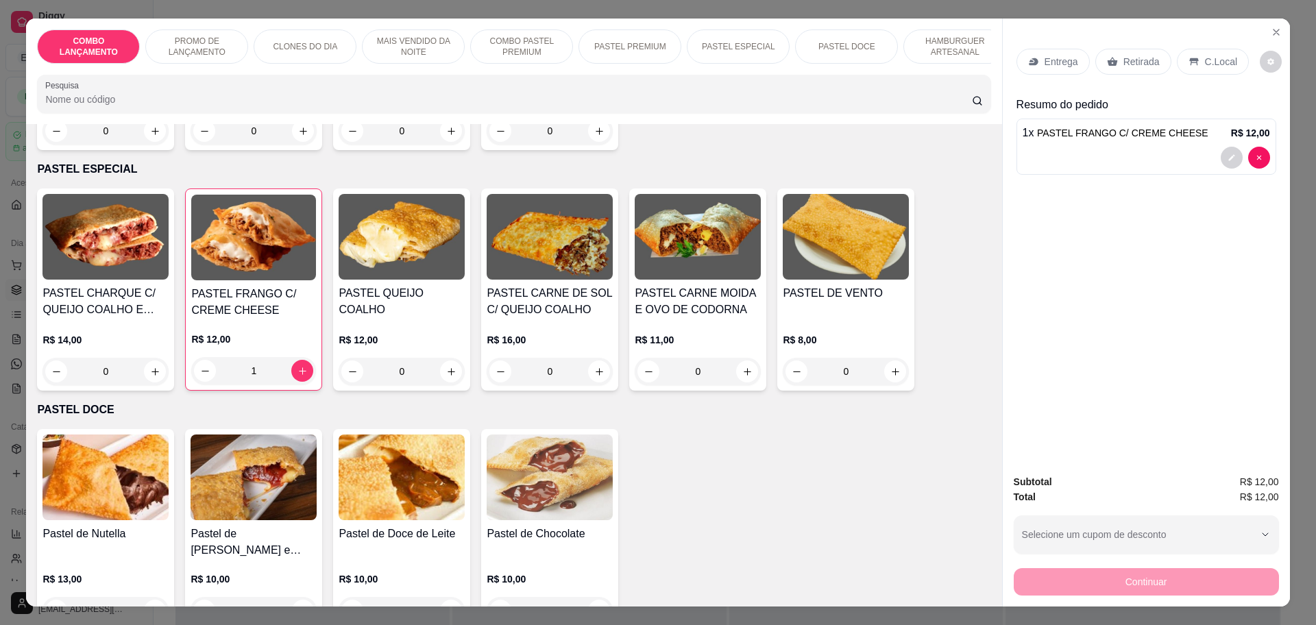
scroll to position [1970, 0]
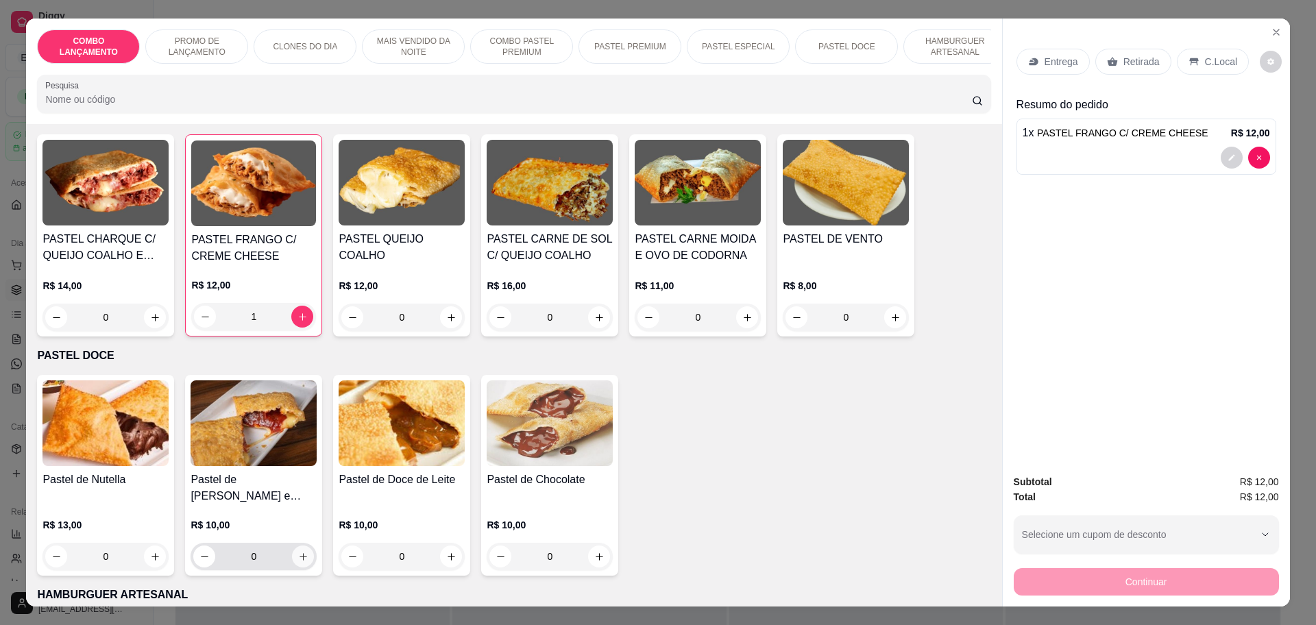
click at [298, 552] on icon "increase-product-quantity" at bounding box center [303, 557] width 10 height 10
type input "1"
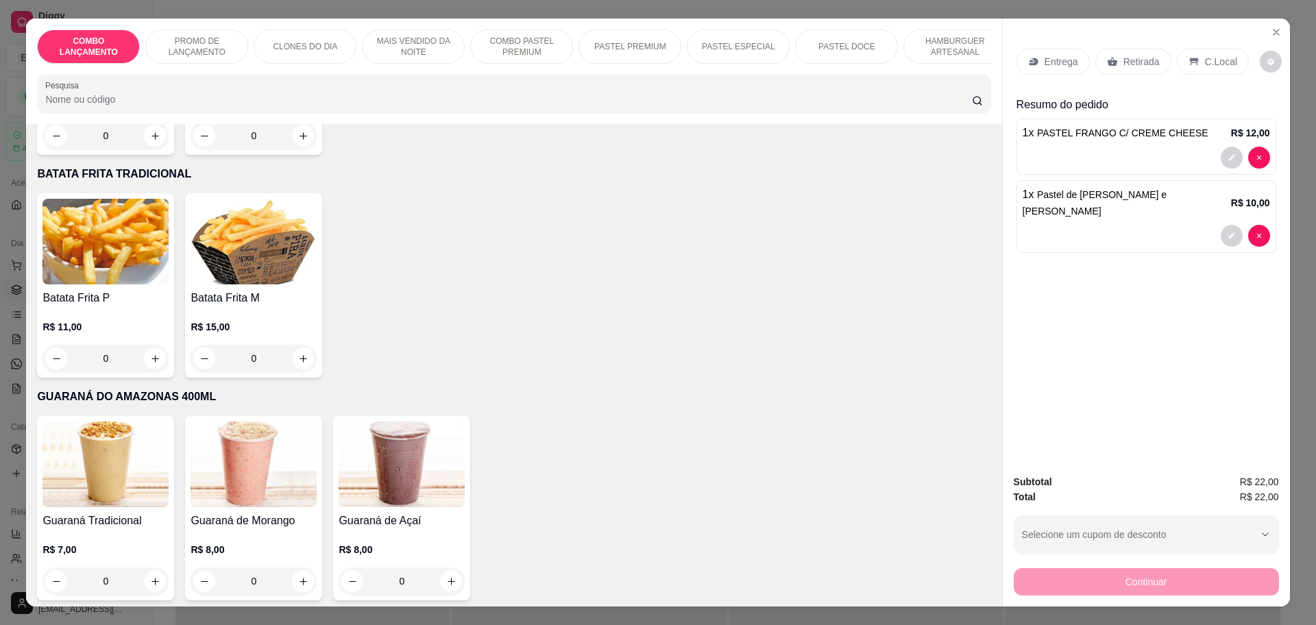
scroll to position [4454, 0]
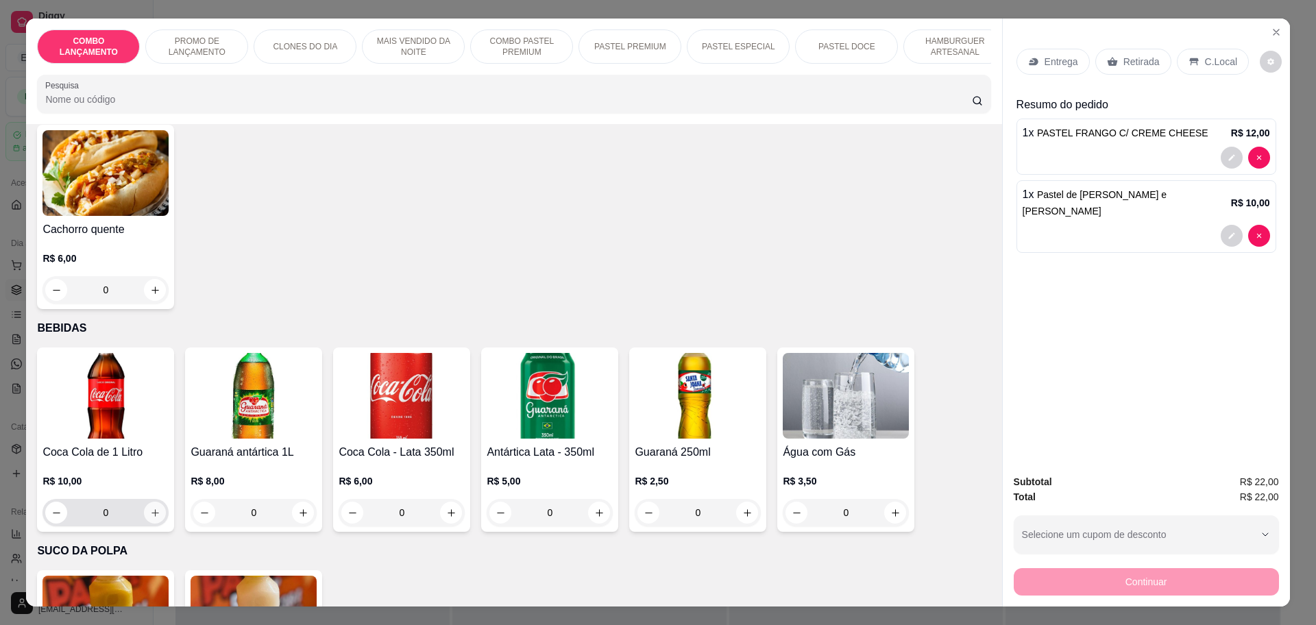
click at [151, 508] on icon "increase-product-quantity" at bounding box center [155, 513] width 10 height 10
type input "1"
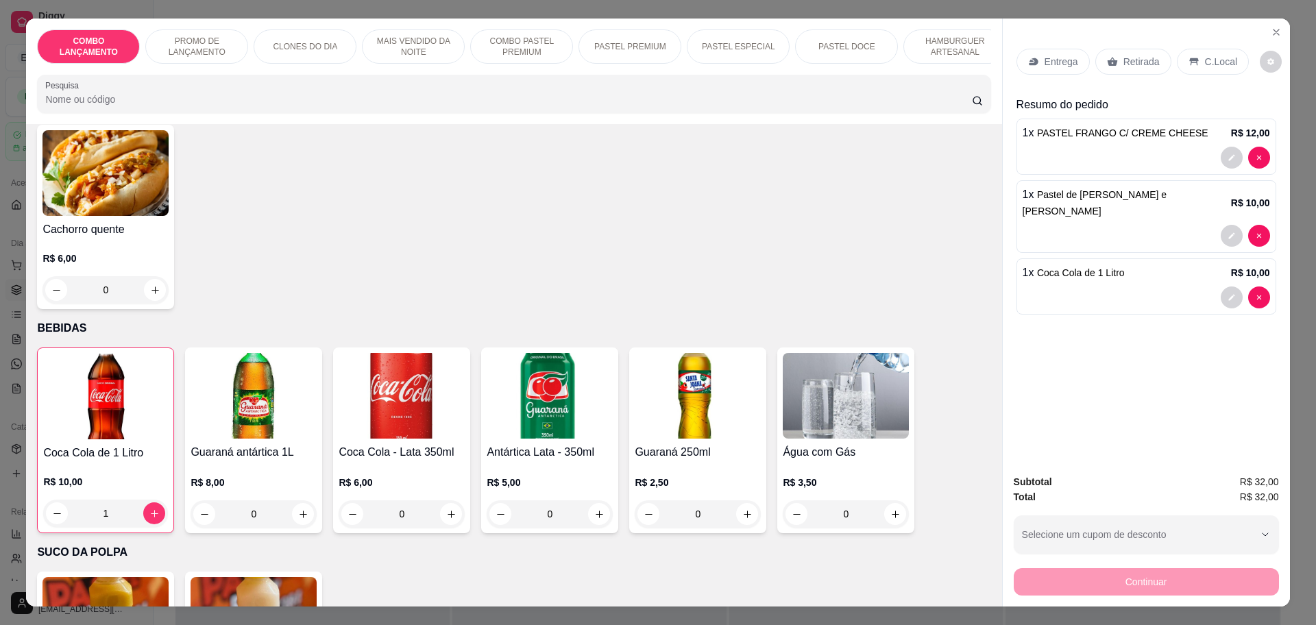
click at [1136, 64] on p "Retirada" at bounding box center [1141, 62] width 36 height 14
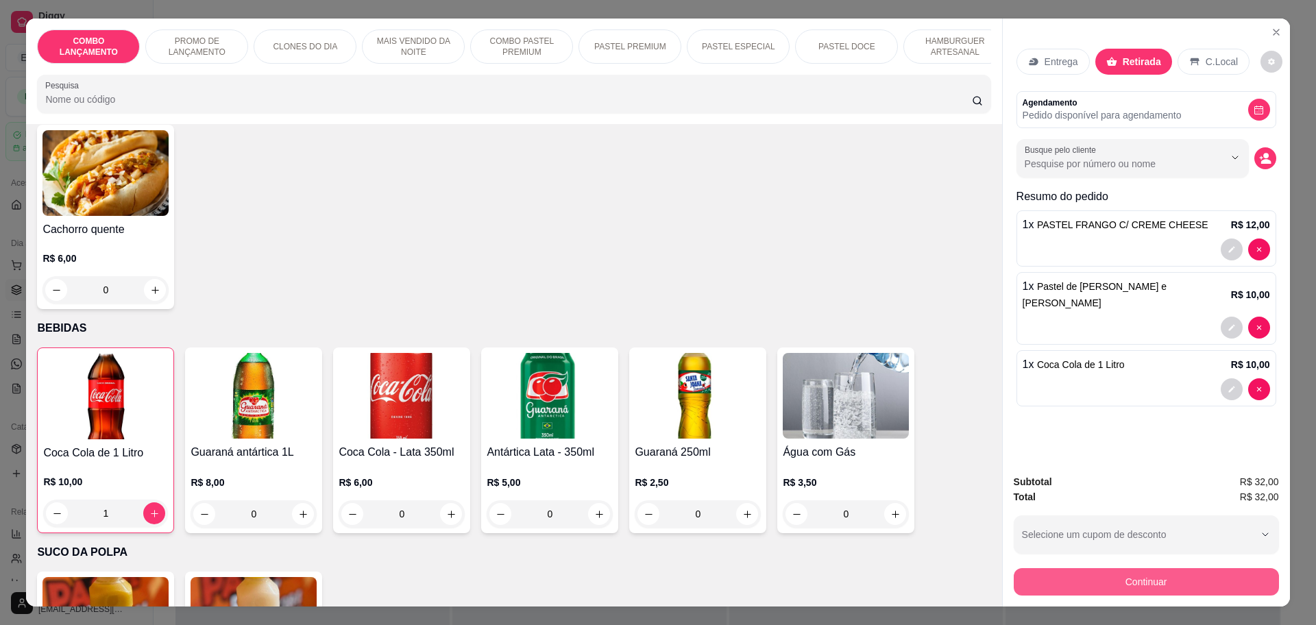
click at [1143, 576] on button "Continuar" at bounding box center [1146, 581] width 265 height 27
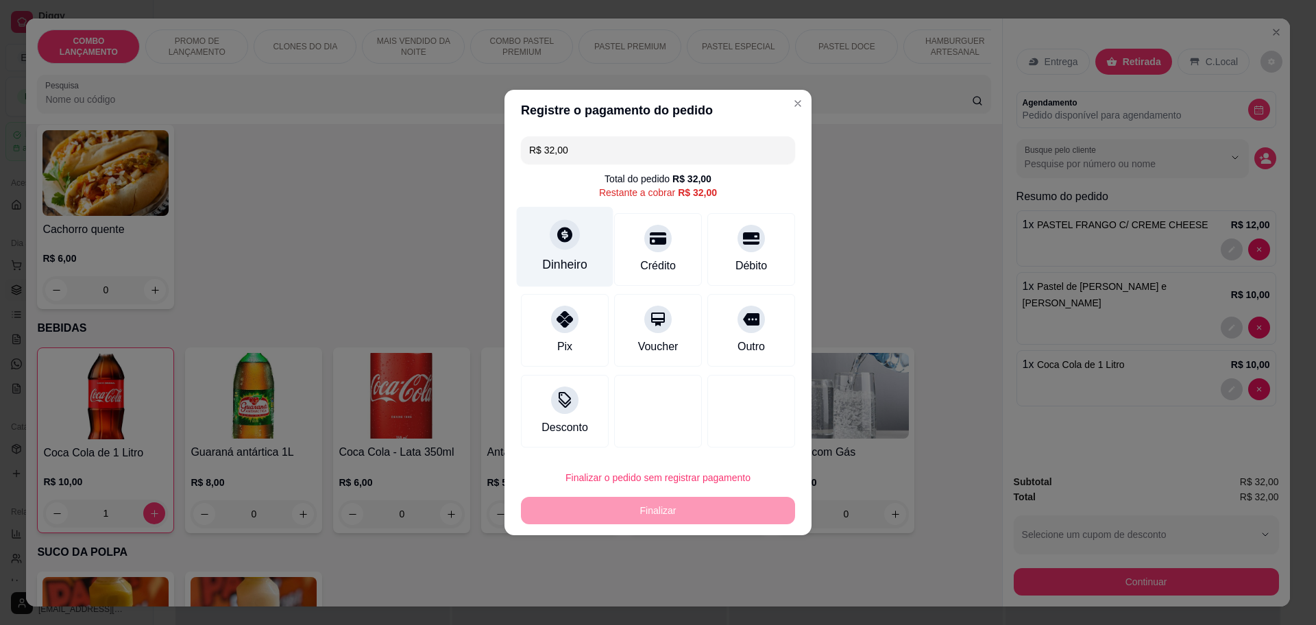
click at [556, 239] on icon at bounding box center [565, 234] width 18 height 18
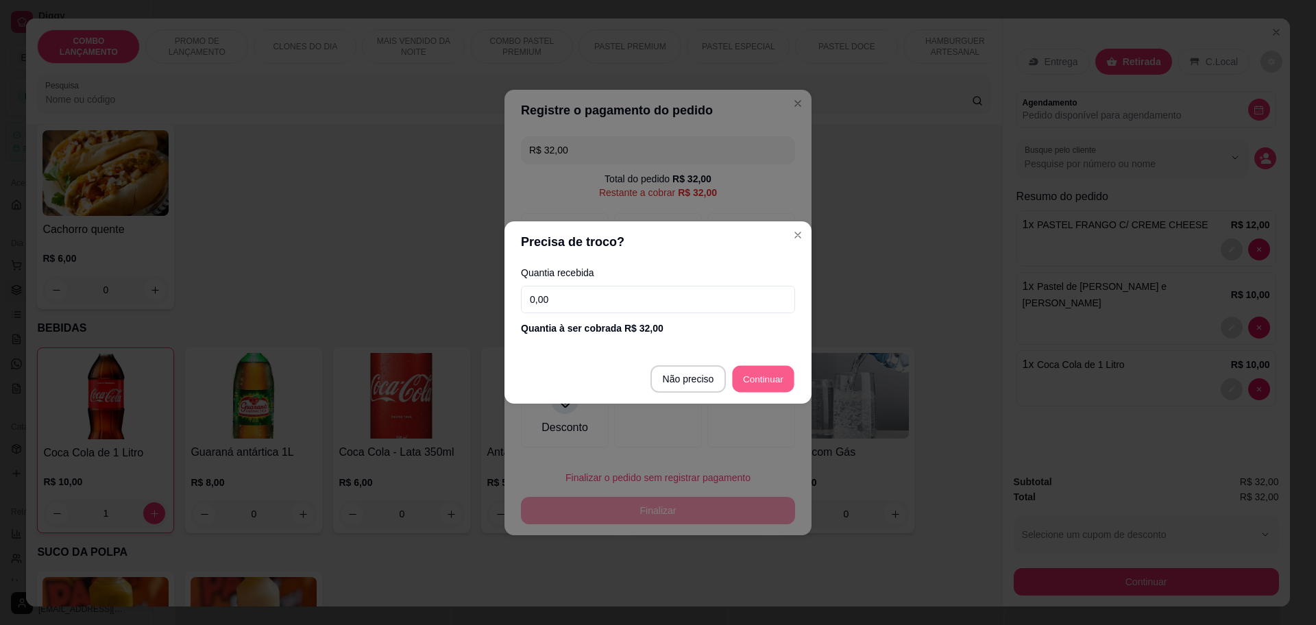
type input "R$ 0,00"
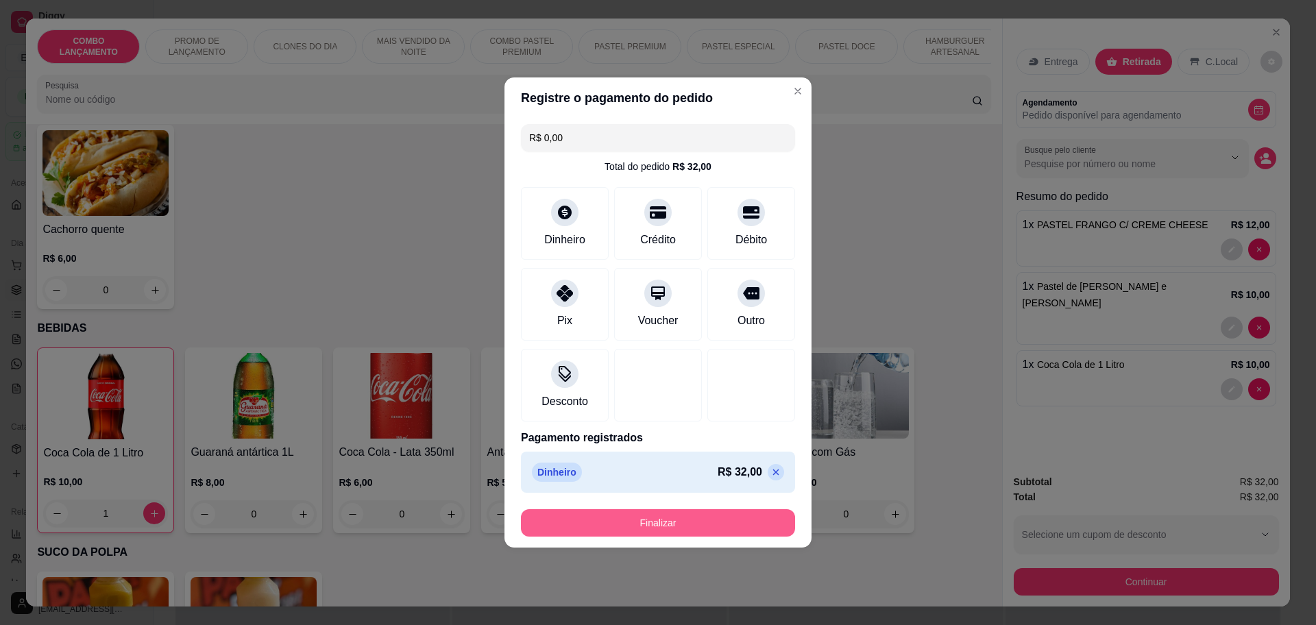
click at [704, 513] on button "Finalizar" at bounding box center [658, 522] width 274 height 27
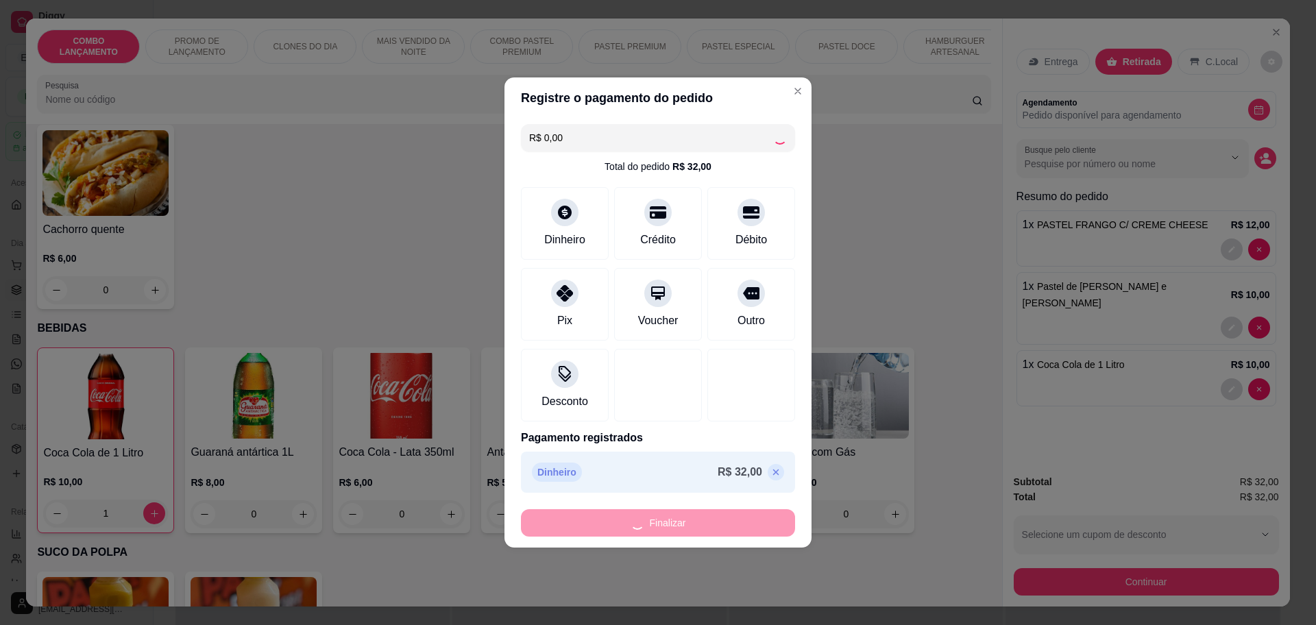
type input "0"
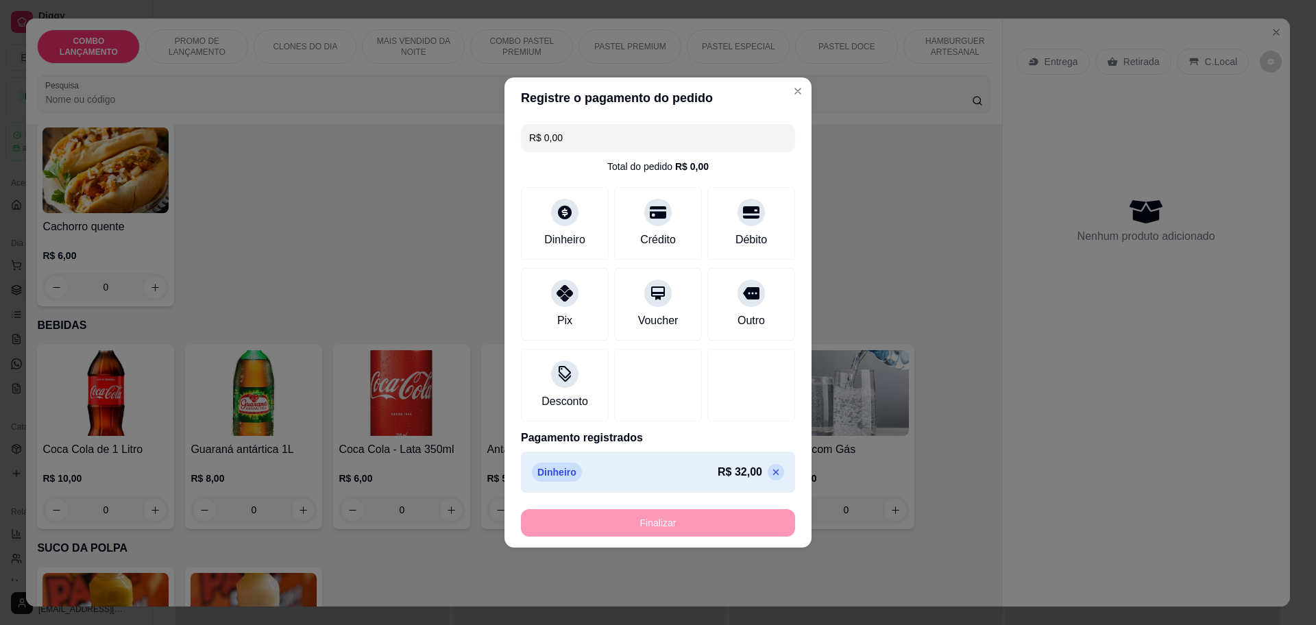
type input "-R$ 32,00"
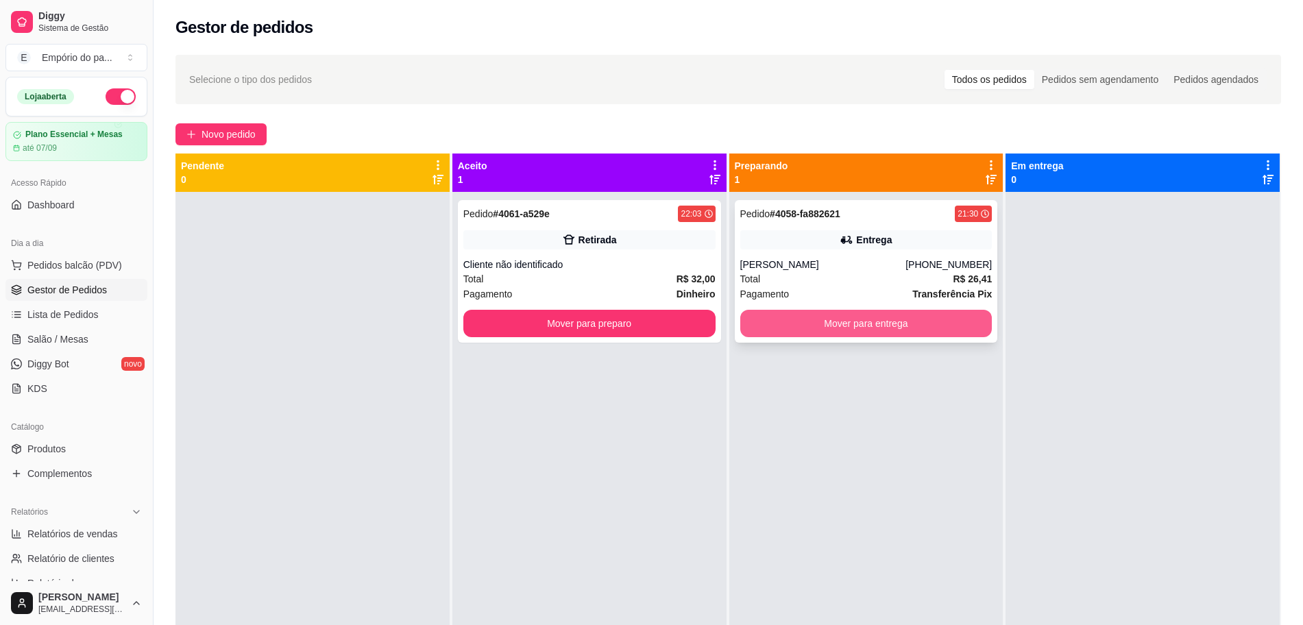
click at [899, 319] on button "Mover para entrega" at bounding box center [866, 323] width 252 height 27
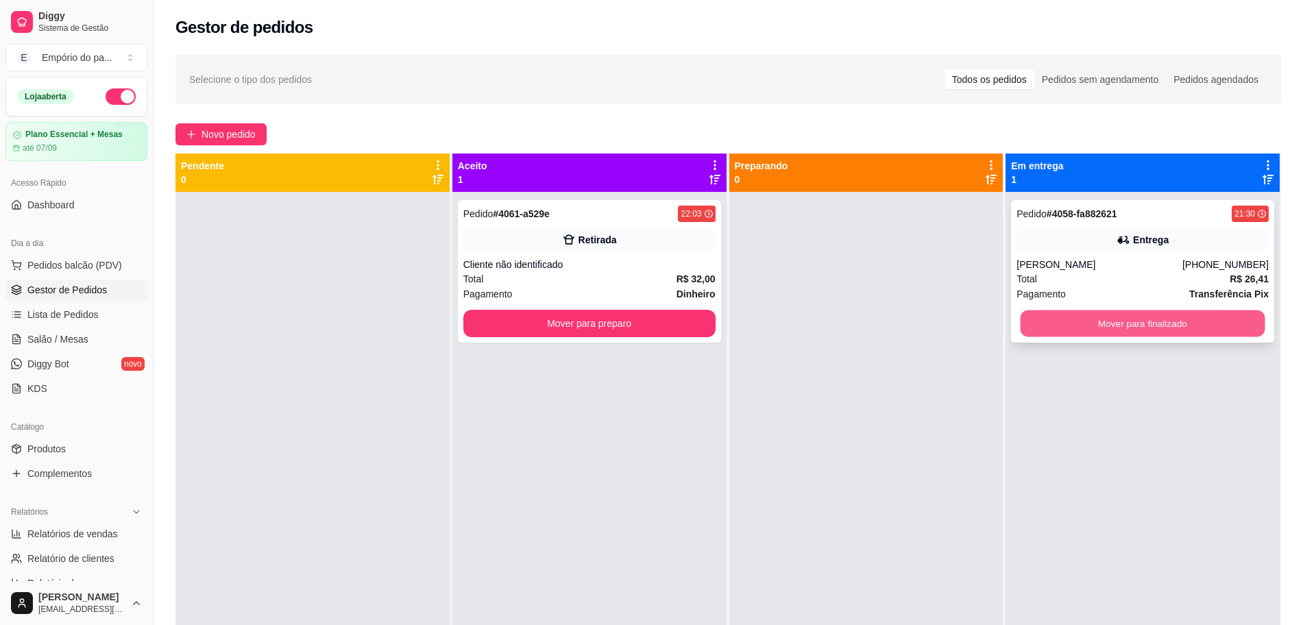
click at [1038, 323] on button "Mover para finalizado" at bounding box center [1142, 323] width 245 height 27
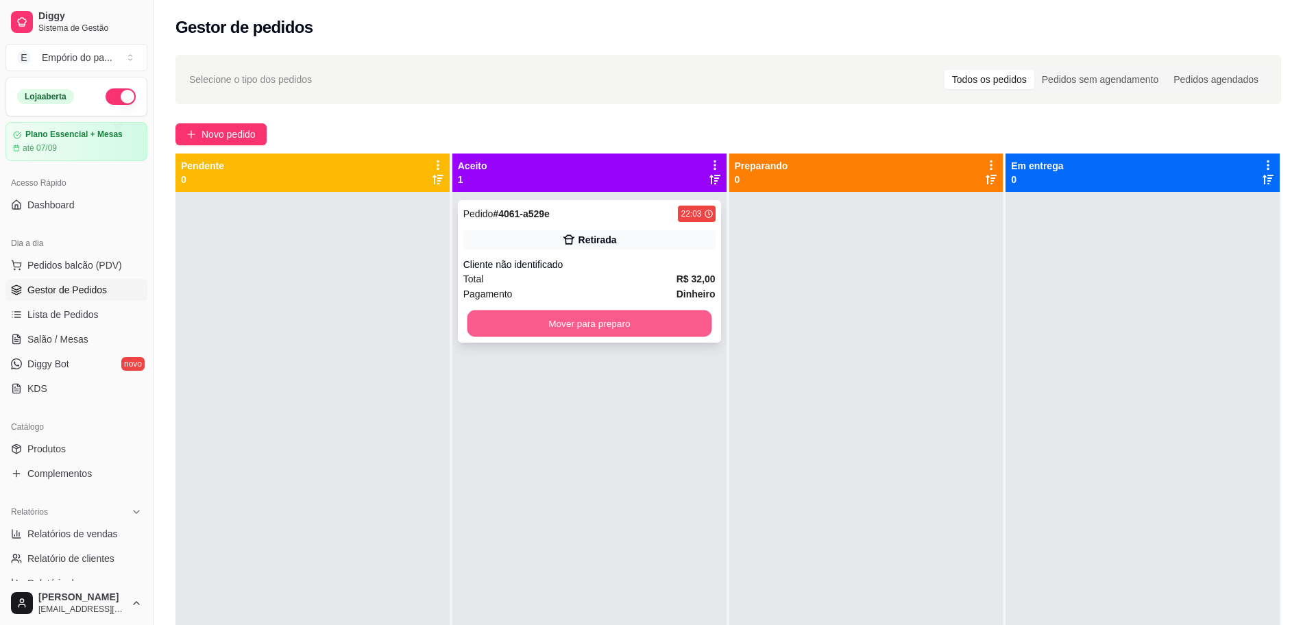
click at [628, 325] on button "Mover para preparo" at bounding box center [589, 323] width 245 height 27
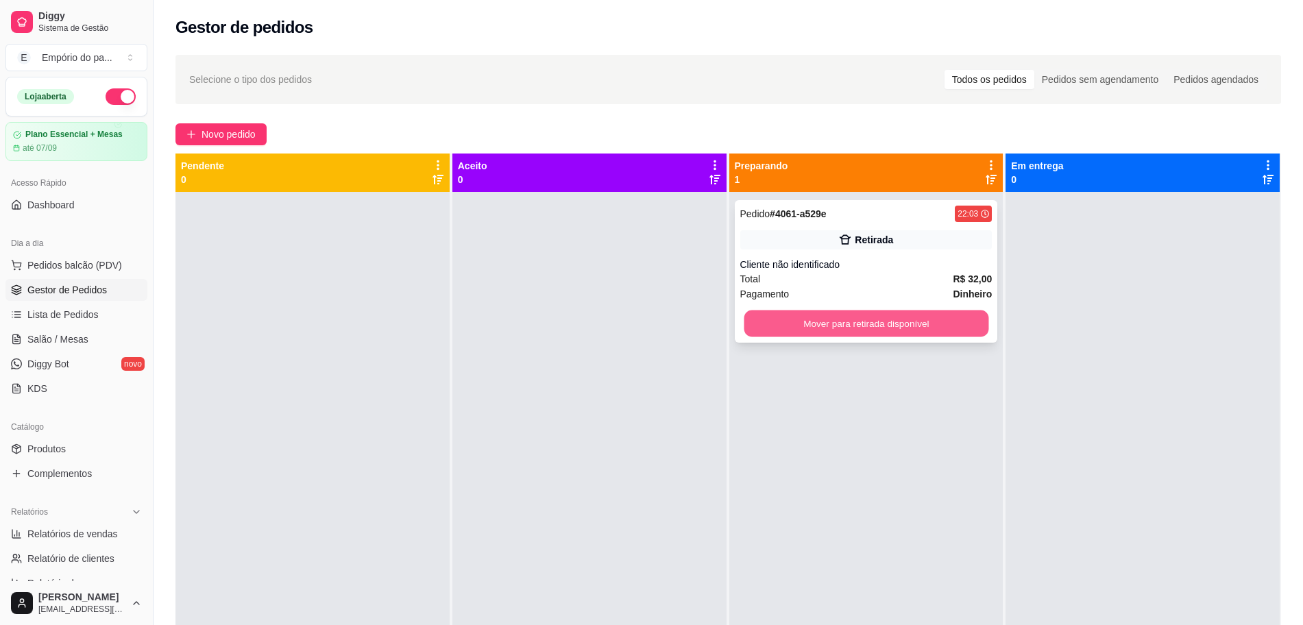
click at [791, 321] on button "Mover para retirada disponível" at bounding box center [866, 323] width 245 height 27
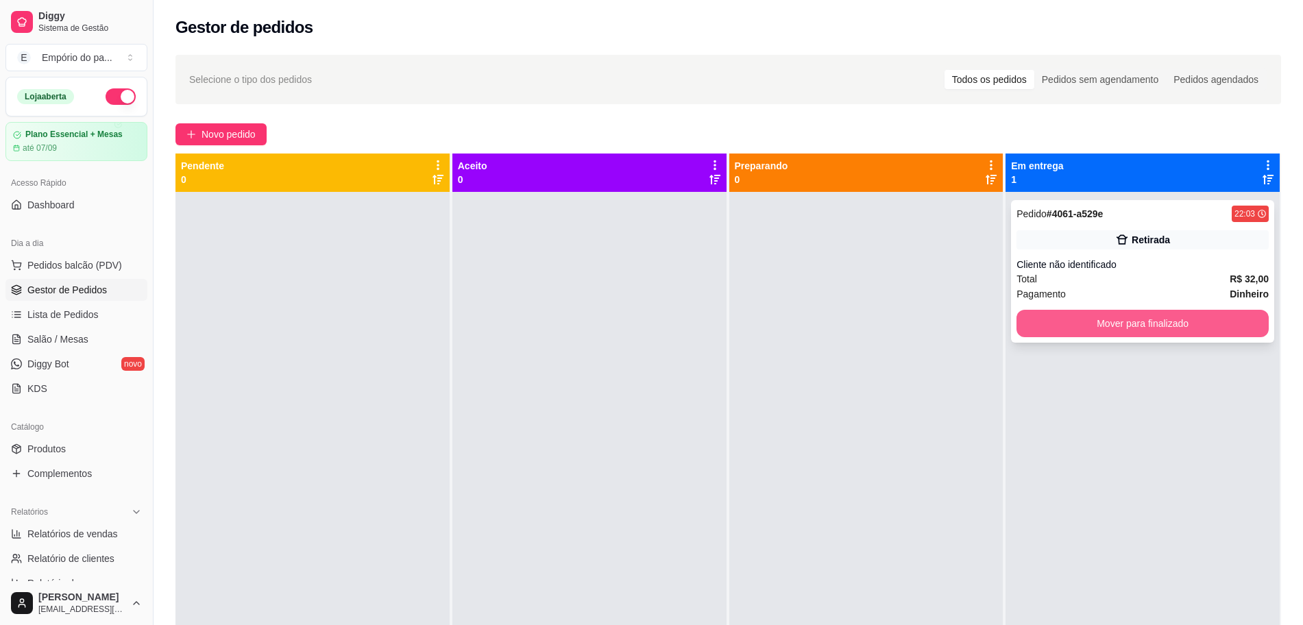
click at [1075, 321] on button "Mover para finalizado" at bounding box center [1142, 323] width 252 height 27
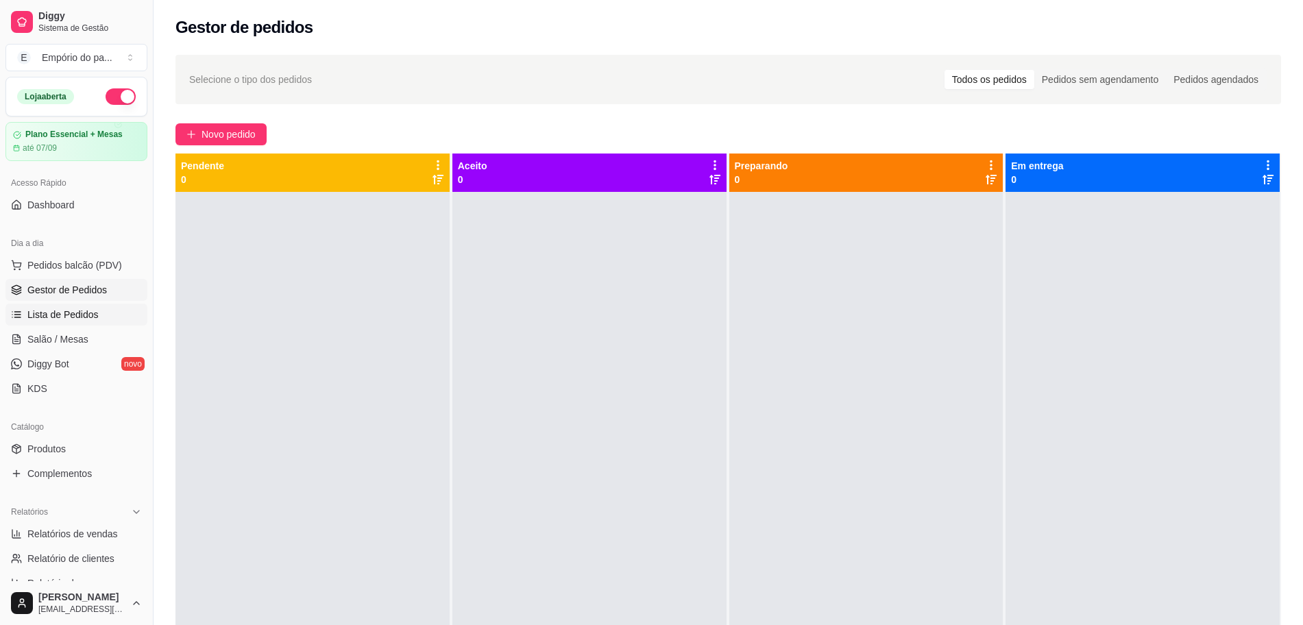
click at [86, 315] on span "Lista de Pedidos" at bounding box center [62, 315] width 71 height 14
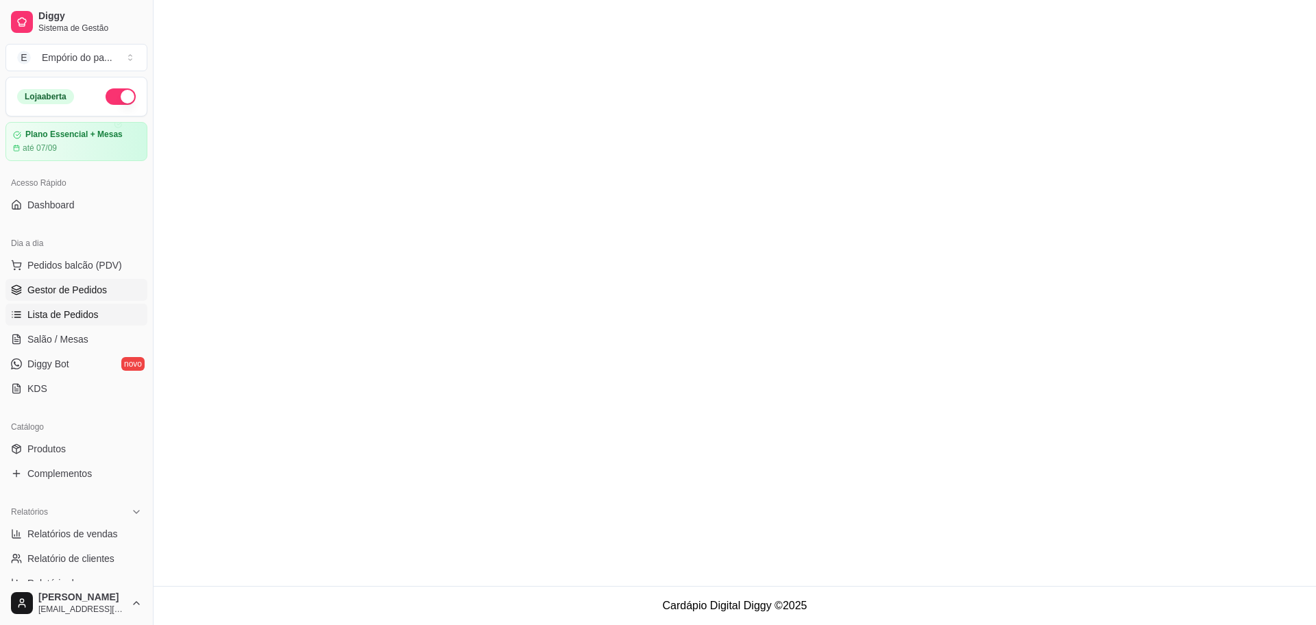
click at [84, 280] on link "Gestor de Pedidos" at bounding box center [76, 290] width 142 height 22
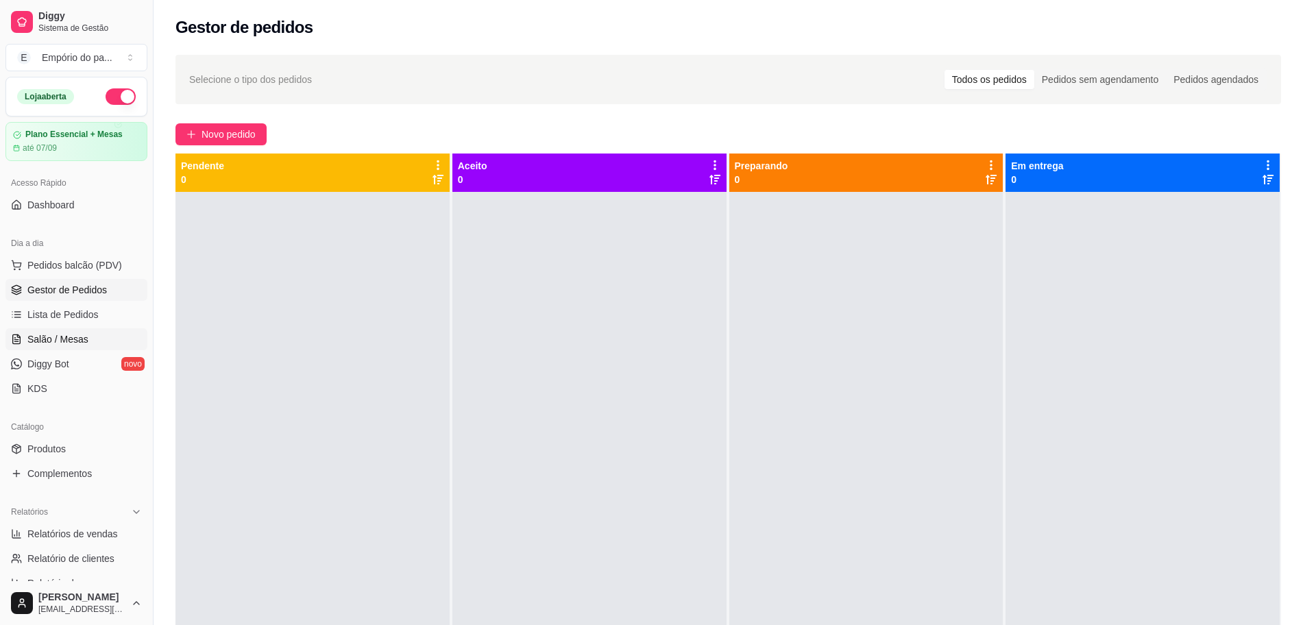
drag, startPoint x: 93, startPoint y: 327, endPoint x: 90, endPoint y: 335, distance: 8.7
click at [93, 326] on ul "Pedidos balcão (PDV) Gestor de Pedidos Lista de Pedidos Salão / Mesas Diggy Bot…" at bounding box center [76, 326] width 142 height 145
click at [90, 340] on link "Salão / Mesas" at bounding box center [76, 339] width 142 height 22
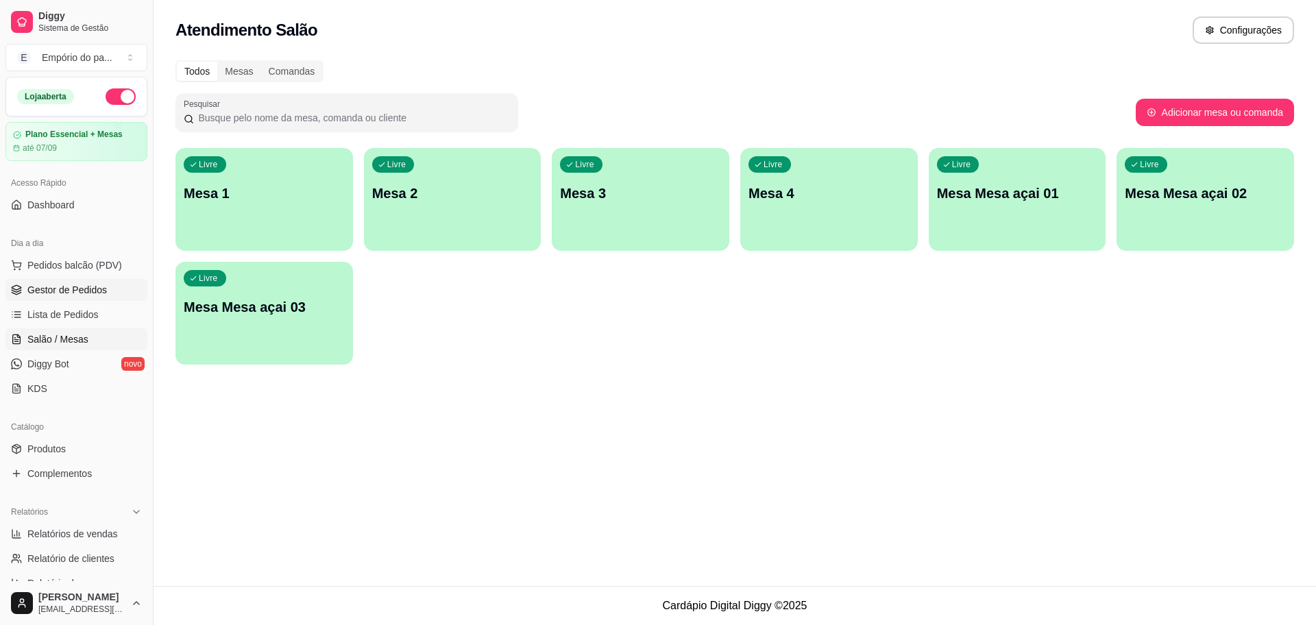
click at [32, 282] on link "Gestor de Pedidos" at bounding box center [76, 290] width 142 height 22
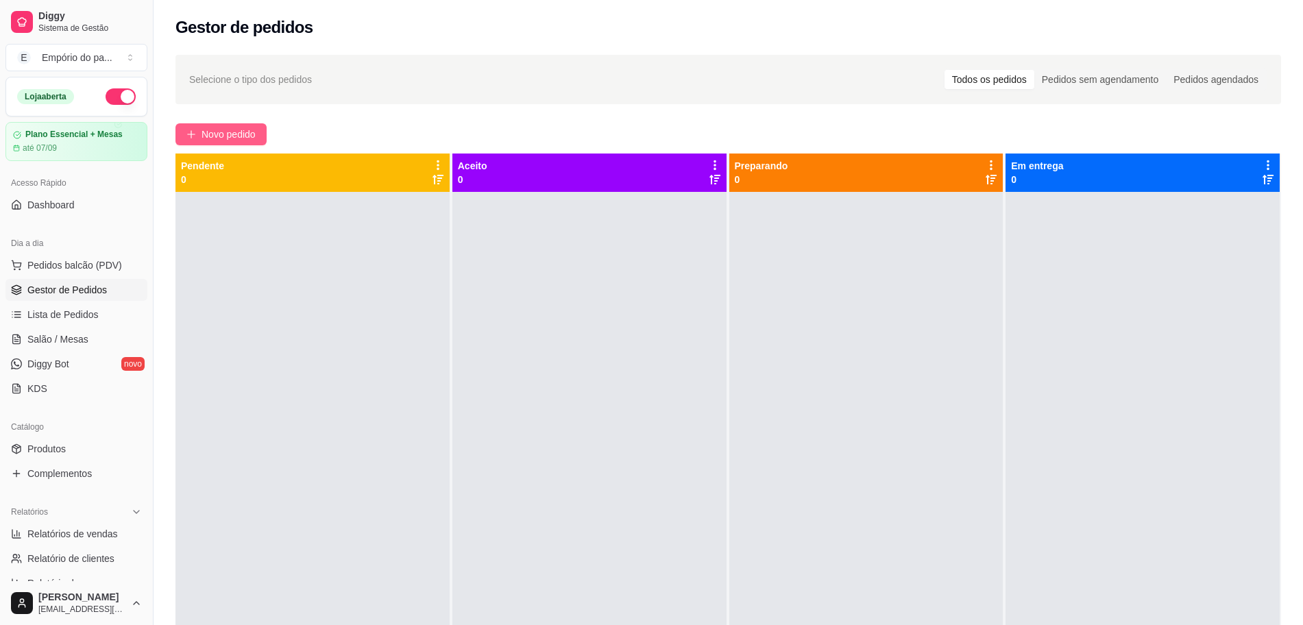
click at [216, 136] on span "Novo pedido" at bounding box center [228, 134] width 54 height 15
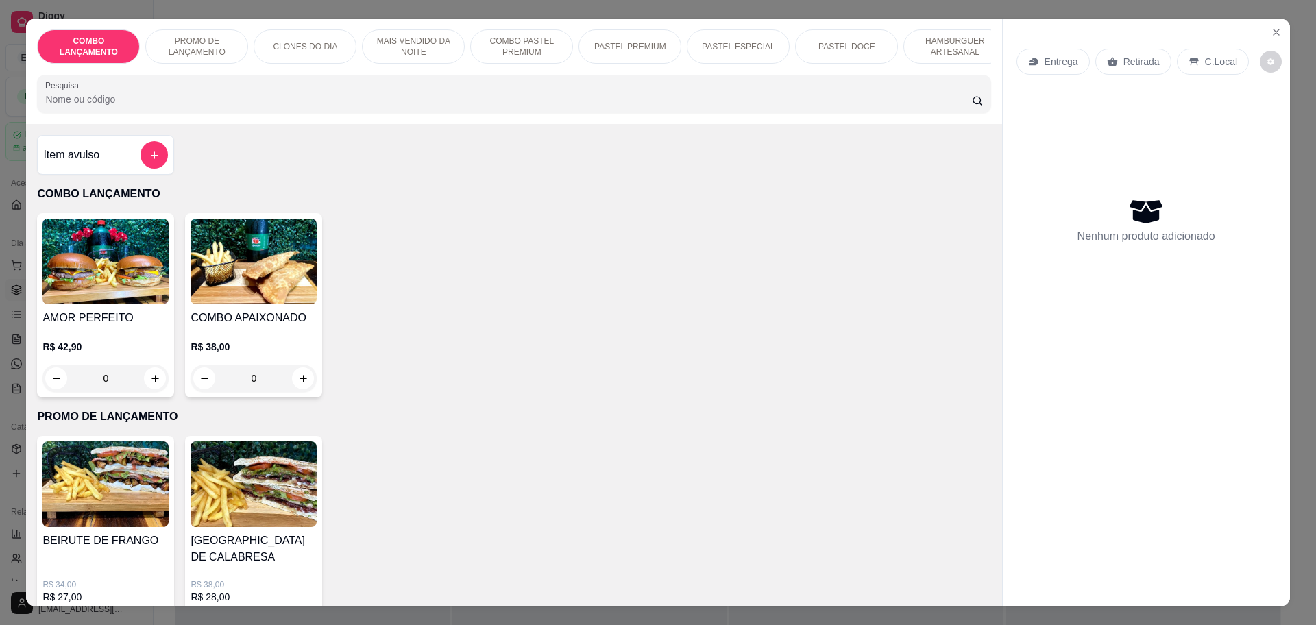
click at [1126, 59] on p "Retirada" at bounding box center [1141, 62] width 36 height 14
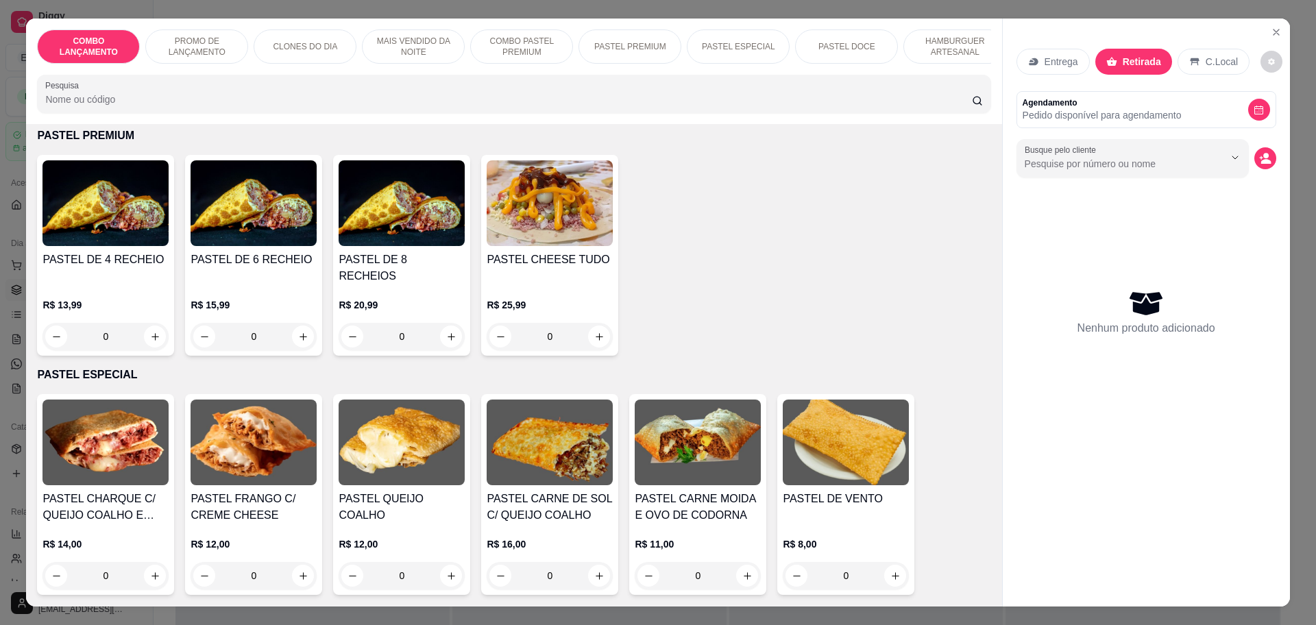
scroll to position [1713, 0]
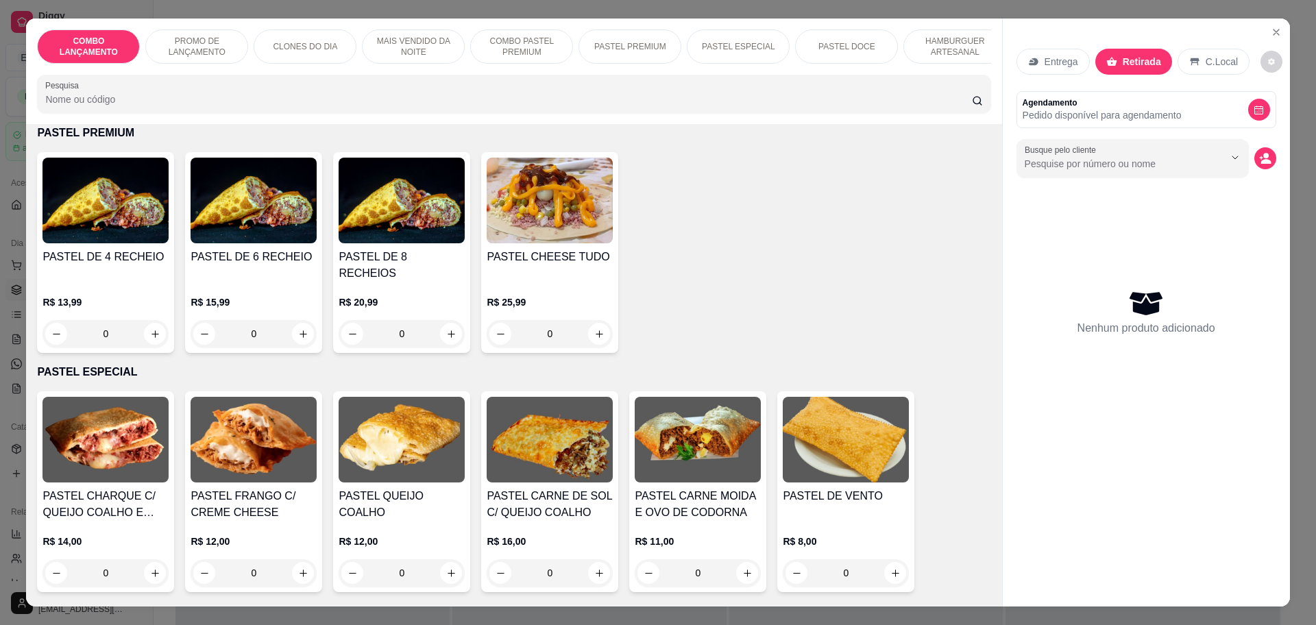
click at [380, 421] on img at bounding box center [402, 440] width 126 height 86
click at [383, 488] on h4 "PASTEL QUEIJO COALHO" at bounding box center [402, 504] width 126 height 33
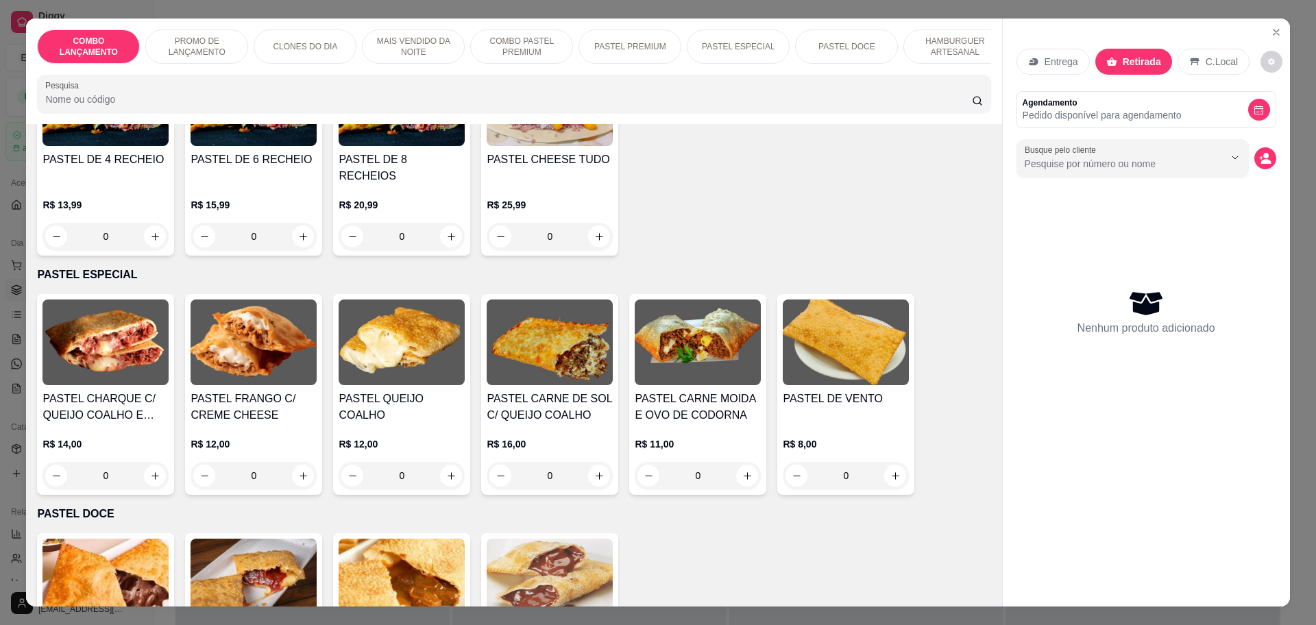
scroll to position [1799, 0]
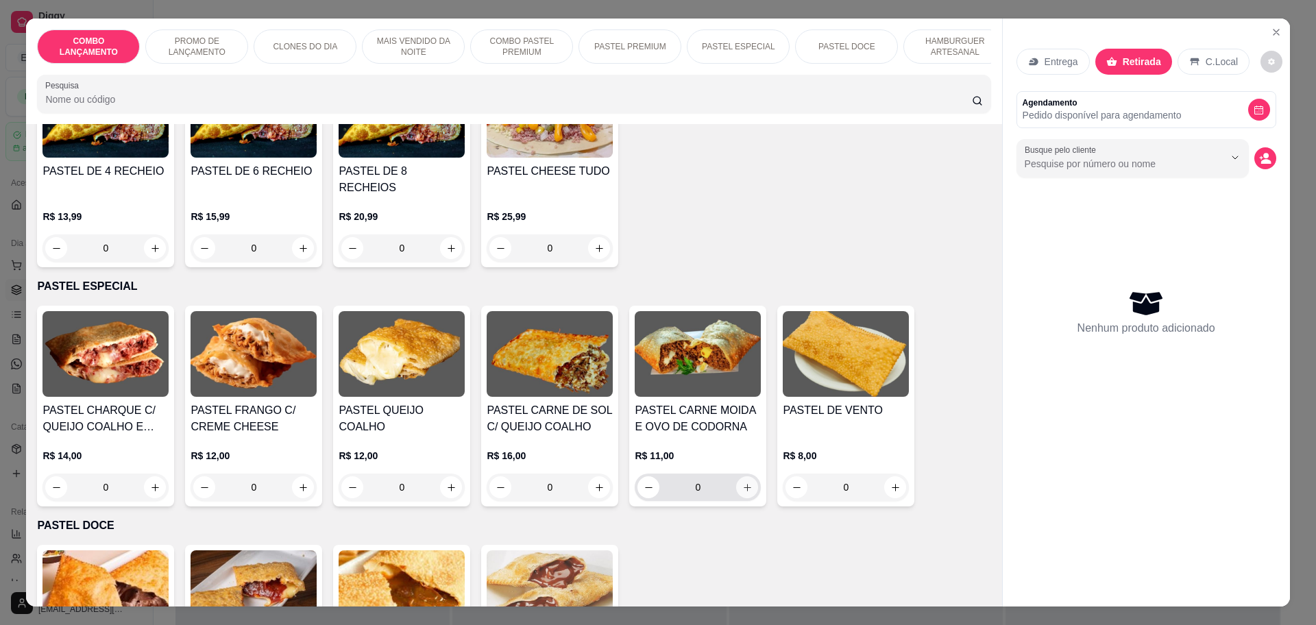
click at [742, 482] on icon "increase-product-quantity" at bounding box center [747, 487] width 10 height 10
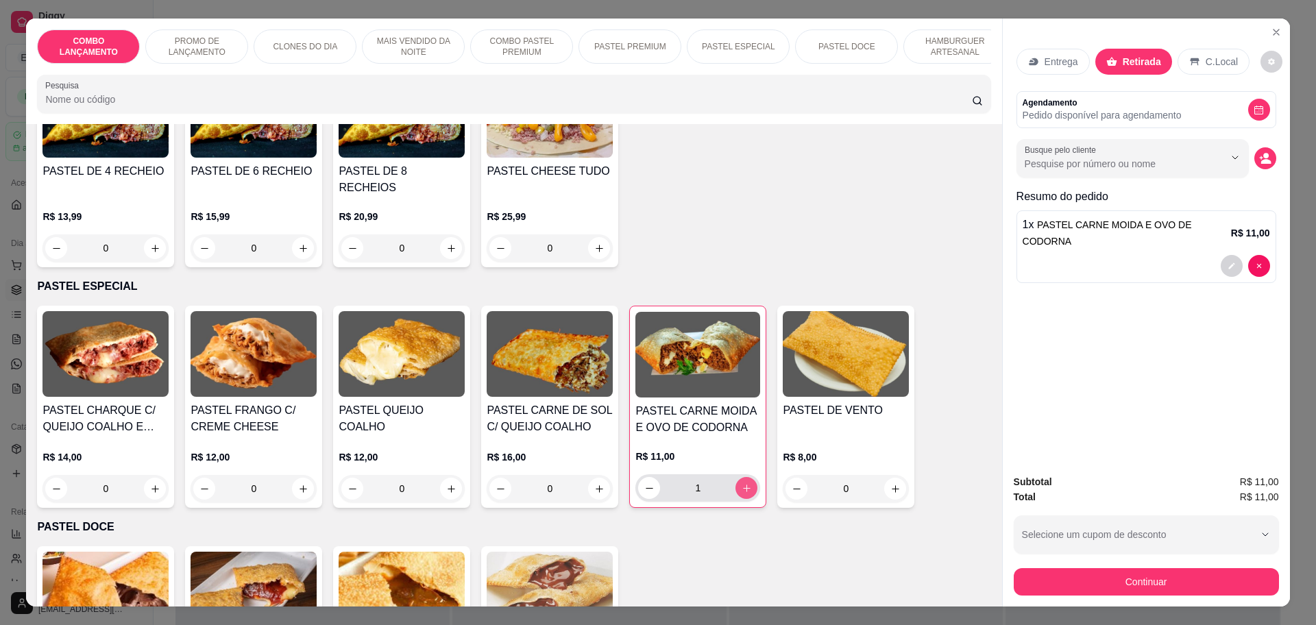
type input "1"
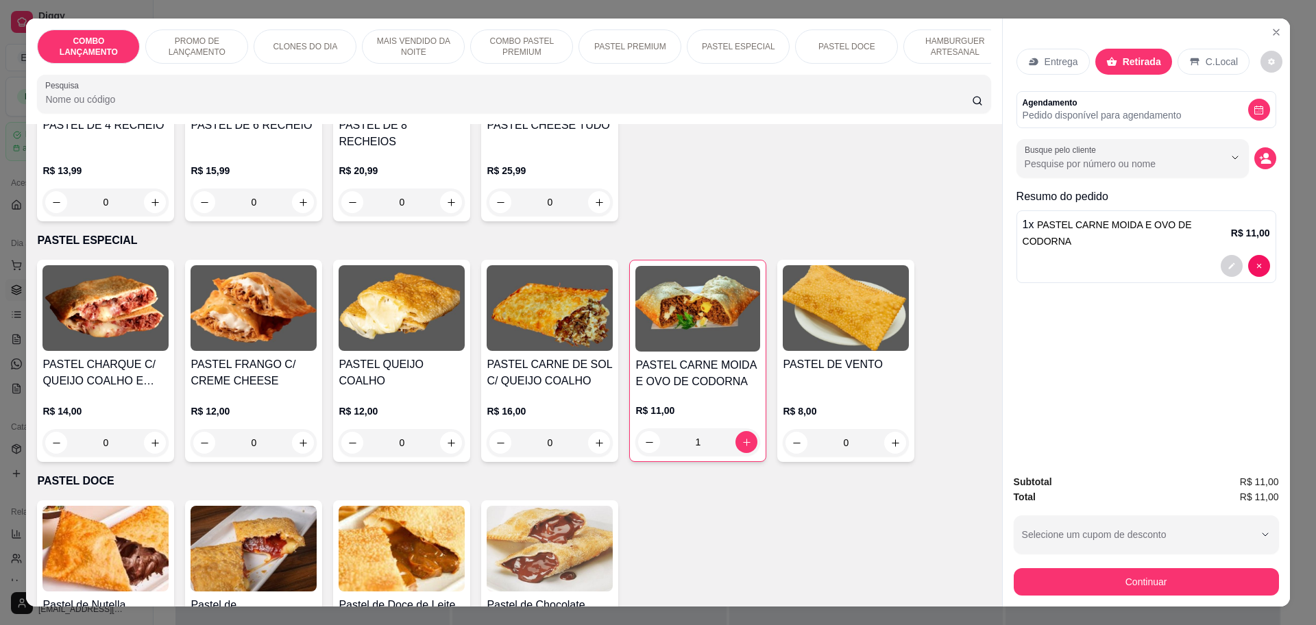
scroll to position [1885, 0]
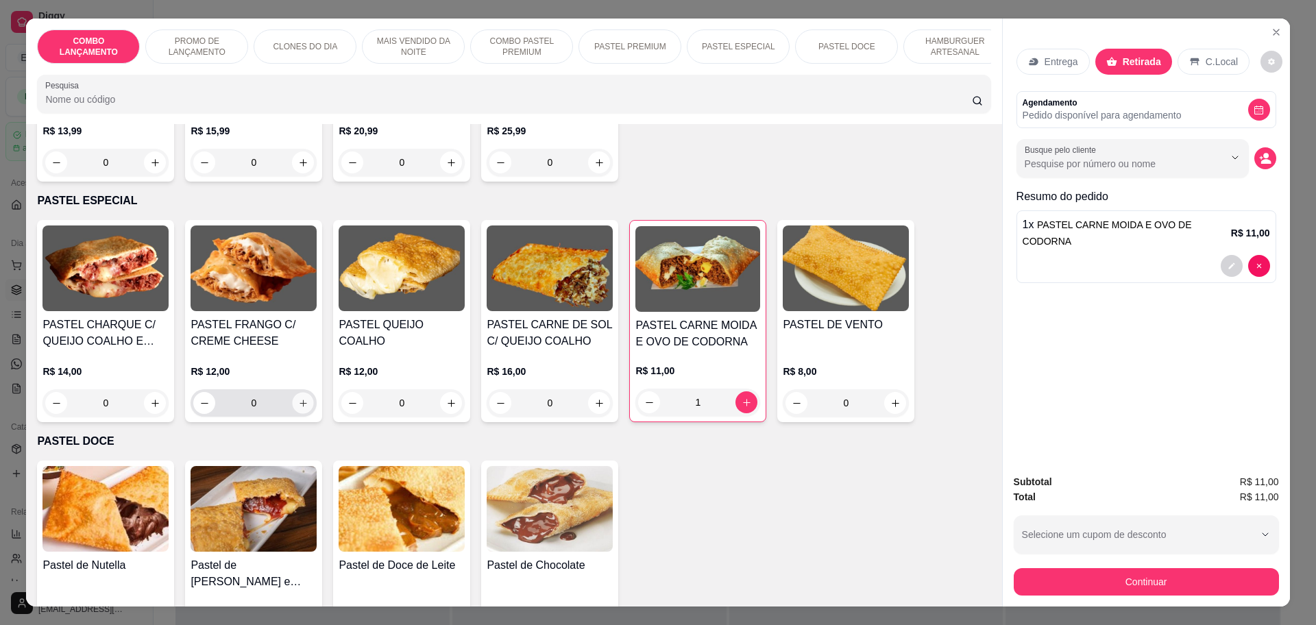
click at [299, 393] on button "increase-product-quantity" at bounding box center [303, 403] width 21 height 21
type input "1"
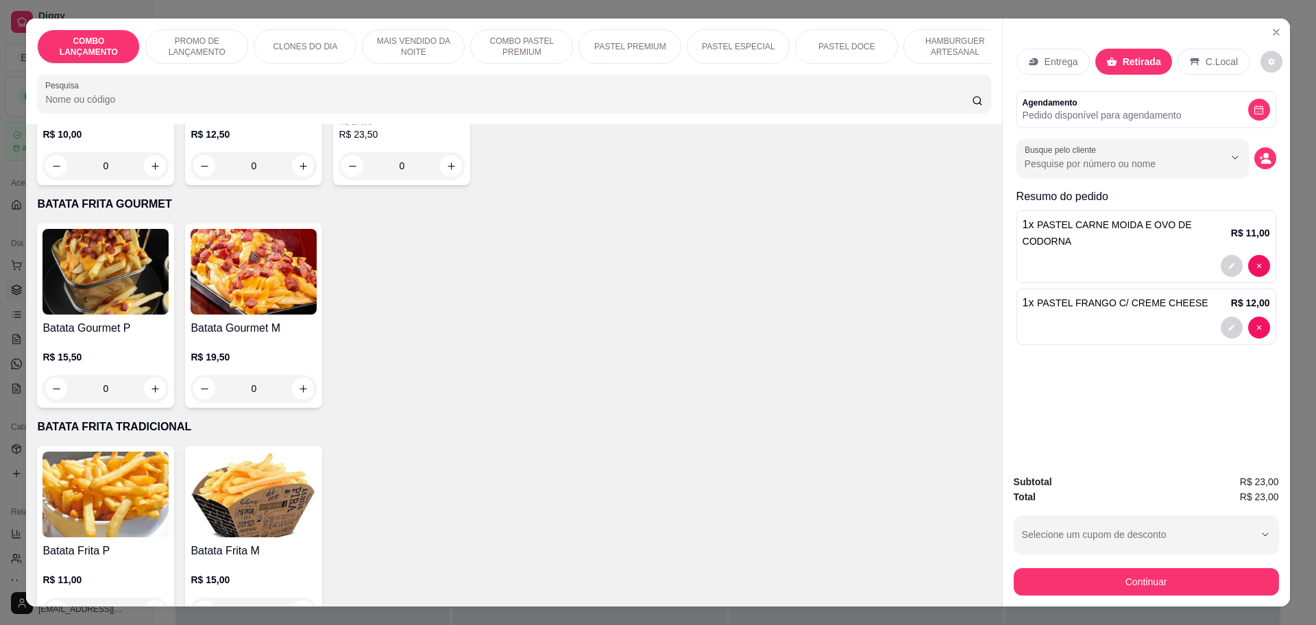
scroll to position [3429, 0]
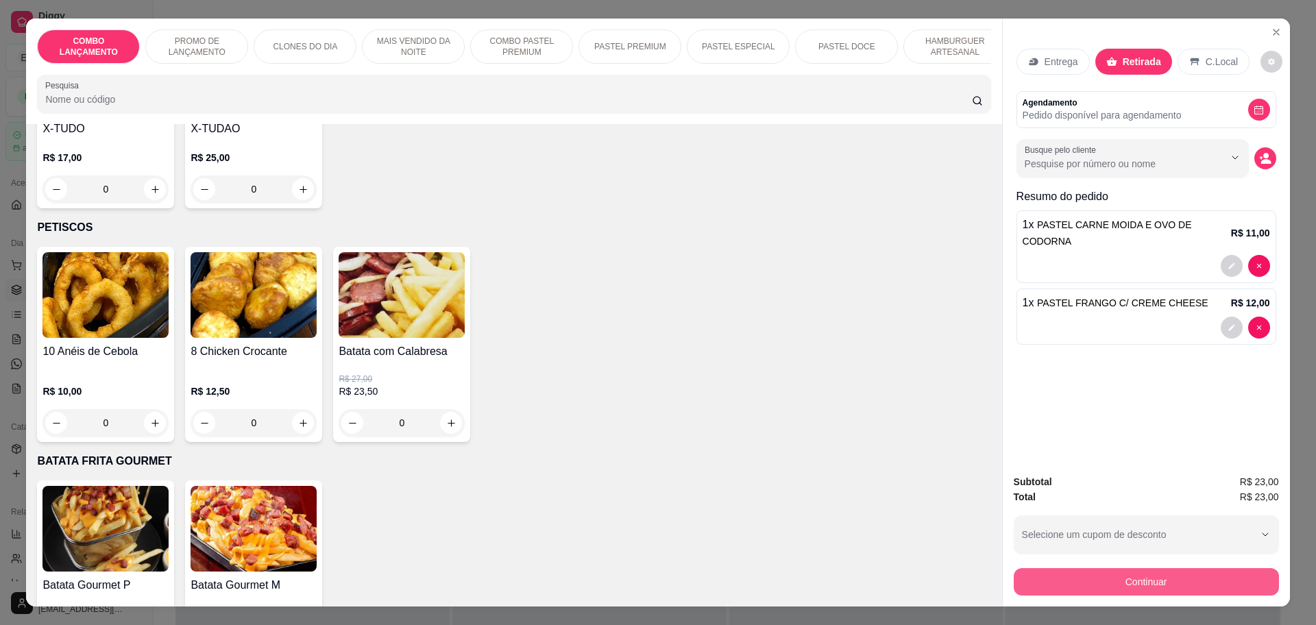
click at [1215, 578] on button "Continuar" at bounding box center [1146, 581] width 265 height 27
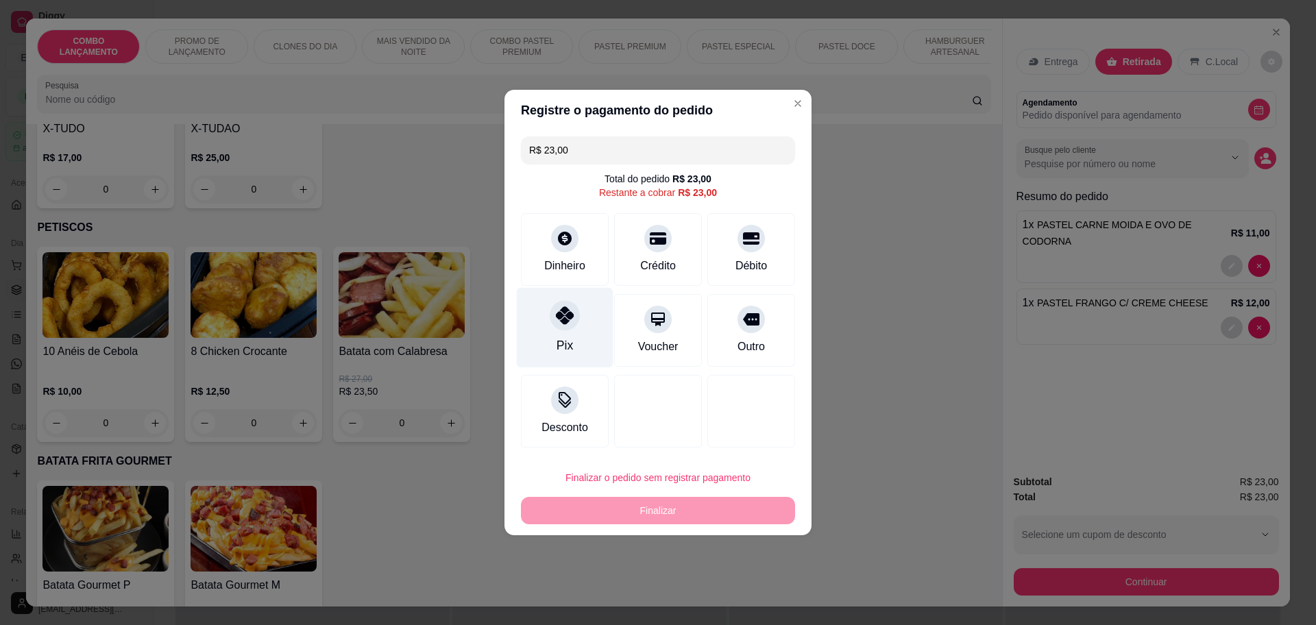
click at [541, 315] on div "Pix" at bounding box center [565, 328] width 97 height 80
type input "R$ 0,00"
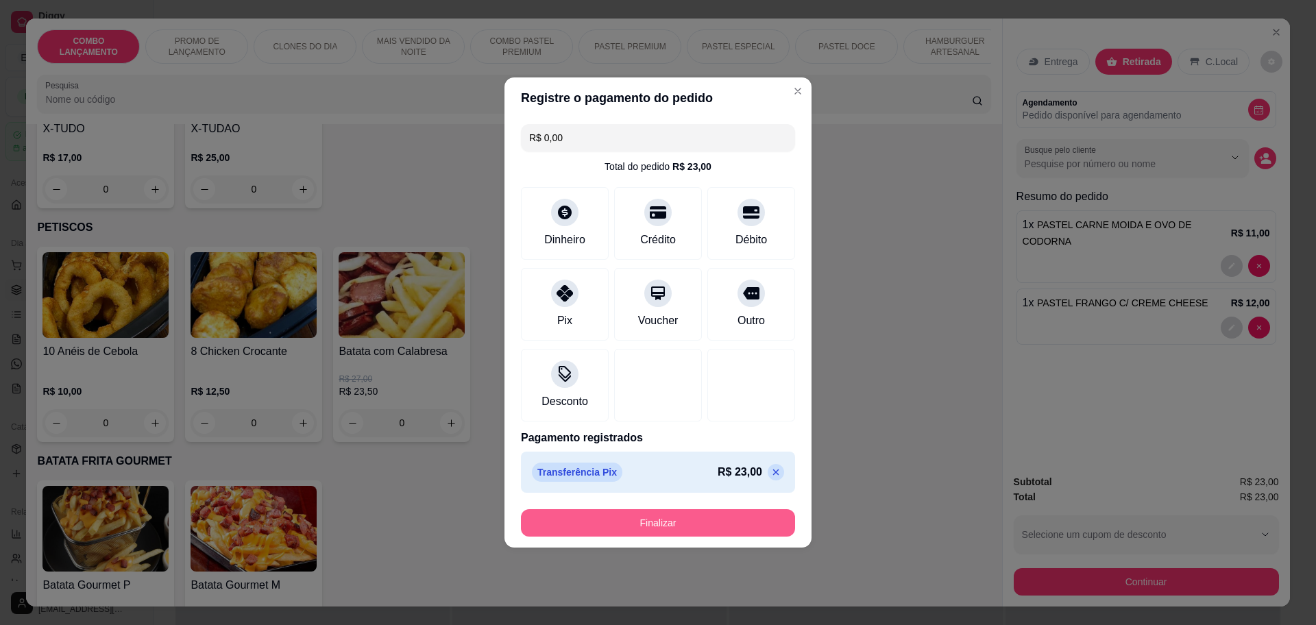
click at [653, 522] on button "Finalizar" at bounding box center [658, 522] width 274 height 27
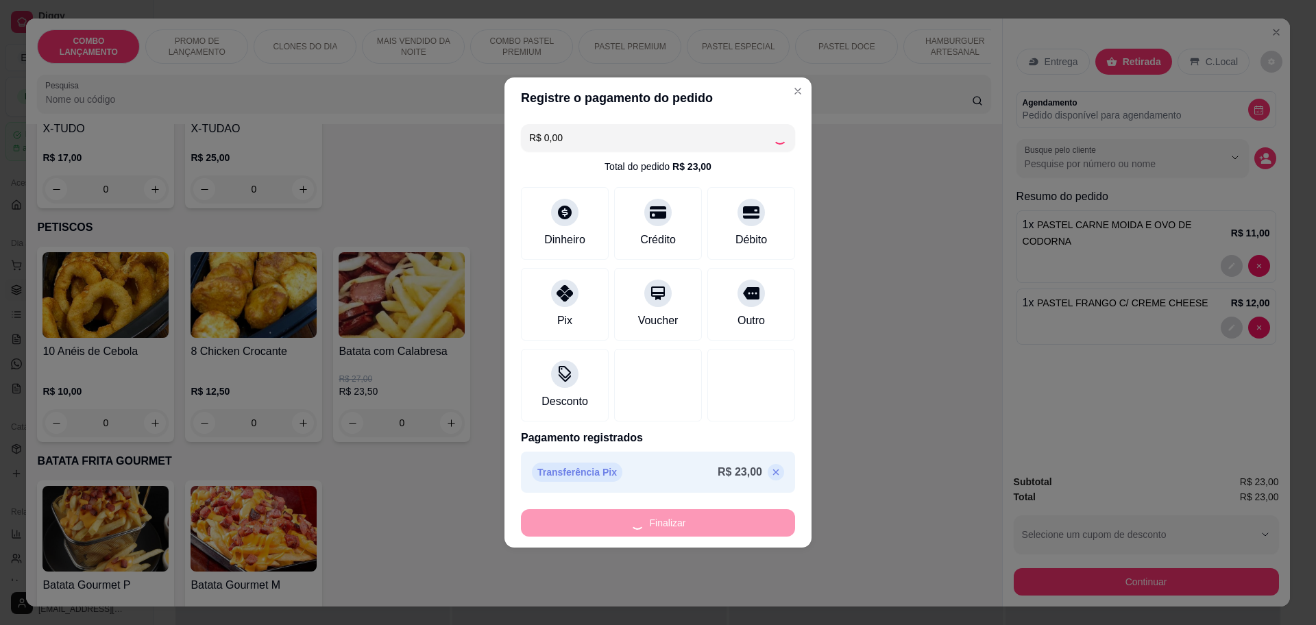
type input "0"
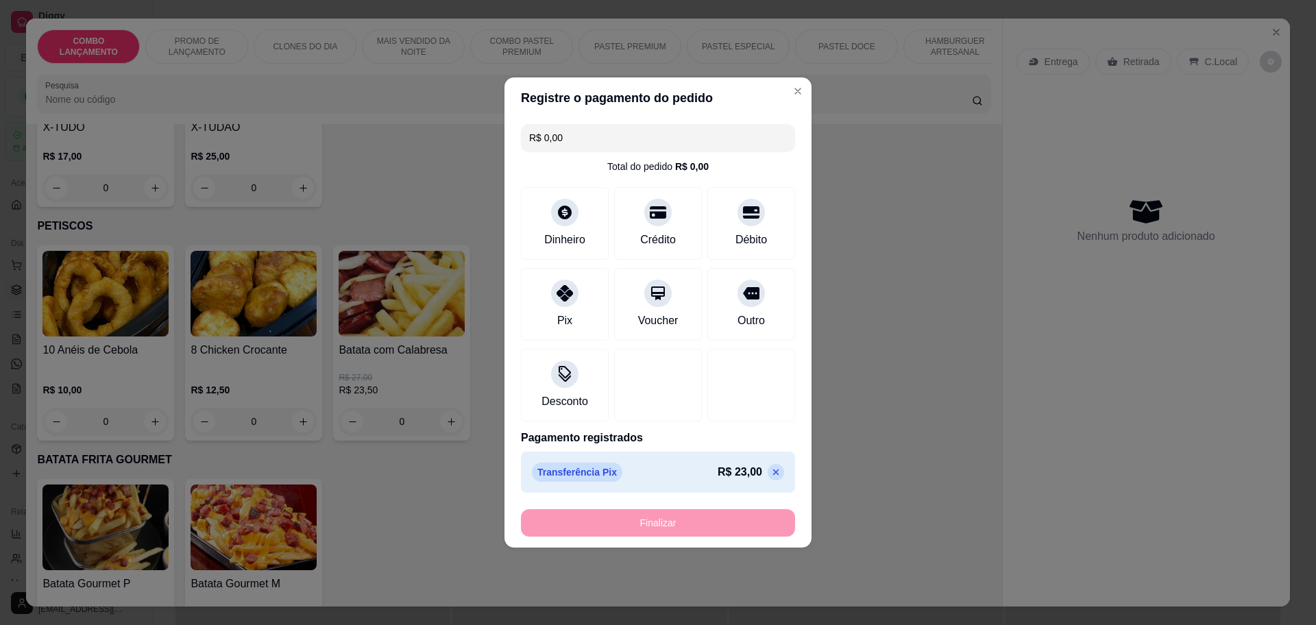
type input "-R$ 23,00"
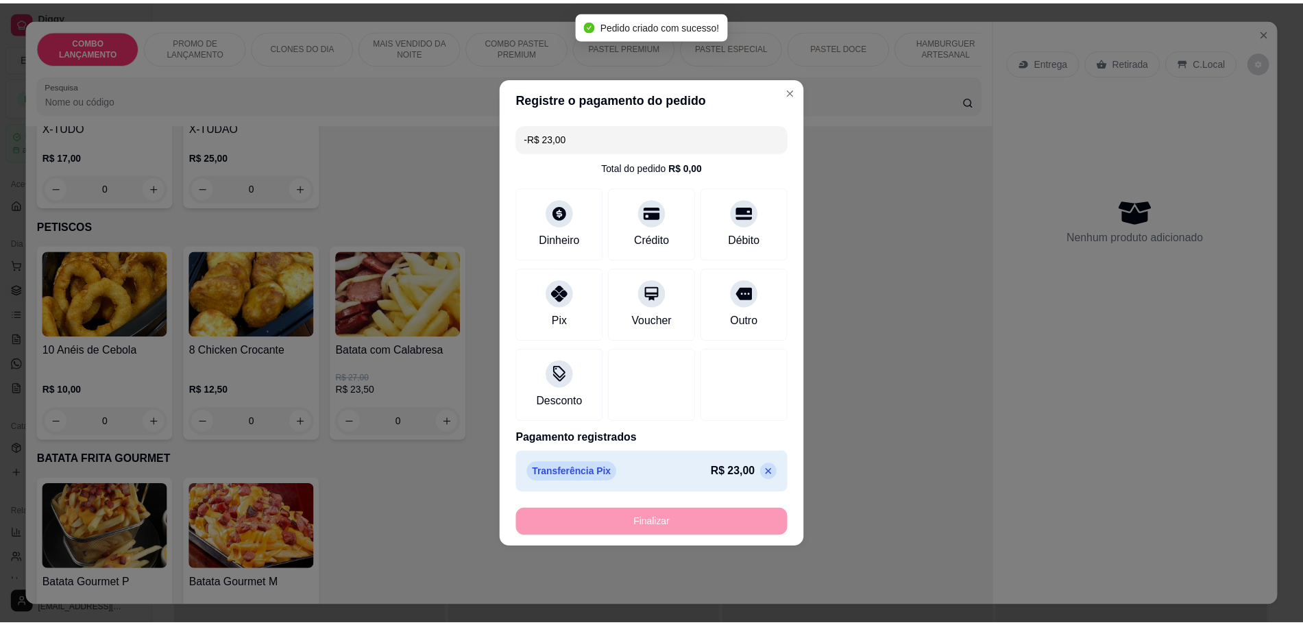
scroll to position [3428, 0]
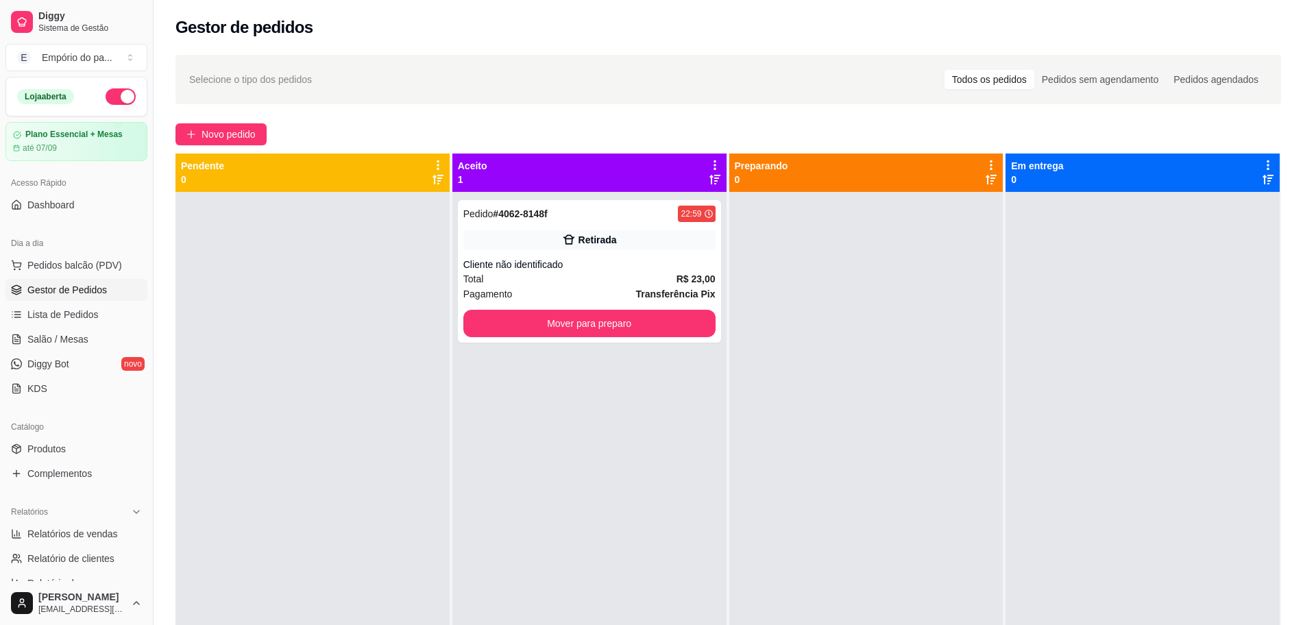
click at [630, 387] on div "Pedido # 4062-8148f 22:59 Retirada Cliente não identificado Total R$ 23,00 Paga…" at bounding box center [589, 504] width 274 height 625
click at [638, 304] on div "Pedido # 4062-8148f 22:59 Retirada Cliente não identificado Total R$ 23,00 Paga…" at bounding box center [589, 271] width 263 height 143
click at [643, 325] on button "Mover para preparo" at bounding box center [589, 323] width 245 height 27
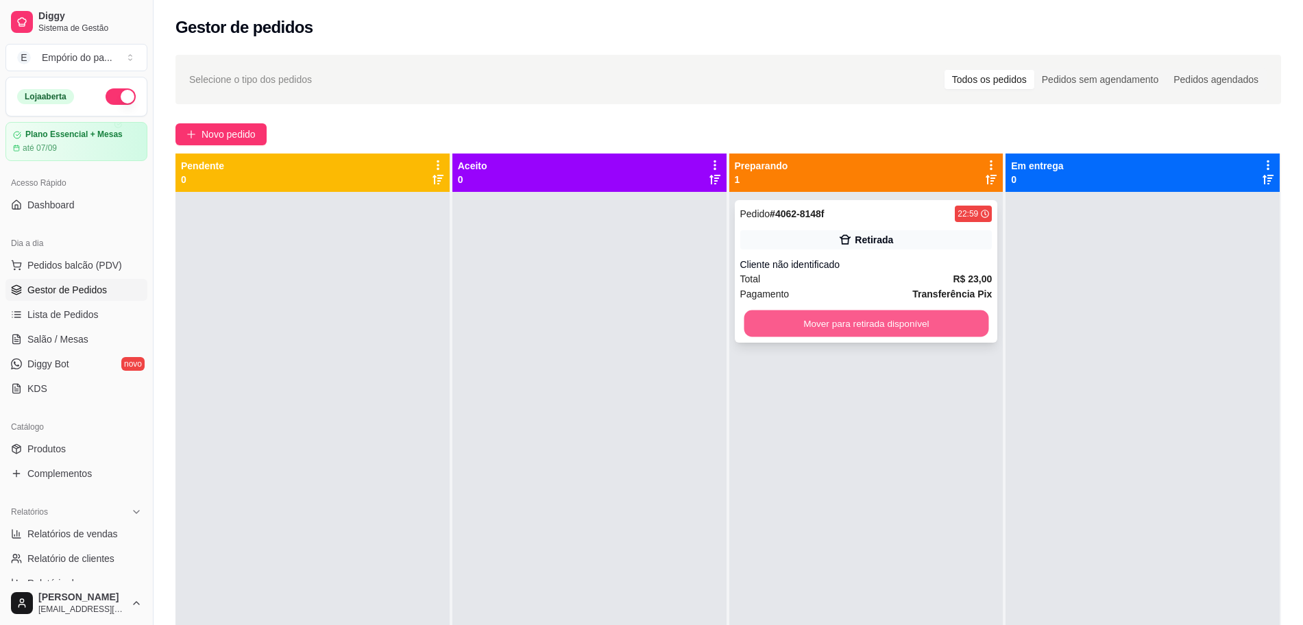
click at [802, 327] on button "Mover para retirada disponível" at bounding box center [866, 323] width 245 height 27
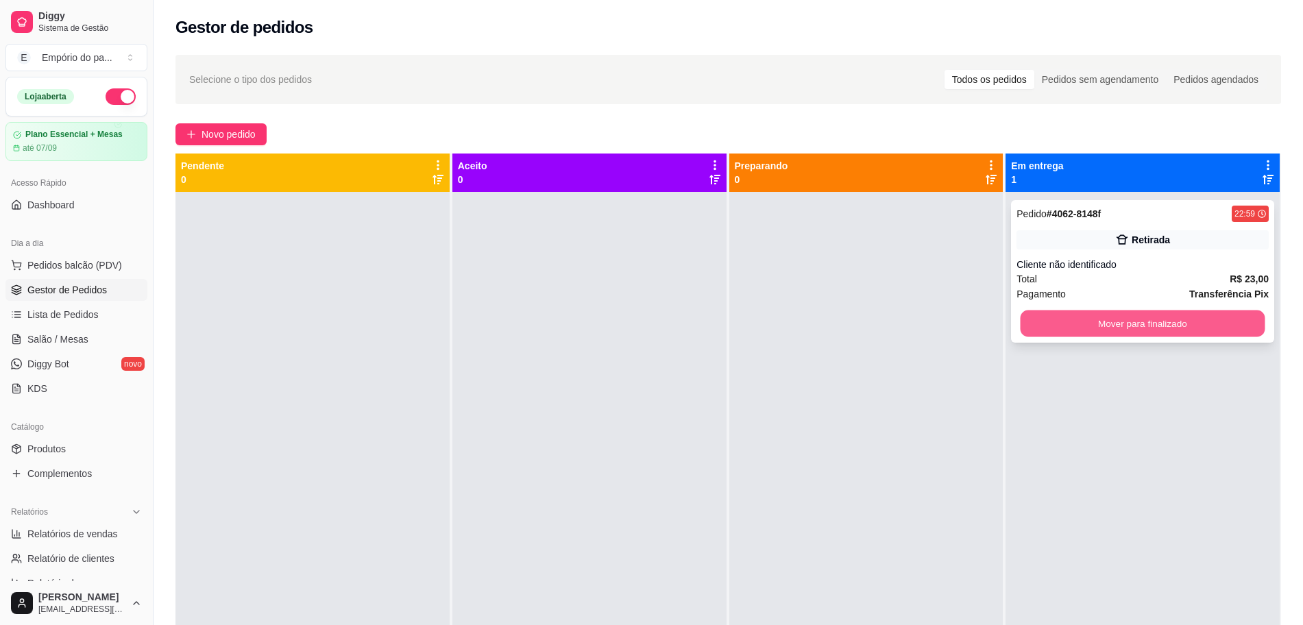
click at [1127, 321] on button "Mover para finalizado" at bounding box center [1142, 323] width 245 height 27
